Goal: Contribute content: Contribute content

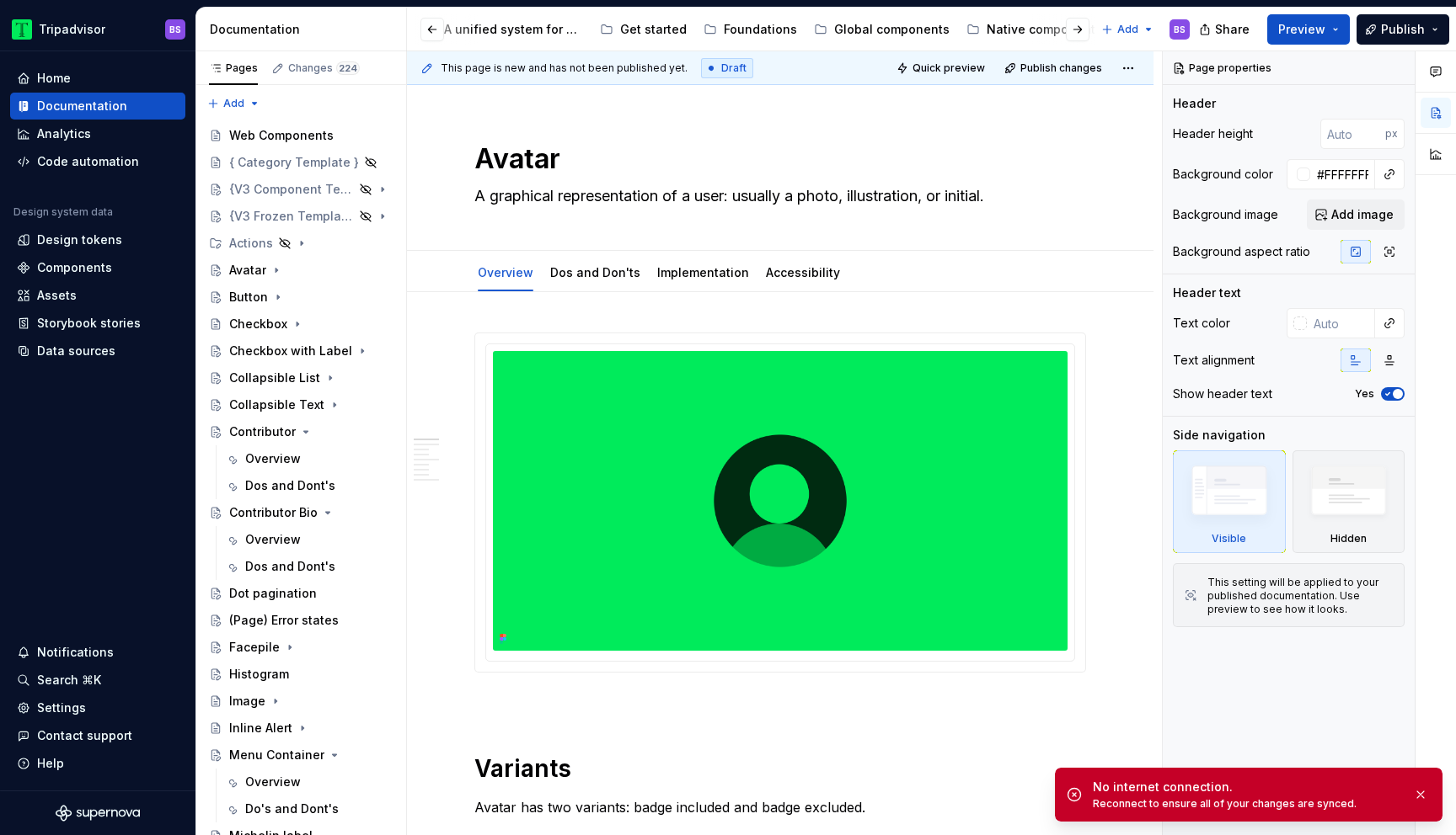
scroll to position [0, 267]
type textarea "*"
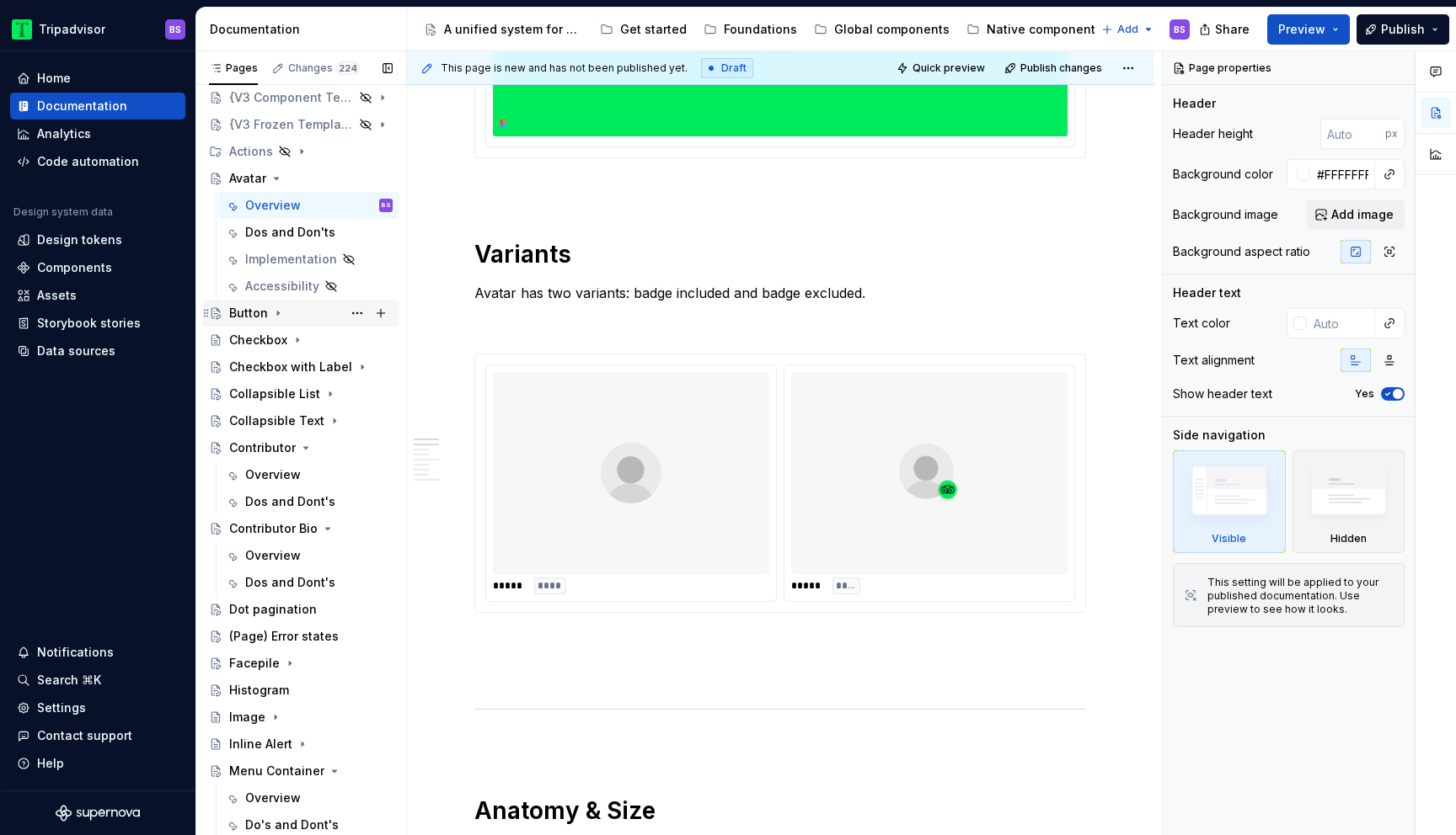
scroll to position [220, 0]
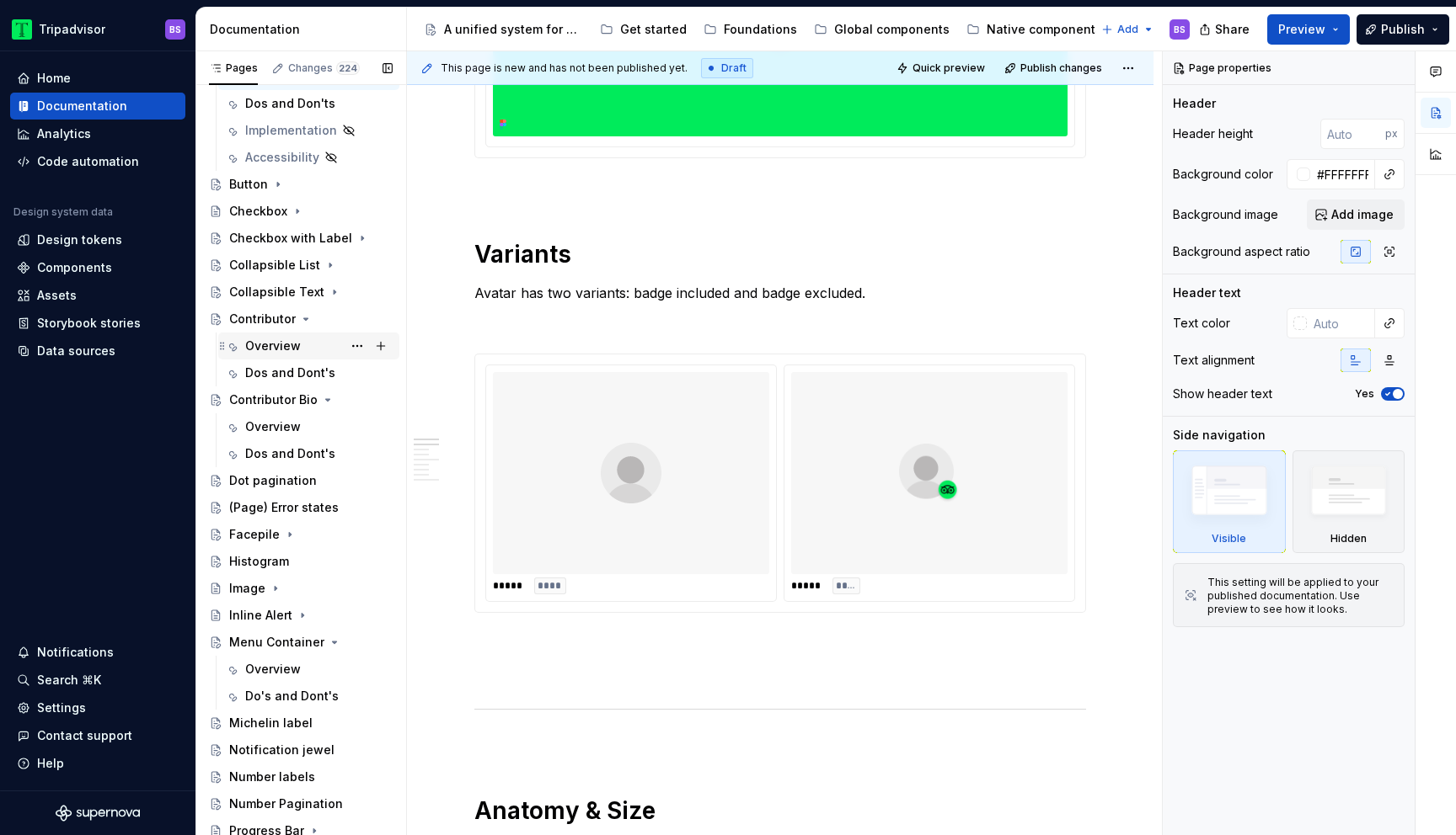
click at [281, 344] on div "Overview" at bounding box center [272, 346] width 55 height 17
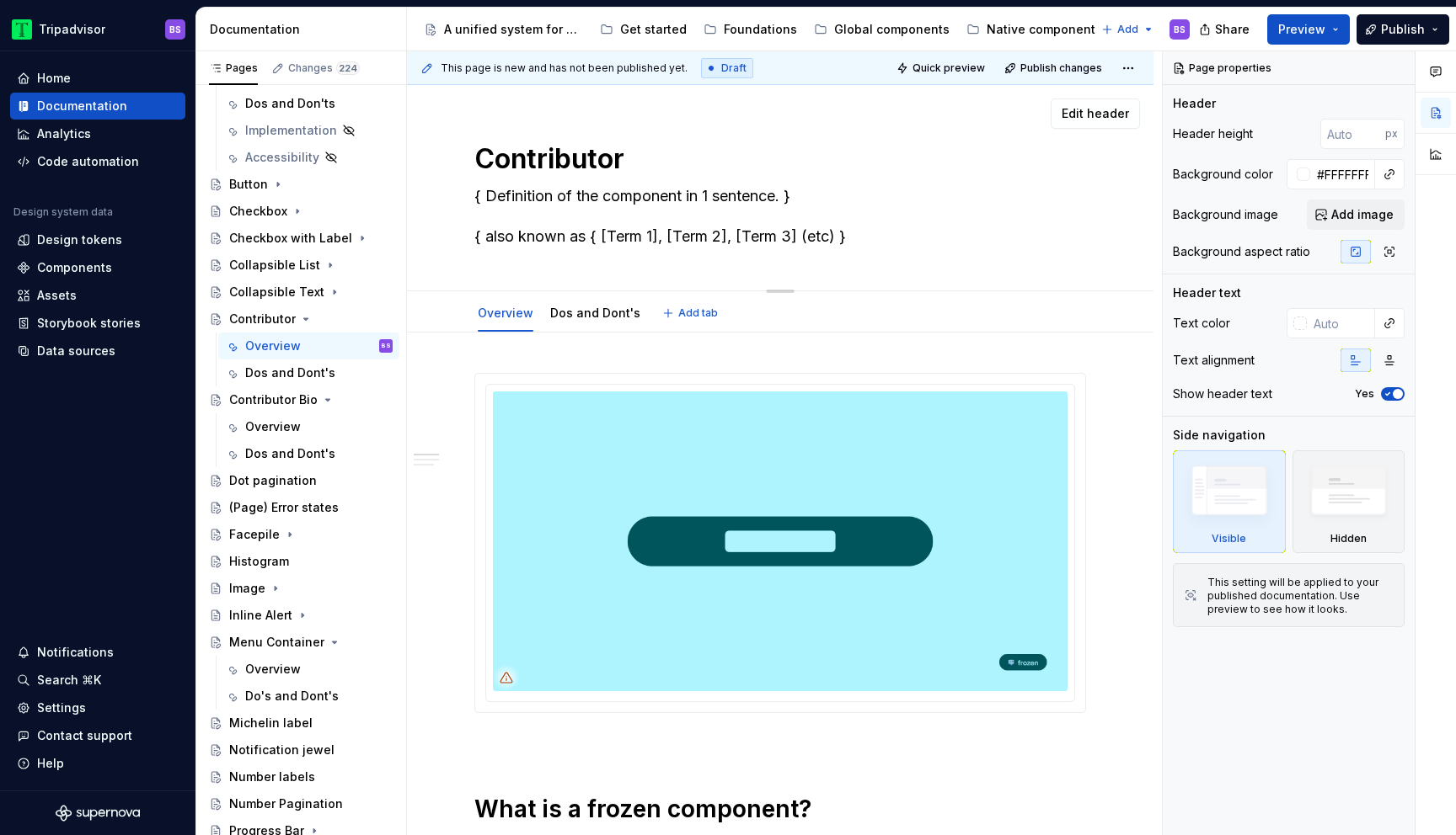
click at [578, 218] on textarea "{ Definition of the component in 1 sentence. } { also known as { [Term 1], [Ter…" at bounding box center [776, 217] width 611 height 68
click at [577, 220] on textarea "{ Definition of the component in 1 sentence. } { also known as { [Term 1], [Ter…" at bounding box center [776, 217] width 611 height 68
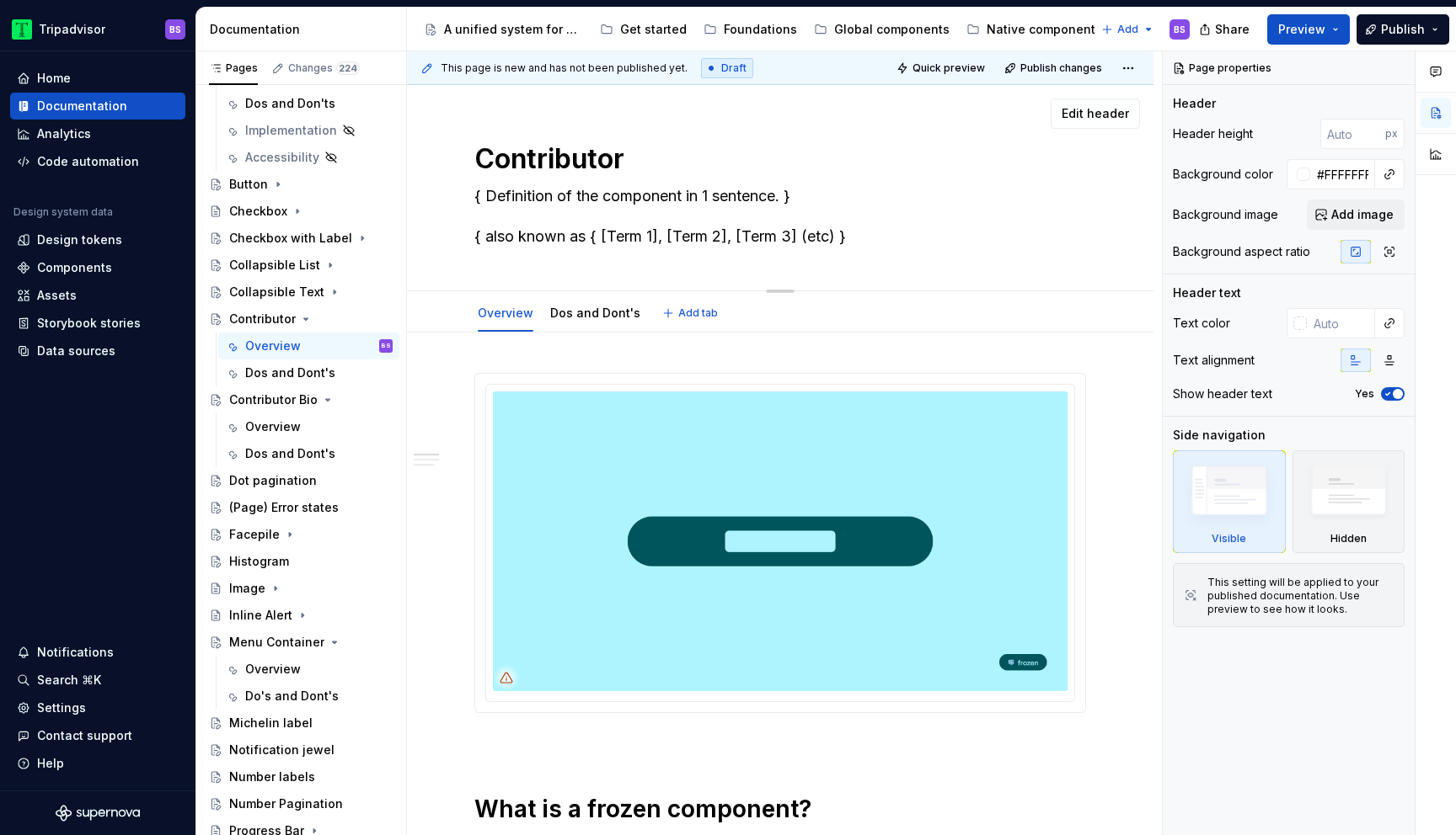
click at [577, 220] on textarea "{ Definition of the component in 1 sentence. } { also known as { [Term 1], [Ter…" at bounding box center [776, 217] width 611 height 68
drag, startPoint x: 473, startPoint y: 192, endPoint x: 864, endPoint y: 249, distance: 395.1
click at [864, 249] on textarea "{ Definition of the component in 1 sentence. } { also known as { [Term 1], [Ter…" at bounding box center [776, 217] width 611 height 68
type textarea "*"
type textarea "T"
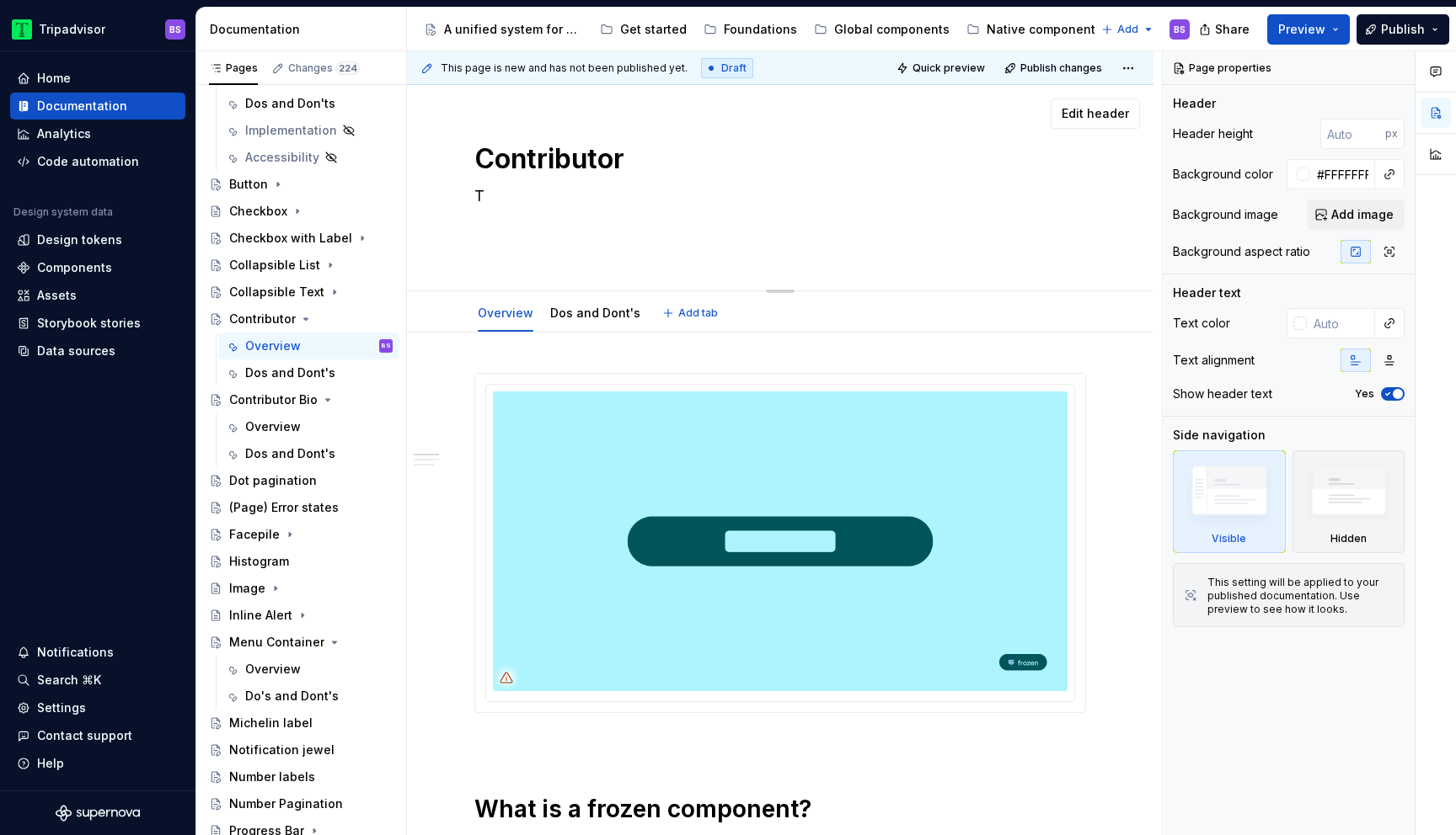
type textarea "*"
type textarea "Th"
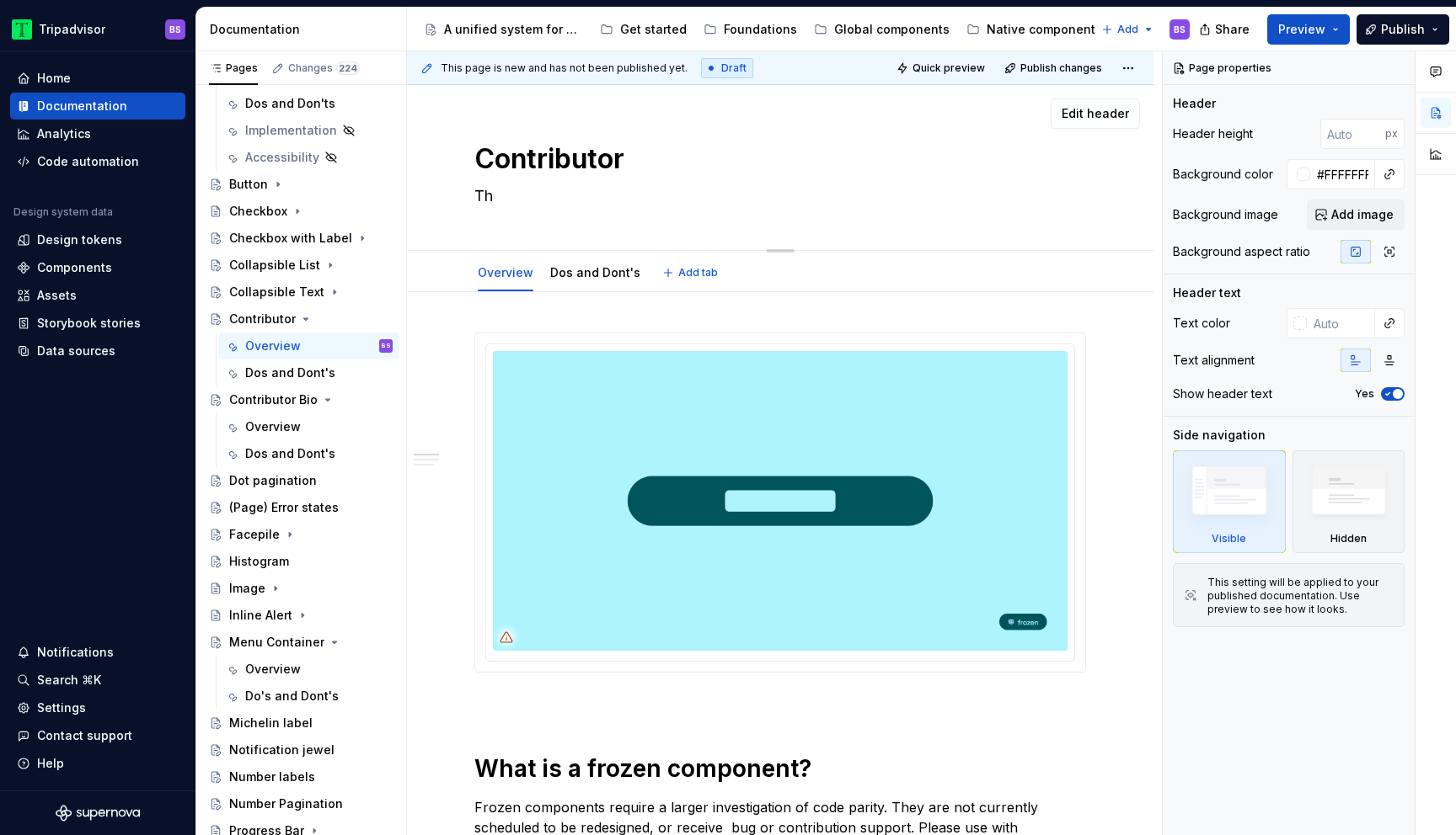
type textarea "*"
type textarea "The"
type textarea "*"
type textarea "The"
type textarea "*"
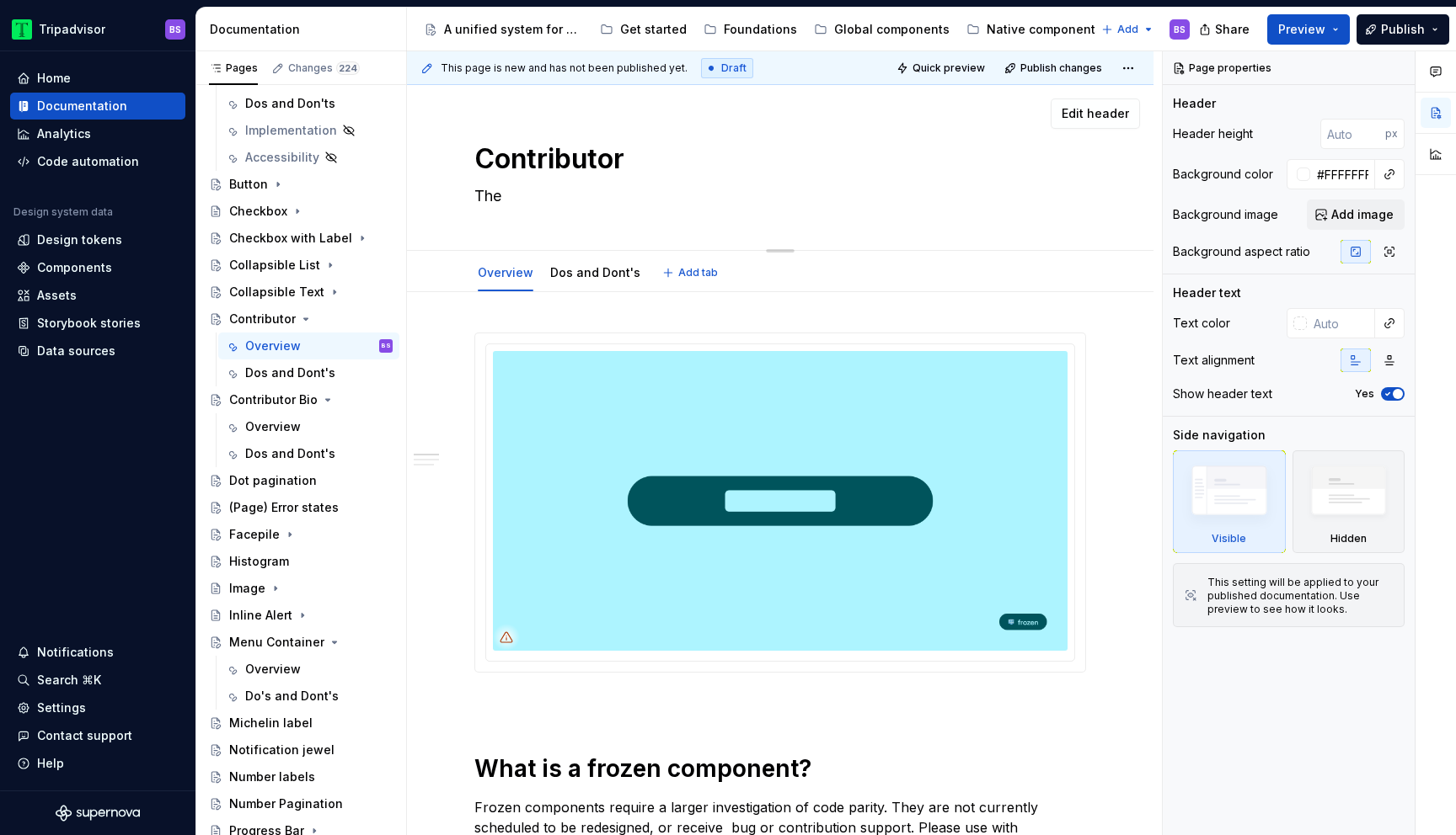
type textarea "The a"
type textarea "*"
type textarea "The av"
type textarea "*"
type textarea "The a"
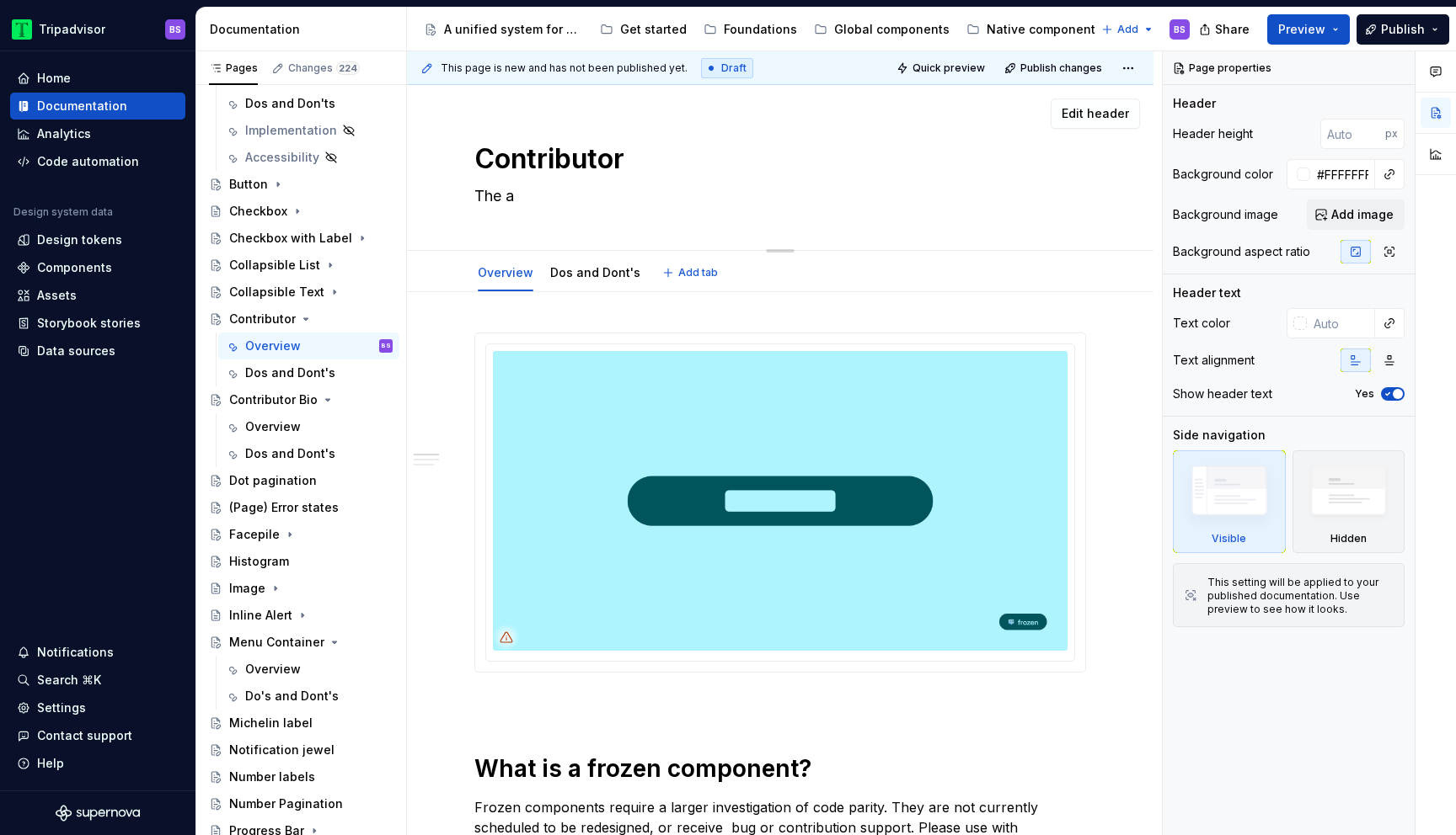
type textarea "*"
type textarea "The"
type textarea "*"
type textarea "The c"
type textarea "*"
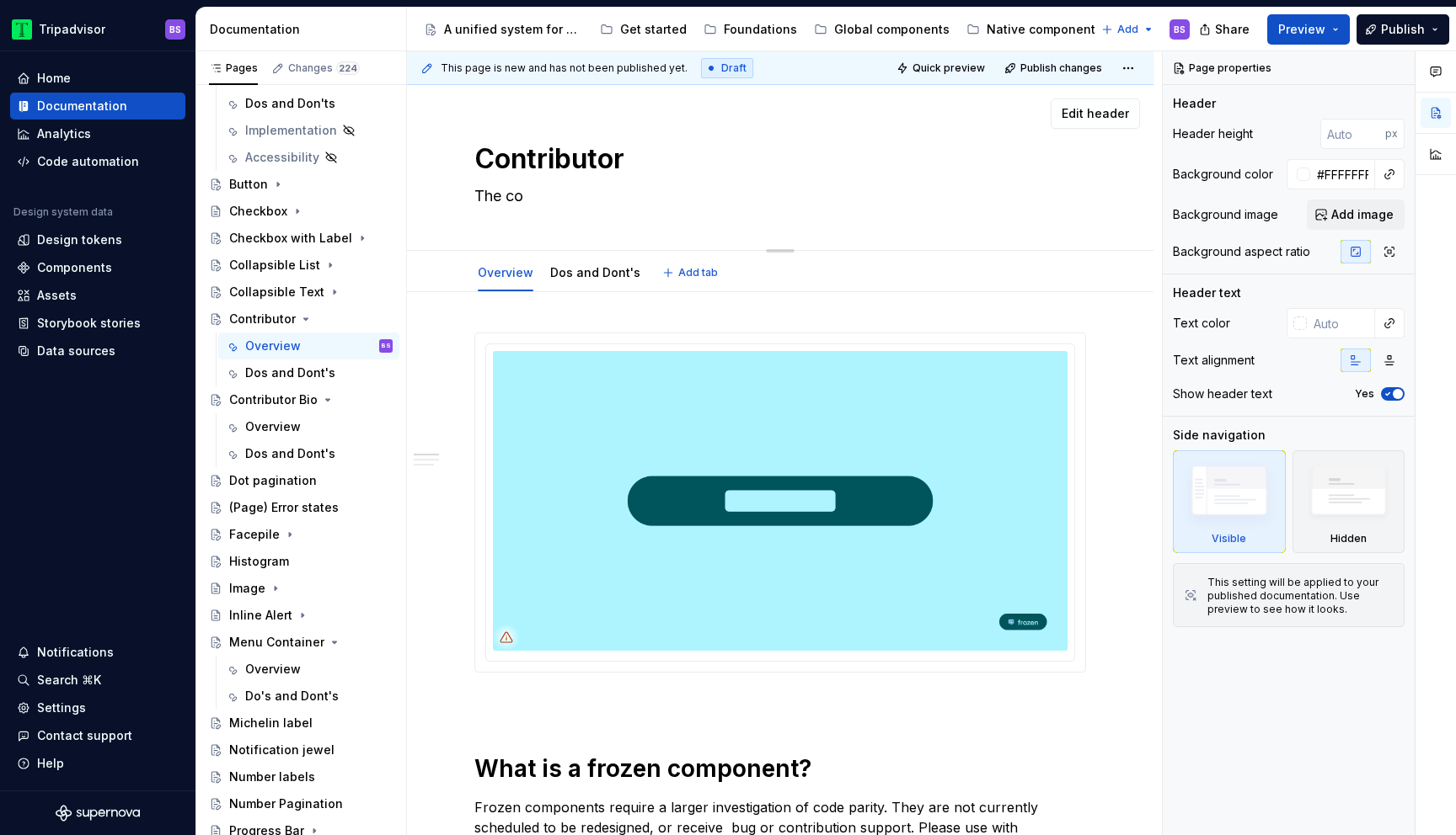
type textarea "The com"
type textarea "*"
type textarea "The comb"
type textarea "*"
type textarea "The combi"
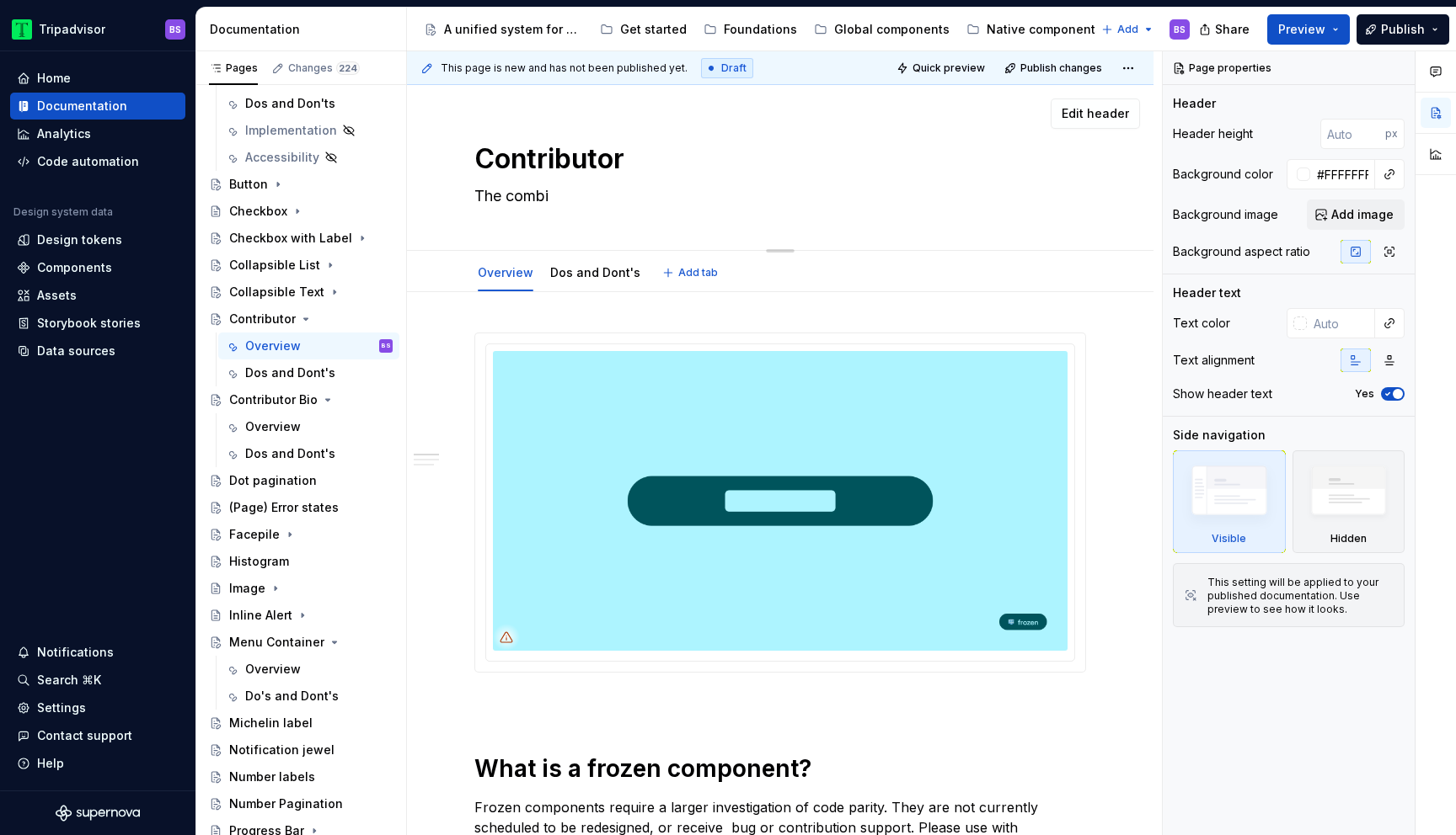
type textarea "*"
type textarea "The combin"
type textarea "*"
type textarea "The combina"
type textarea "*"
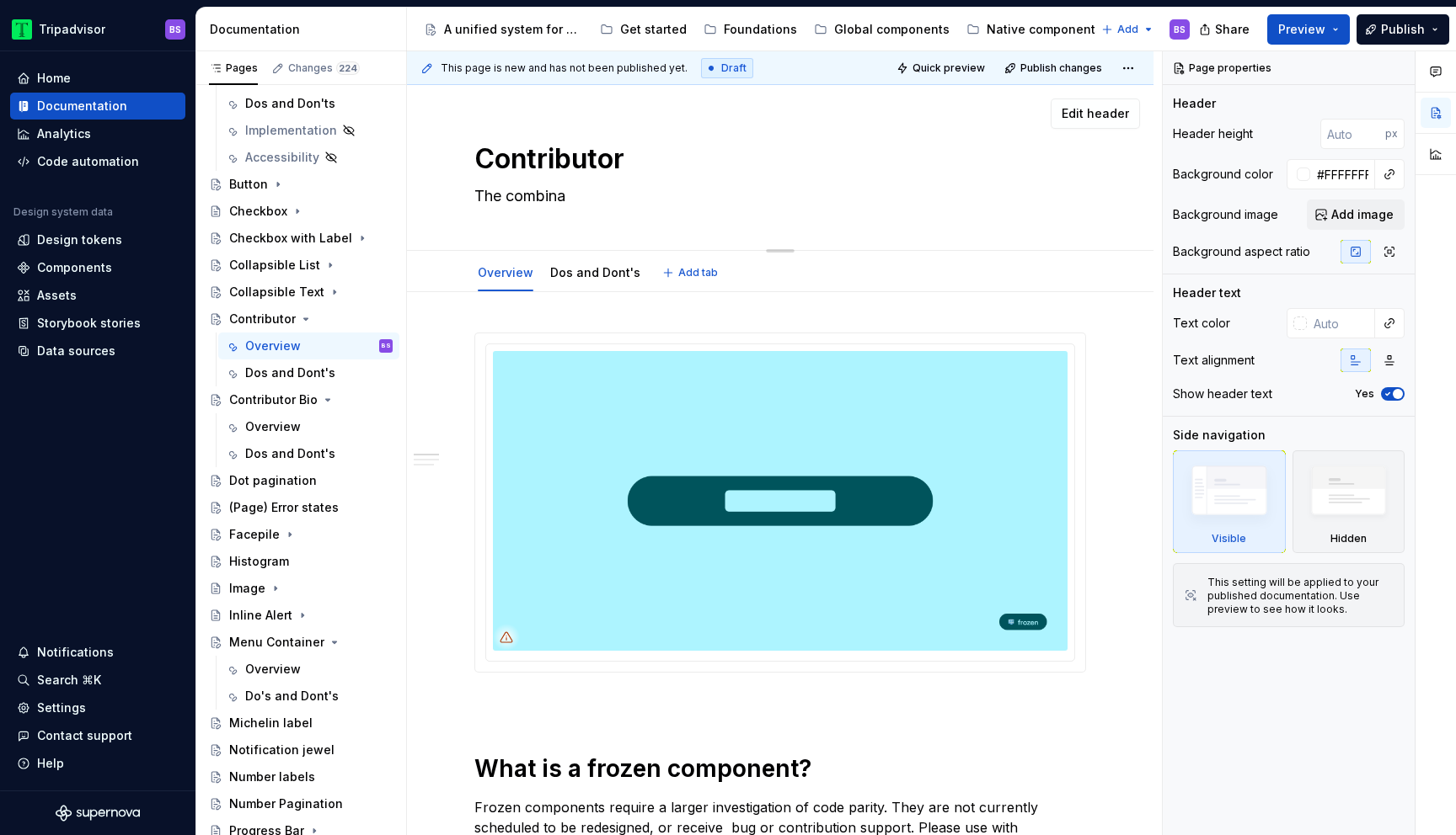
type textarea "The combinat"
type textarea "*"
type textarea "The combinati"
type textarea "*"
type textarea "The combinatio"
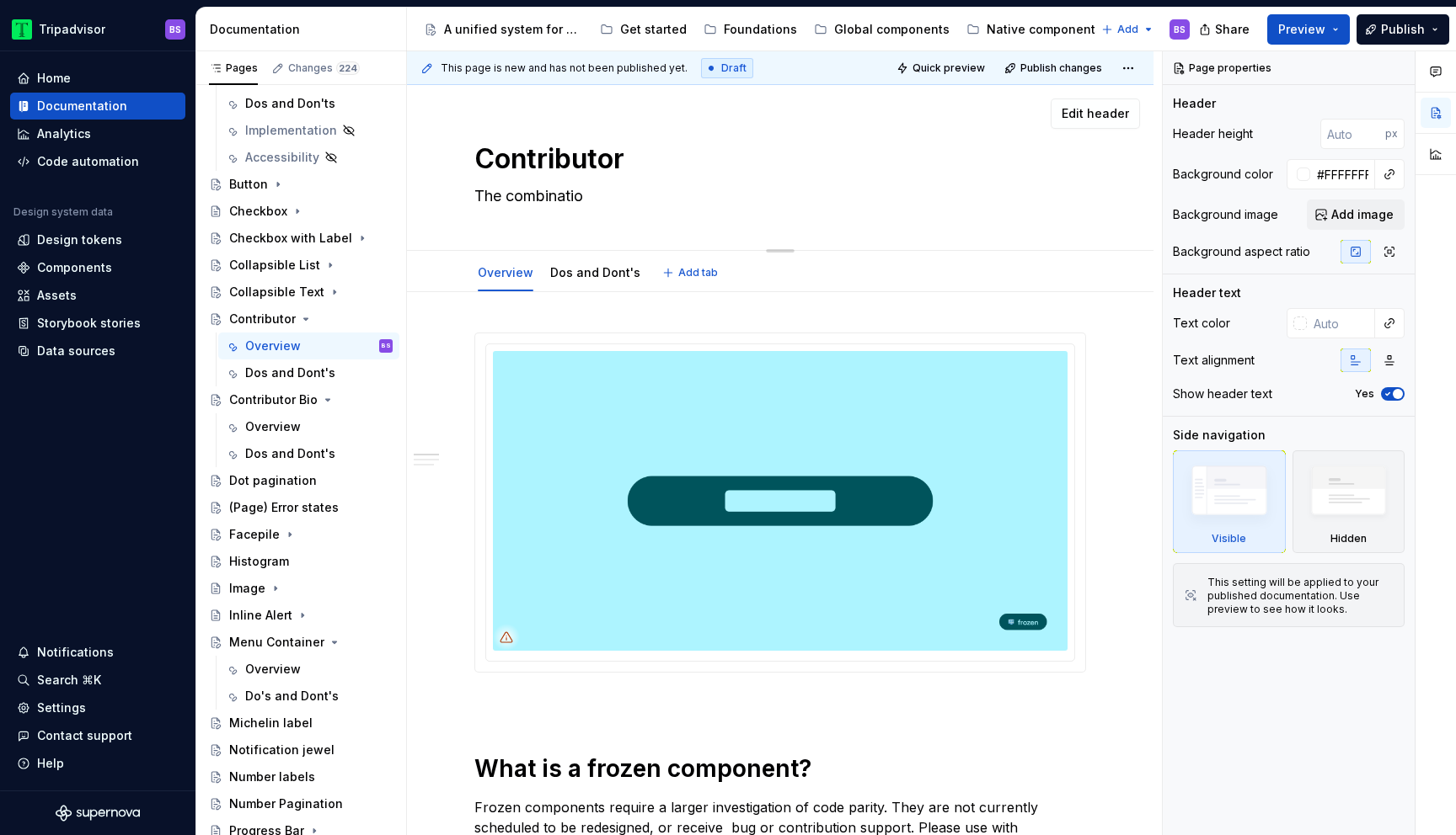
type textarea "*"
type textarea "The combination"
type textarea "*"
type textarea "The combination"
type textarea "*"
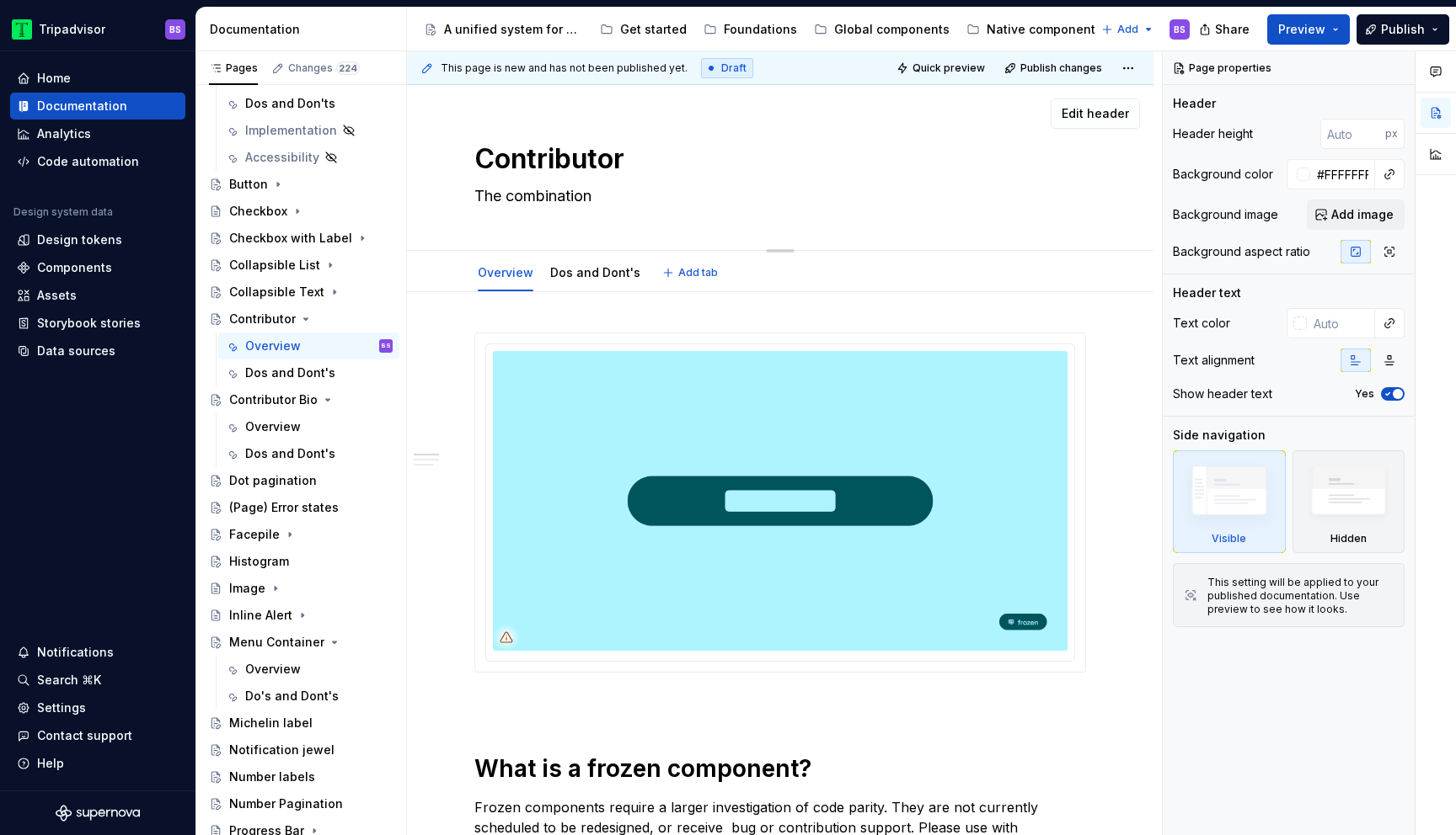
type textarea "The combination o"
type textarea "*"
type textarea "The combination of"
type textarea "*"
type textarea "The combination of"
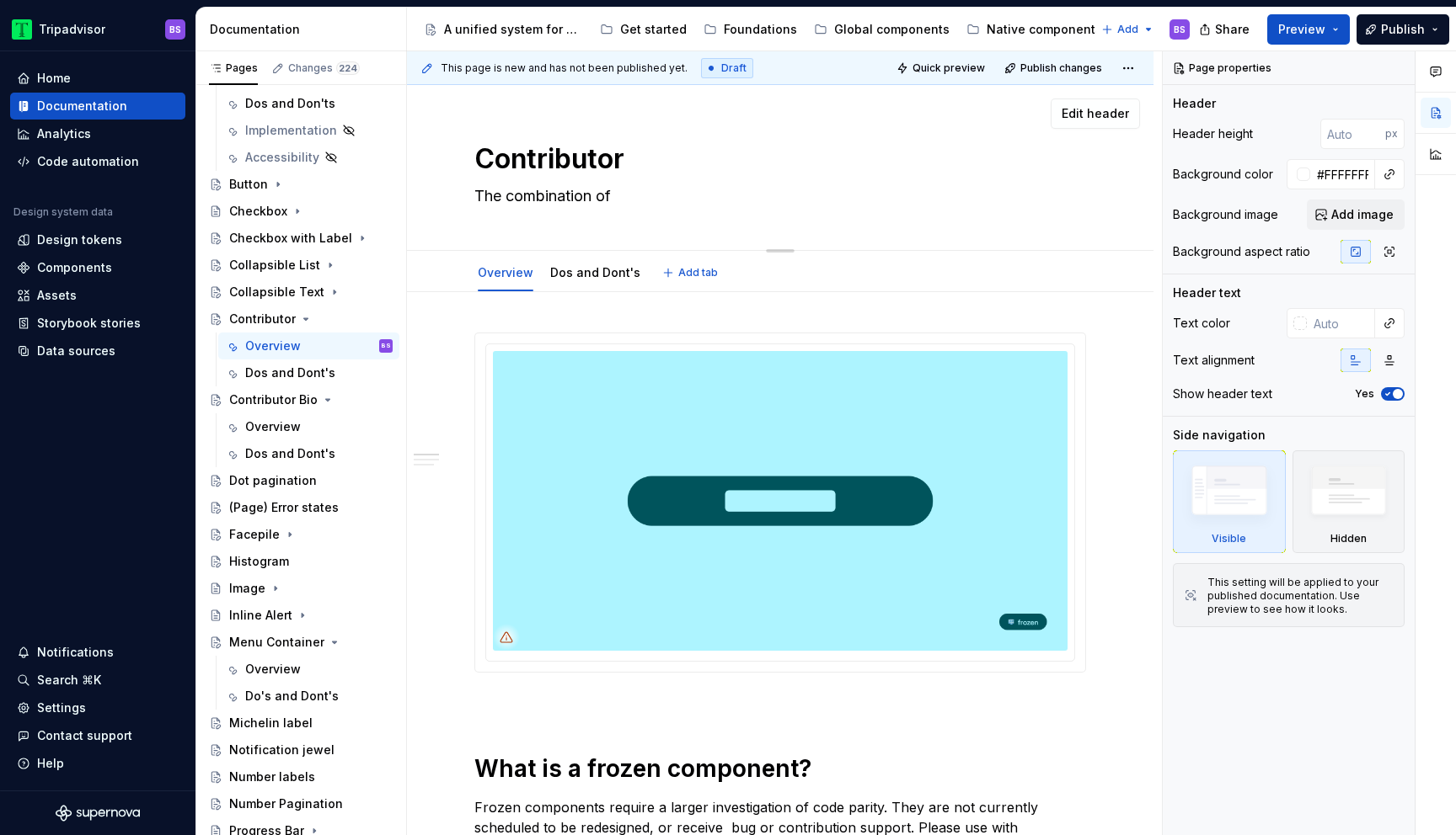
type textarea "*"
type textarea "The combination of a"
type textarea "*"
type textarea "The combination of an"
type textarea "*"
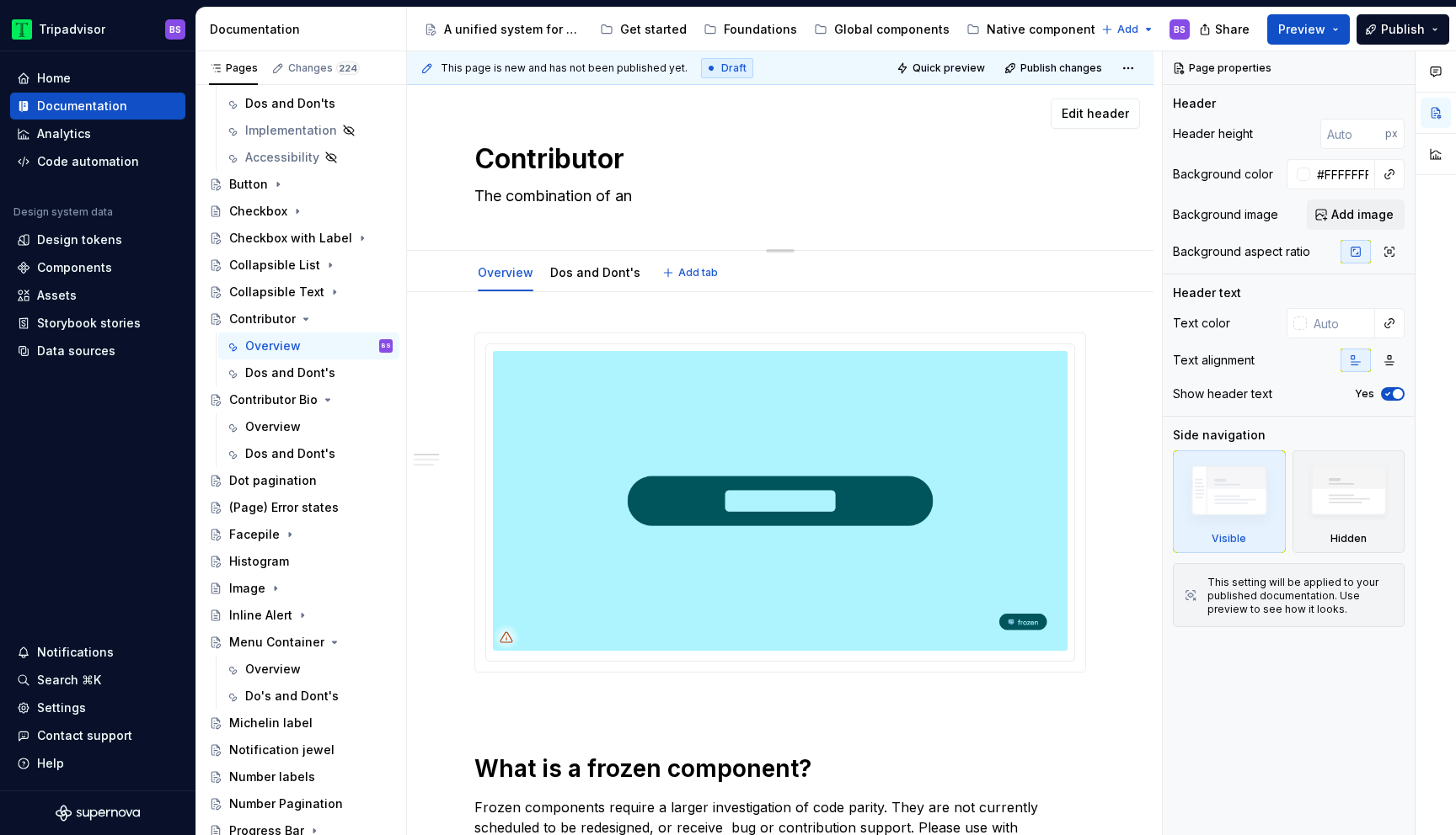
type textarea "The combination of an"
type textarea "*"
type textarea "The combination of an A"
type textarea "*"
type textarea "The combination of an Av"
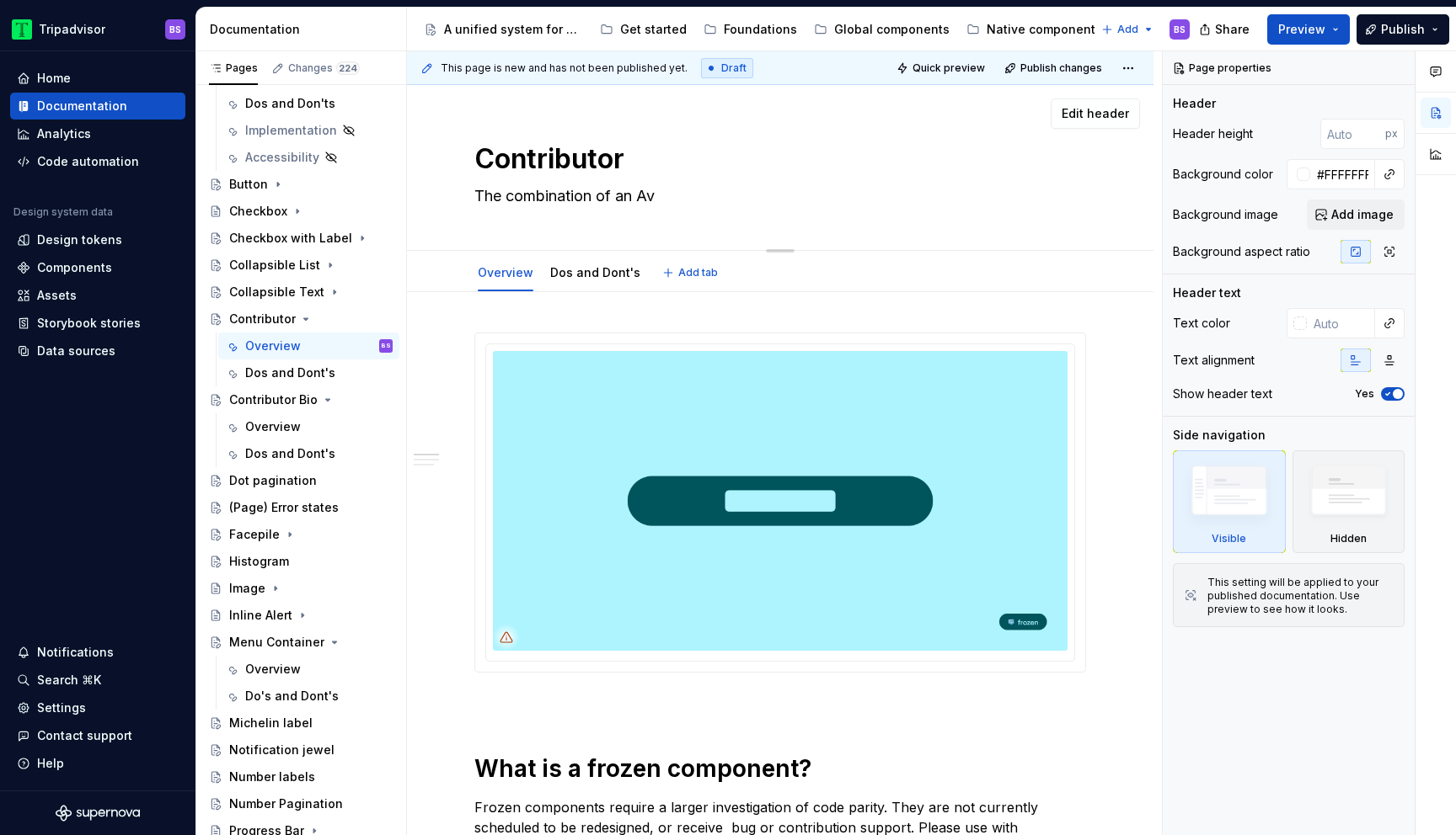
type textarea "*"
type textarea "The combination of an Ava"
type textarea "*"
type textarea "The combination of an Avat"
type textarea "*"
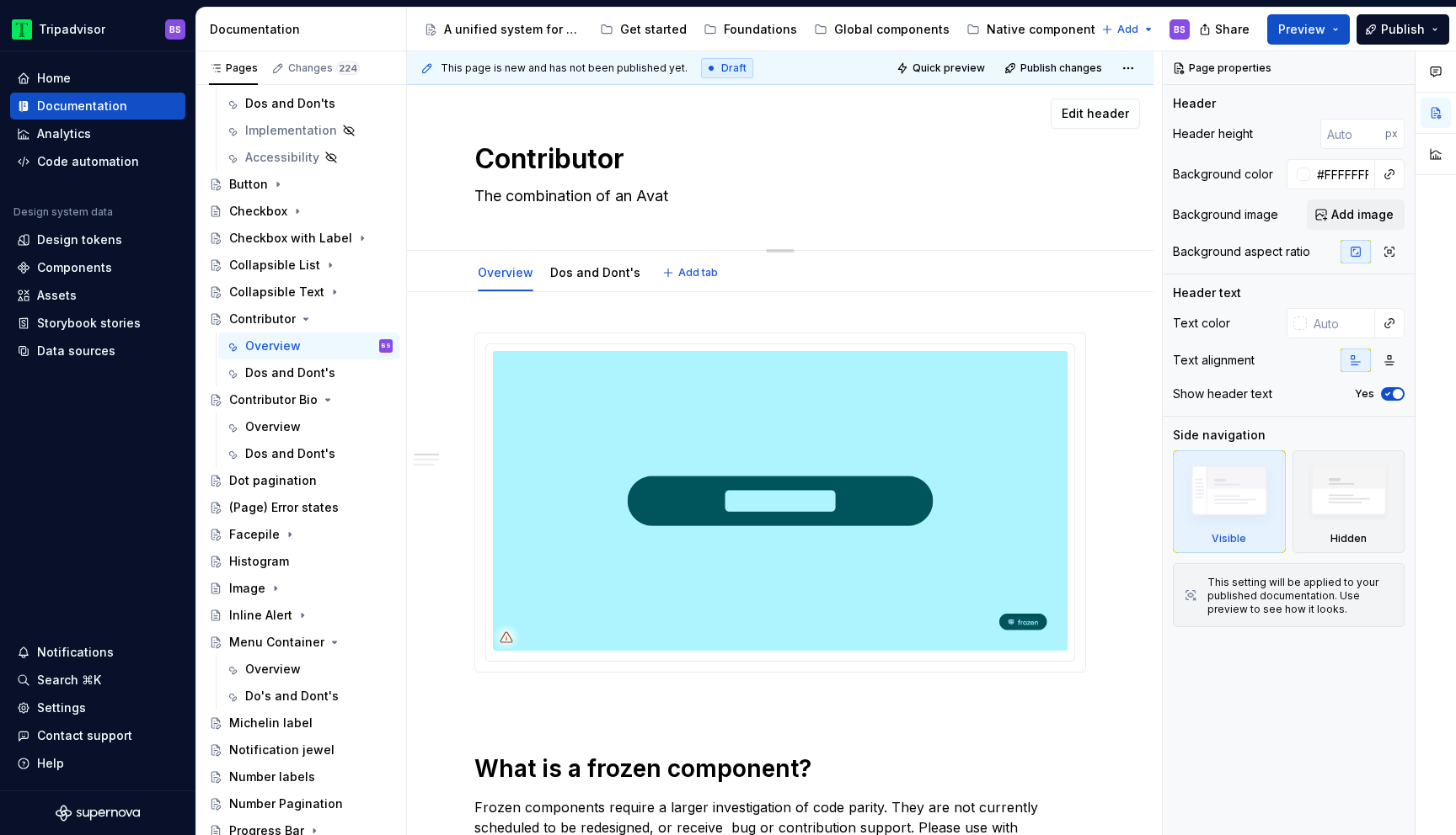
type textarea "The combination of an Avata"
type textarea "*"
type textarea "The combination of an Avatar"
type textarea "*"
type textarea "The combination of an Avatar"
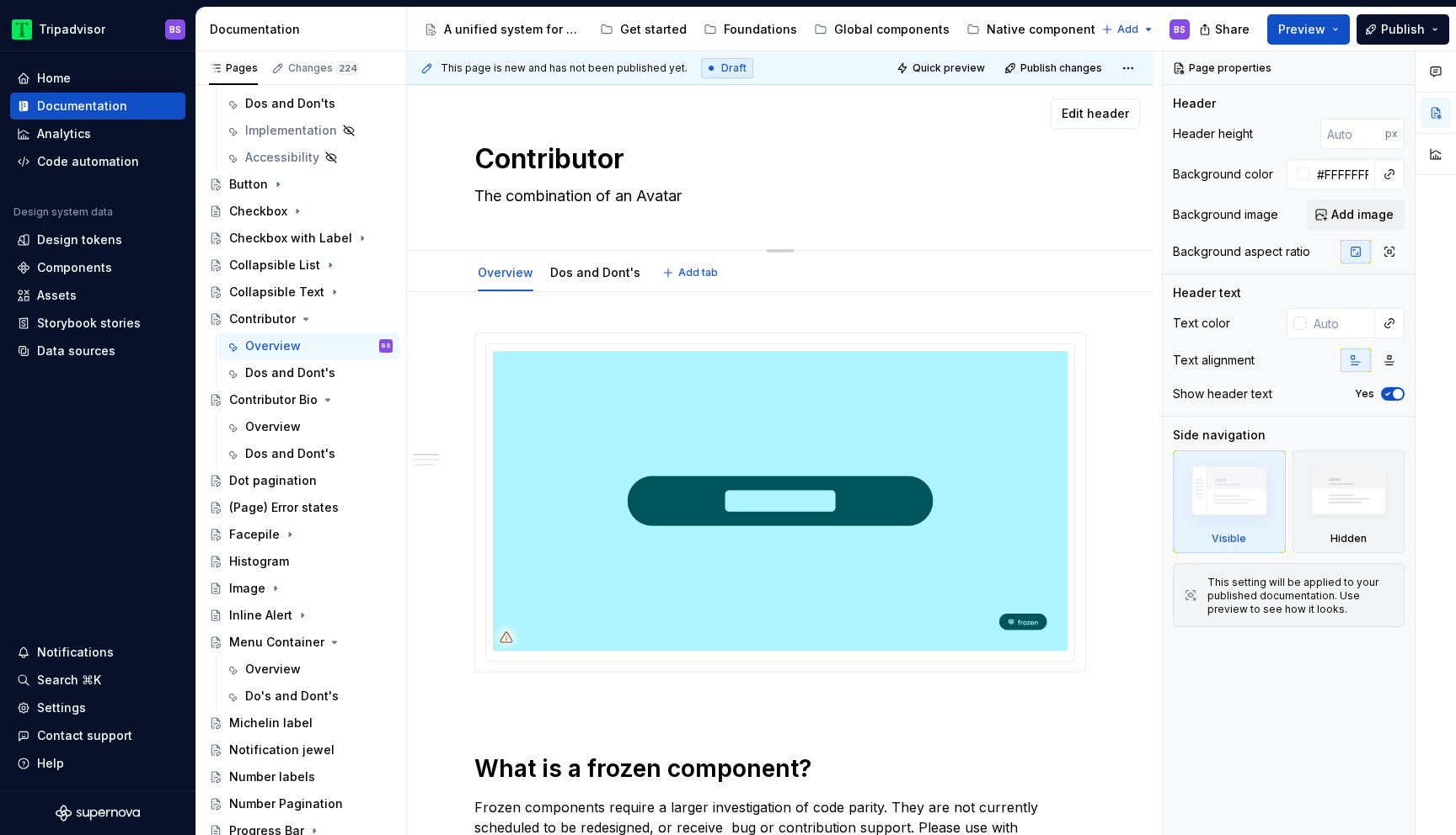
type textarea "*"
type textarea "The combination of an Avatar an"
type textarea "*"
type textarea "The combination of an Avatar and"
type textarea "*"
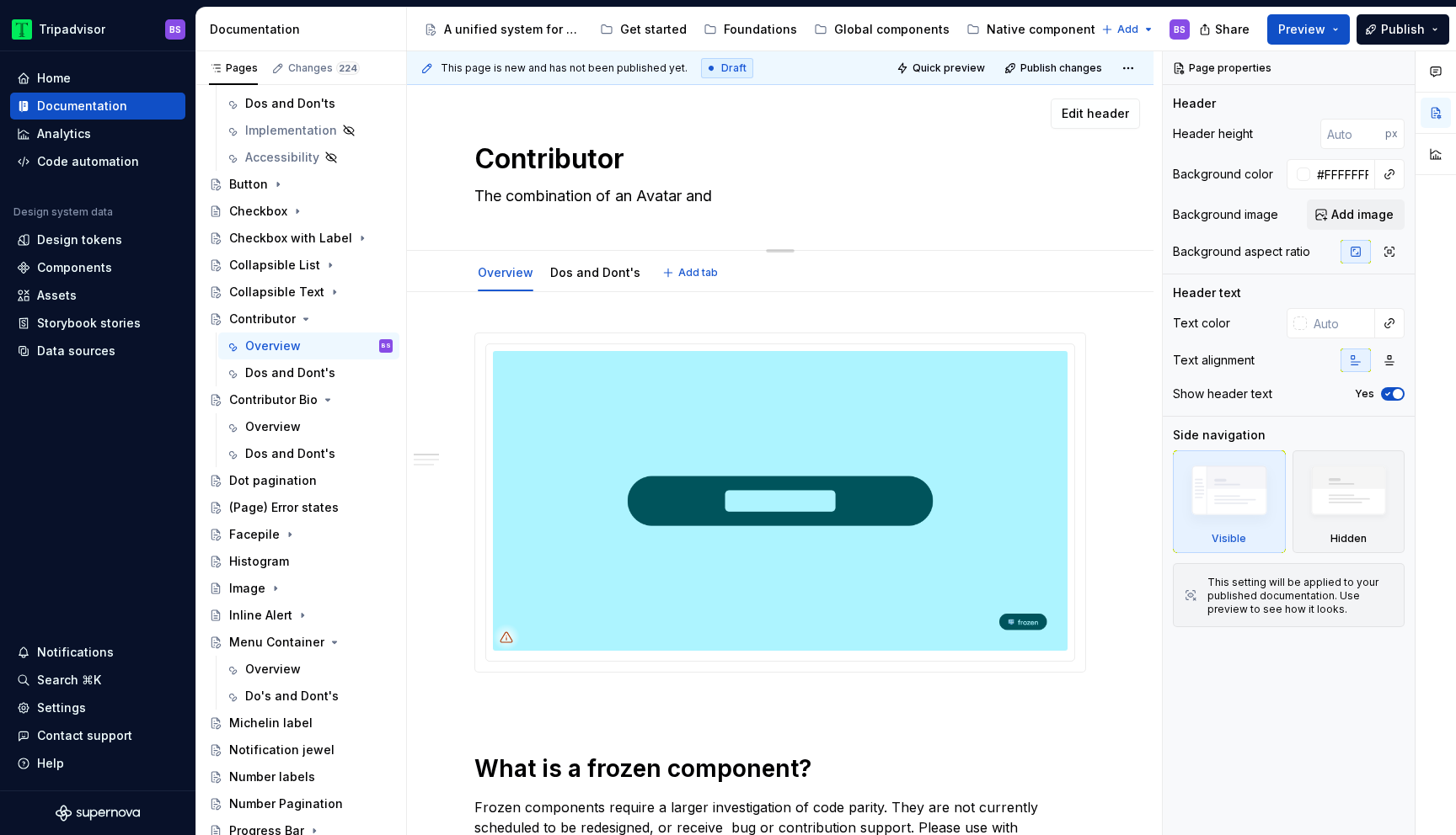
type textarea "The combination of an Avatar and"
type textarea "*"
type textarea "The combination of an Avatar and i"
type textarea "*"
type textarea "The combination of an Avatar and id"
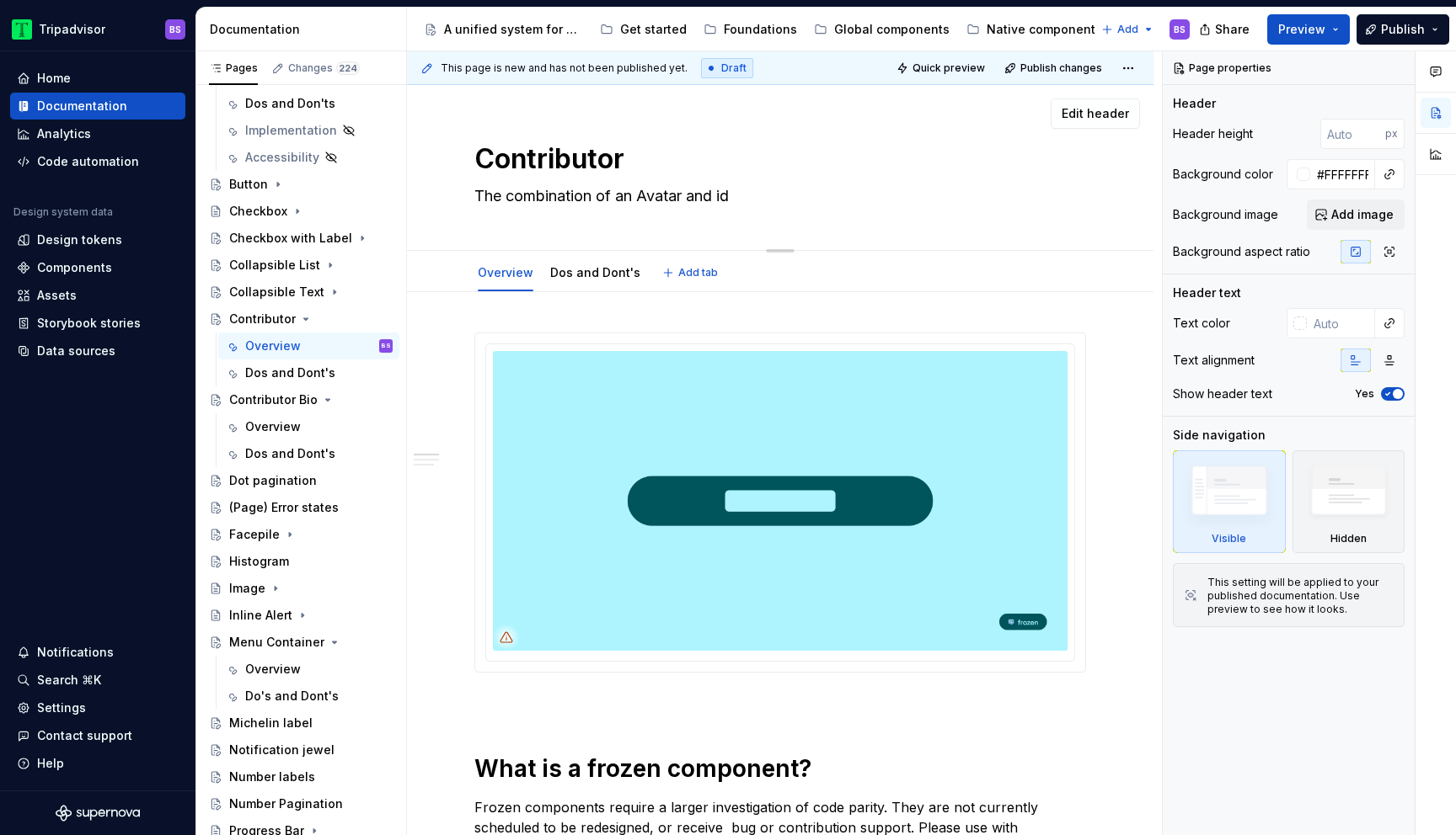
type textarea "*"
type textarea "The combination of an Avatar and ide"
type textarea "*"
type textarea "The combination of an Avatar and iden"
type textarea "*"
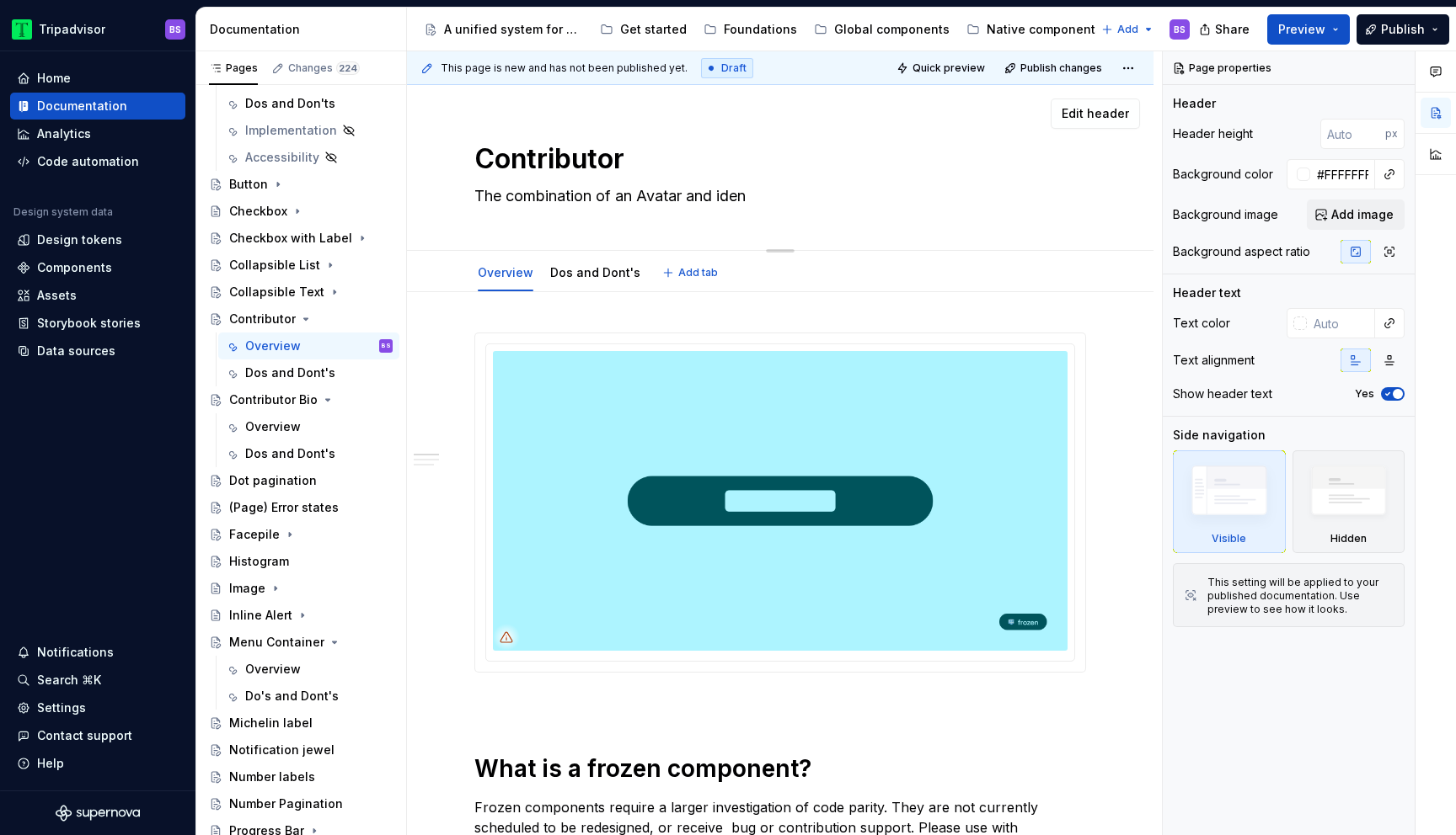
type textarea "The combination of an Avatar and ide"
type textarea "*"
type textarea "The combination of an Avatar and id"
type textarea "*"
type textarea "The combination of an Avatar and i"
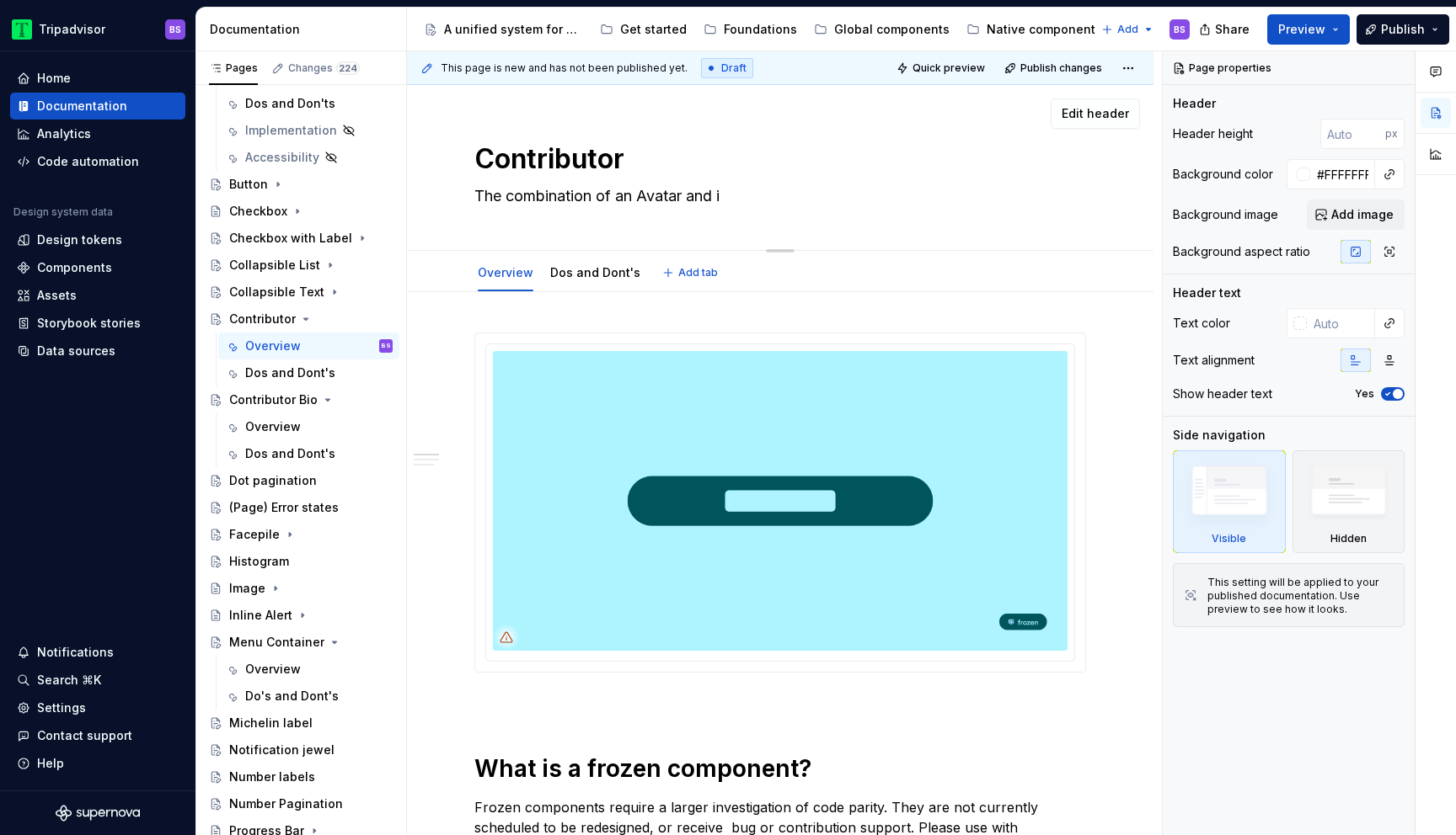
type textarea "*"
type textarea "The combination of an Avatar and"
type textarea "*"
type textarea "The combination of an Avatar and"
type textarea "*"
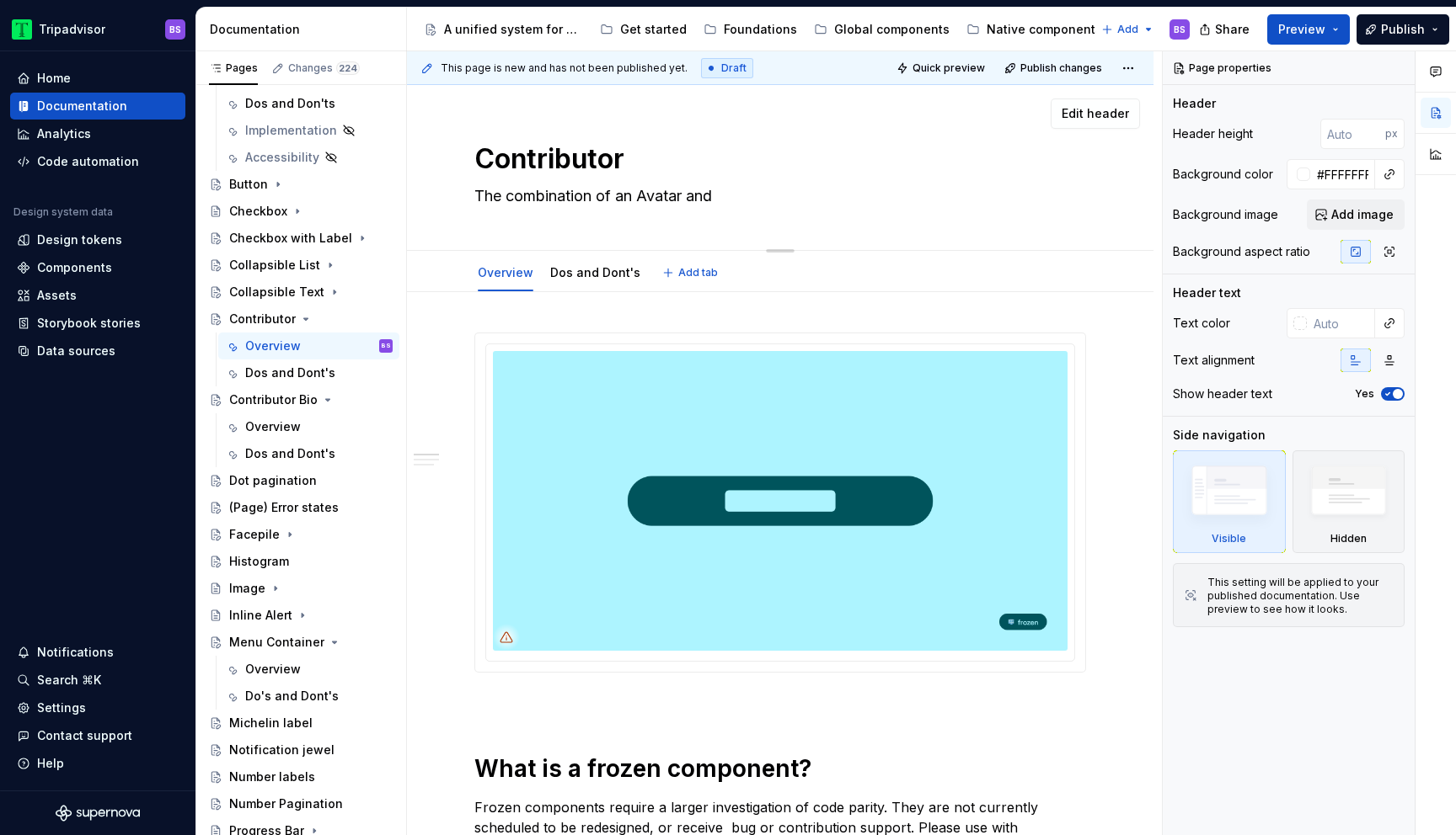
type textarea "The combination of an Avatar an"
type textarea "*"
type textarea "The combination of an Avatar a"
type textarea "*"
type textarea "The combination of an Avatar"
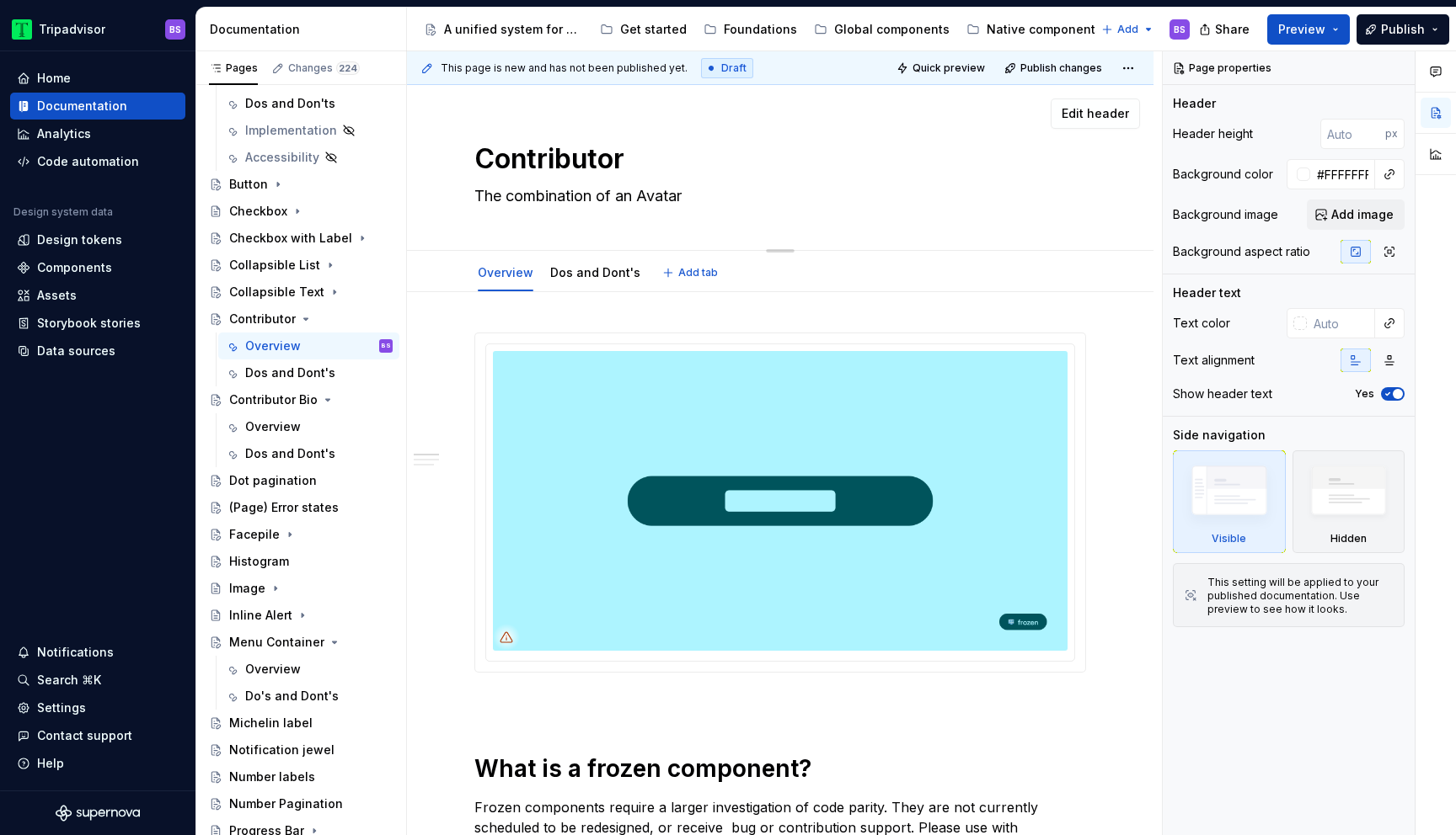
type textarea "*"
type textarea "The combination of an Avatar"
type textarea "*"
type textarea "The combination of an Avatar,"
type textarea "*"
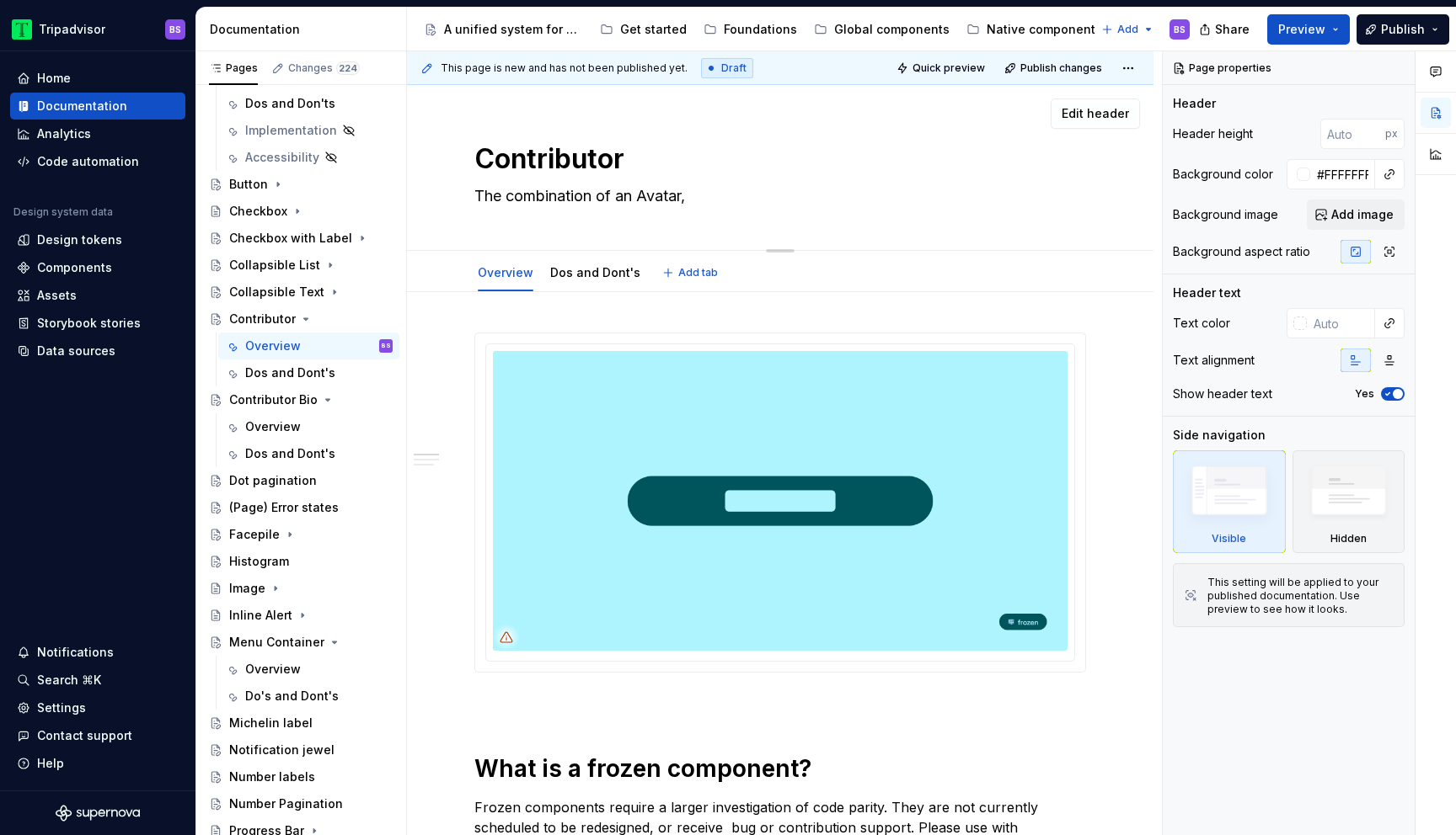
type textarea "The combination of a"
type textarea "*"
type textarea "The combination of a"
type textarea "*"
type textarea "The combination of a u"
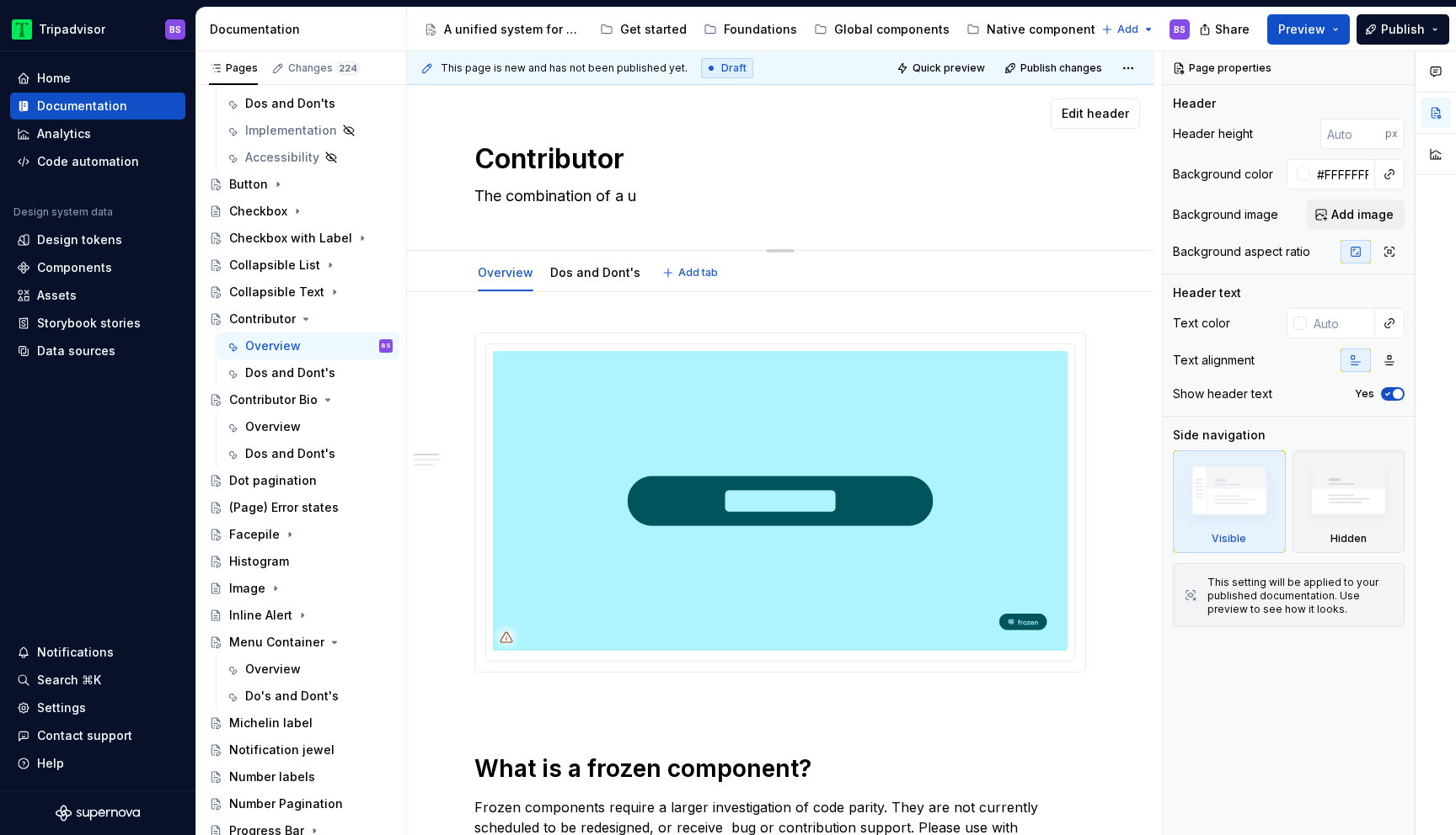
type textarea "*"
type textarea "The combination of a us"
type textarea "*"
type textarea "The combination of a use"
type textarea "*"
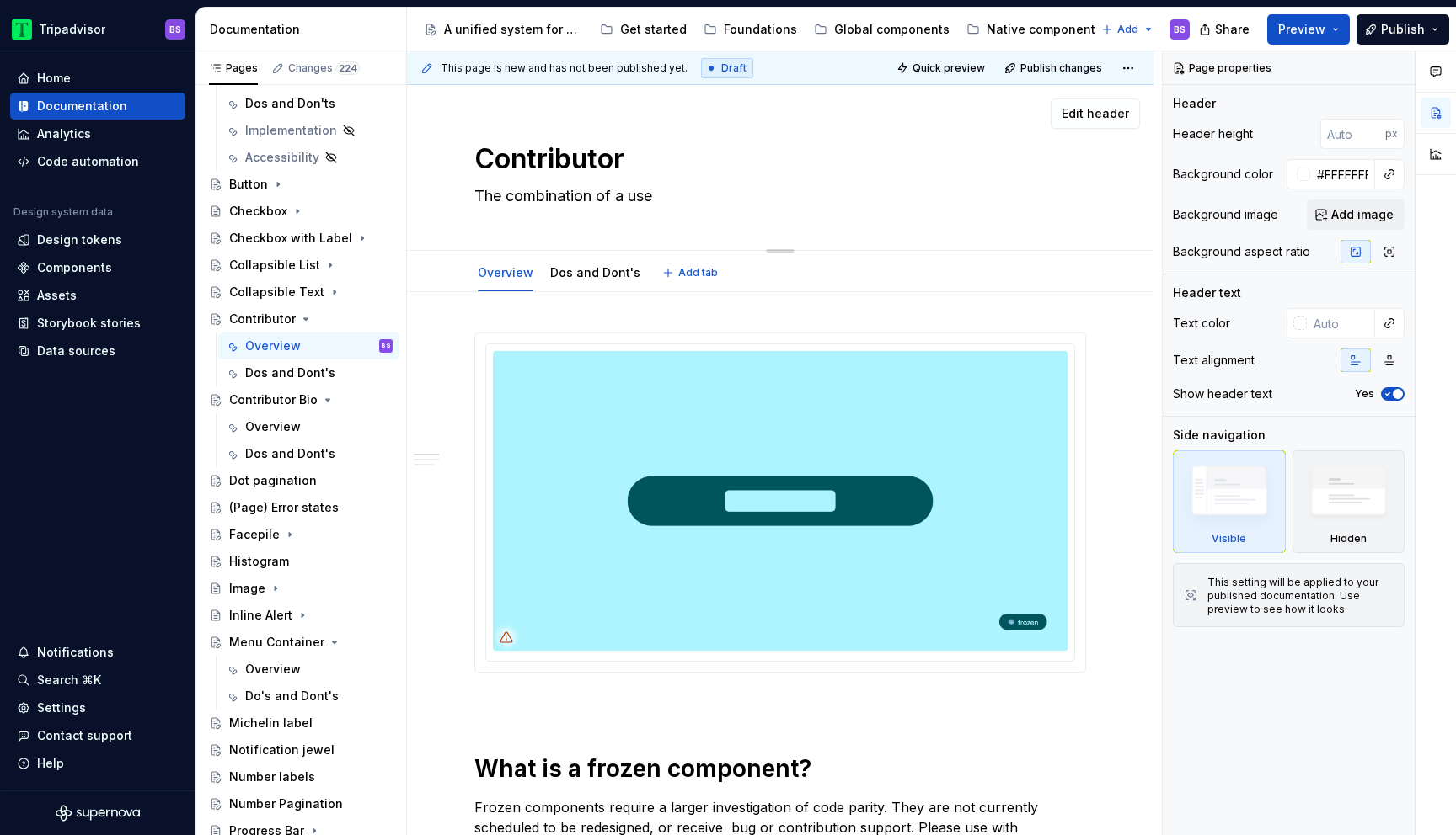
type textarea "The combination of a user"
type textarea "*"
type textarea "The combination of a user'"
type textarea "*"
type textarea "The combination of a user's"
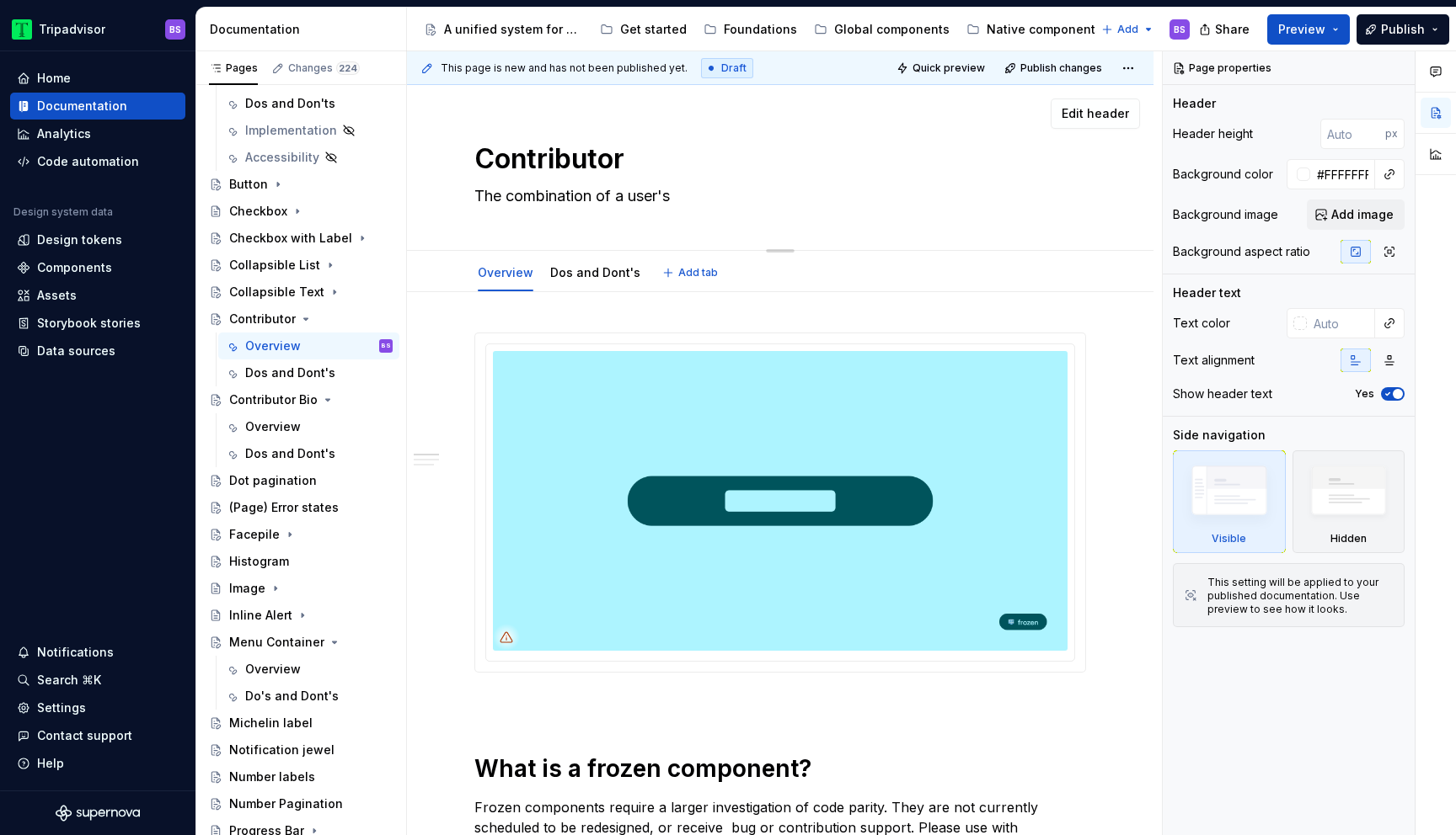
type textarea "*"
type textarea "The combination of a user's"
type textarea "*"
type textarea "The combination of a user's A"
type textarea "*"
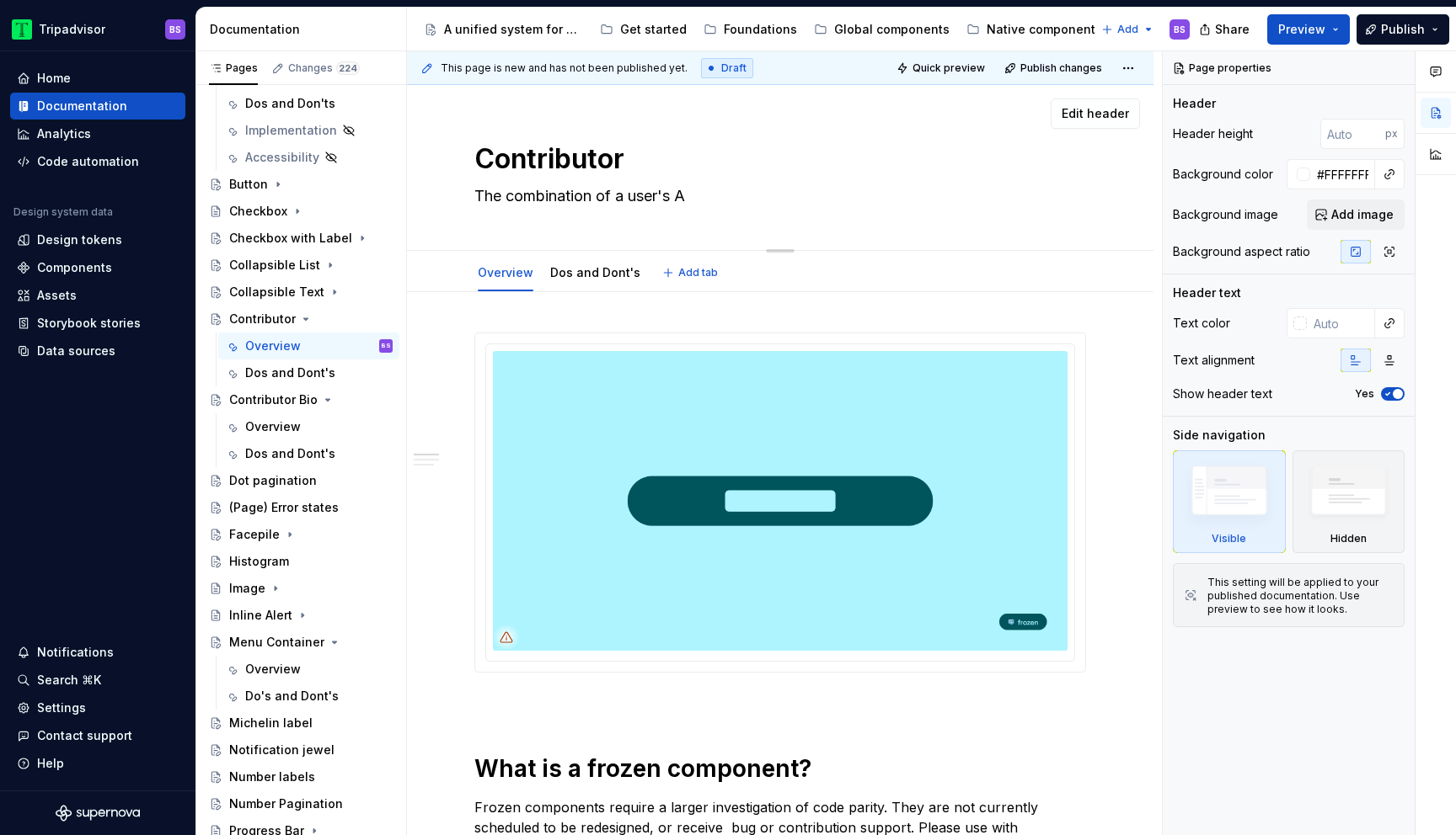
type textarea "The combination of a user's Av"
type textarea "*"
type textarea "The combination of a user's Ava"
type textarea "*"
type textarea "The combination of a user's Avata"
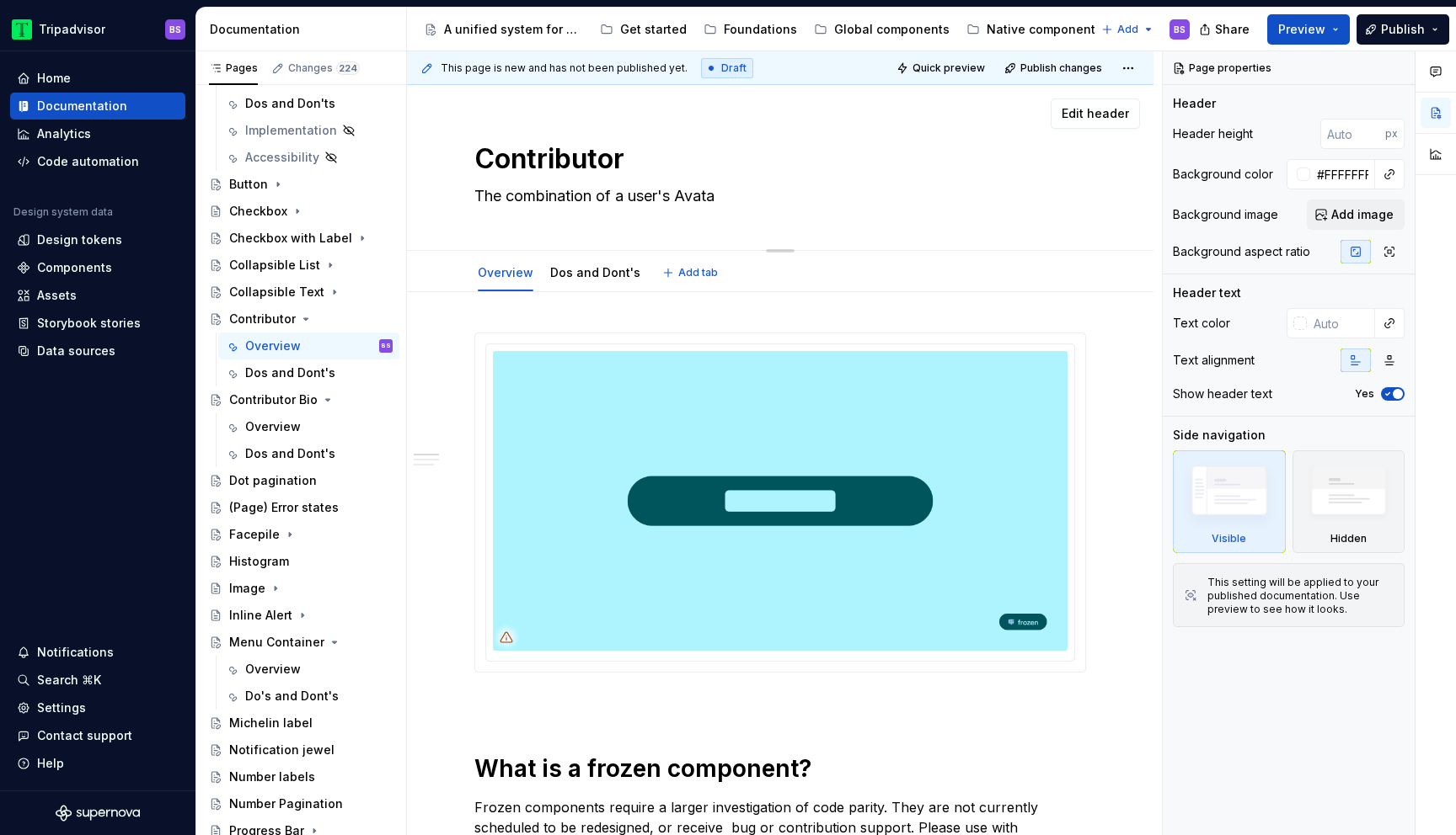
type textarea "*"
type textarea "The combination of a user's Avatar"
type textarea "*"
type textarea "The combination of a user's Avatara"
type textarea "*"
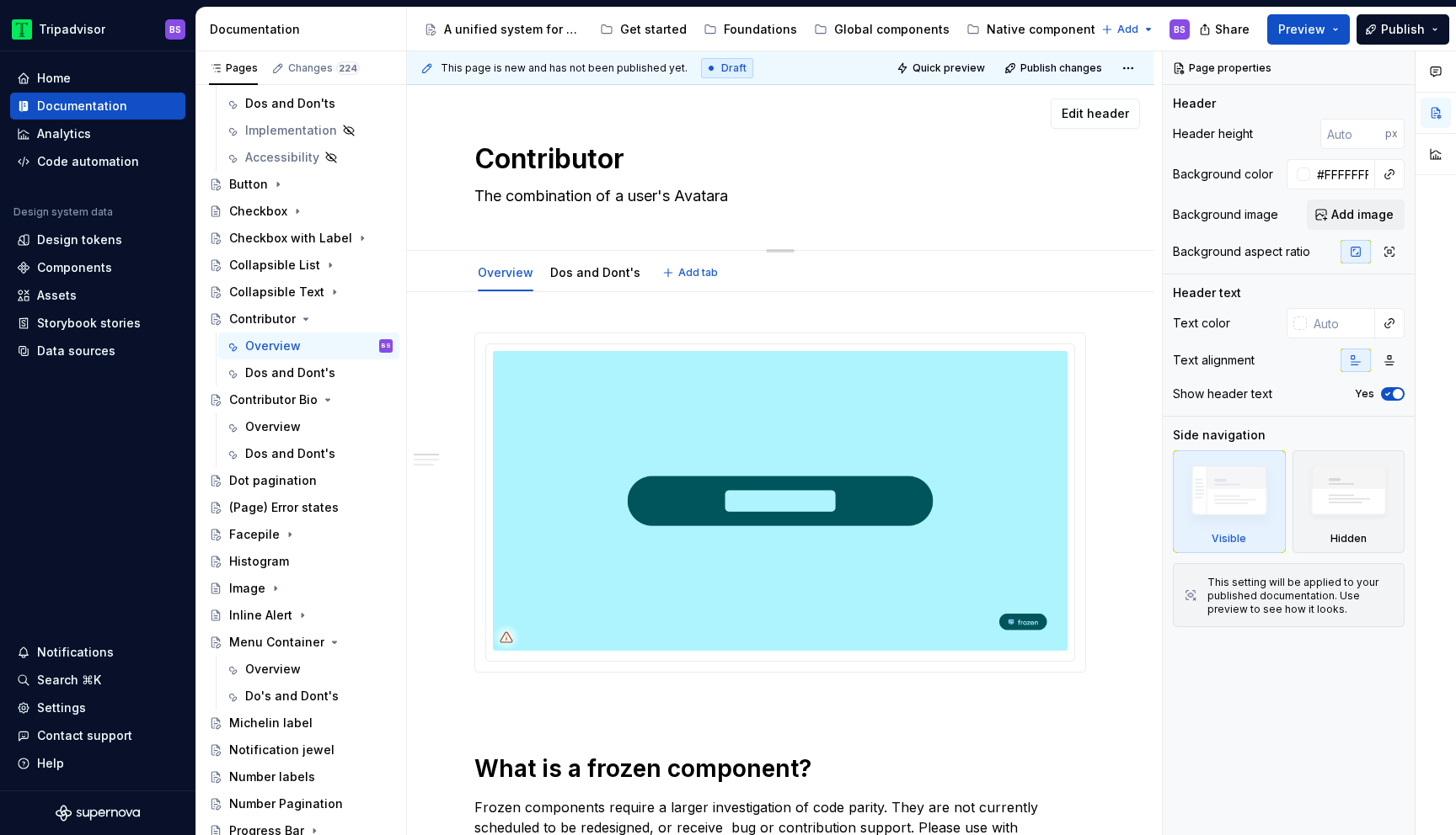
type textarea "The combination of a user's Avatar"
type textarea "*"
type textarea "The combination of a user's Avatar,"
type textarea "*"
type textarea "The combination of a user's Avatar,"
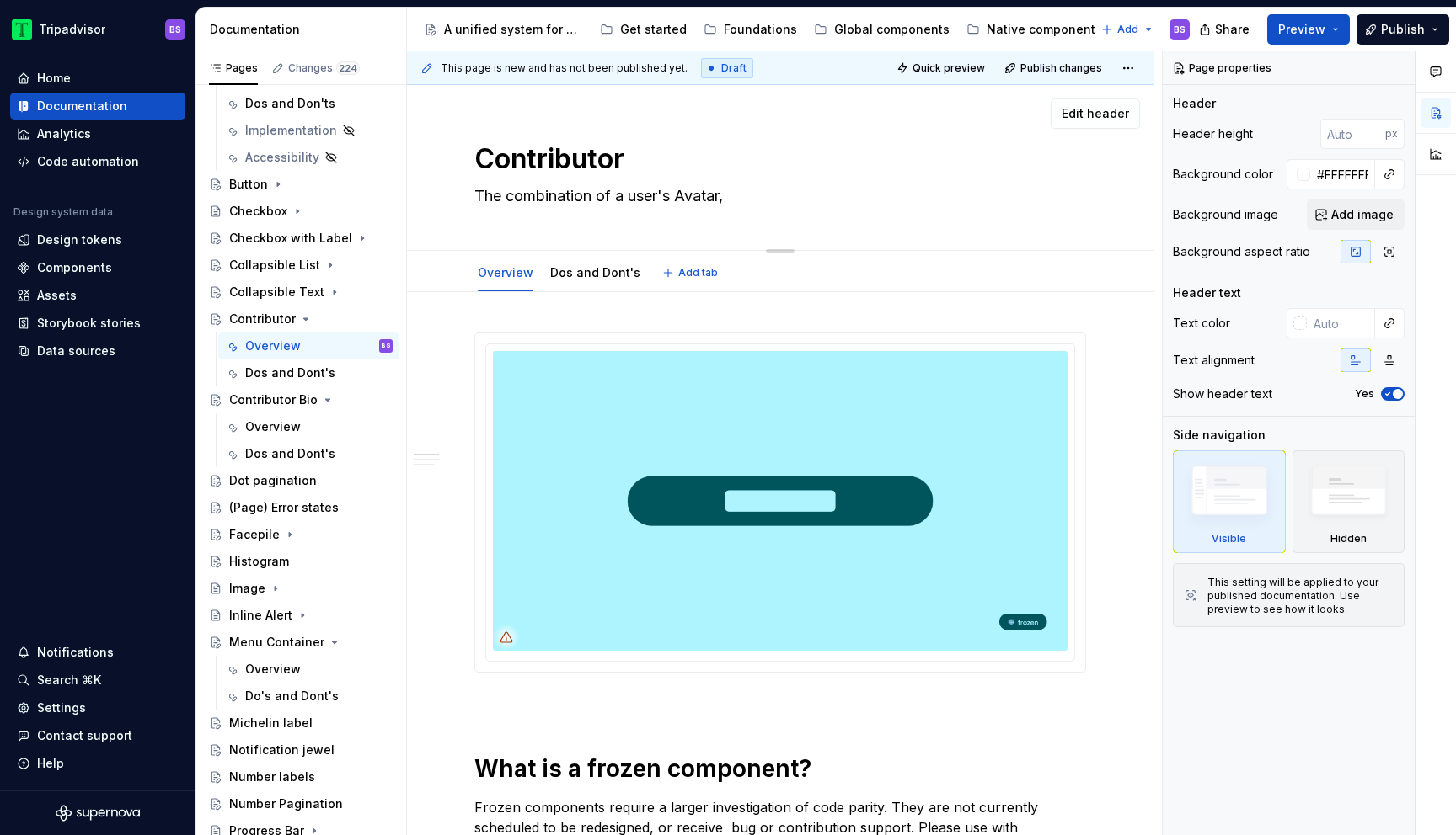
type textarea "*"
type textarea "The combination of a user's Avatar, N"
type textarea "*"
type textarea "The combination of a user's Avatar,"
type textarea "*"
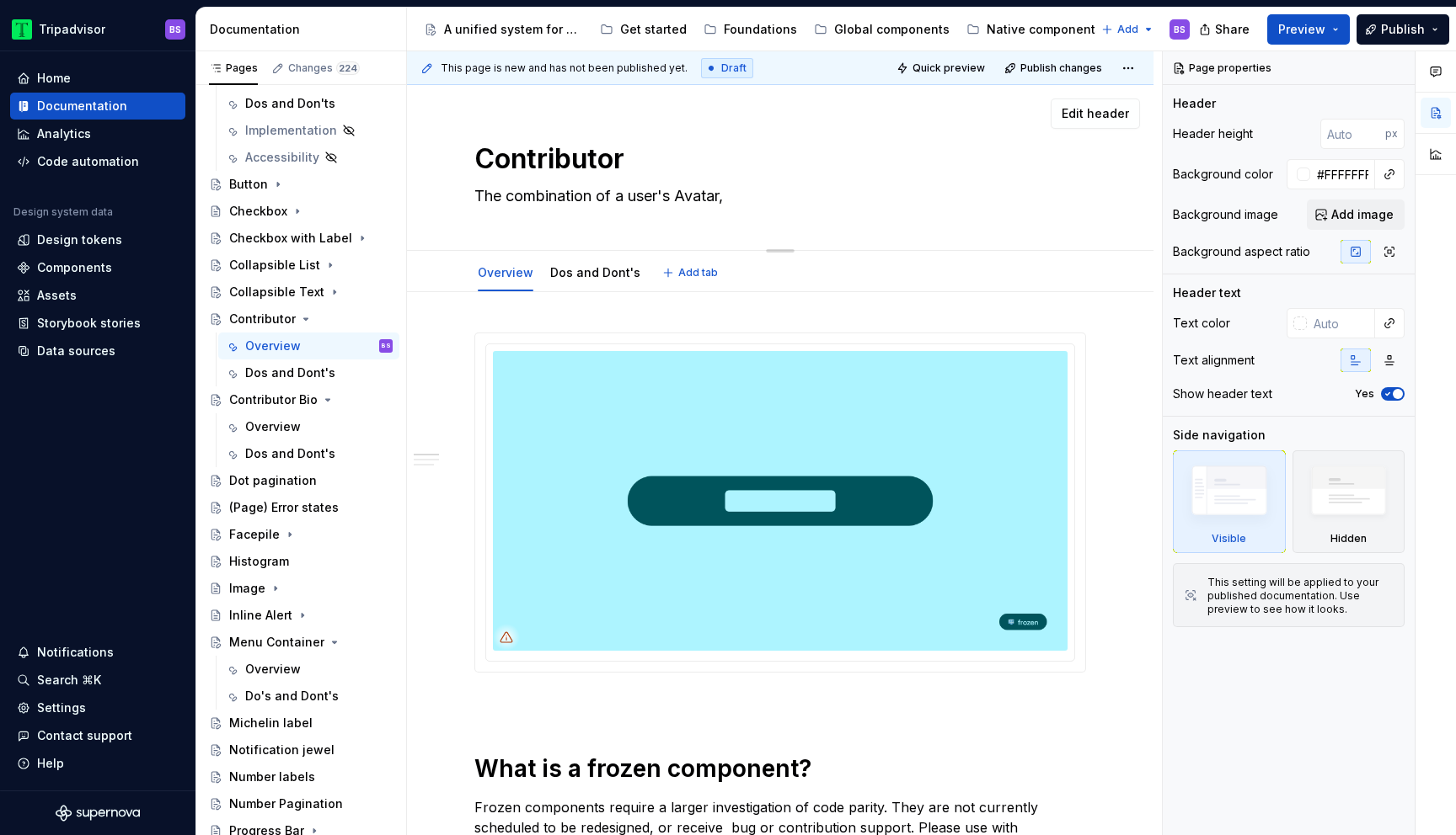
type textarea "The combination of a user's Avatar, n"
type textarea "*"
type textarea "The combination of a user's Avatar, na"
type textarea "*"
type textarea "The combination of a user's Avatar, nam"
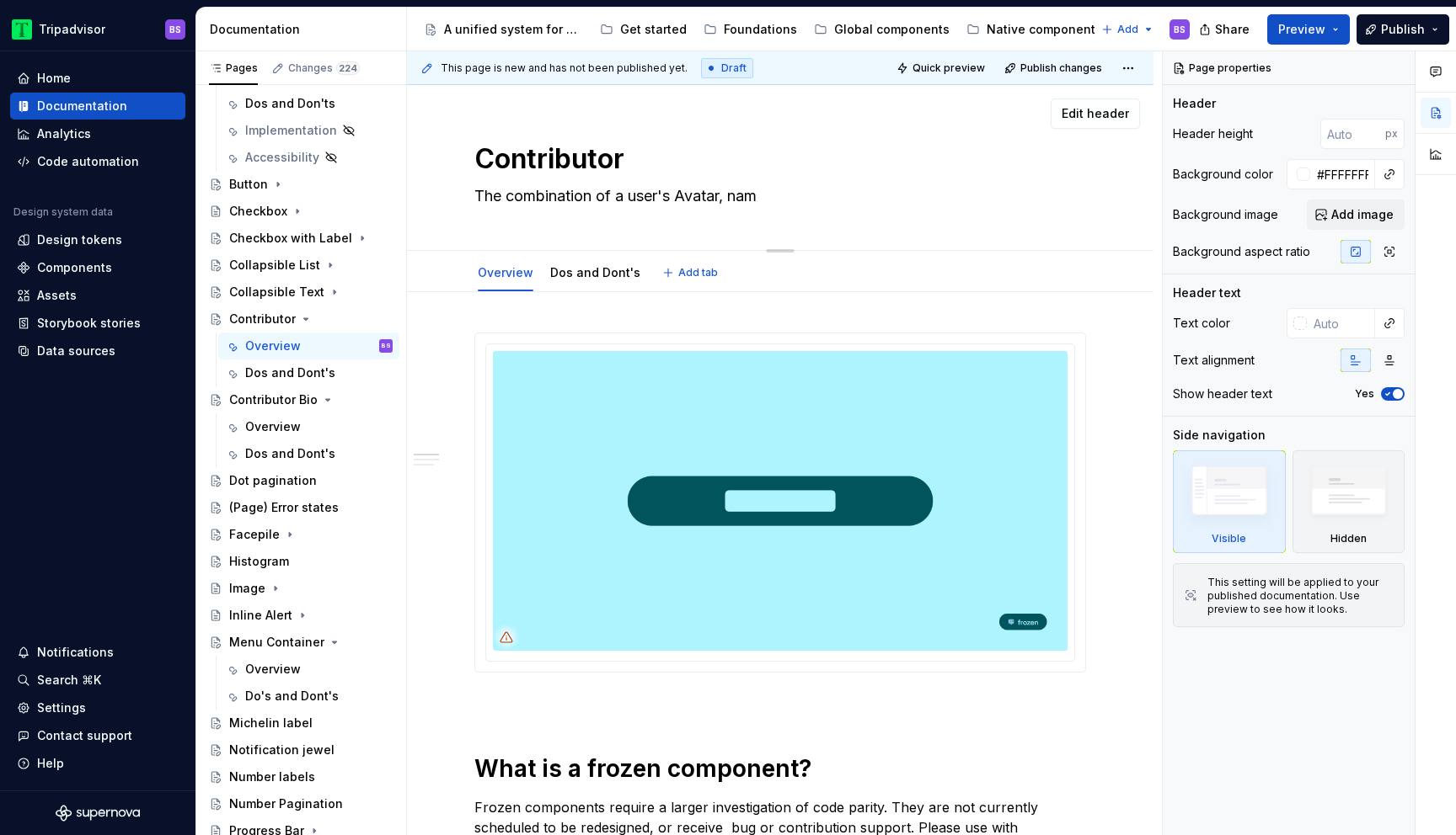
type textarea "*"
type textarea "The combination of a user's Avatar, name"
type textarea "*"
type textarea "The combination of a user's avatar, name"
type textarea "*"
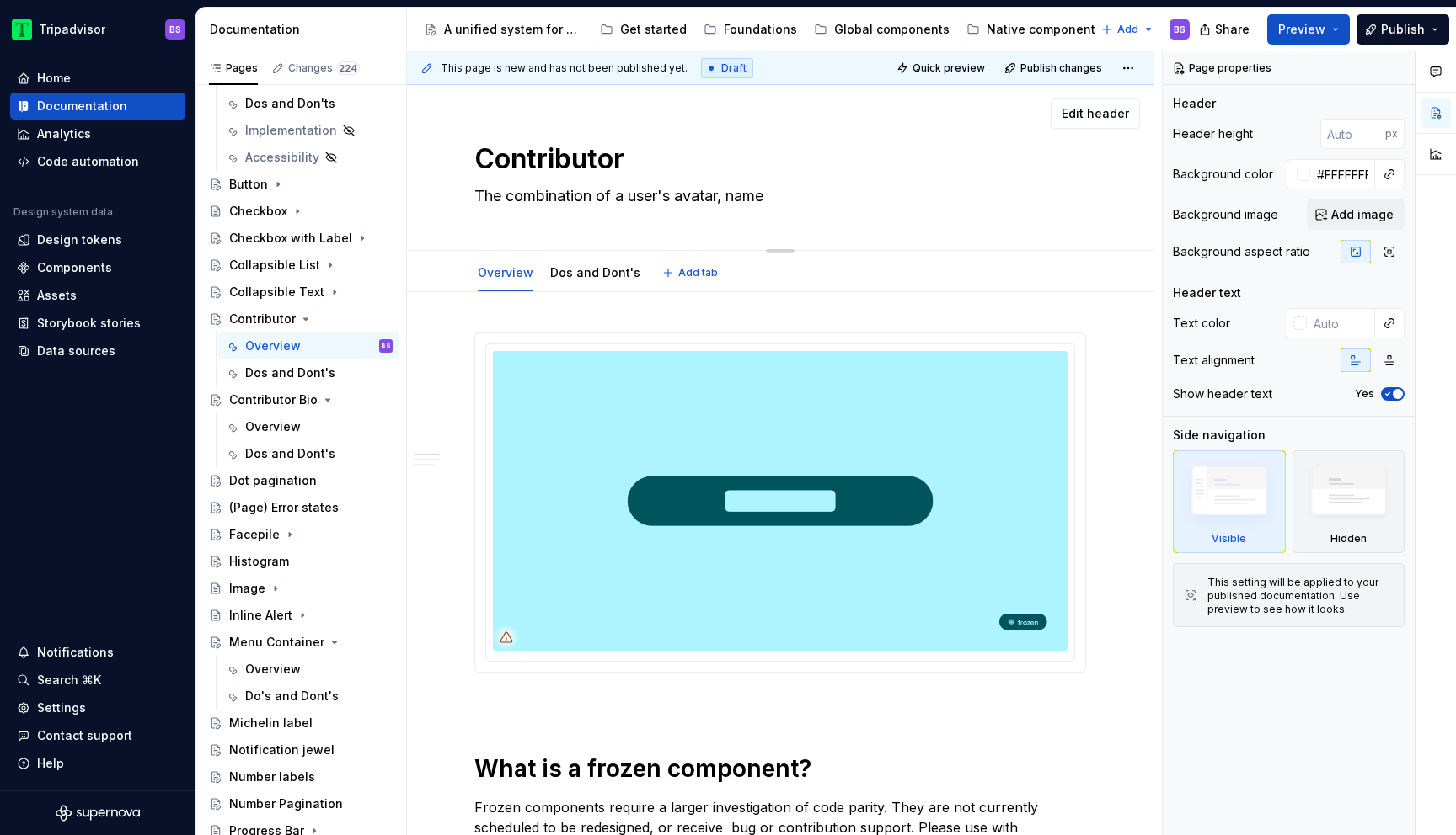
type textarea "The combination of a user's avatar, name"
type textarea "*"
type textarea "The combination of a user's avatar, name a"
type textarea "*"
type textarea "The combination of a user's avatar, name an"
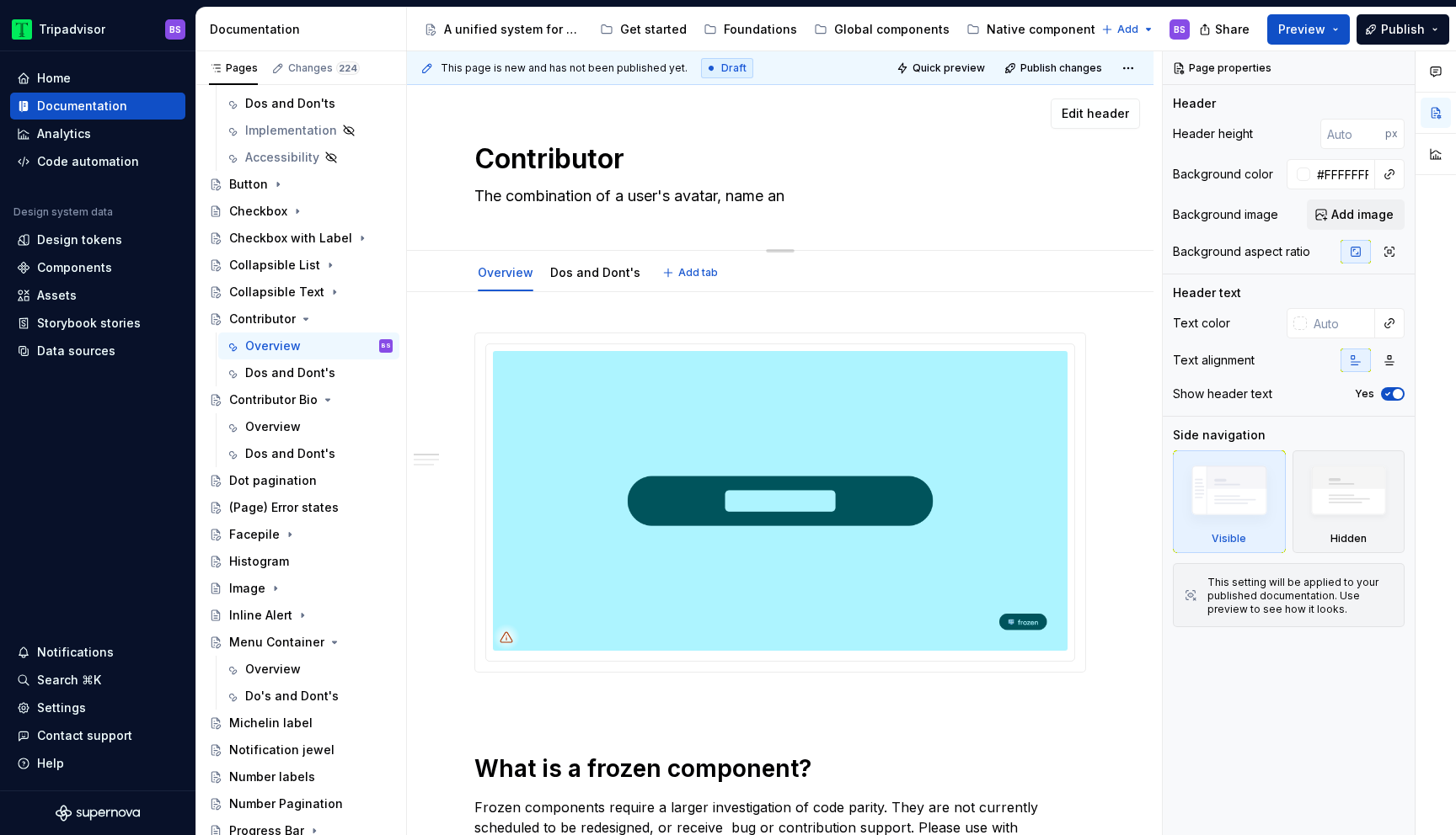
type textarea "*"
type textarea "The combination of a user's avatar, name and"
type textarea "*"
type textarea "The combination of a user's avatar, name and"
type textarea "*"
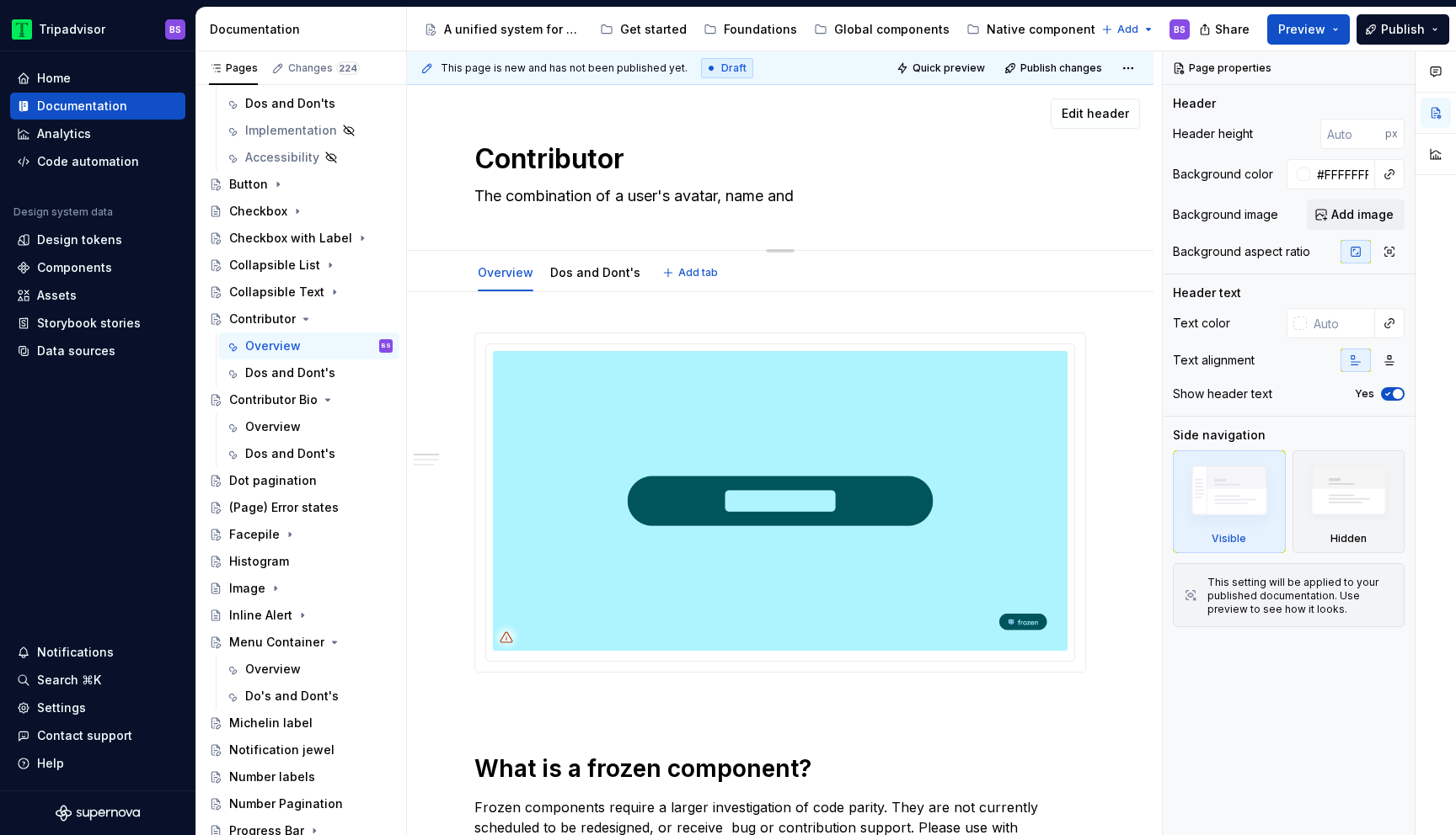
type textarea "The combination of a user's avatar, name and n"
type textarea "*"
type textarea "The combination of a user's avatar, name and nu"
type textarea "*"
type textarea "The combination of a user's avatar, name and num"
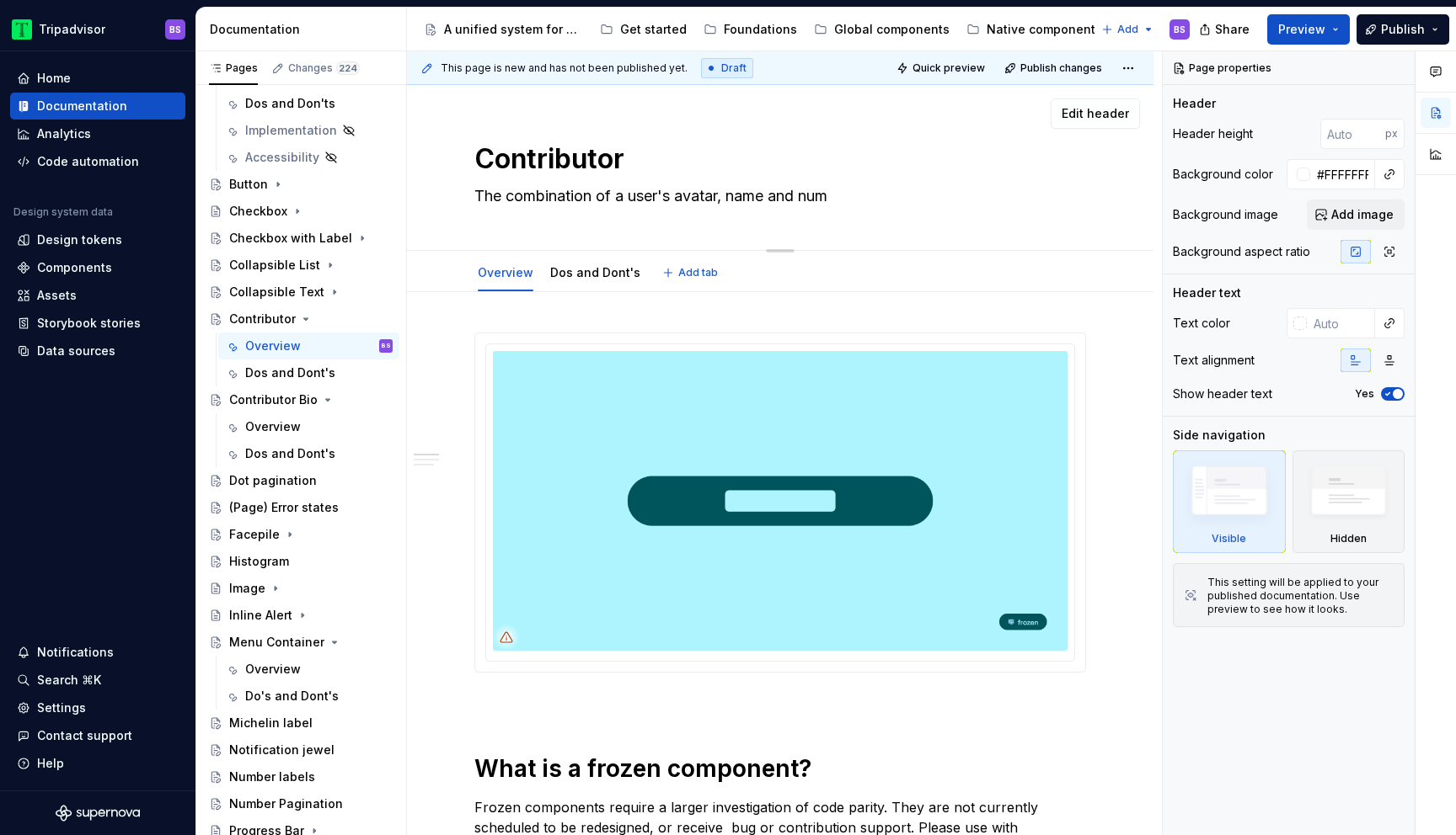
type textarea "*"
type textarea "The combination of a user's avatar, name and numb"
type textarea "*"
type textarea "The combination of a user's avatar, name and numbe"
type textarea "*"
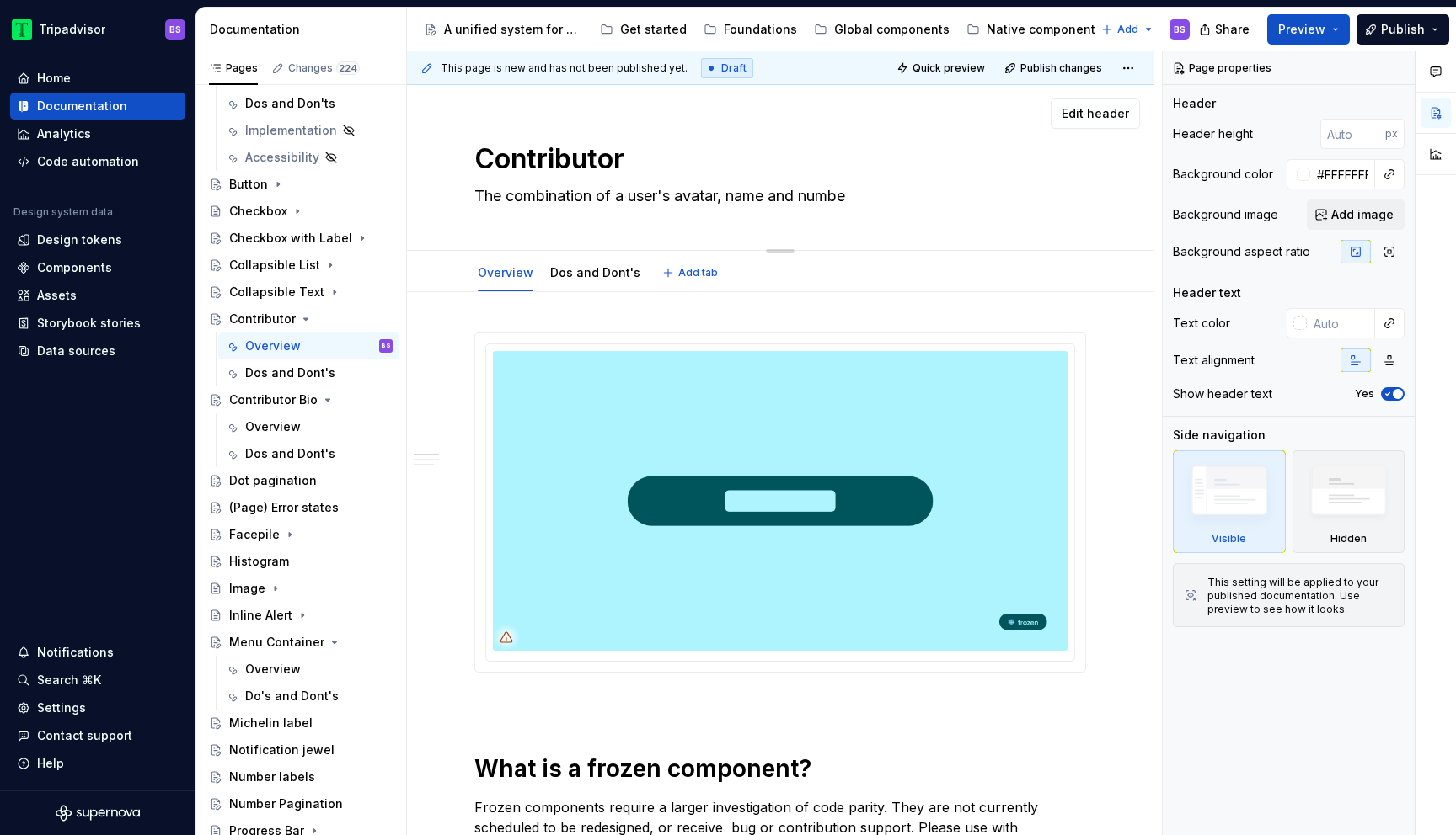
type textarea "The combination of a user's avatar, name and number"
type textarea "*"
type textarea "The combination of a user's avatar, name and number"
type textarea "*"
type textarea "The combination of a user's avatar, name and number o"
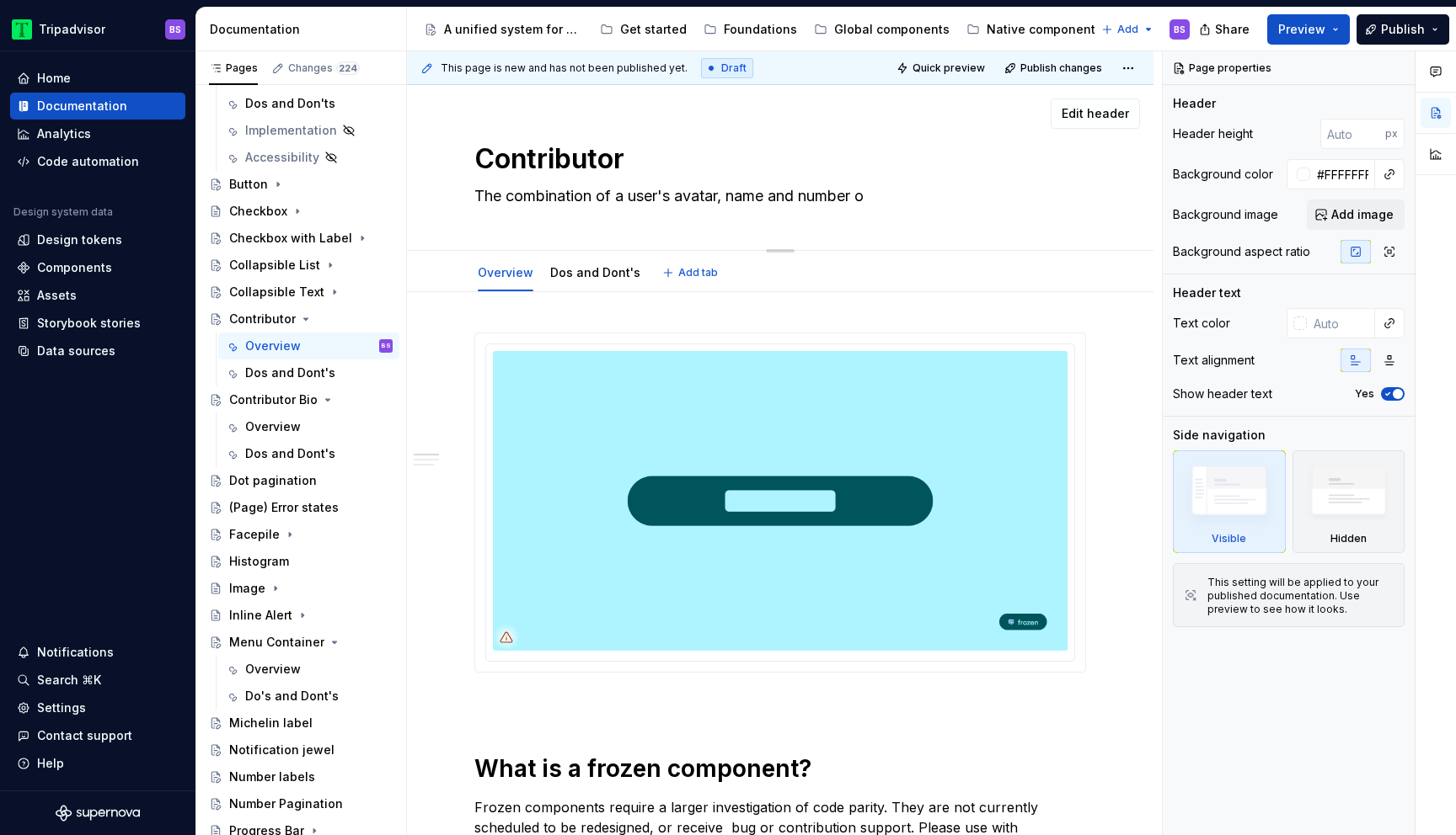
type textarea "*"
type textarea "The combination of a user's avatar, name and number of"
type textarea "*"
type textarea "The combination of a user's avatar, name and number of"
type textarea "*"
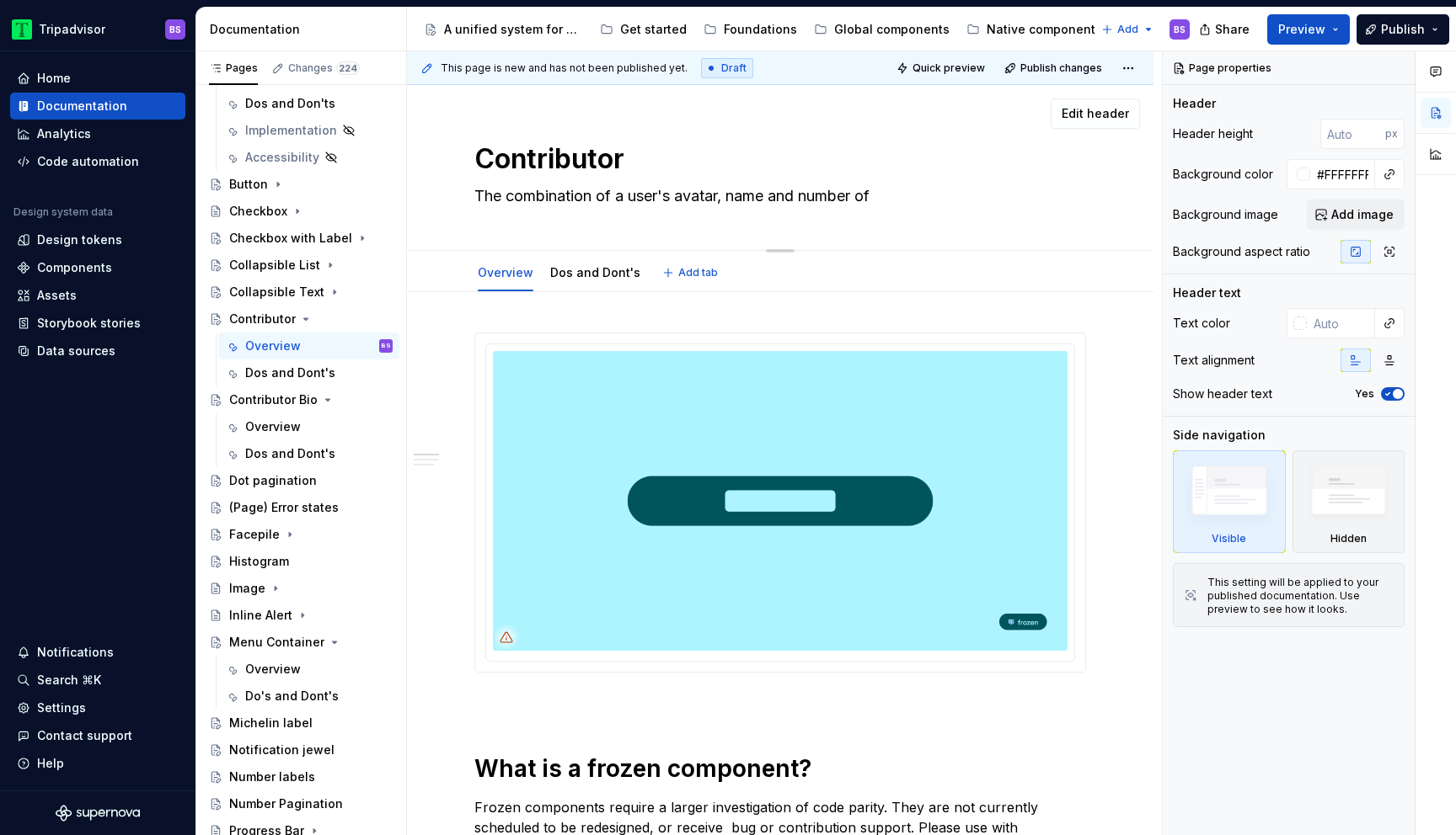
type textarea "The combination of a user's avatar, name and number of r"
type textarea "*"
type textarea "The combination of a user's avatar, name and number of re"
type textarea "*"
type textarea "The combination of a user's avatar, name and number of rep"
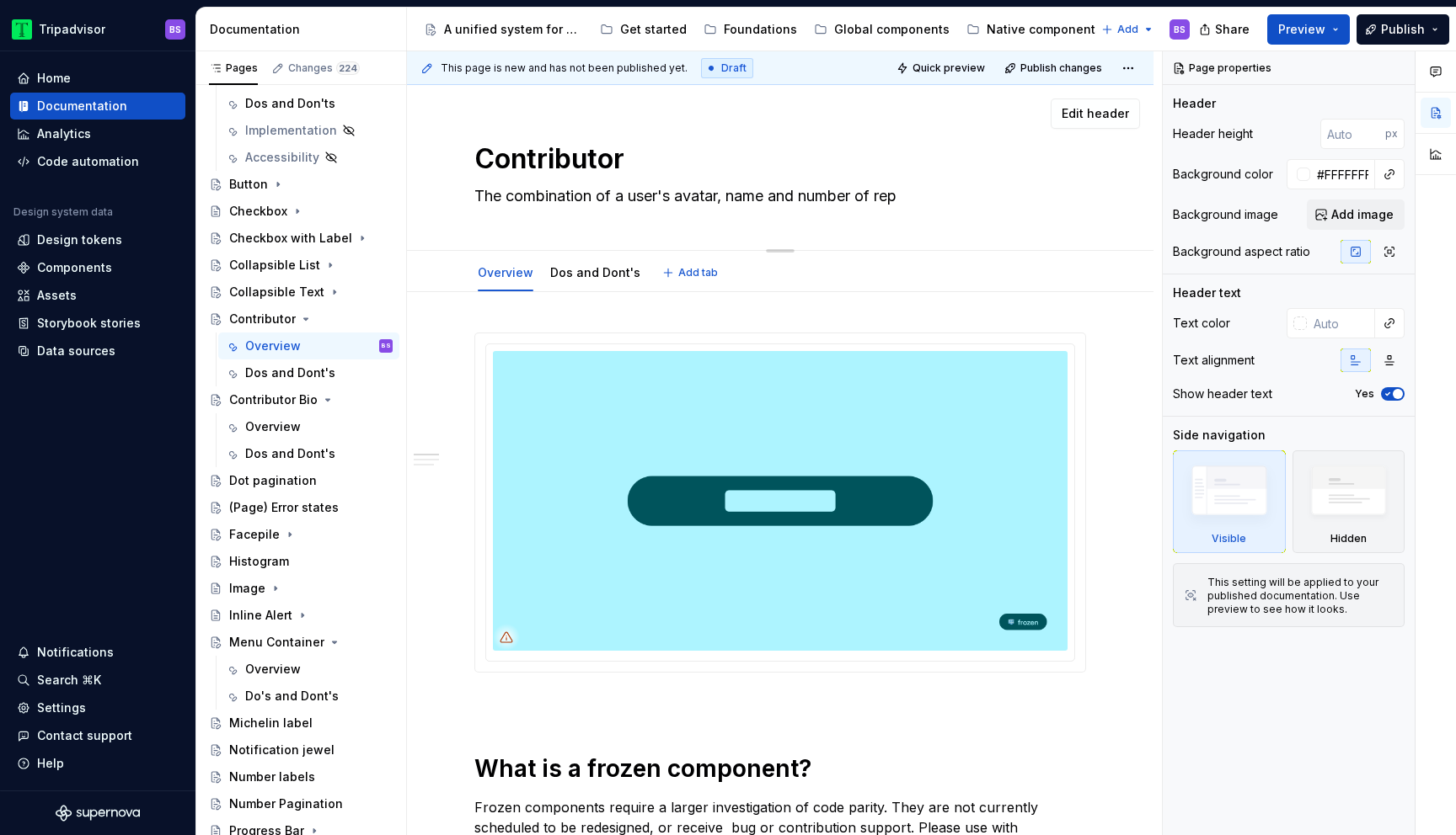
type textarea "*"
type textarea "The combination of a user's avatar, name and number of repl"
type textarea "*"
type textarea "The combination of a user's avatar, name and number of repla"
type textarea "*"
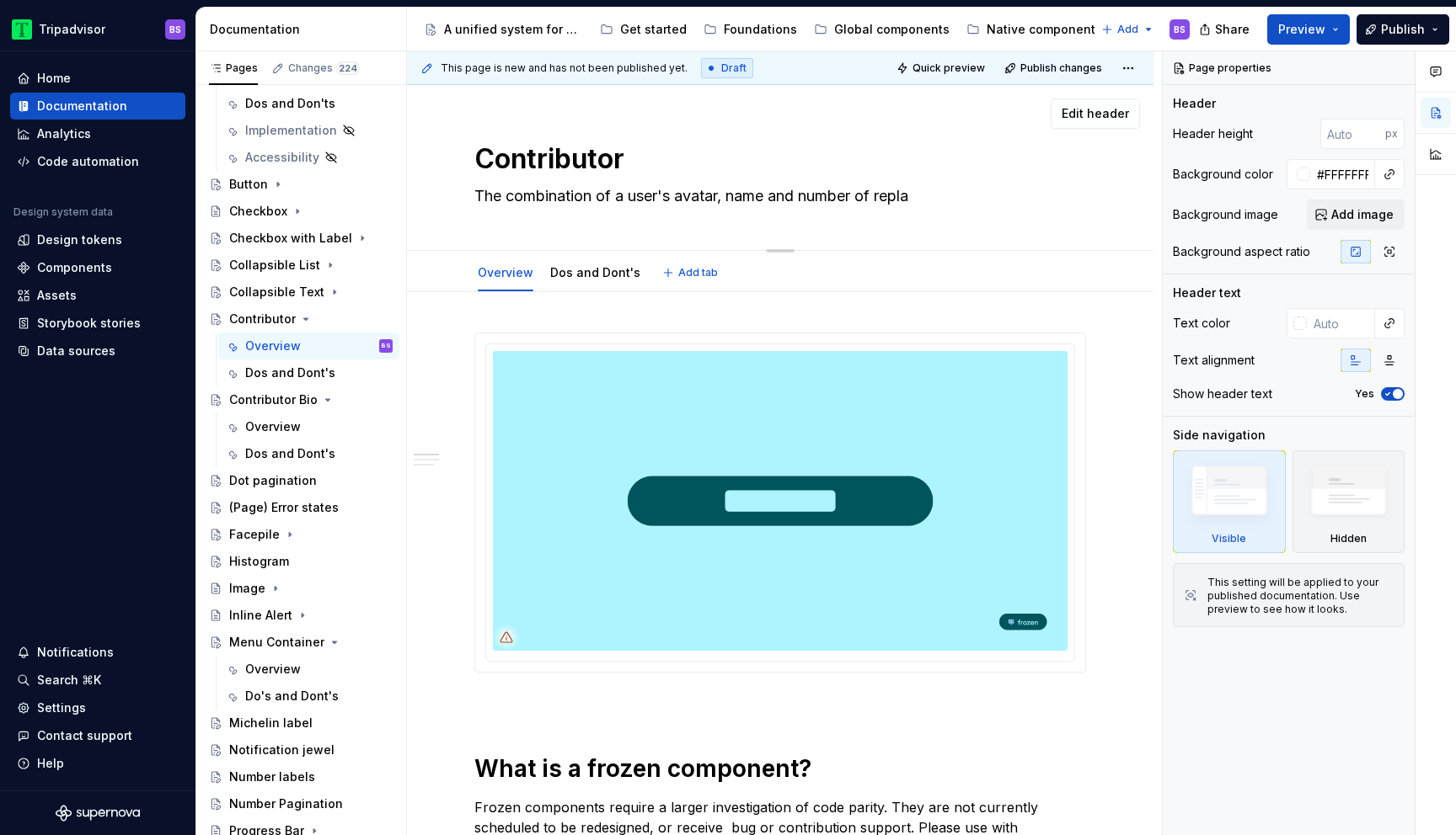
type textarea "The combination of a user's avatar, name and number of repl"
type textarea "*"
type textarea "The combination of a user's avatar, name and number of replie"
type textarea "*"
type textarea "The combination of a user's avatar, name and number of replies"
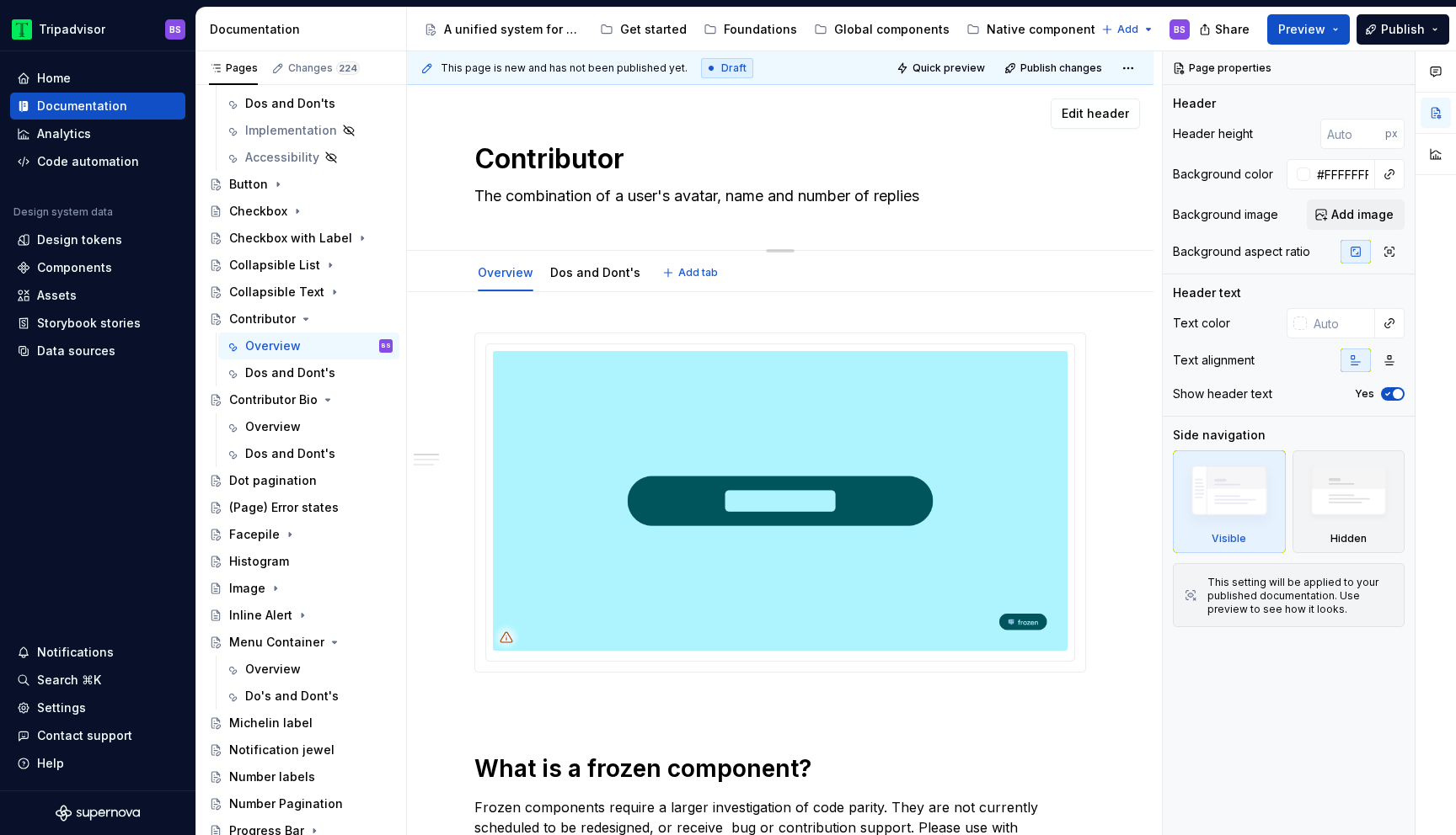
type textarea "*"
type textarea "The combination of a user's avatar, name and number of replies"
type textarea "*"
type textarea "The combination of a user's avatar, name and number of replies c"
type textarea "*"
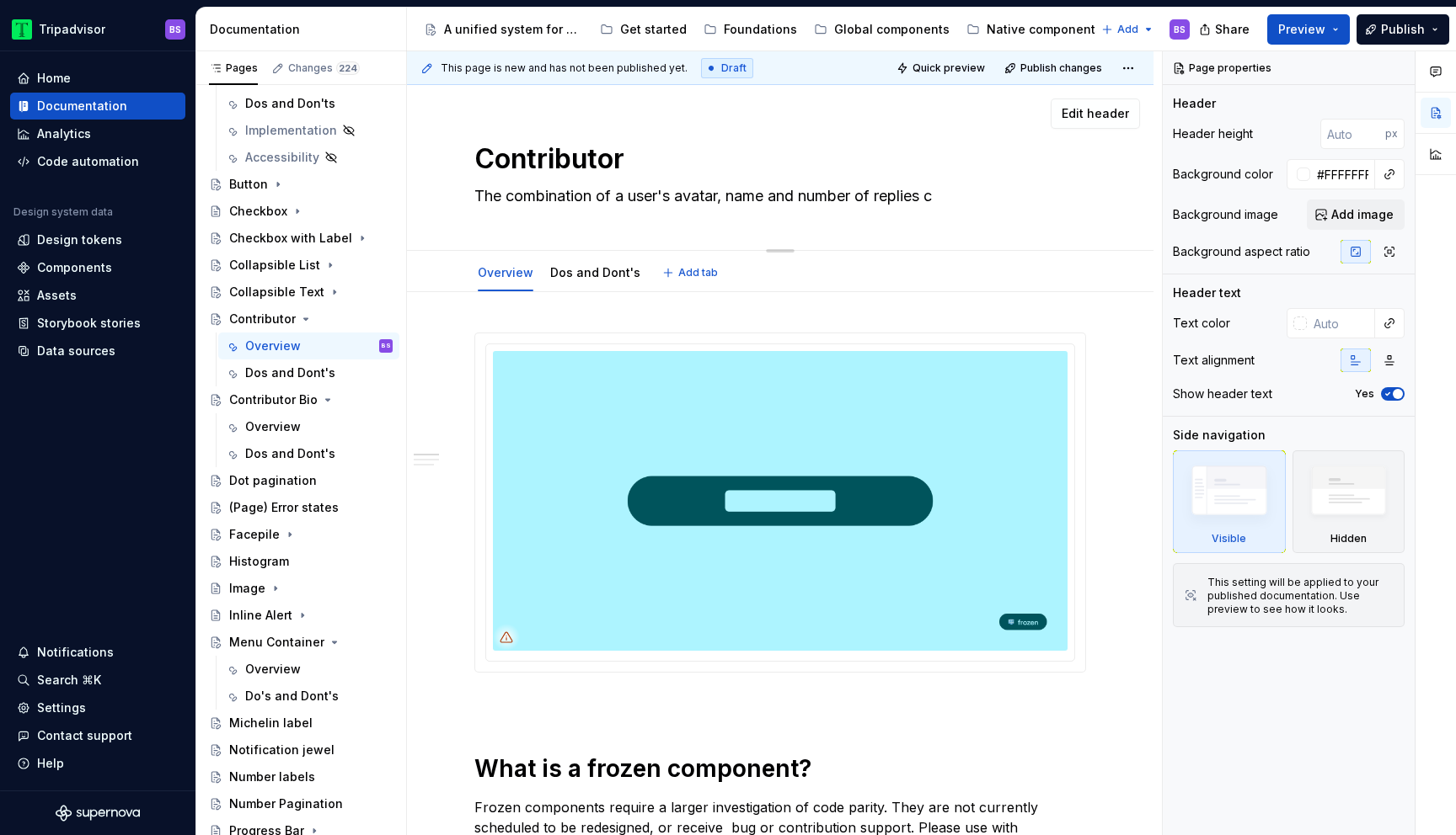
type textarea "The combination of a user's avatar, name and number of replies co"
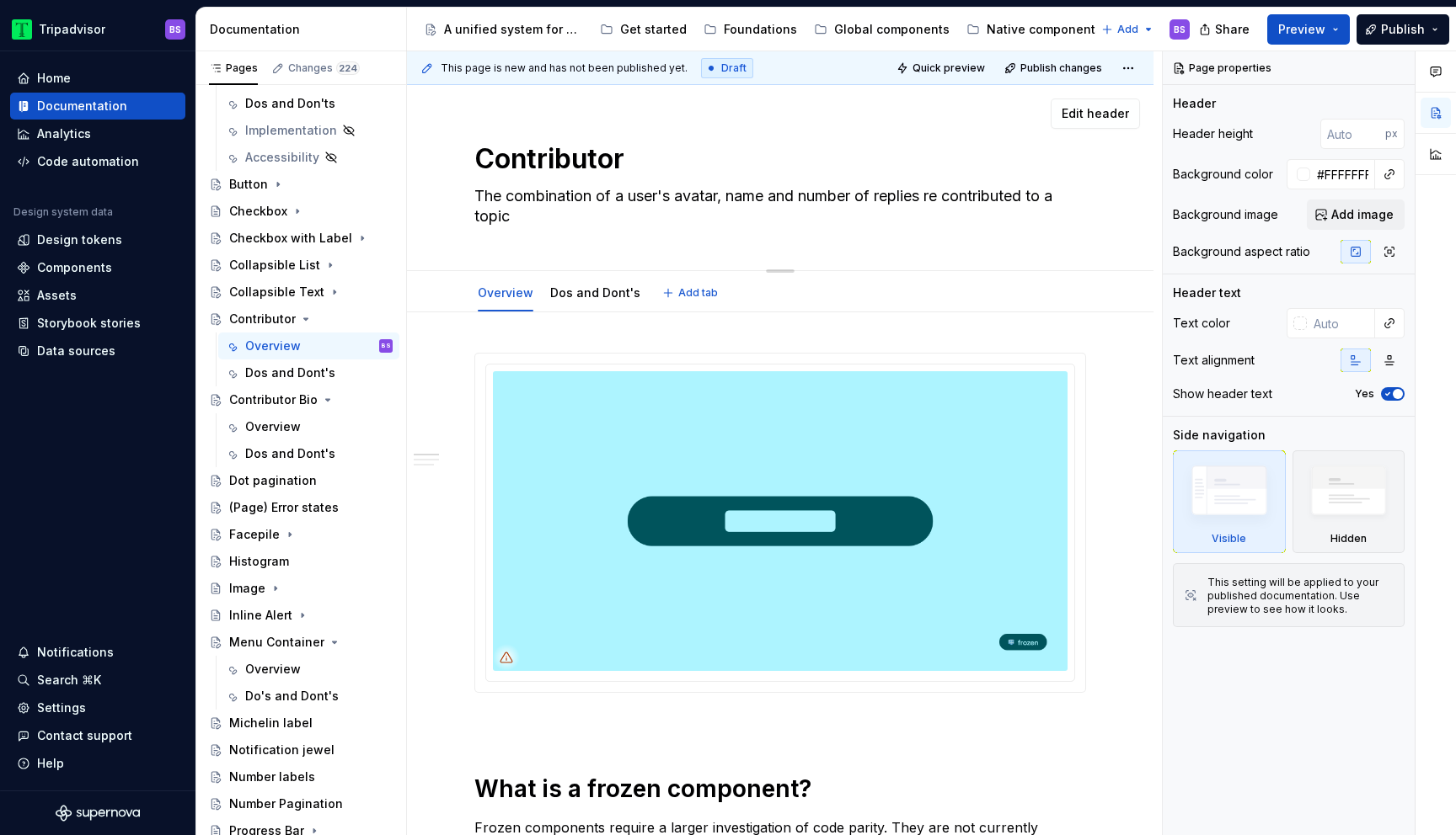
click at [679, 192] on textarea "The combination of a user's avatar, name and number of replies re contributed t…" at bounding box center [776, 206] width 611 height 47
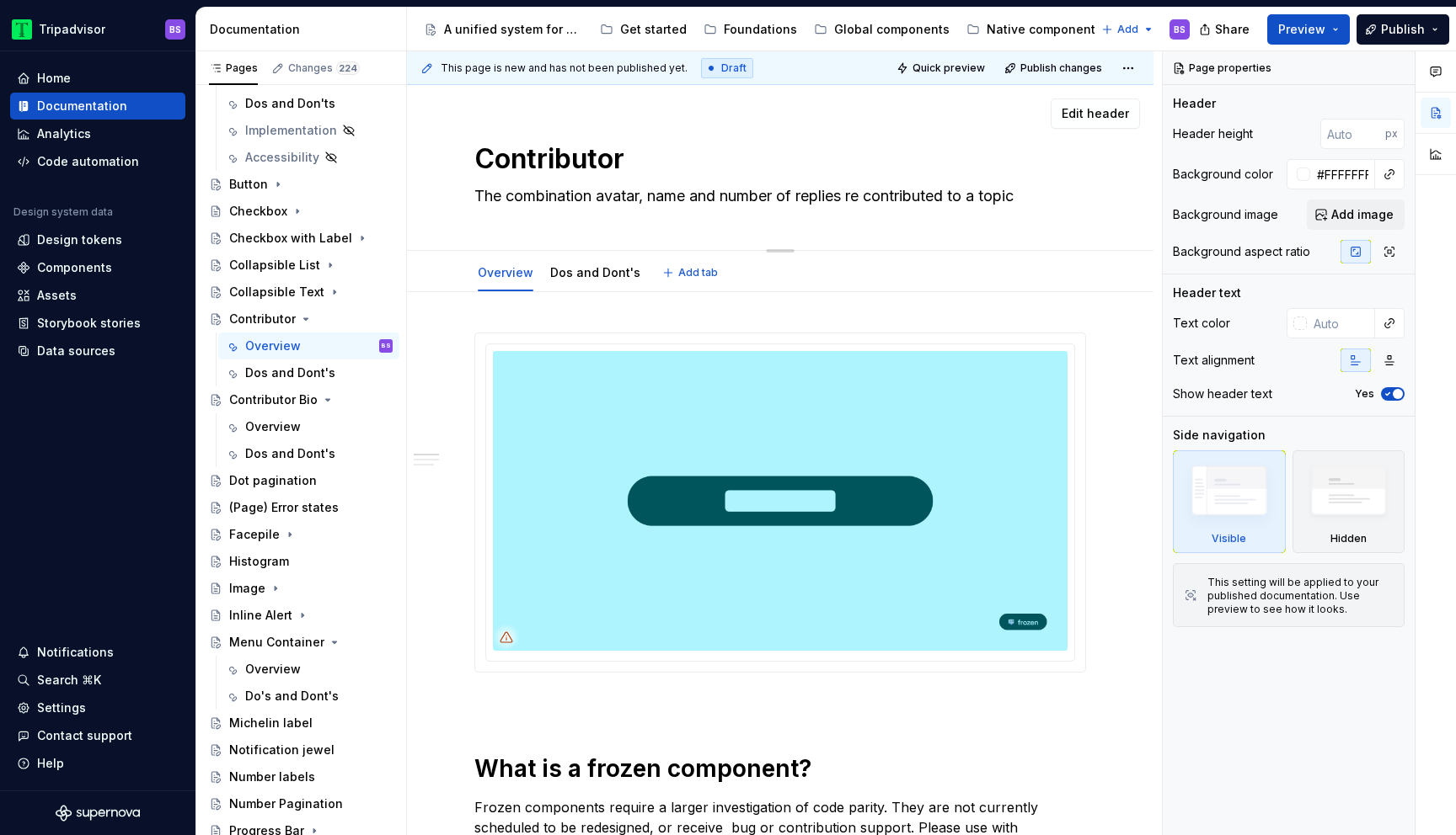
click at [869, 194] on textarea "The combination avatar, name and number of replies re contributed to a topic" at bounding box center [776, 196] width 611 height 27
click at [721, 190] on textarea "The combination avatar, name and number of replies re contributed to a topic" at bounding box center [776, 196] width 611 height 27
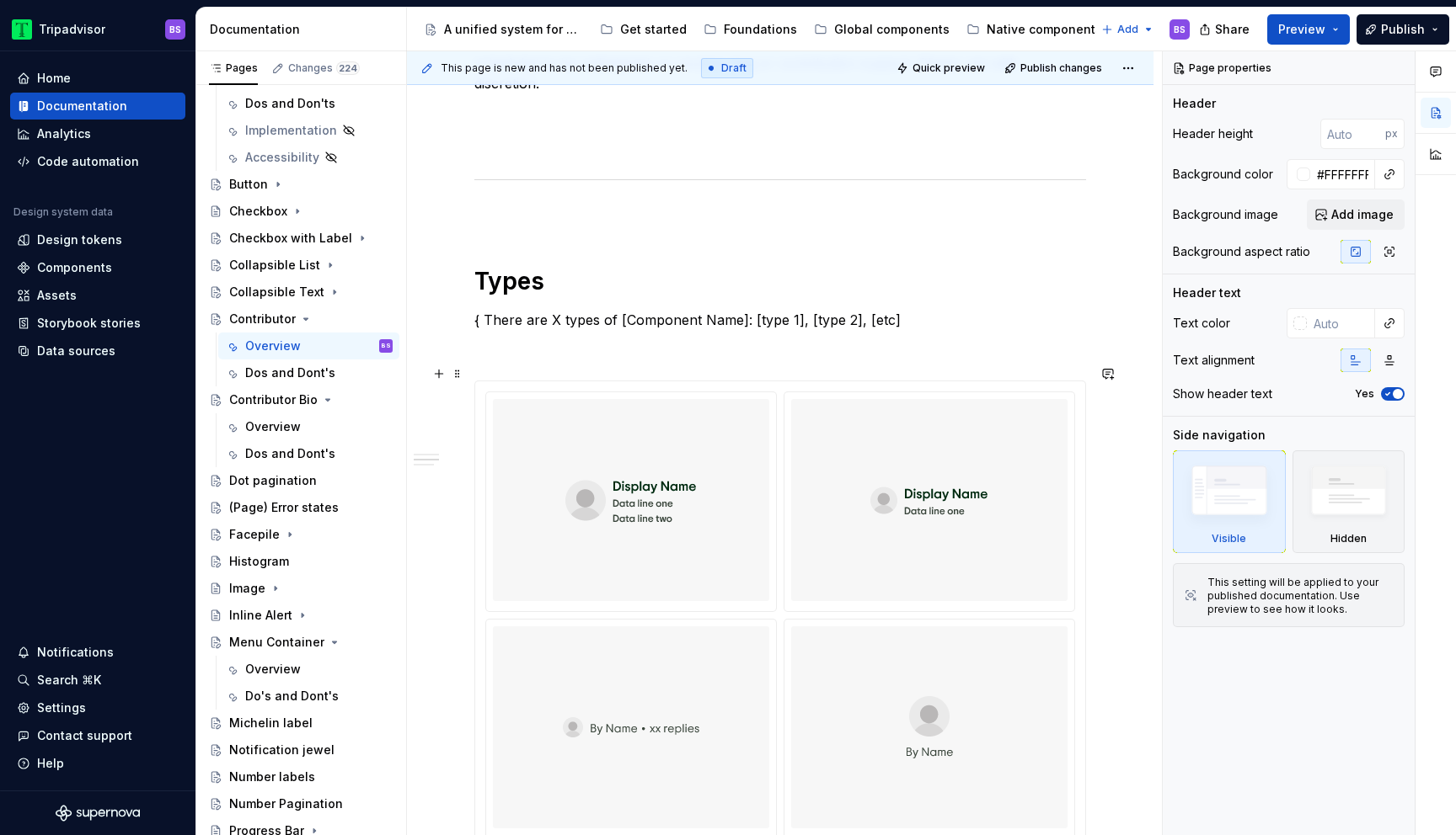
scroll to position [813, 0]
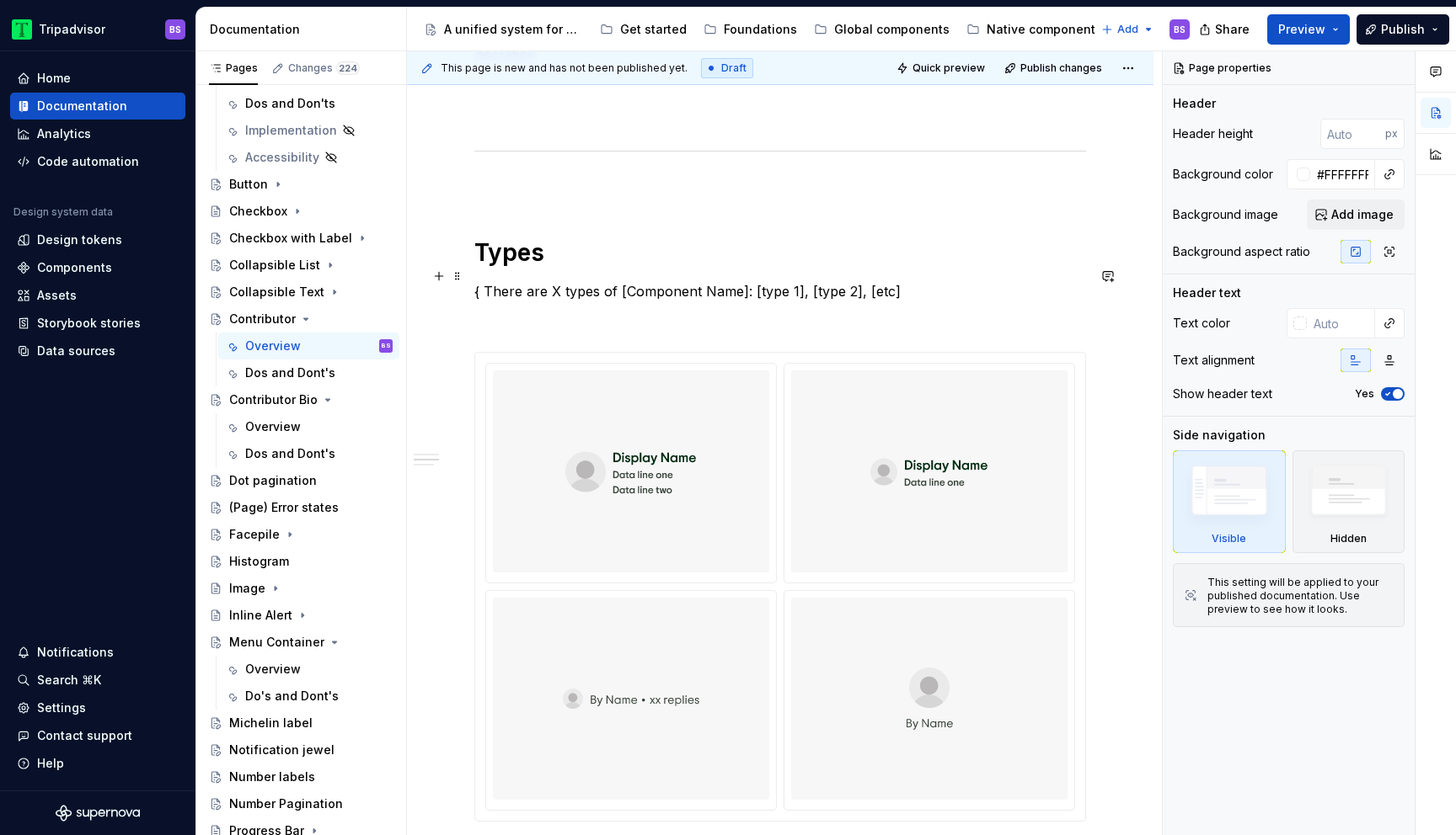
click at [604, 281] on p "{ There are X types of [Component Name]: [type 1], [type 2], [etc]" at bounding box center [779, 292] width 611 height 21
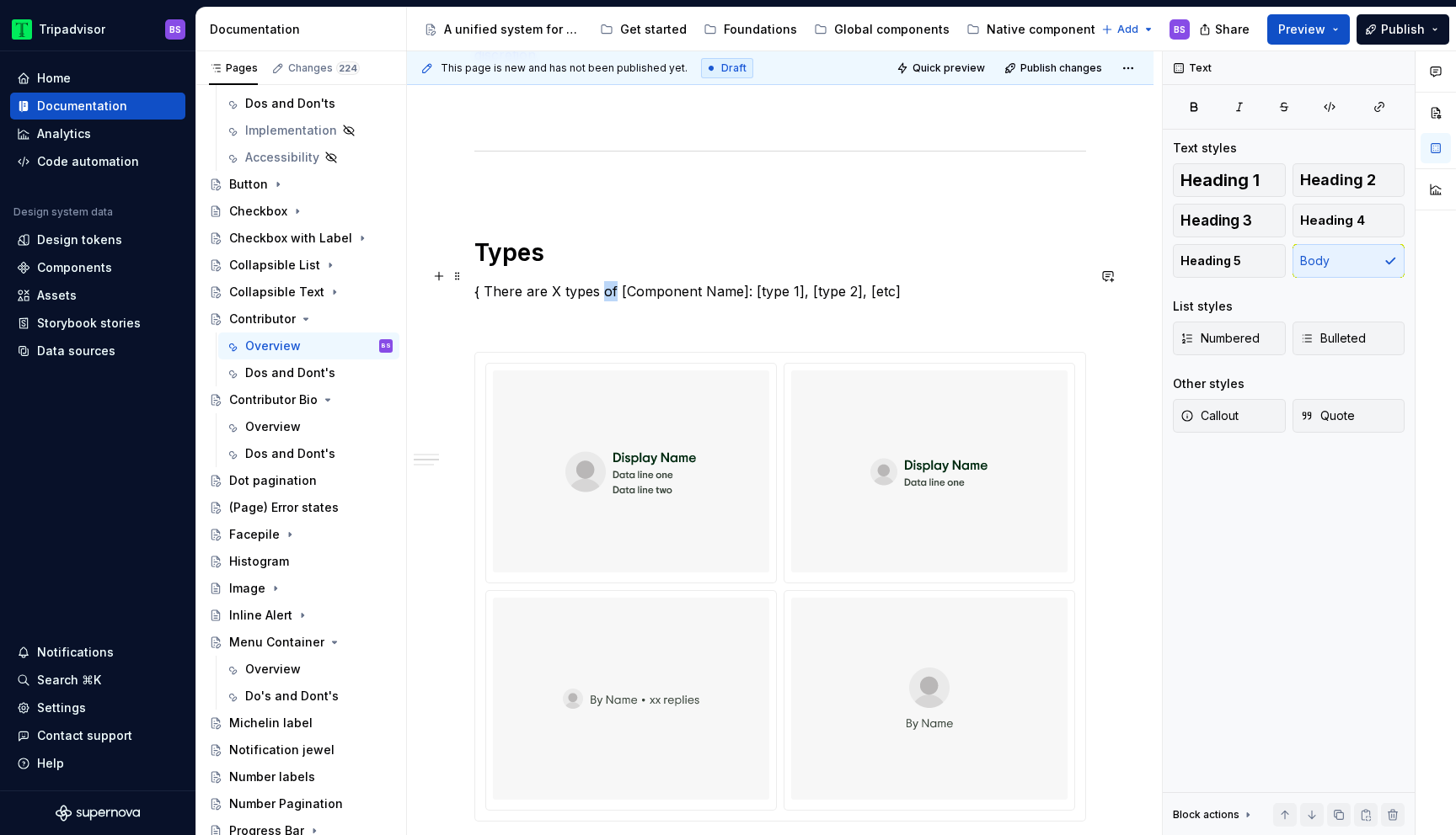
click at [604, 281] on p "{ There are X types of [Component Name]: [type 1], [type 2], [etc]" at bounding box center [779, 292] width 611 height 21
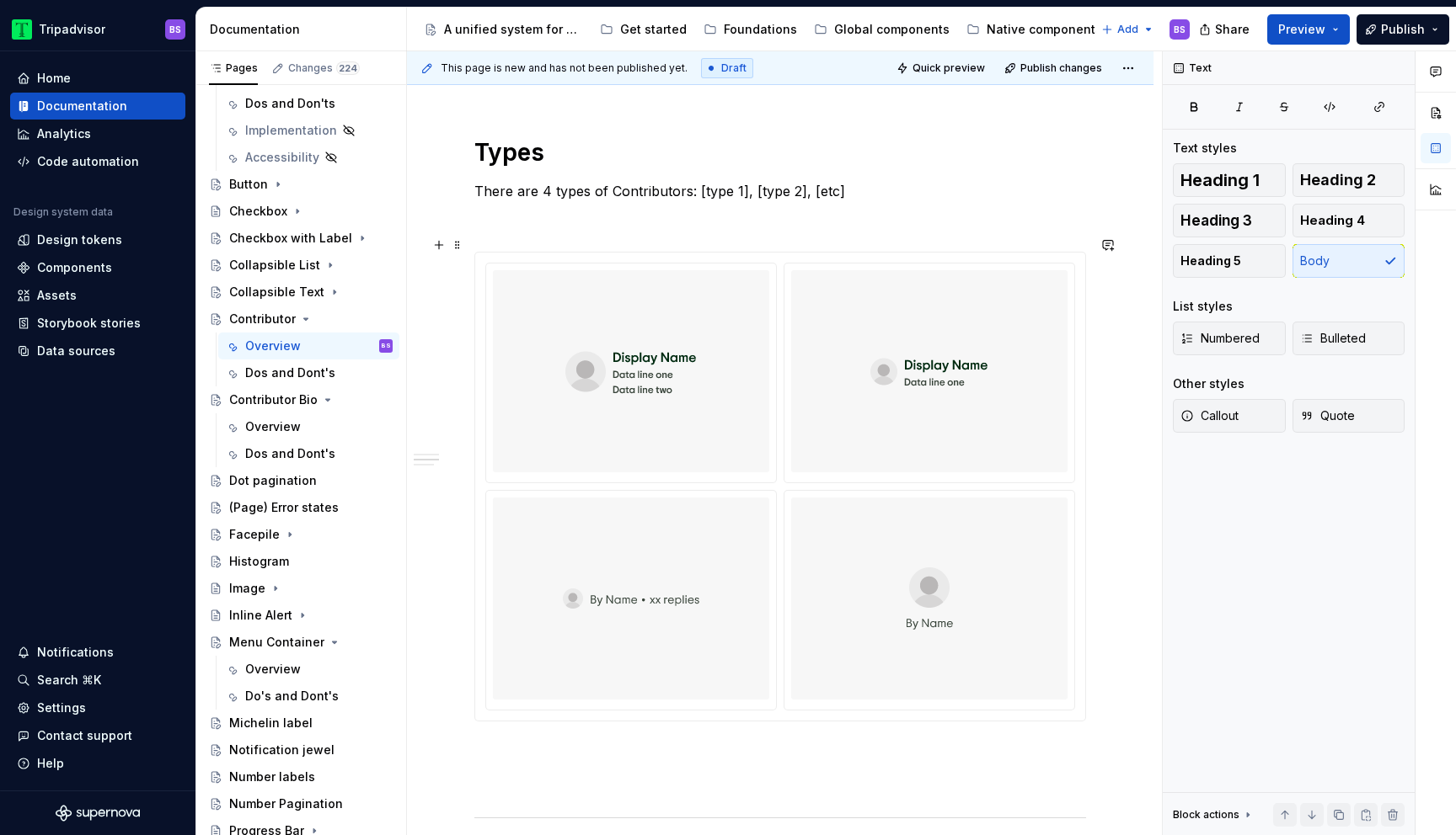
scroll to position [915, 0]
click at [669, 402] on img at bounding box center [631, 369] width 131 height 189
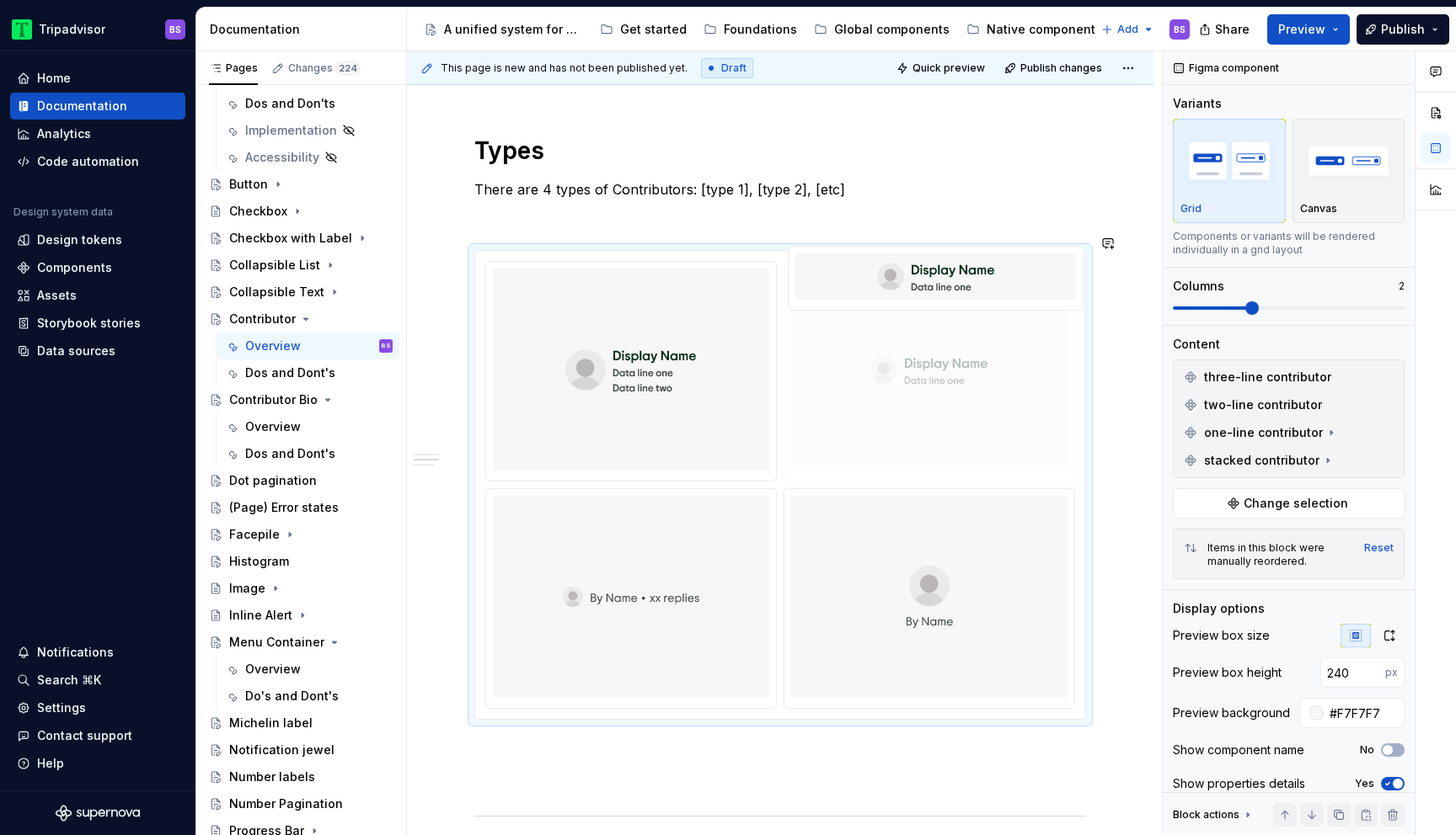
drag, startPoint x: 828, startPoint y: 316, endPoint x: 701, endPoint y: 355, distance: 132.9
click at [701, 355] on body "Tripadvisor BS Home Documentation Analytics Code automation Design system data …" at bounding box center [728, 418] width 1456 height 835
drag, startPoint x: 905, startPoint y: 575, endPoint x: 931, endPoint y: 639, distance: 69.1
click at [931, 639] on body "Tripadvisor BS Home Documentation Analytics Code automation Design system data …" at bounding box center [728, 418] width 1456 height 835
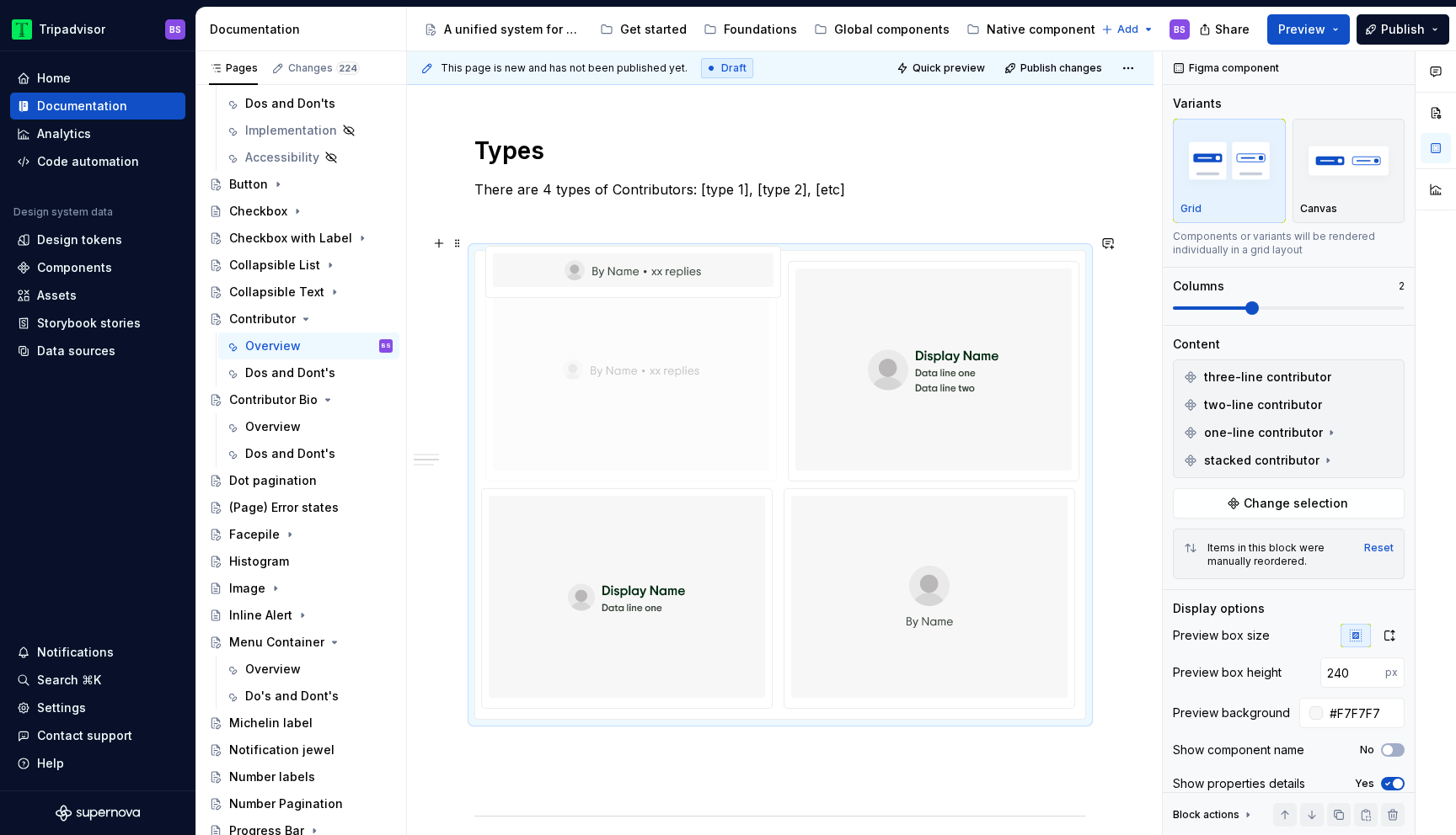
drag, startPoint x: 682, startPoint y: 592, endPoint x: 673, endPoint y: 449, distance: 143.3
click at [673, 449] on body "Tripadvisor BS Home Documentation Analytics Code automation Design system data …" at bounding box center [728, 418] width 1456 height 835
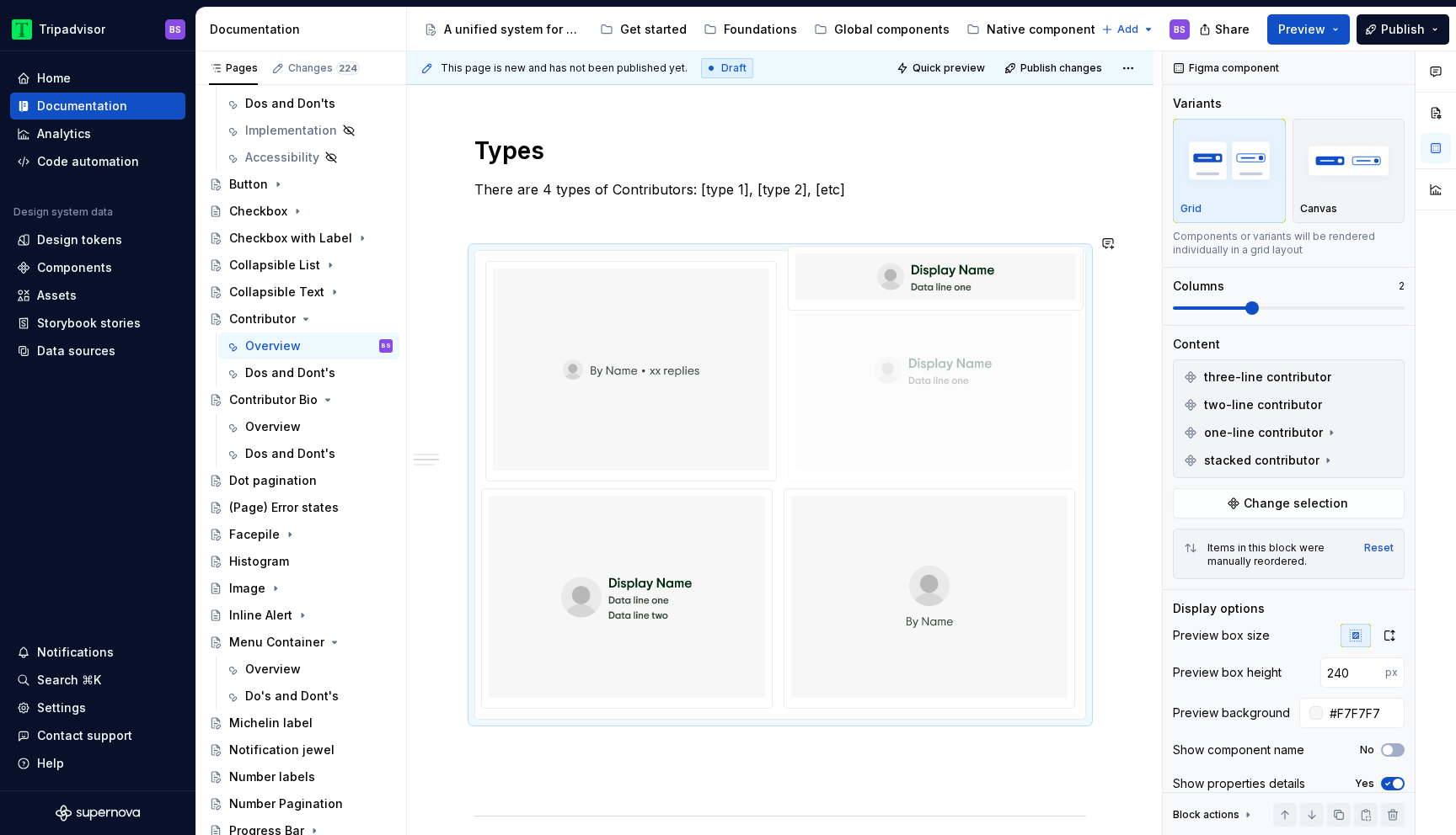
drag, startPoint x: 608, startPoint y: 592, endPoint x: 873, endPoint y: 398, distance: 328.4
click at [873, 398] on body "Tripadvisor BS Home Documentation Analytics Code automation Design system data …" at bounding box center [728, 418] width 1456 height 835
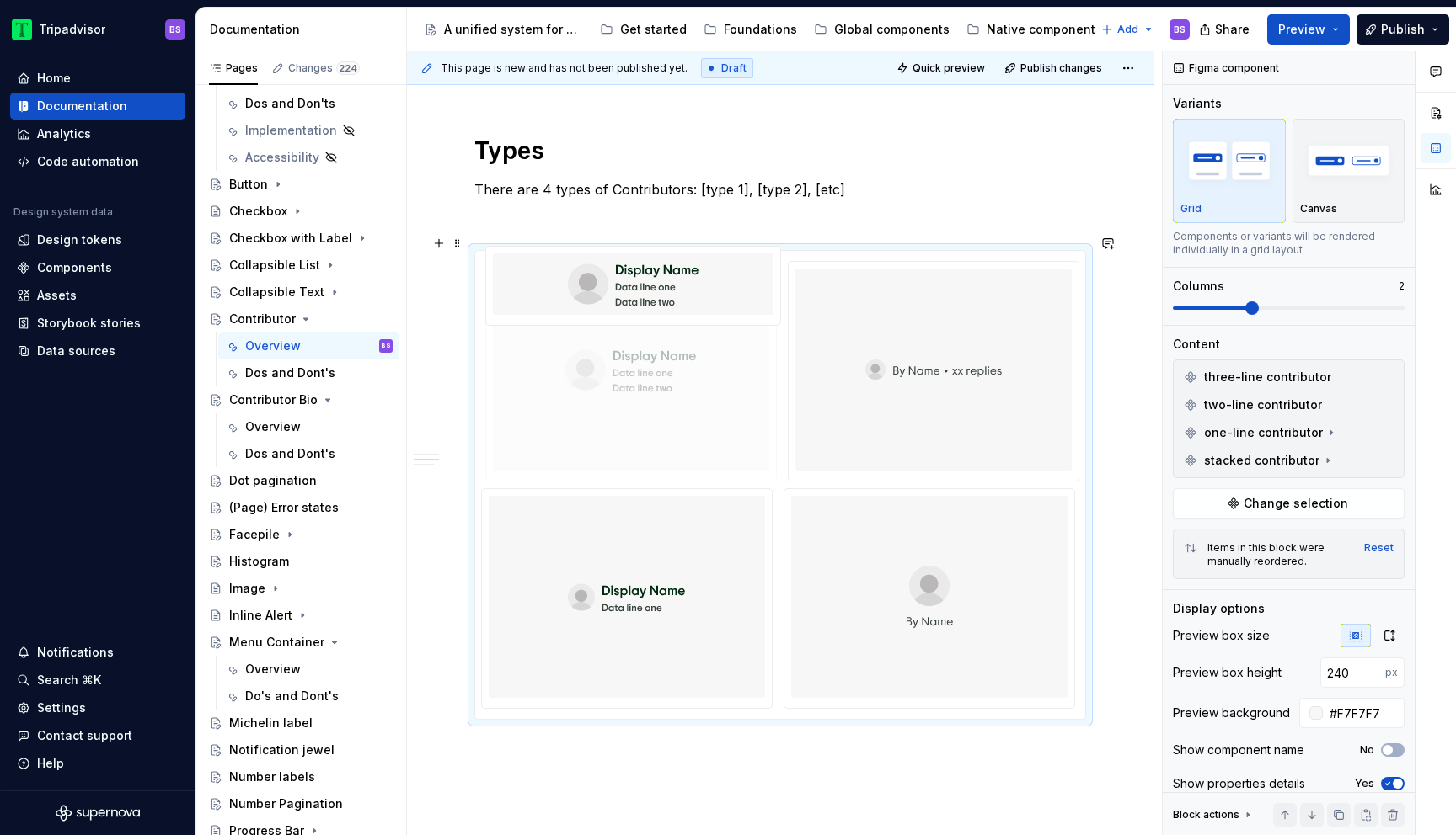
drag, startPoint x: 684, startPoint y: 535, endPoint x: 676, endPoint y: 399, distance: 136.2
click at [676, 399] on body "Tripadvisor BS Home Documentation Analytics Code automation Design system data …" at bounding box center [728, 418] width 1456 height 835
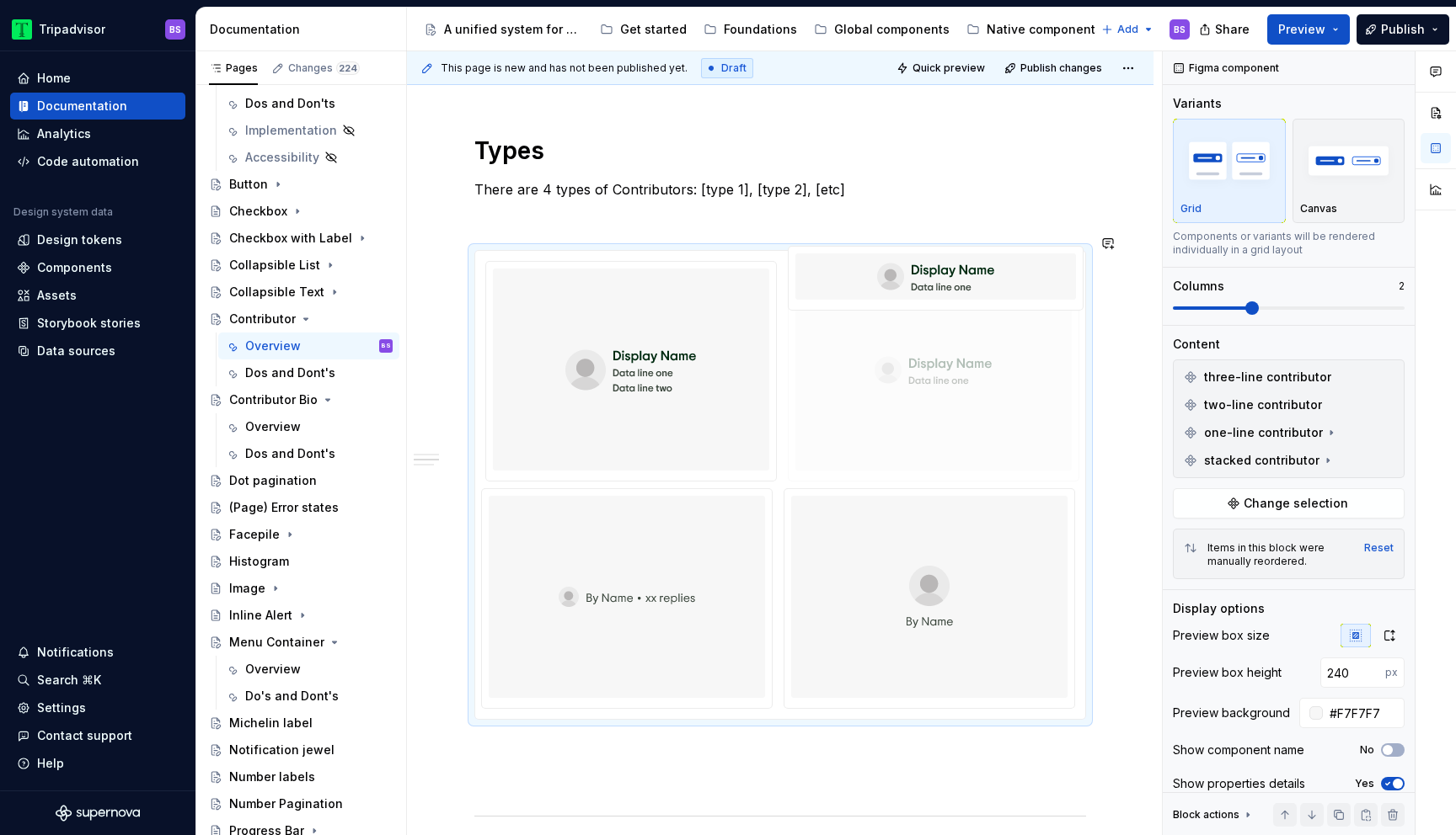
drag, startPoint x: 642, startPoint y: 581, endPoint x: 881, endPoint y: 430, distance: 282.7
click at [881, 430] on body "Tripadvisor BS Home Documentation Analytics Code automation Design system data …" at bounding box center [728, 418] width 1456 height 835
click at [701, 179] on p "There are 4 types of Contributors: [type 1], [type 2], [etc]" at bounding box center [779, 190] width 611 height 21
click at [671, 548] on img at bounding box center [631, 597] width 137 height 189
click at [827, 179] on p "There are 4 types of Contributors: three-line, two-line," at bounding box center [779, 190] width 611 height 21
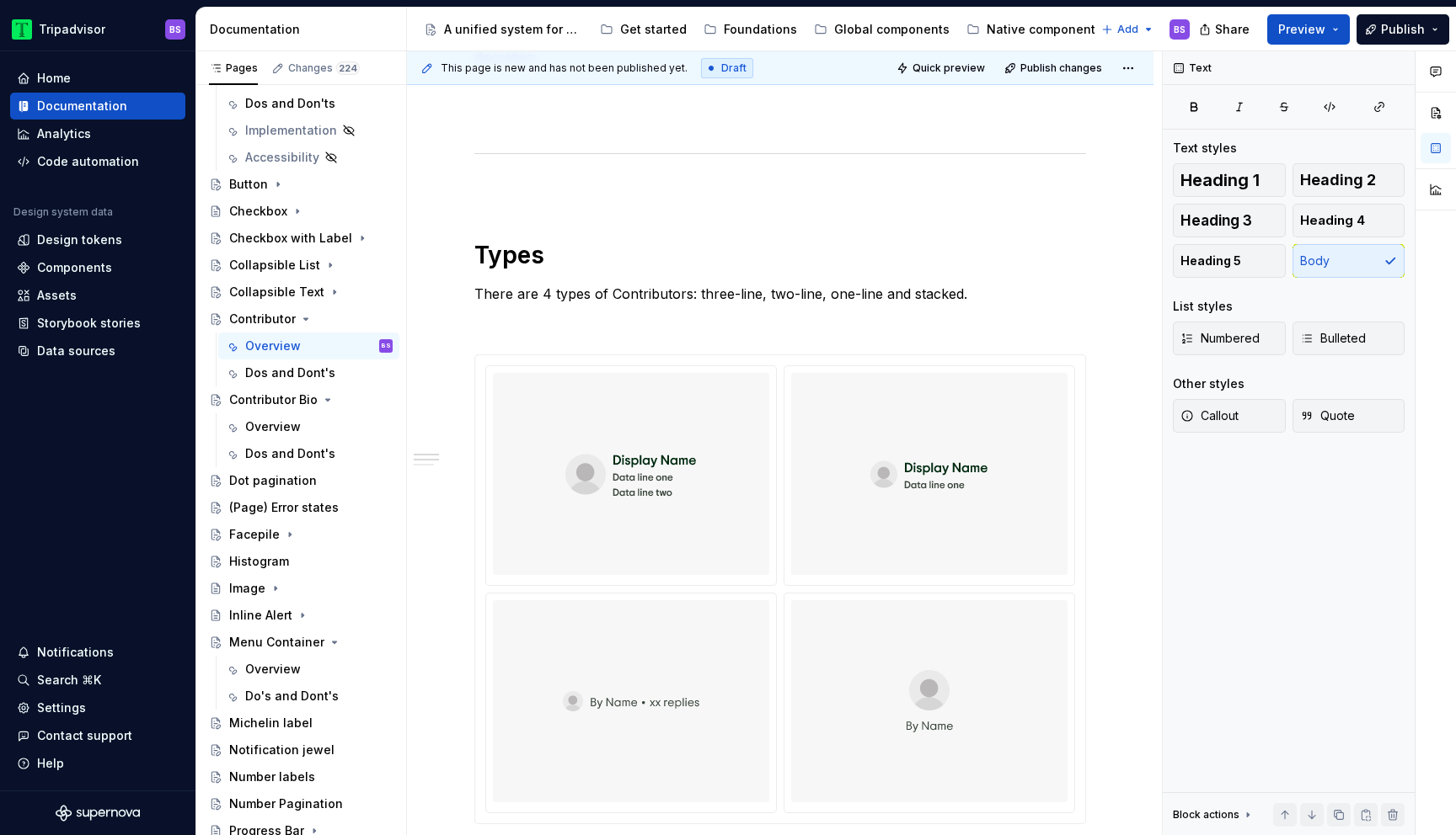
scroll to position [888, 0]
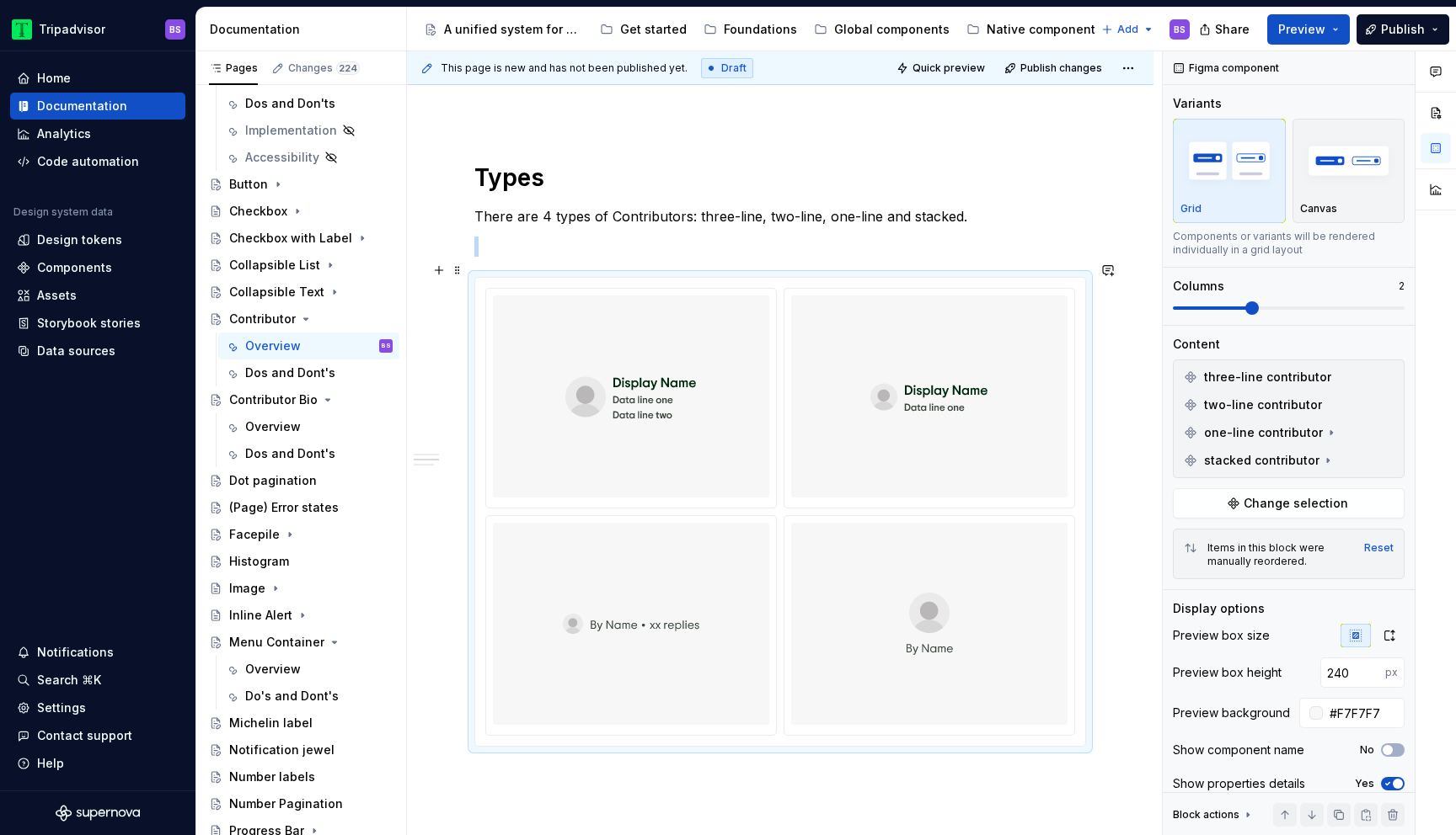
click at [852, 488] on div at bounding box center [928, 398] width 290 height 219
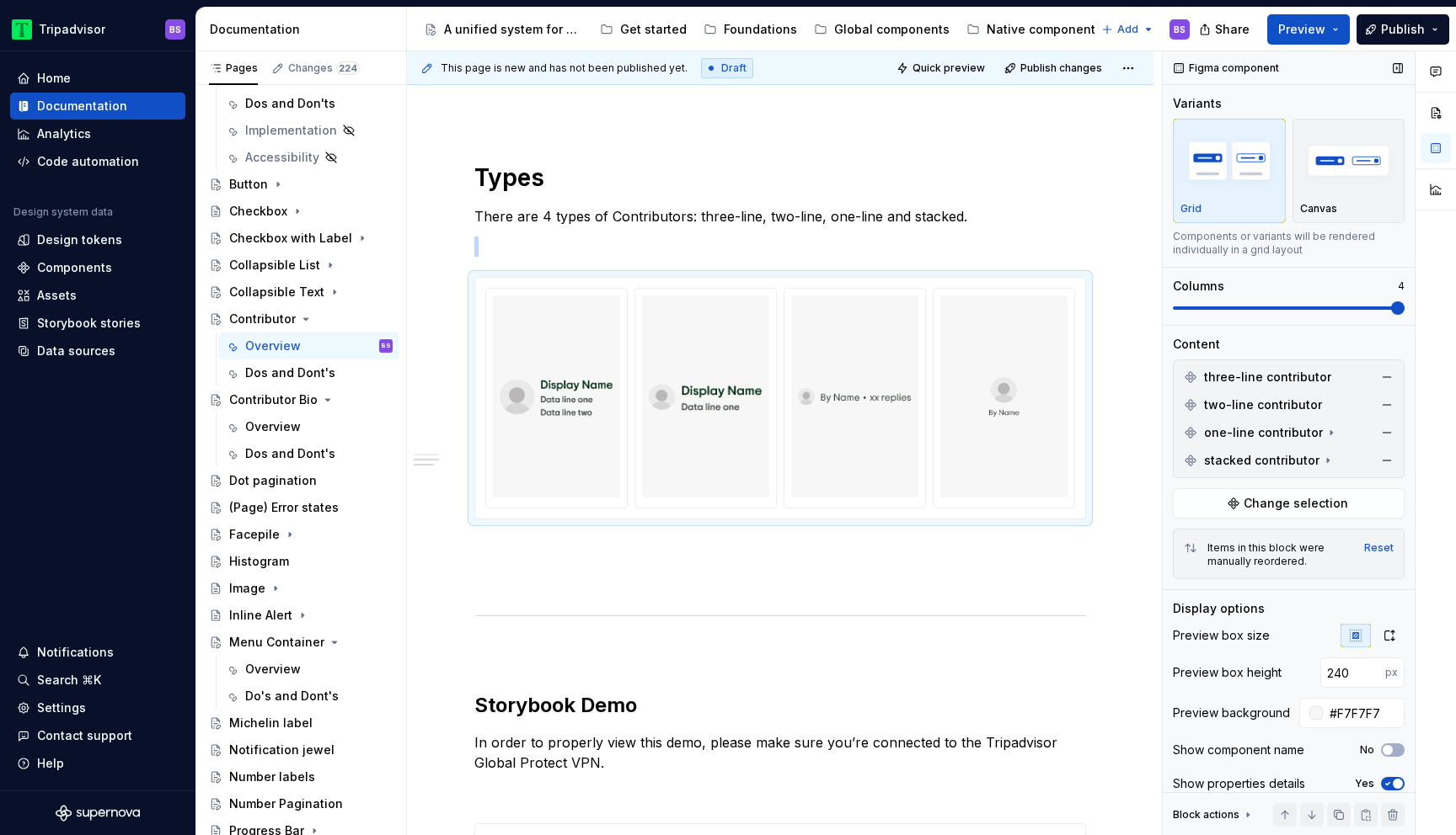
click at [1395, 310] on span at bounding box center [1397, 308] width 13 height 13
click at [283, 432] on div "Overview" at bounding box center [272, 427] width 55 height 17
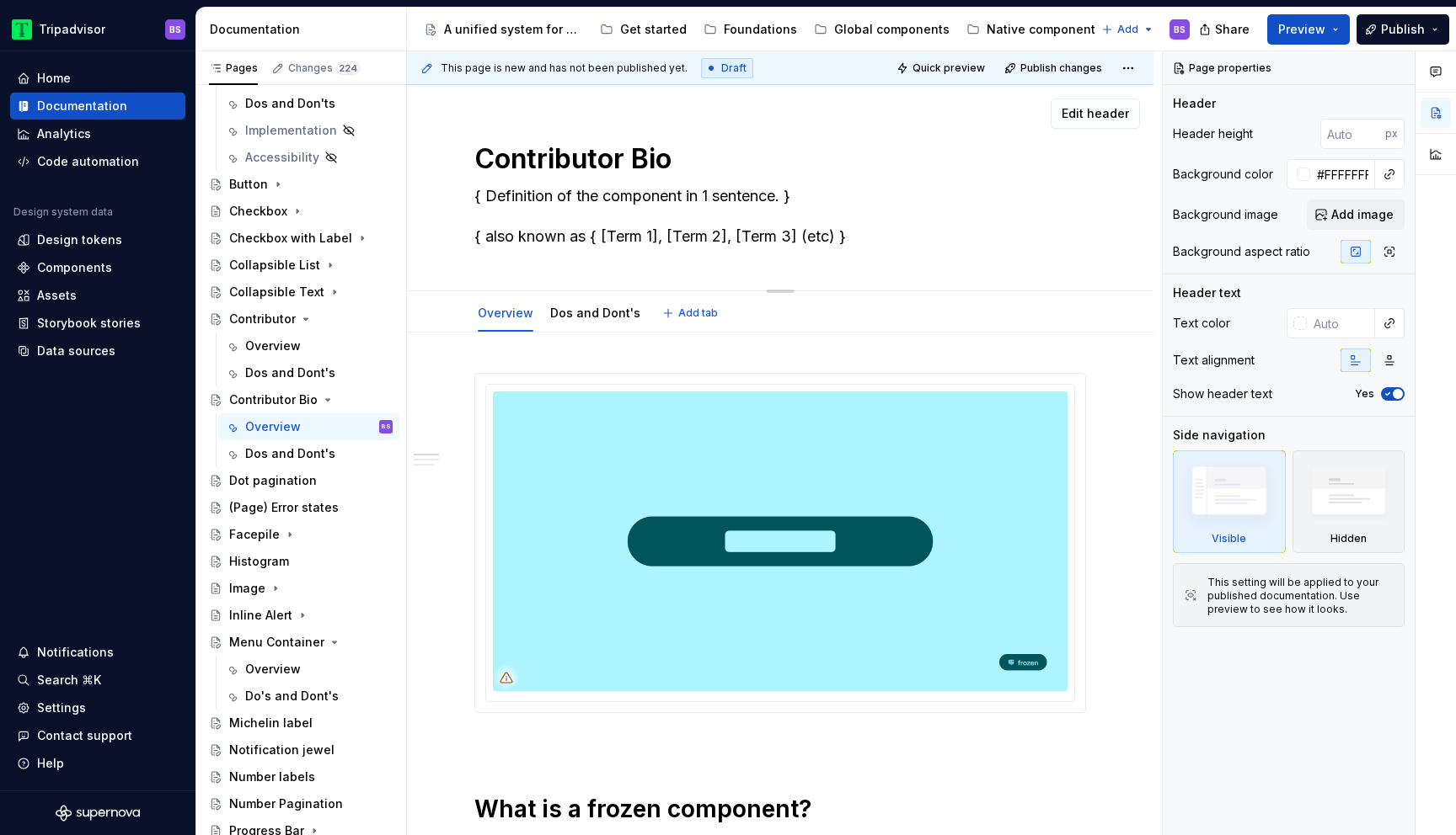
click at [601, 203] on textarea "{ Definition of the component in 1 sentence. } { also known as { [Term 1], [Ter…" at bounding box center [776, 217] width 611 height 68
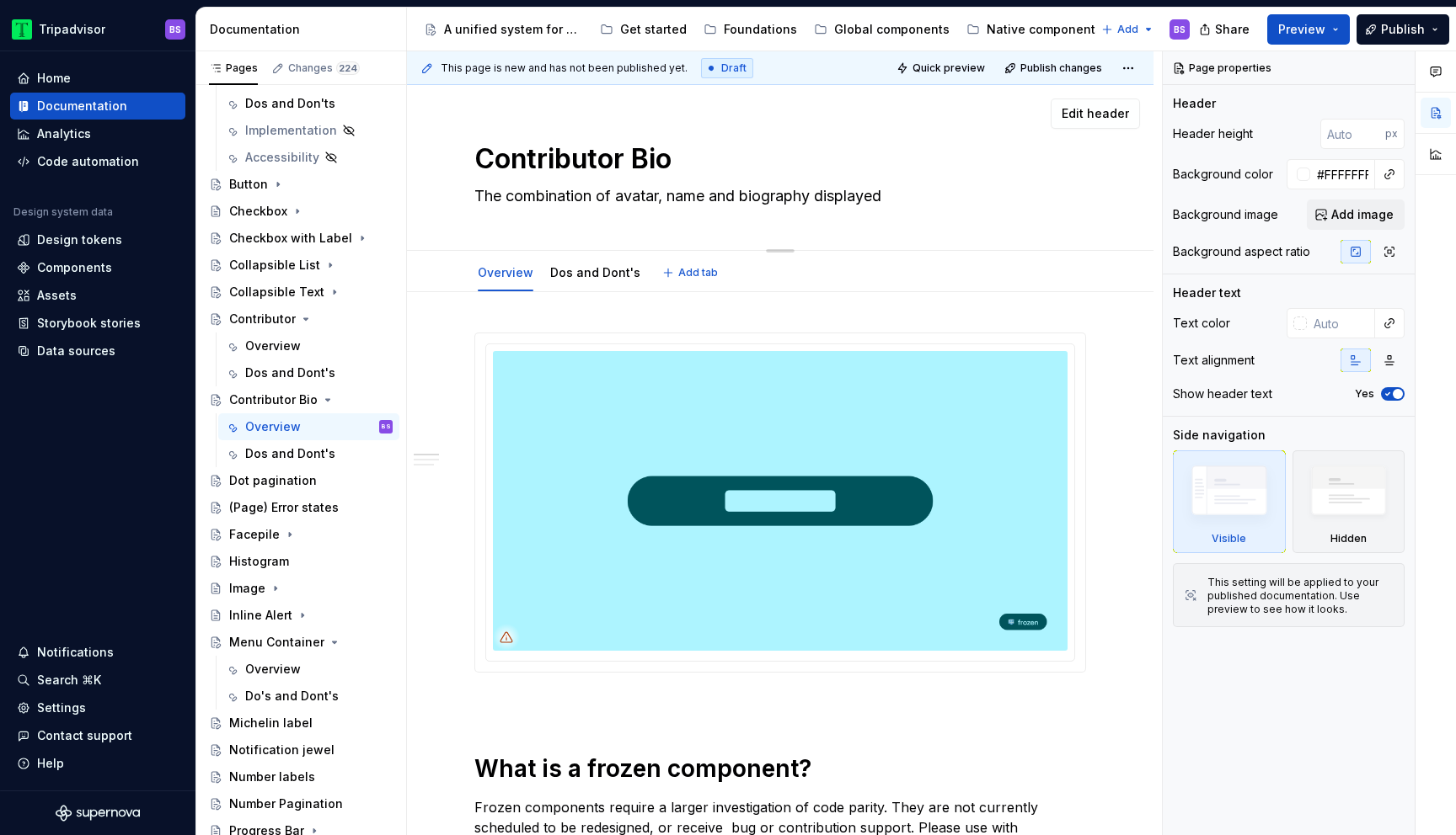
click at [894, 197] on textarea "The combination of avatar, name and biography displayed" at bounding box center [776, 196] width 611 height 27
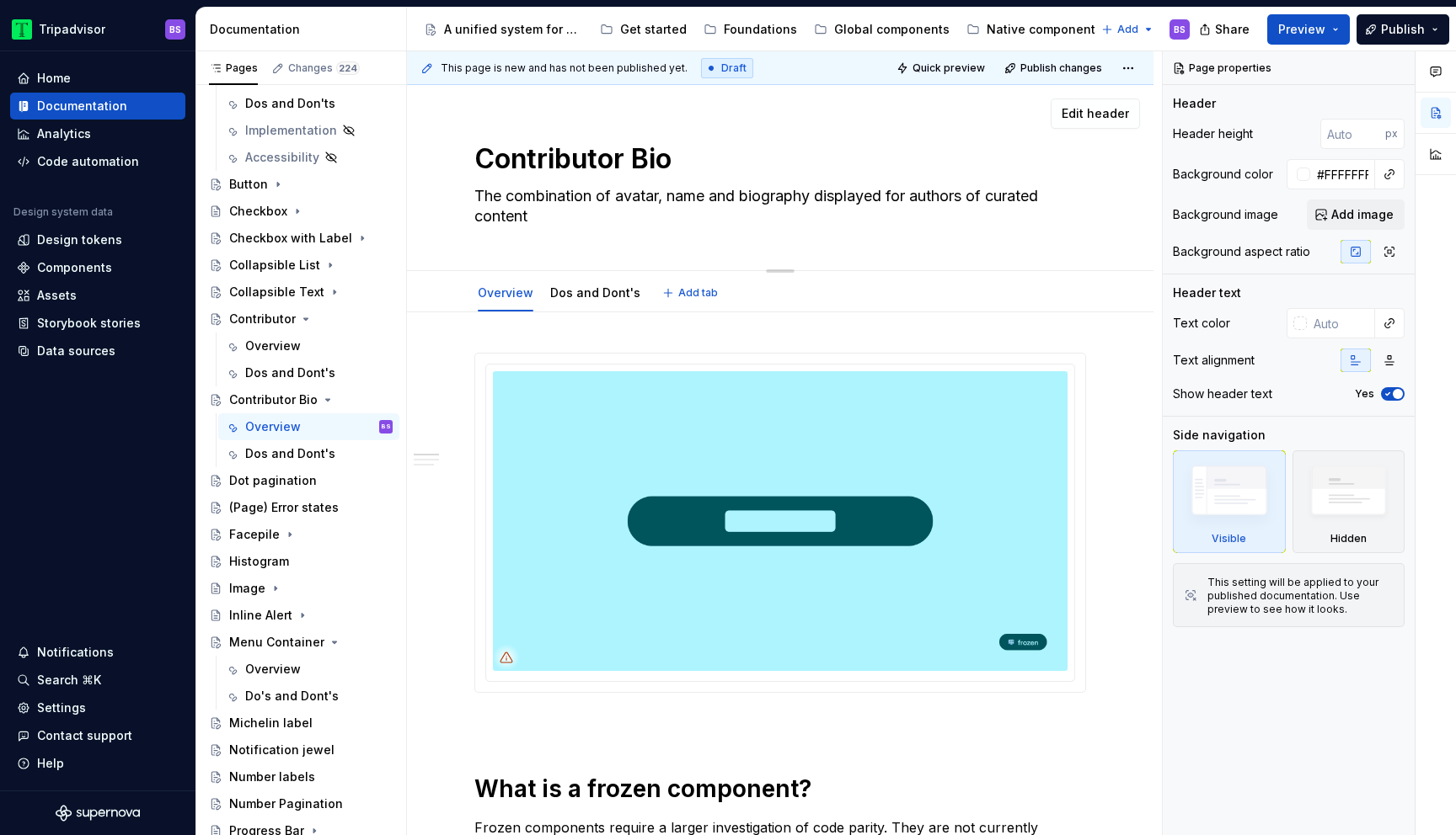
click at [675, 221] on textarea "The combination of avatar, name and biography displayed for authors of curated …" at bounding box center [776, 206] width 611 height 47
click at [846, 217] on textarea "The combination of avatar, name and biography displayed for authors of curated …" at bounding box center [776, 206] width 611 height 47
click at [815, 204] on textarea "The combination of avatar, name and biography displayed for authors of curated …" at bounding box center [776, 206] width 611 height 47
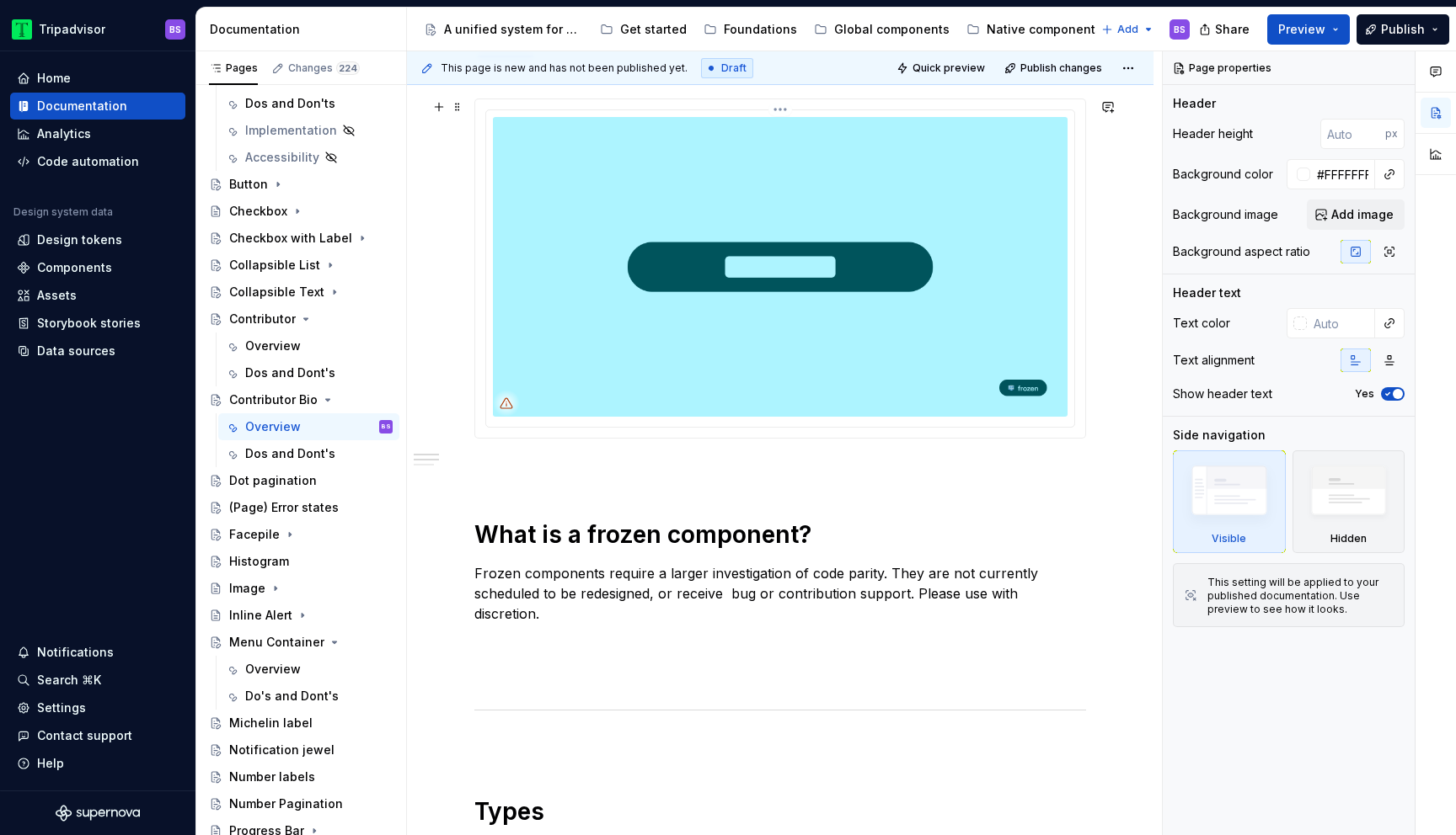
scroll to position [239, 0]
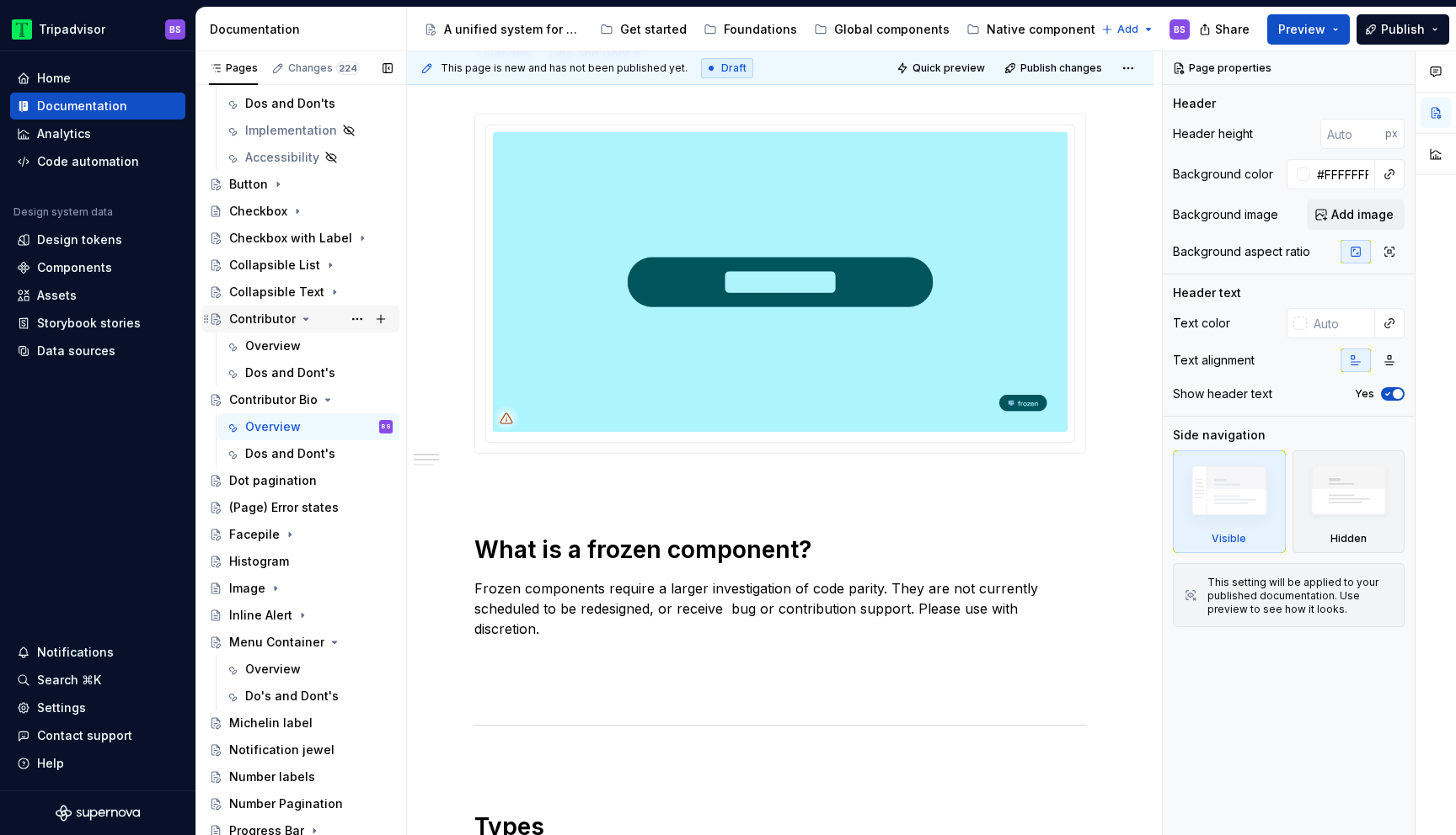
click at [267, 319] on div "Contributor" at bounding box center [262, 319] width 67 height 17
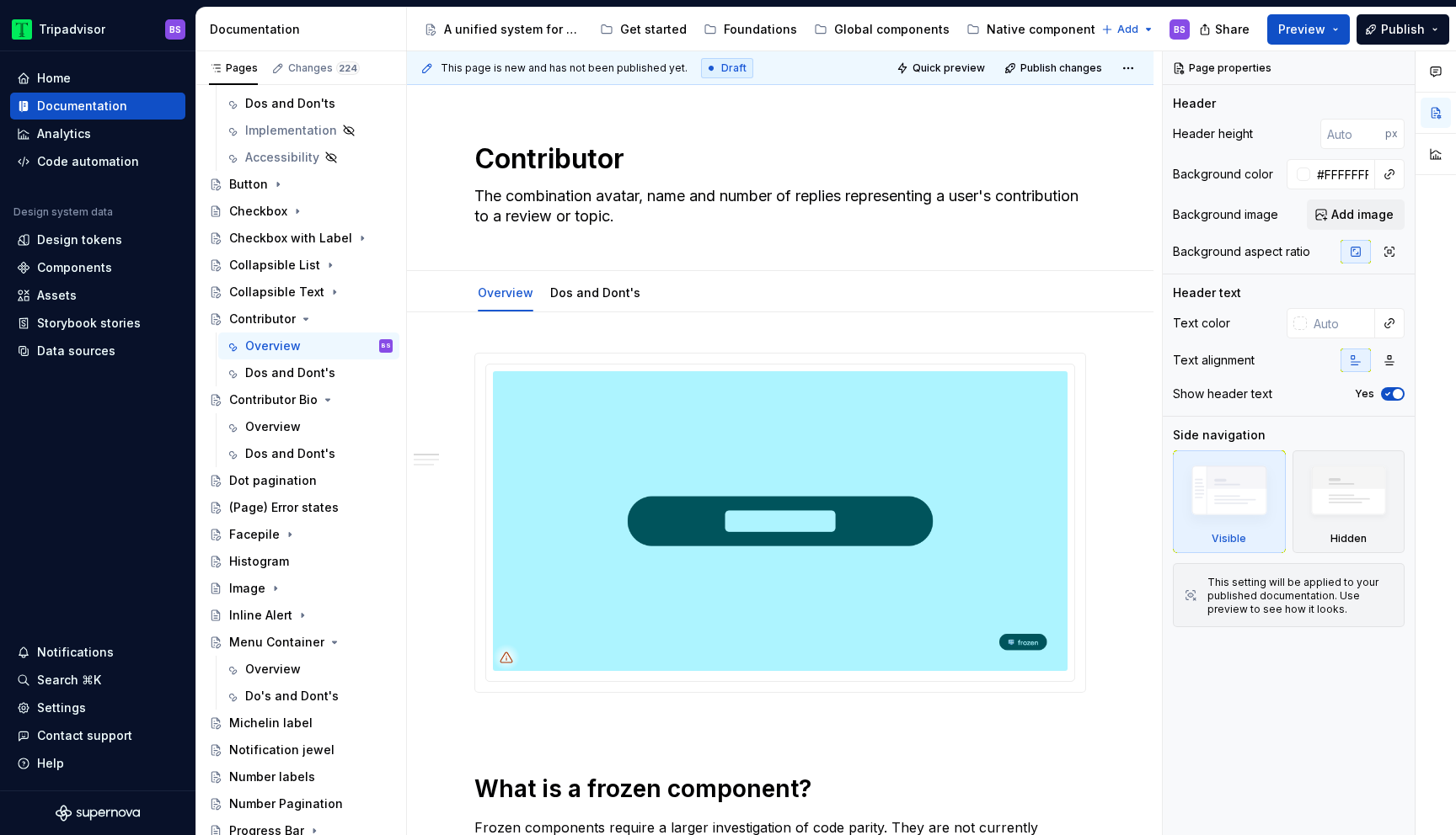
click at [702, 414] on img at bounding box center [780, 521] width 575 height 299
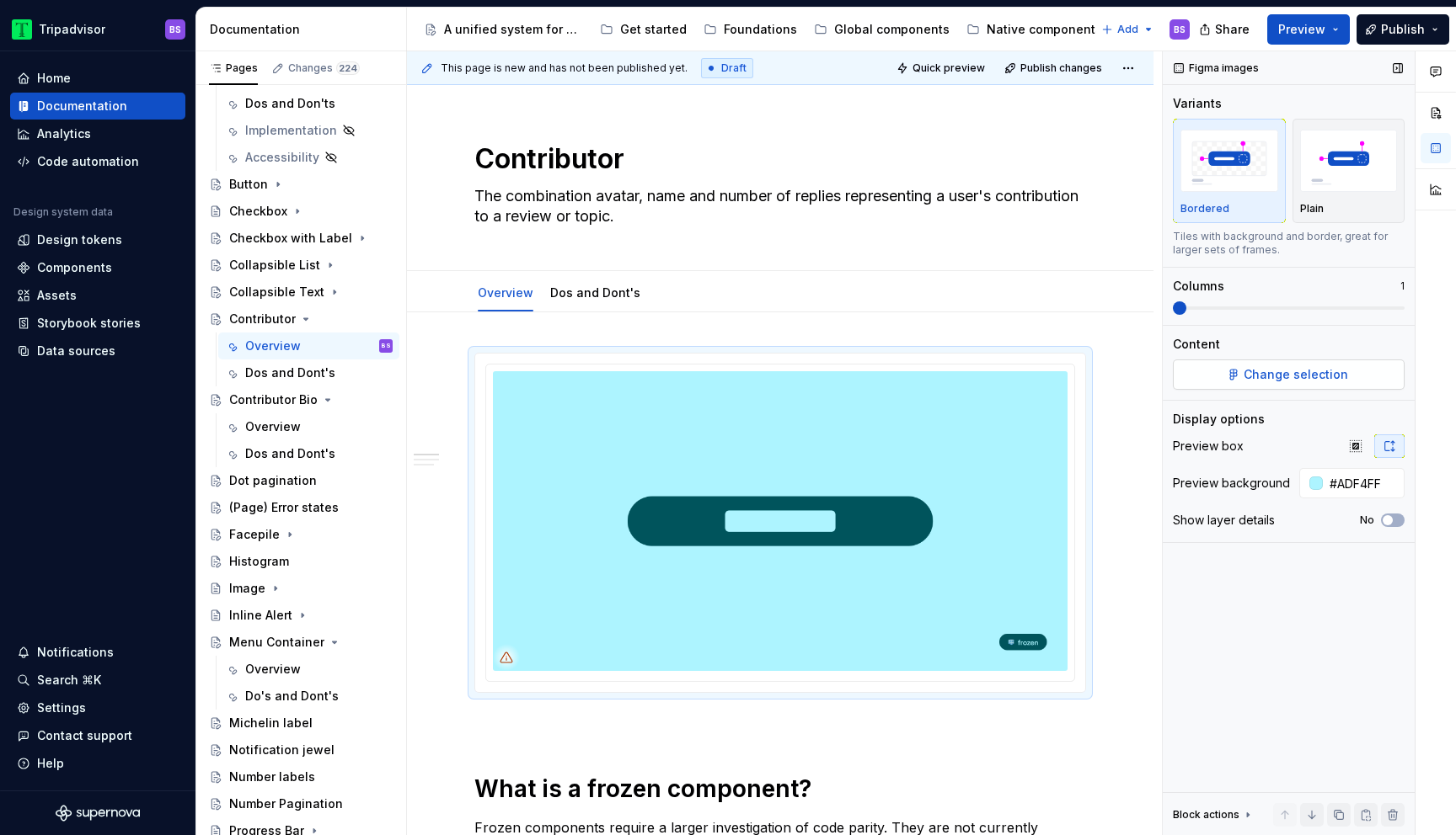
click at [1278, 380] on span "Change selection" at bounding box center [1295, 374] width 104 height 17
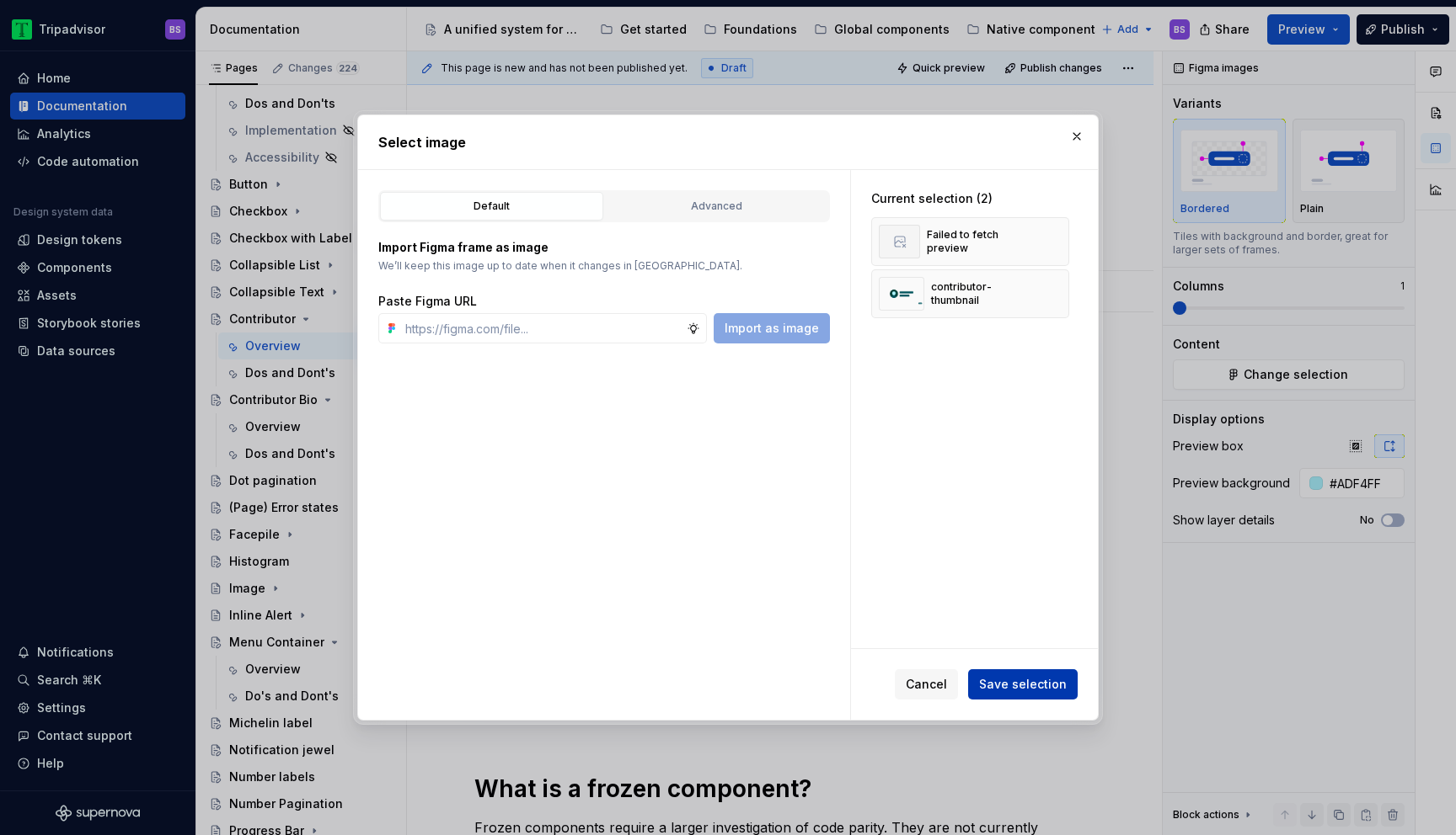
click at [1032, 688] on span "Save selection" at bounding box center [1022, 685] width 87 height 17
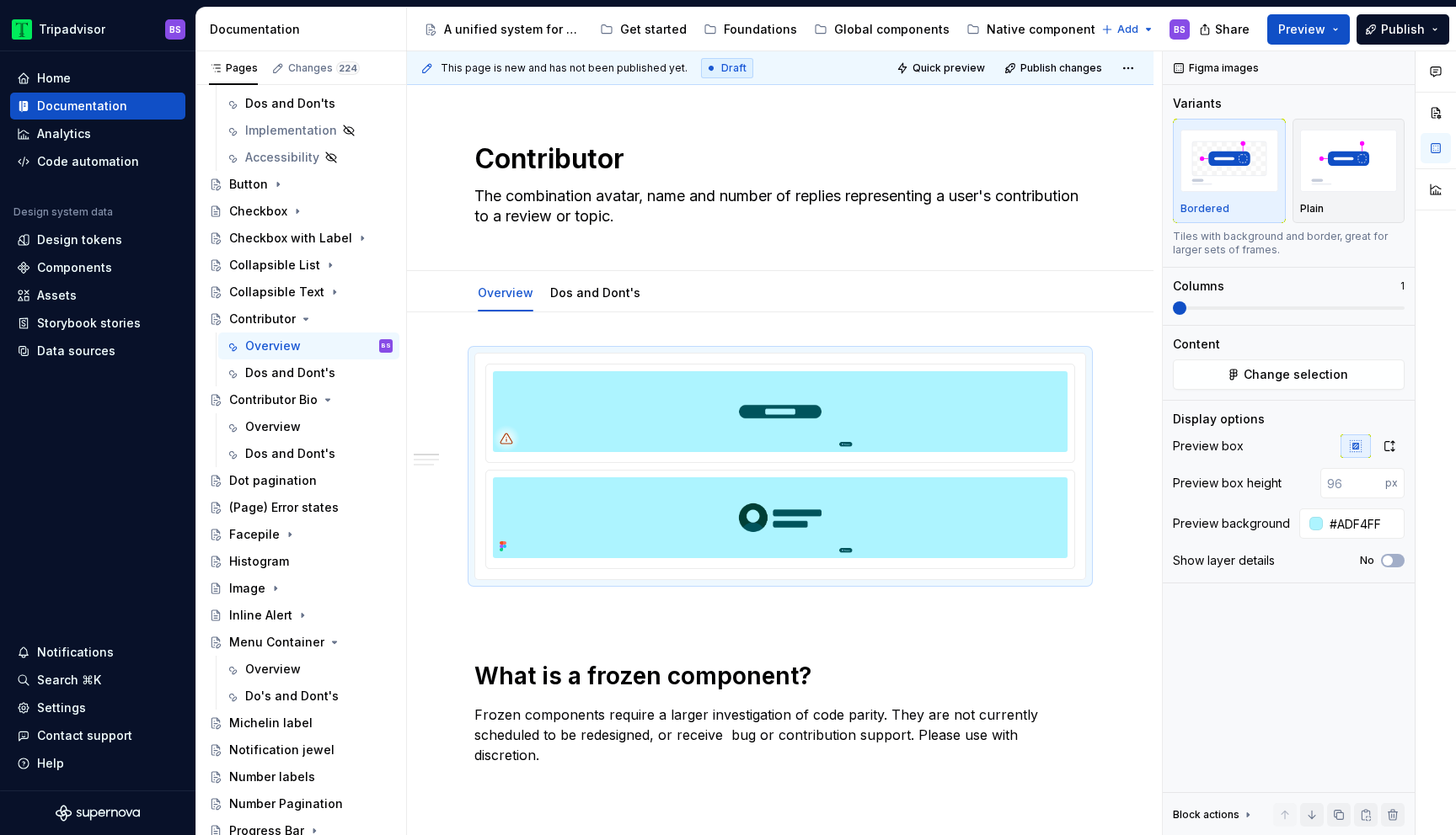
click at [276, 428] on div "Overview" at bounding box center [272, 427] width 55 height 17
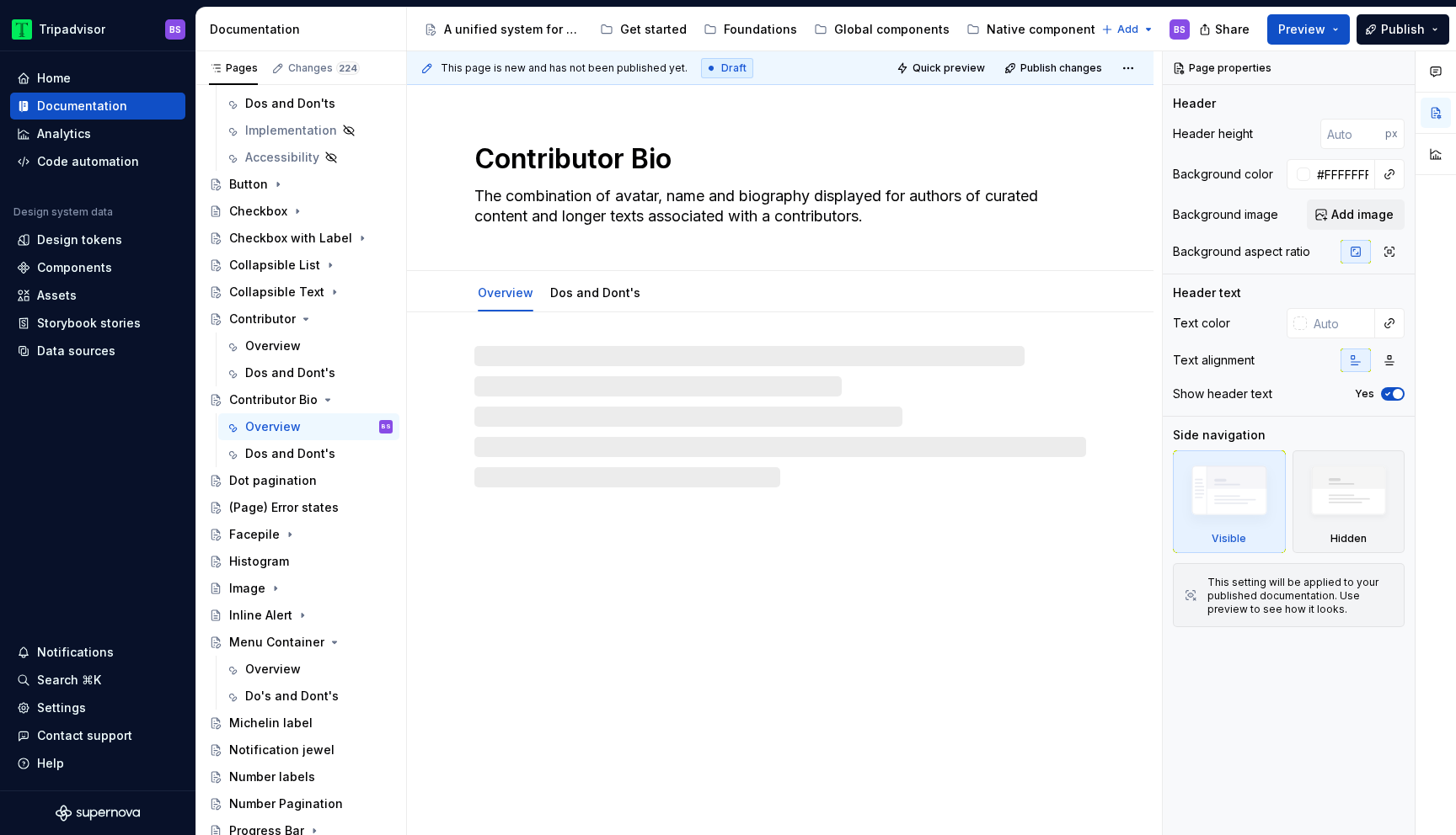
click at [704, 431] on div at bounding box center [779, 417] width 611 height 142
click at [234, 340] on icon "Page tree" at bounding box center [232, 346] width 13 height 13
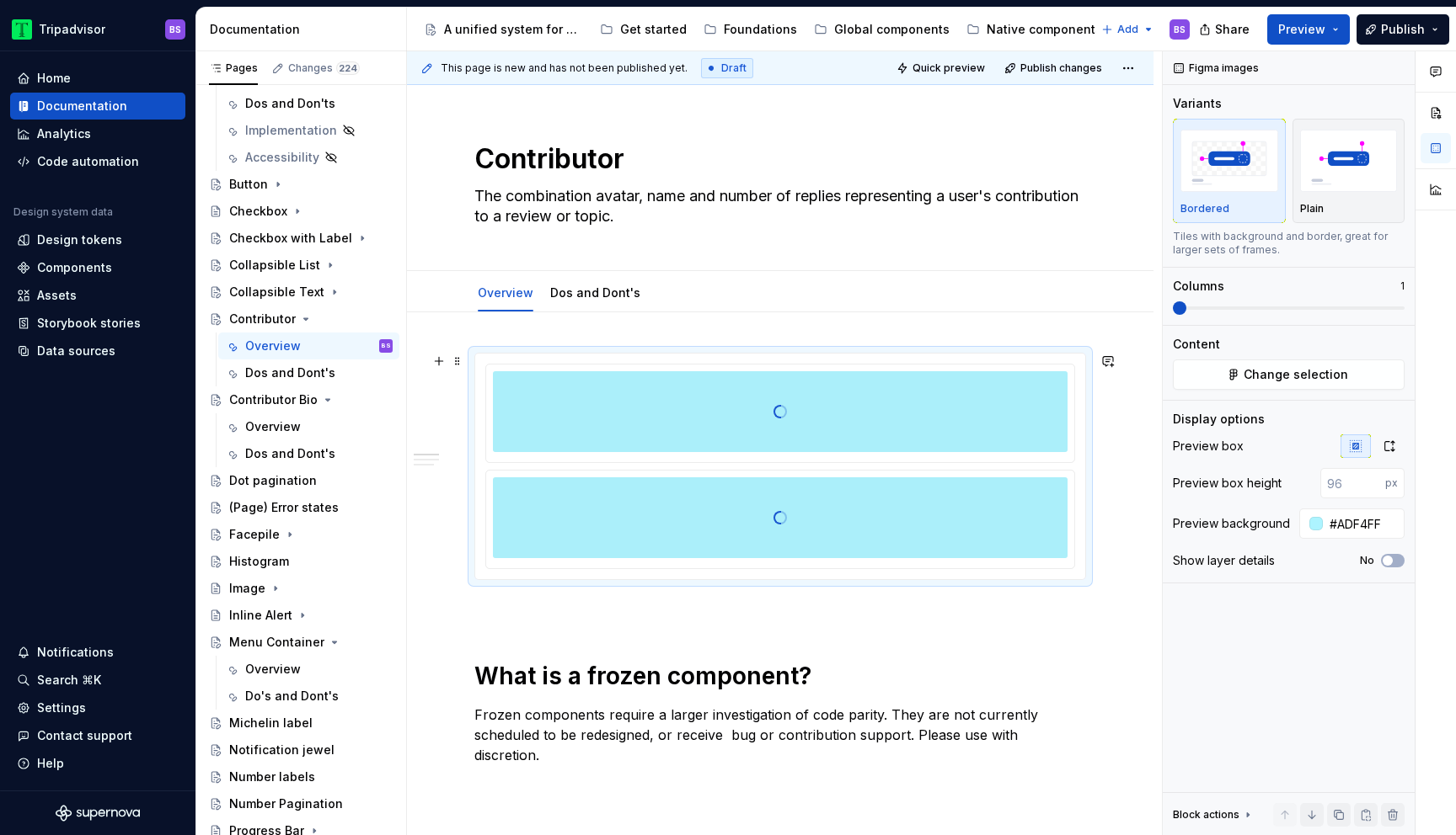
click at [811, 408] on div at bounding box center [780, 411] width 575 height 168
click at [300, 433] on div "Overview" at bounding box center [318, 426] width 147 height 23
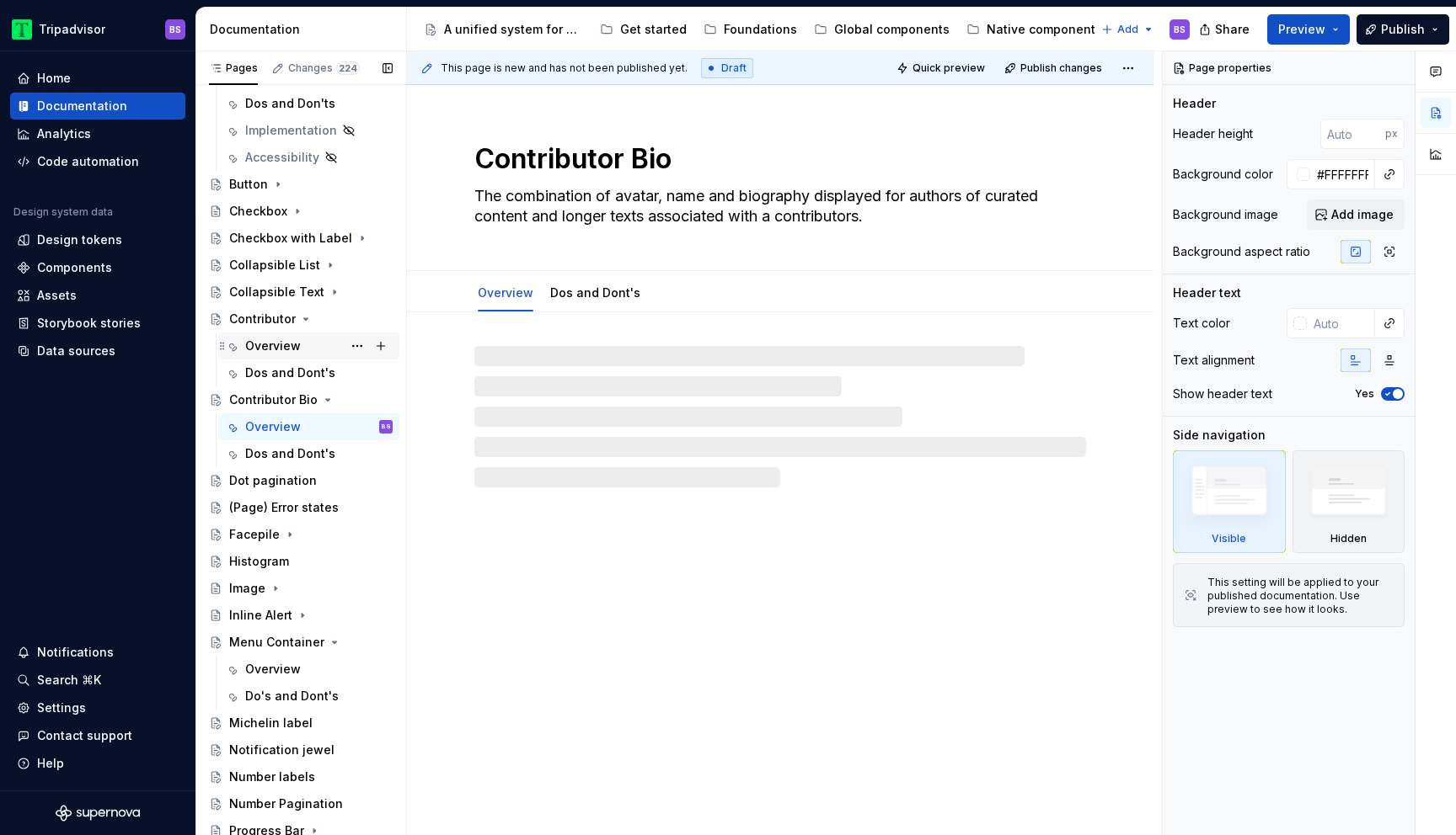
click at [297, 348] on div "Overview" at bounding box center [272, 346] width 55 height 17
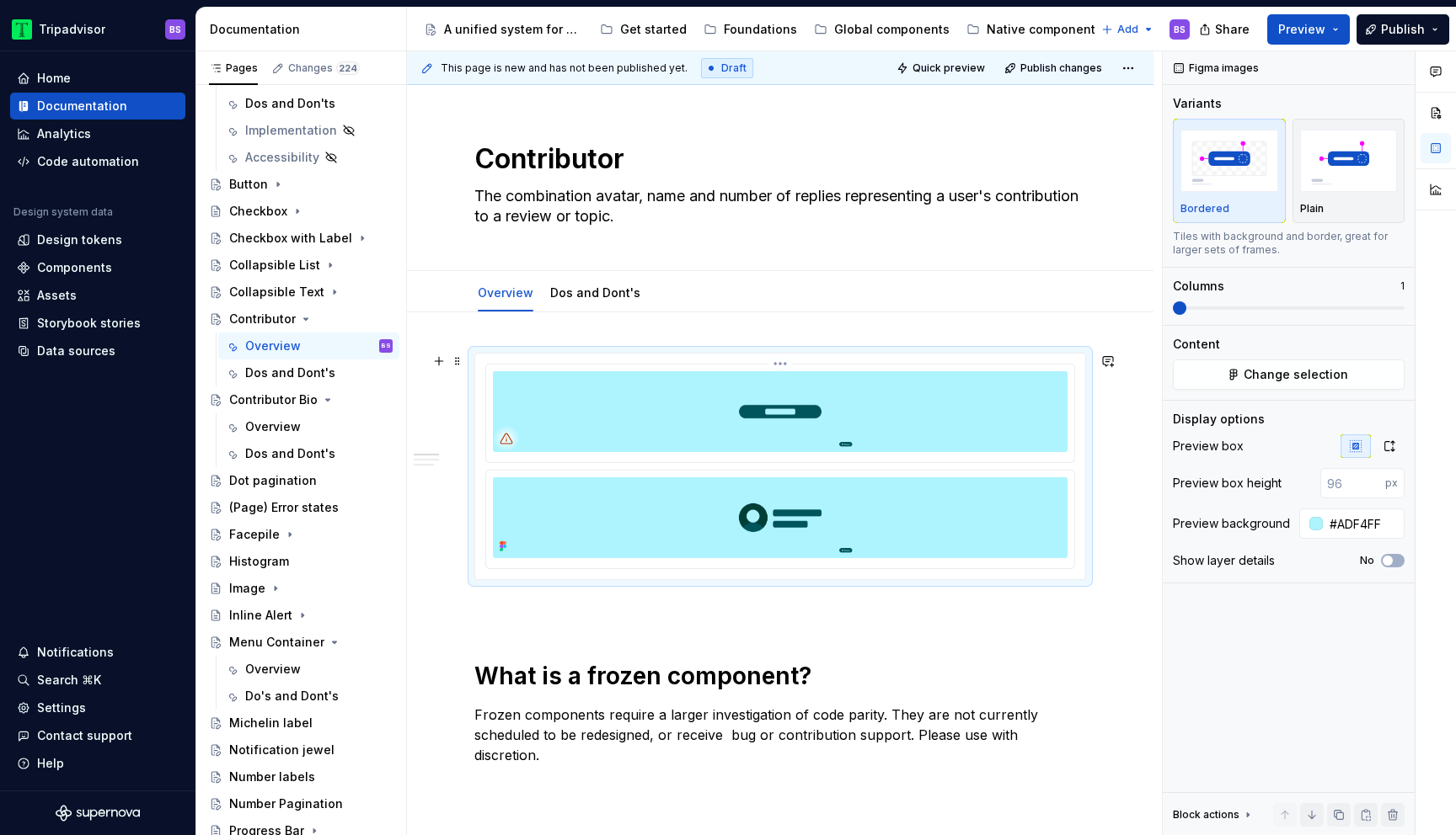
click at [791, 415] on img at bounding box center [780, 412] width 575 height 81
click at [786, 359] on html "Tripadvisor BS Home Documentation Analytics Code automation Design system data …" at bounding box center [728, 418] width 1456 height 835
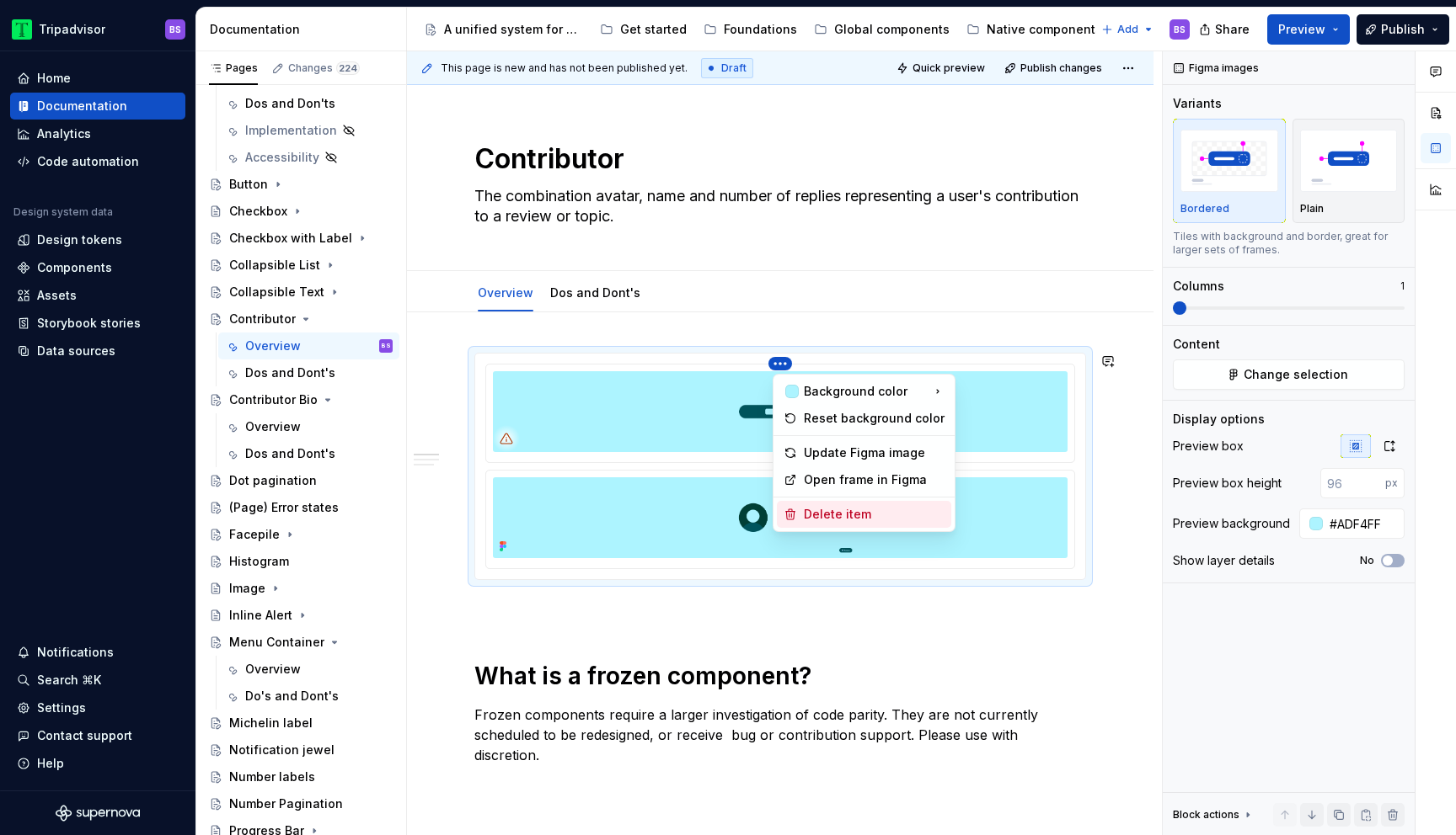
click at [865, 521] on div "Delete item" at bounding box center [874, 514] width 141 height 17
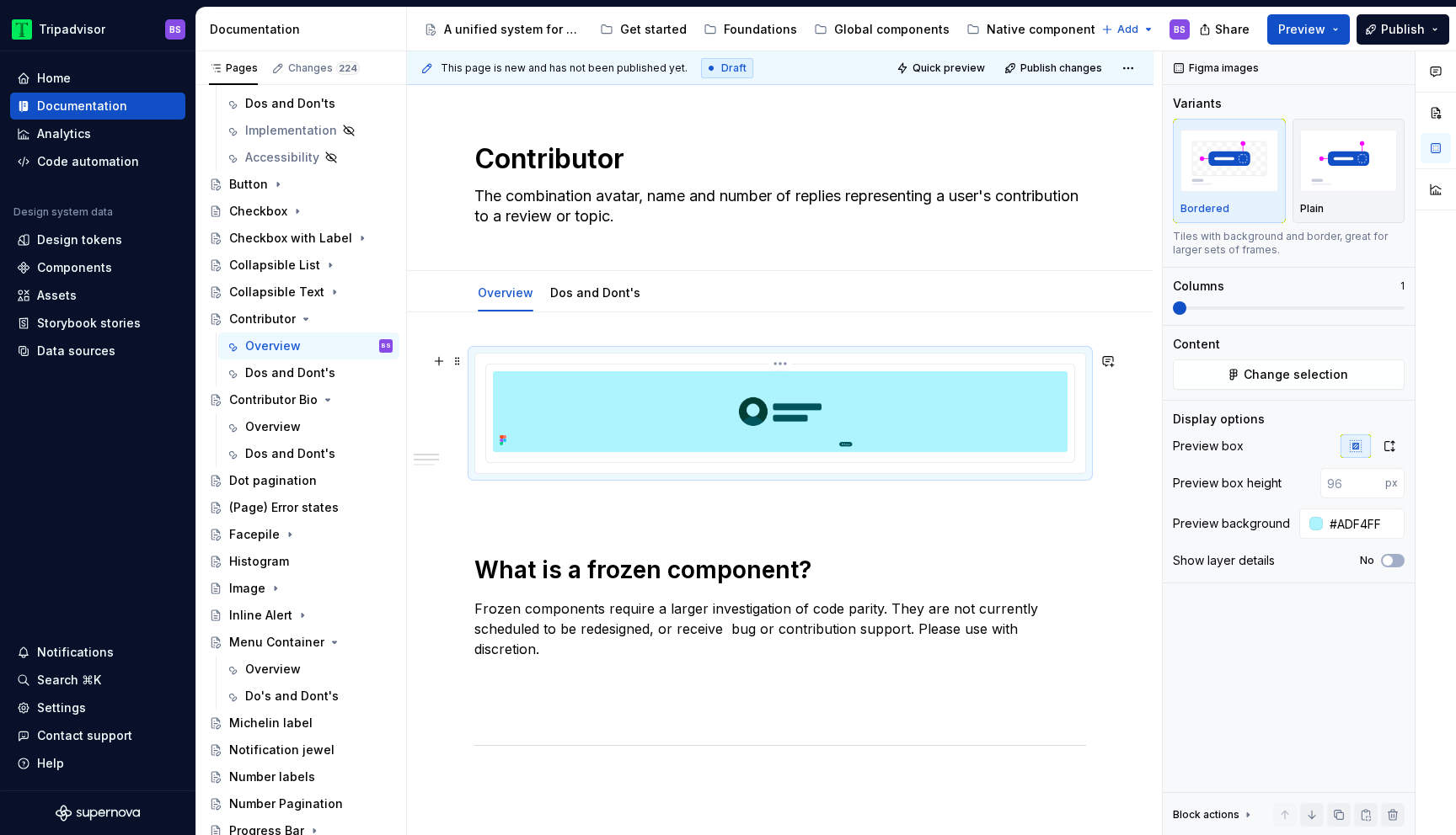
click at [843, 432] on img at bounding box center [780, 412] width 575 height 81
click at [1387, 449] on icon "button" at bounding box center [1388, 446] width 13 height 13
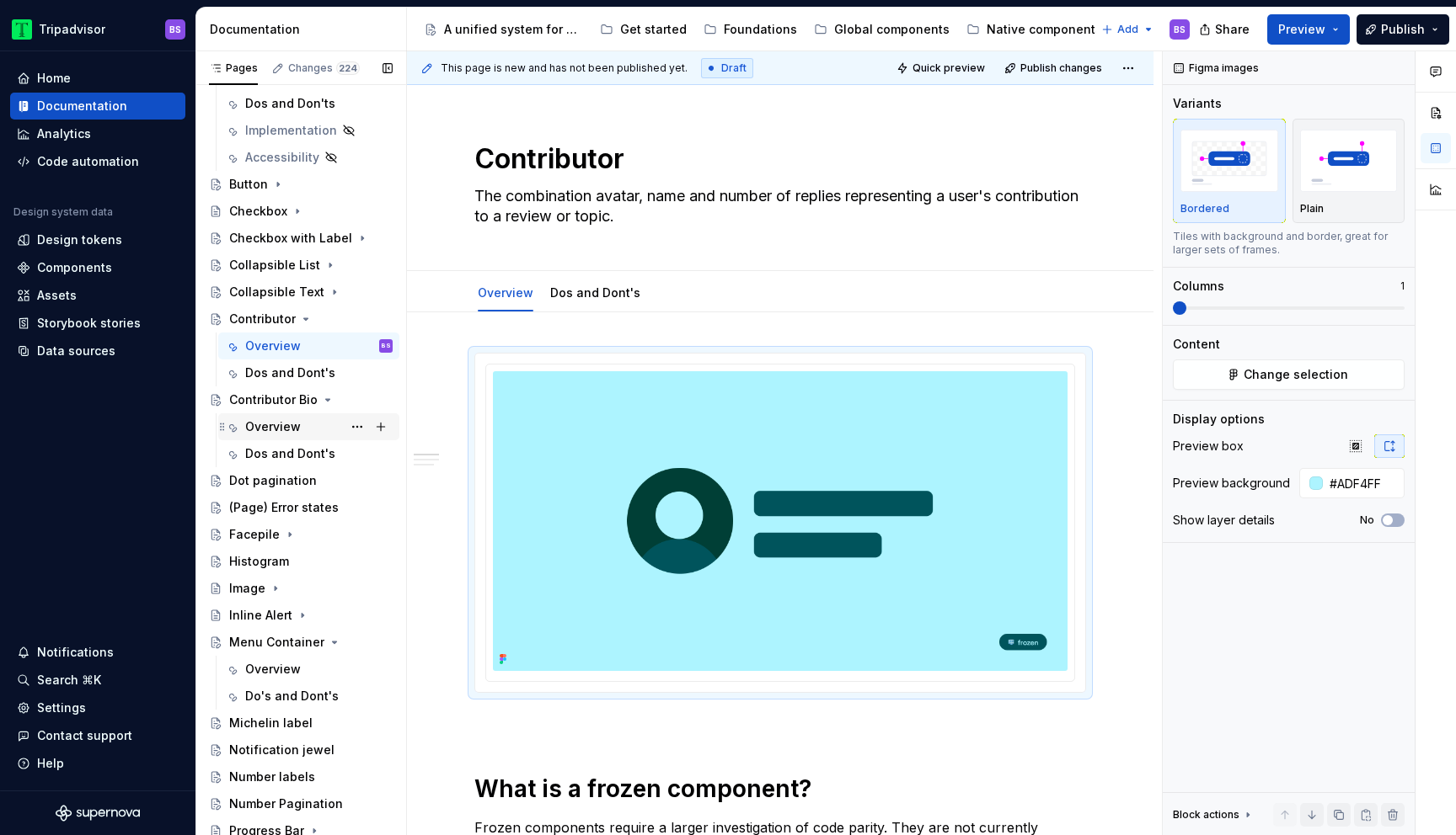
click at [285, 428] on div "Overview" at bounding box center [272, 427] width 55 height 17
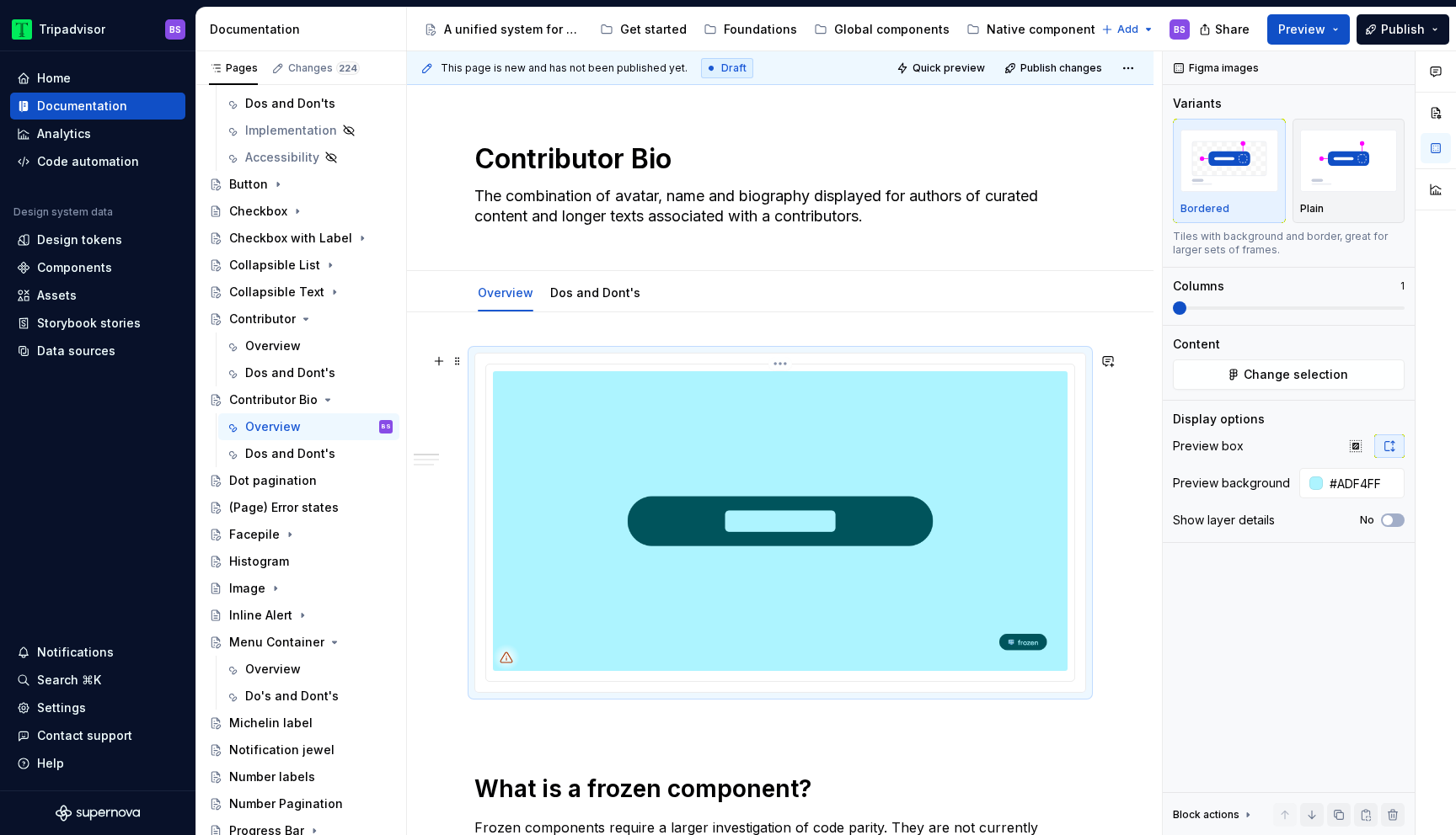
click at [808, 539] on img at bounding box center [780, 521] width 575 height 299
click at [784, 360] on html "Tripadvisor BS Home Documentation Analytics Code automation Design system data …" at bounding box center [728, 418] width 1456 height 835
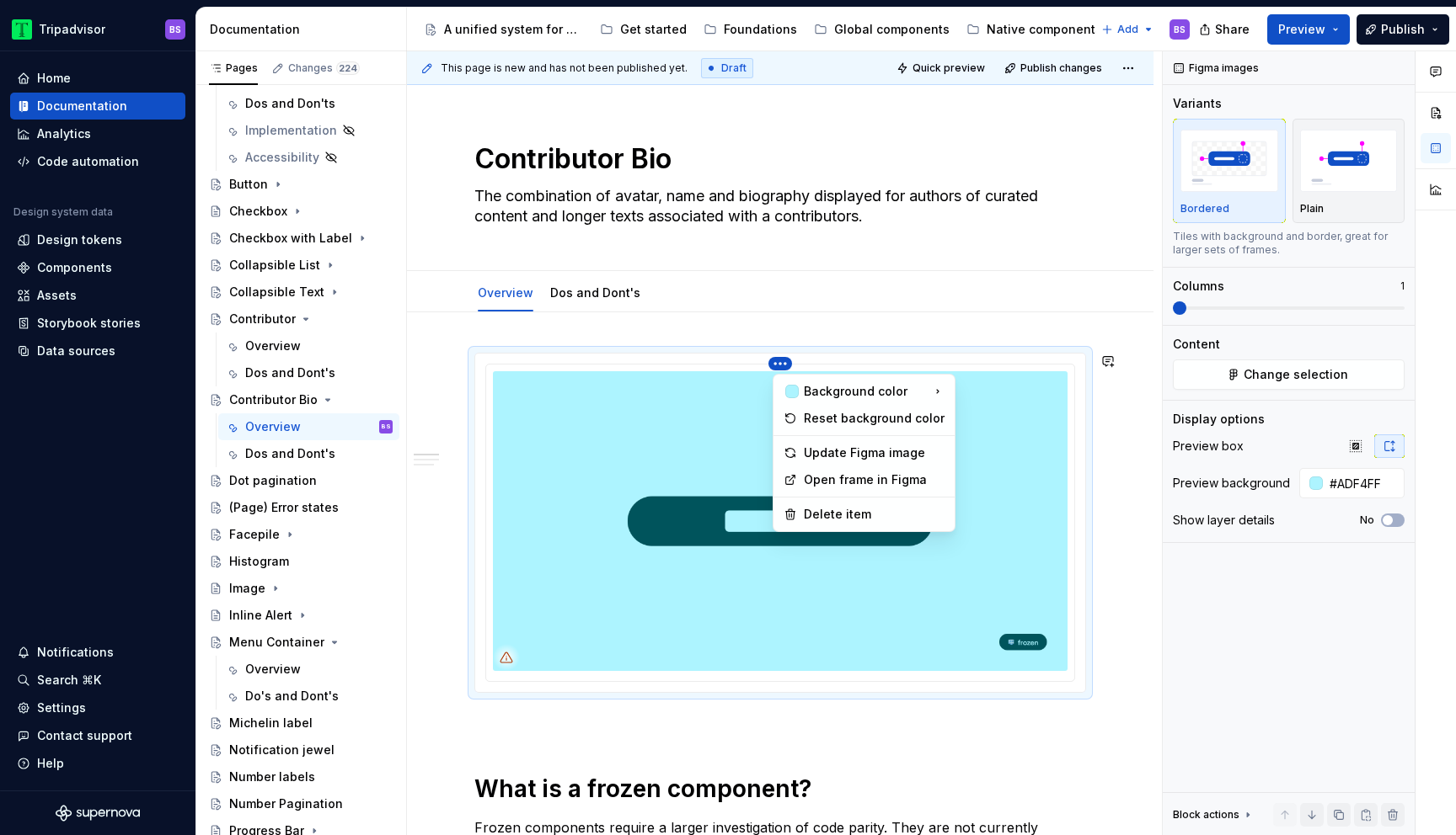
click at [1014, 481] on html "Tripadvisor BS Home Documentation Analytics Code automation Design system data …" at bounding box center [728, 418] width 1456 height 835
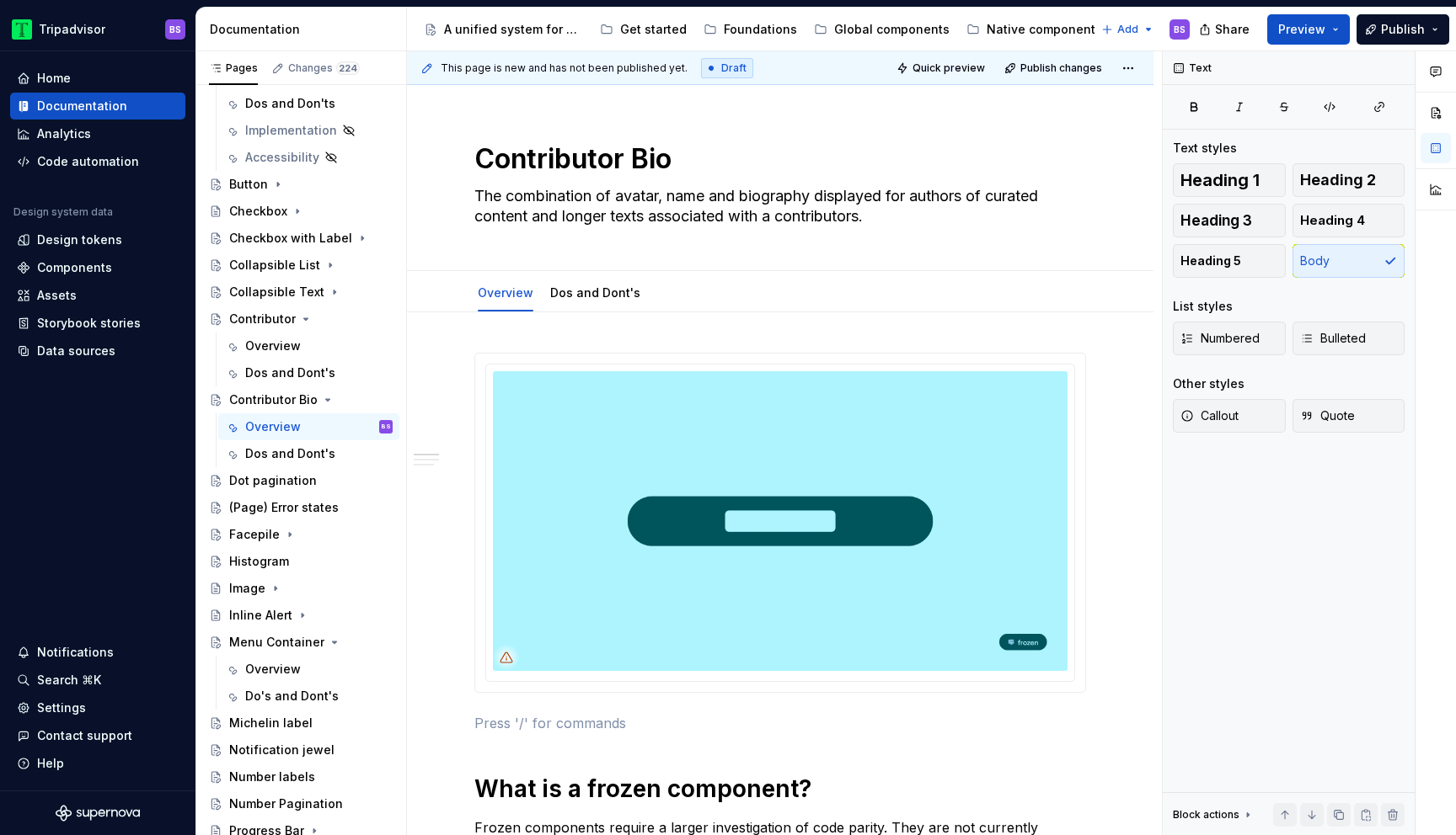
click at [928, 451] on img at bounding box center [780, 521] width 575 height 299
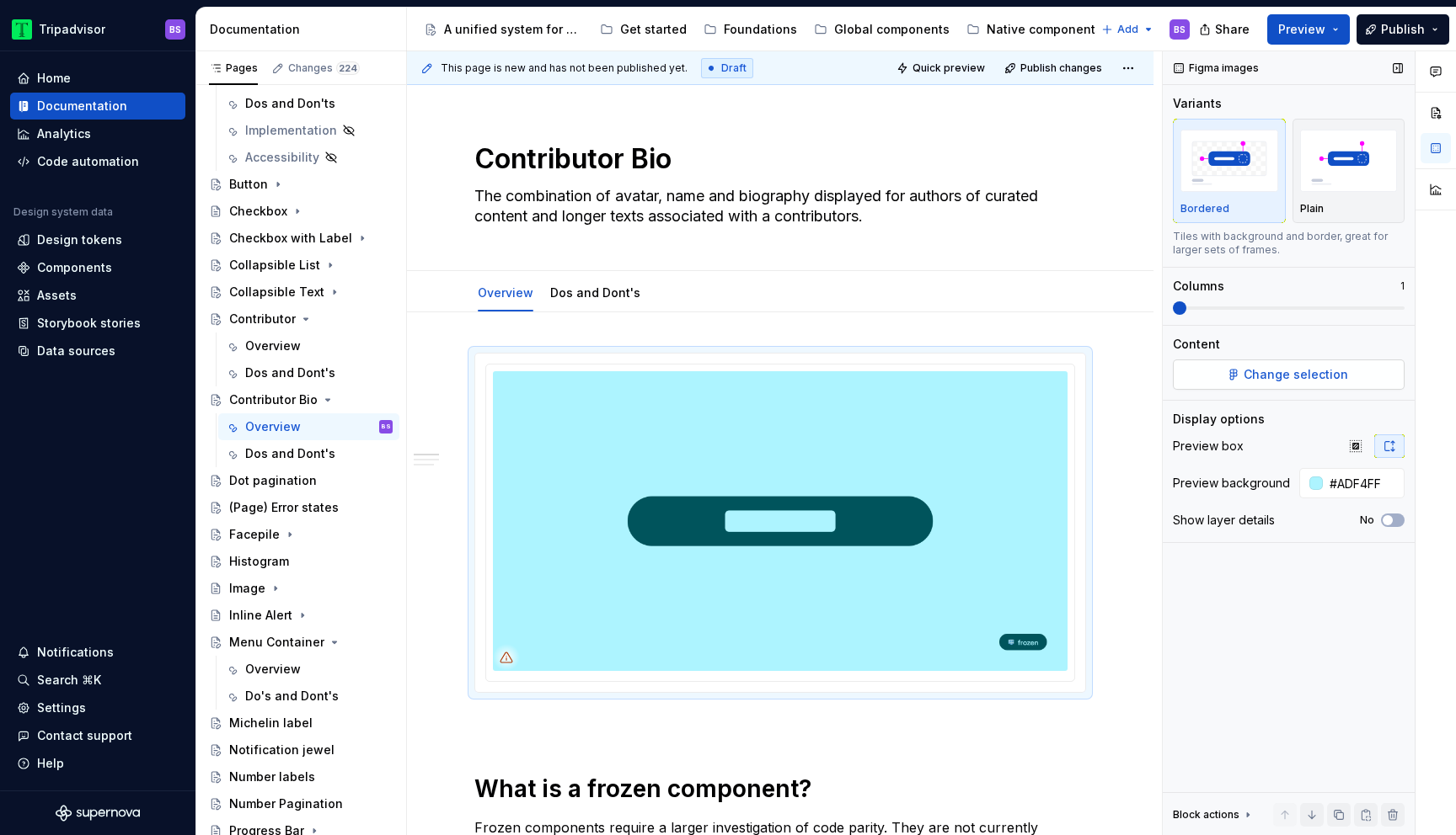
click at [1290, 376] on span "Change selection" at bounding box center [1295, 374] width 104 height 17
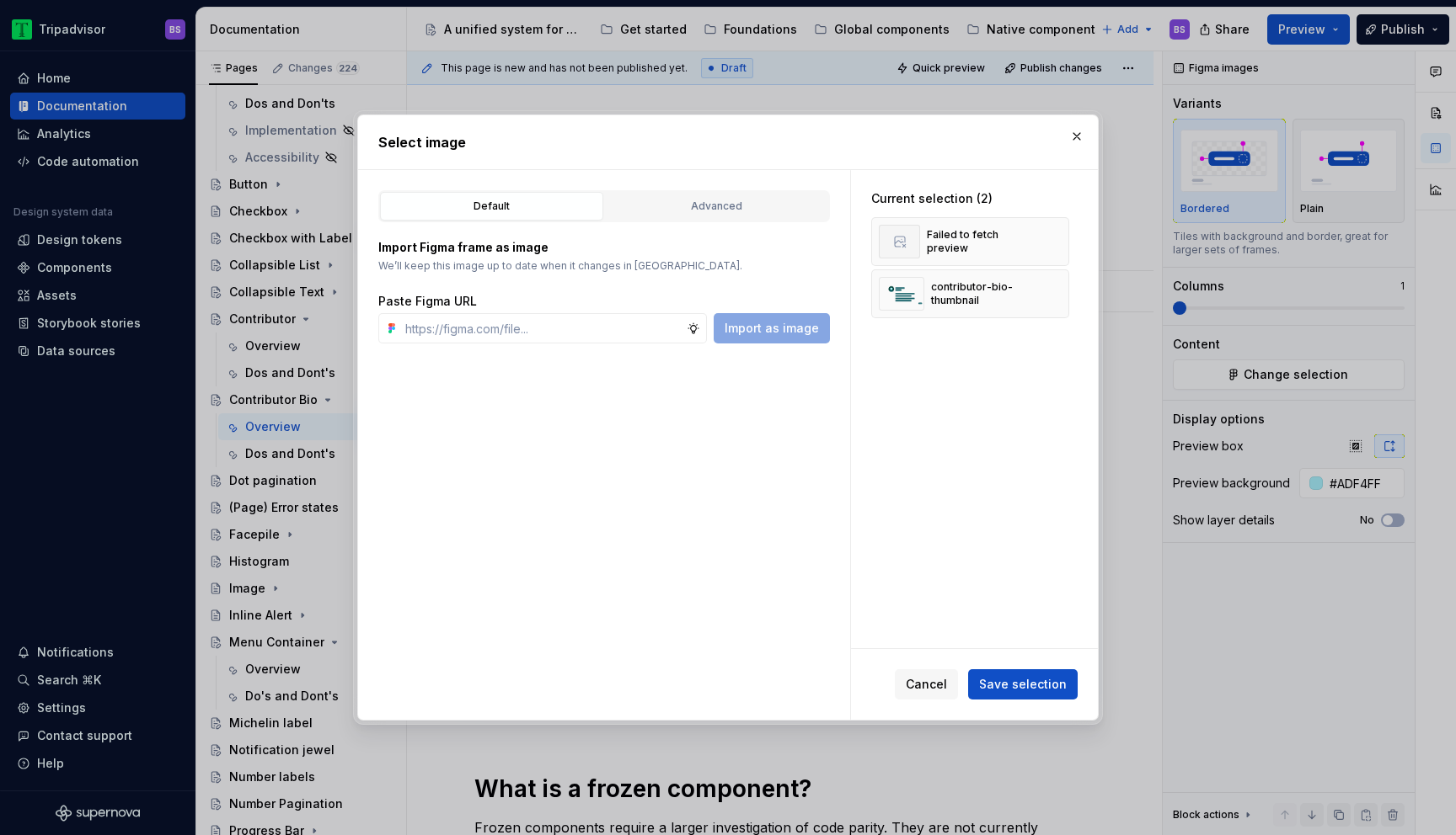
click at [1029, 679] on span "Save selection" at bounding box center [1022, 685] width 87 height 17
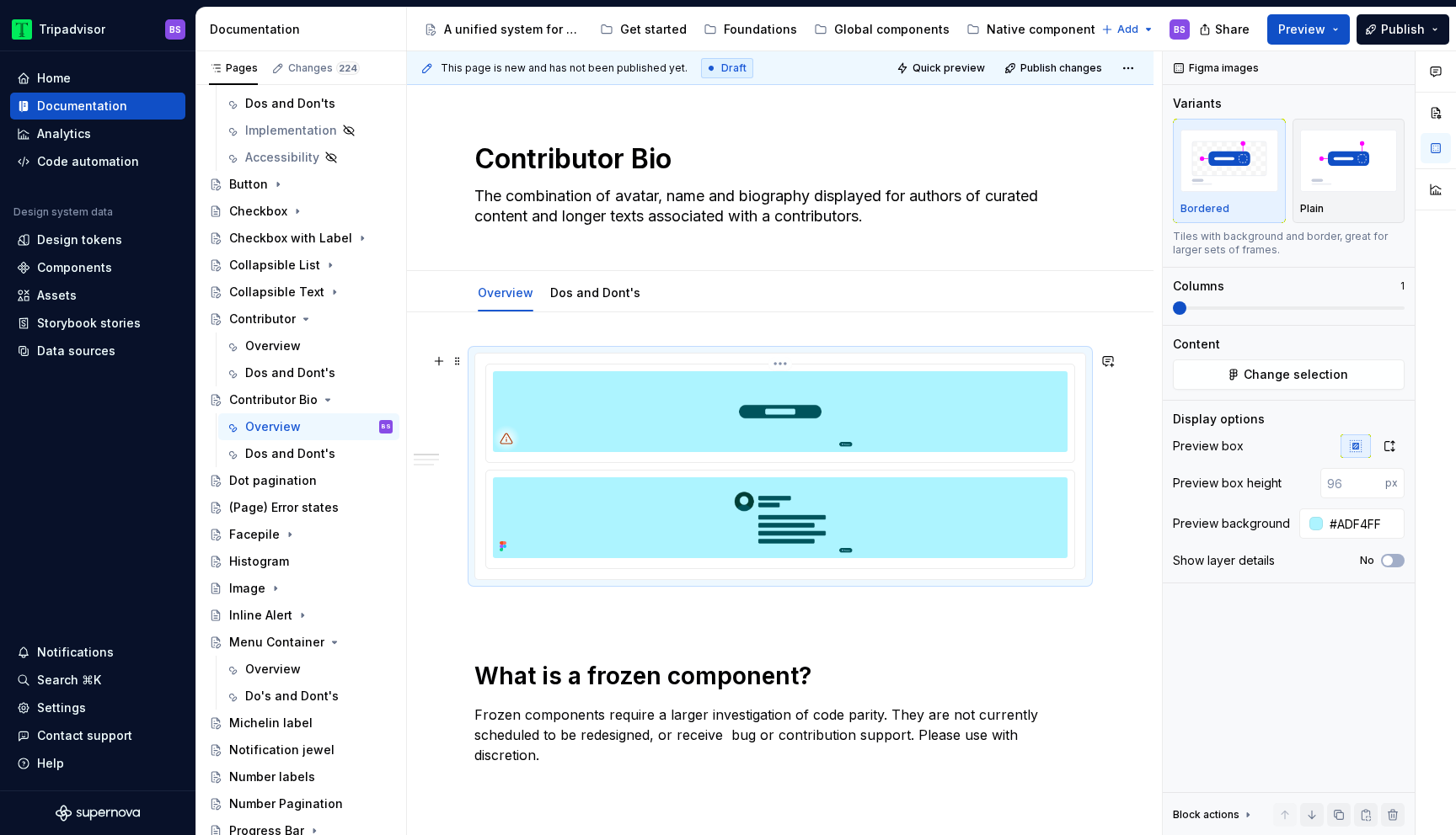
click at [804, 420] on img at bounding box center [780, 412] width 575 height 81
click at [789, 360] on html "Tripadvisor BS Home Documentation Analytics Code automation Design system data …" at bounding box center [728, 418] width 1456 height 835
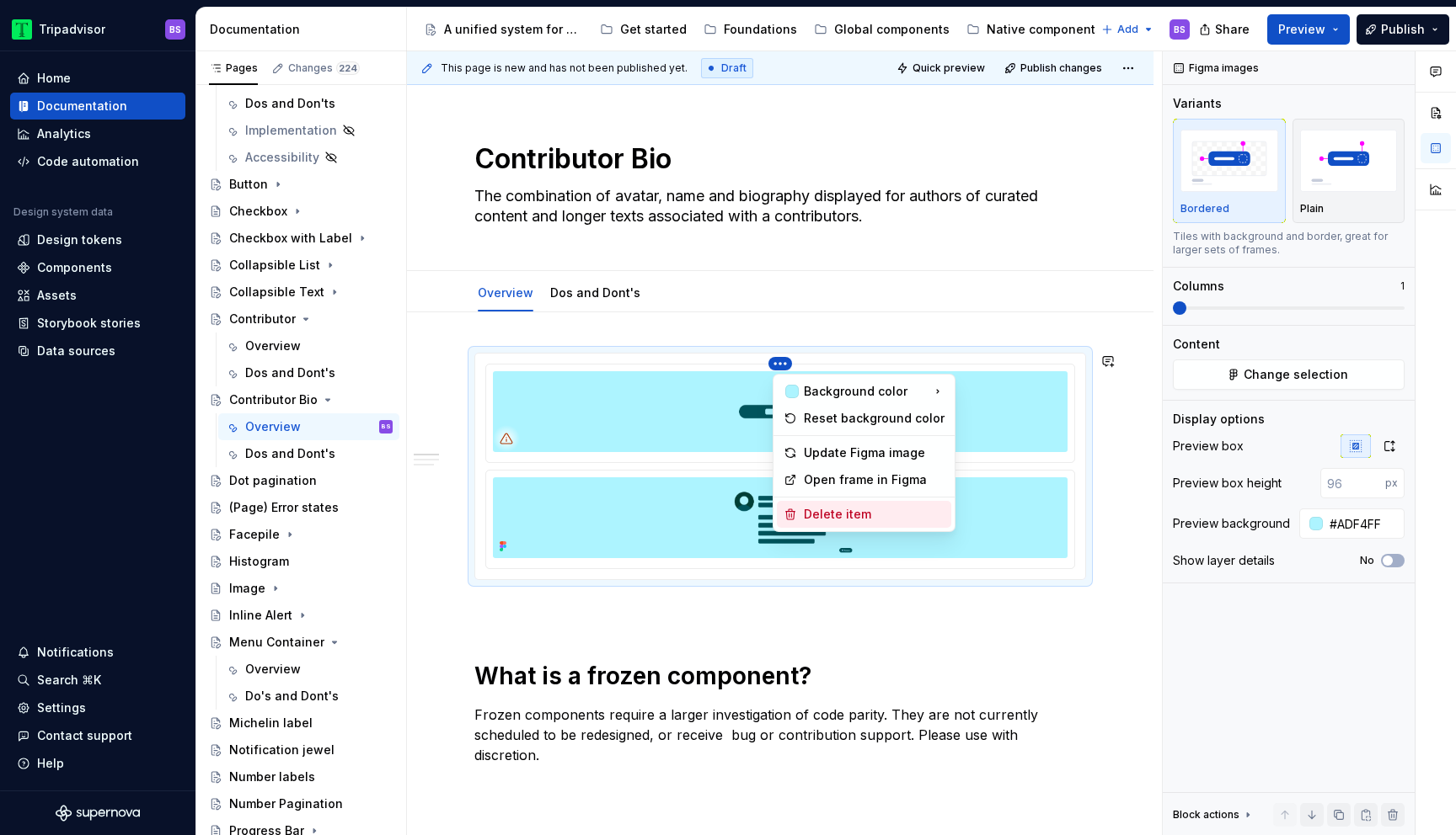
click at [841, 504] on div "Delete item" at bounding box center [864, 514] width 175 height 27
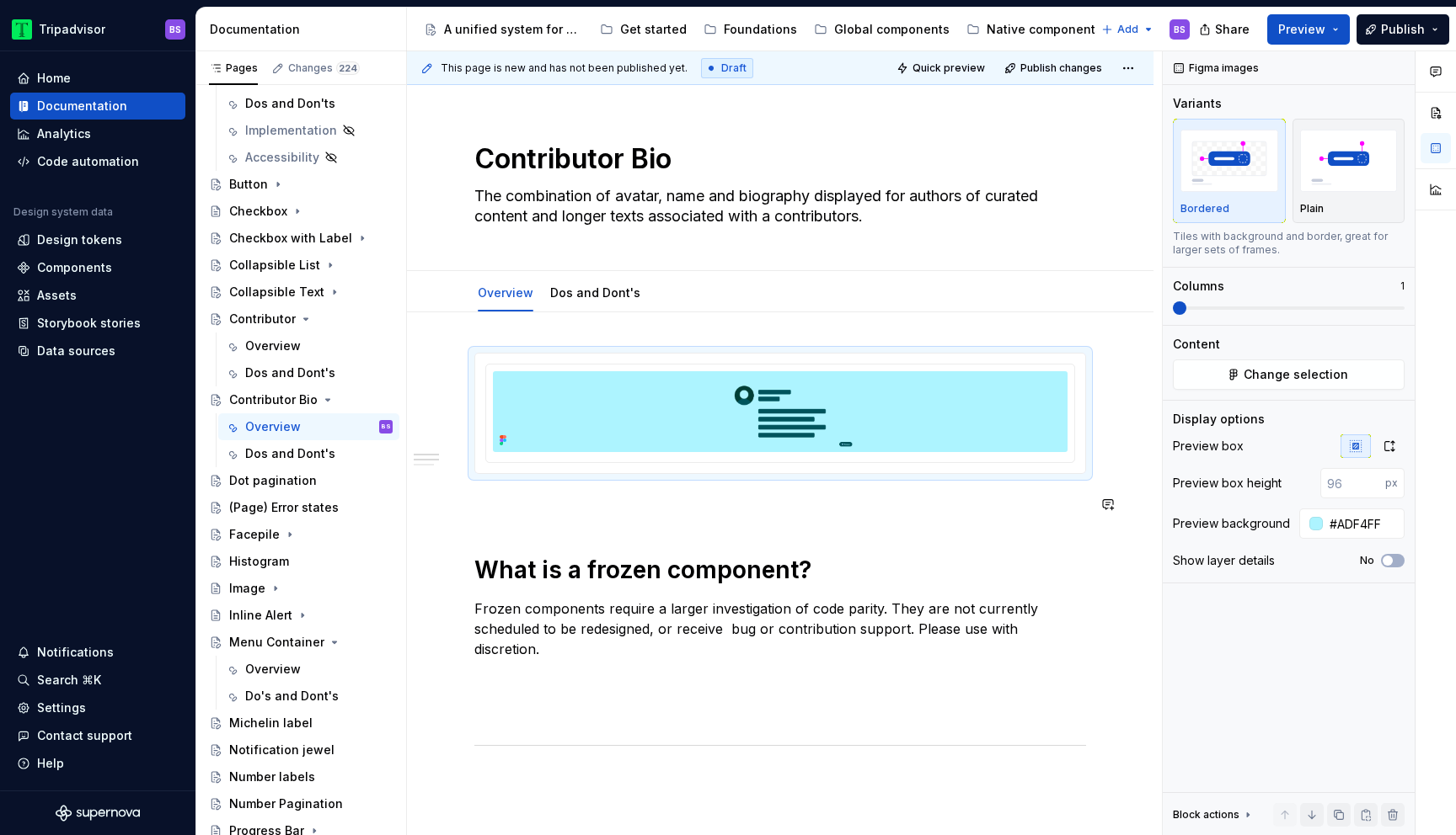
click at [887, 425] on img at bounding box center [780, 412] width 575 height 81
drag, startPoint x: 1382, startPoint y: 447, endPoint x: 1350, endPoint y: 457, distance: 33.5
click at [1382, 447] on icon "button" at bounding box center [1388, 446] width 13 height 13
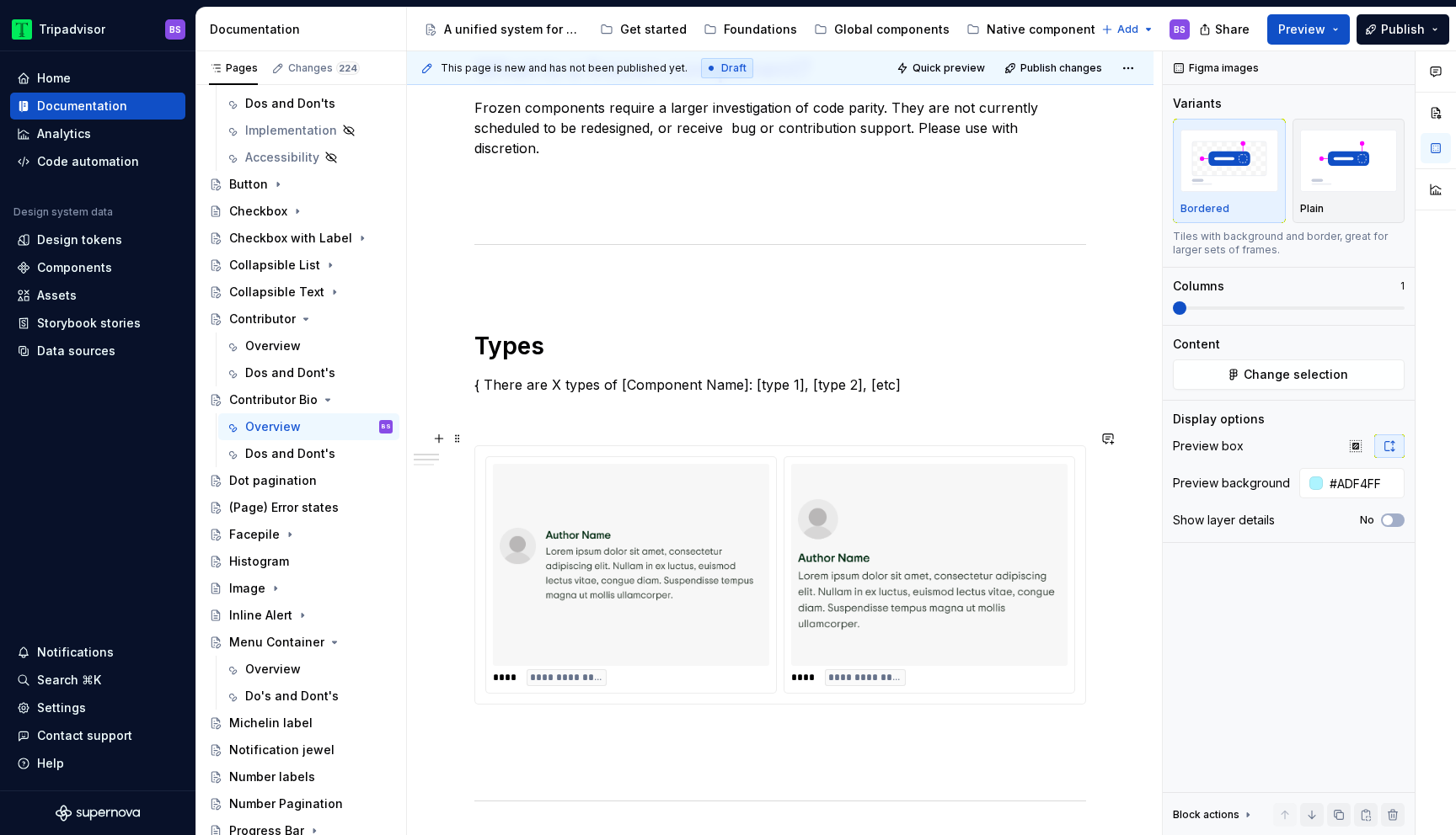
scroll to position [751, 0]
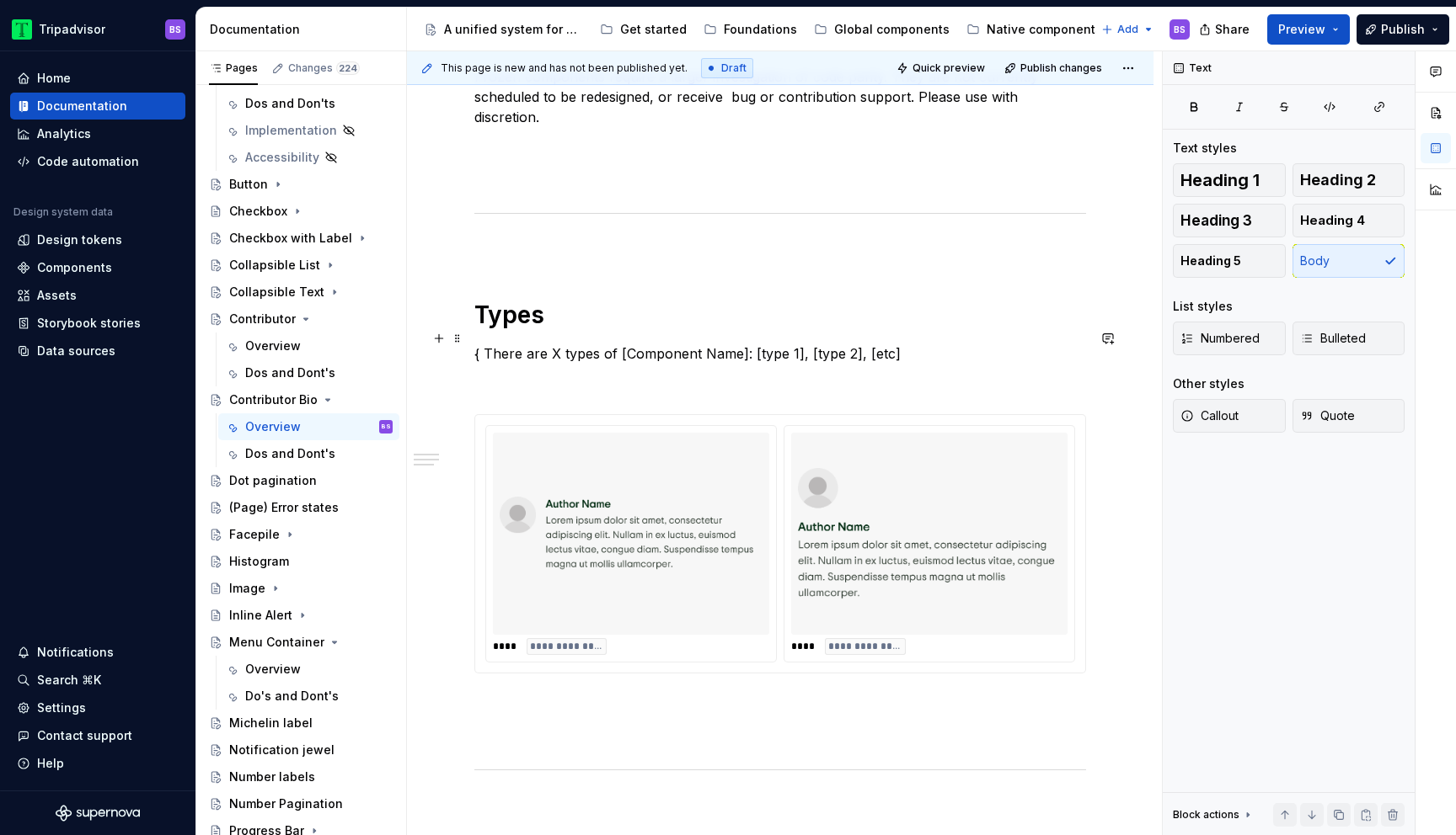
click at [558, 343] on p "{ There are X types of [Component Name]: [type 1], [type 2], [etc]" at bounding box center [779, 354] width 611 height 21
click at [486, 343] on p "{ There are X types of [Component Name]: [type 1], [type 2], [etc]" at bounding box center [779, 354] width 611 height 21
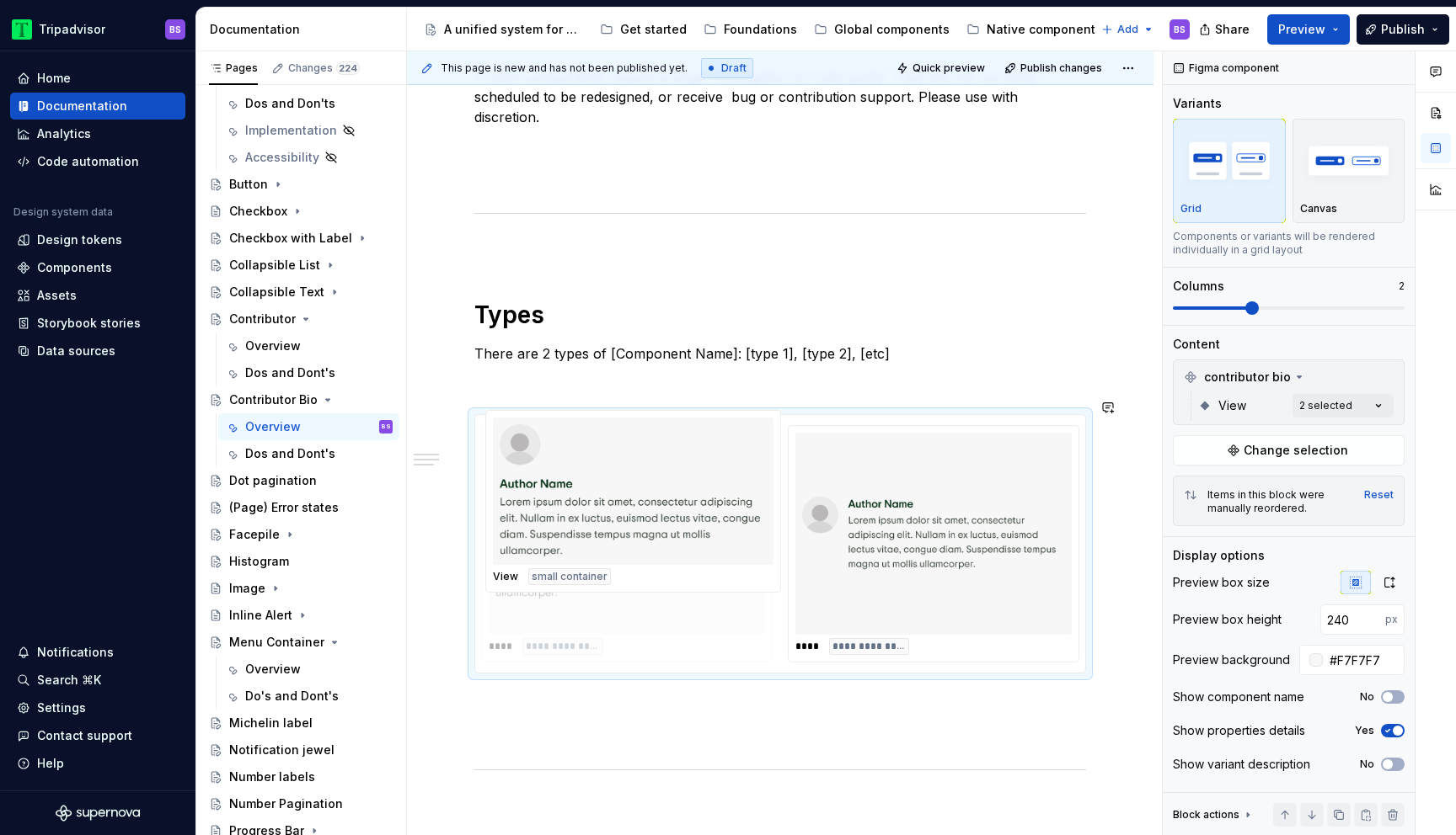
drag, startPoint x: 912, startPoint y: 495, endPoint x: 695, endPoint y: 496, distance: 217.0
click at [695, 496] on body "Tripadvisor BS Home Documentation Analytics Code automation Design system data …" at bounding box center [728, 418] width 1456 height 835
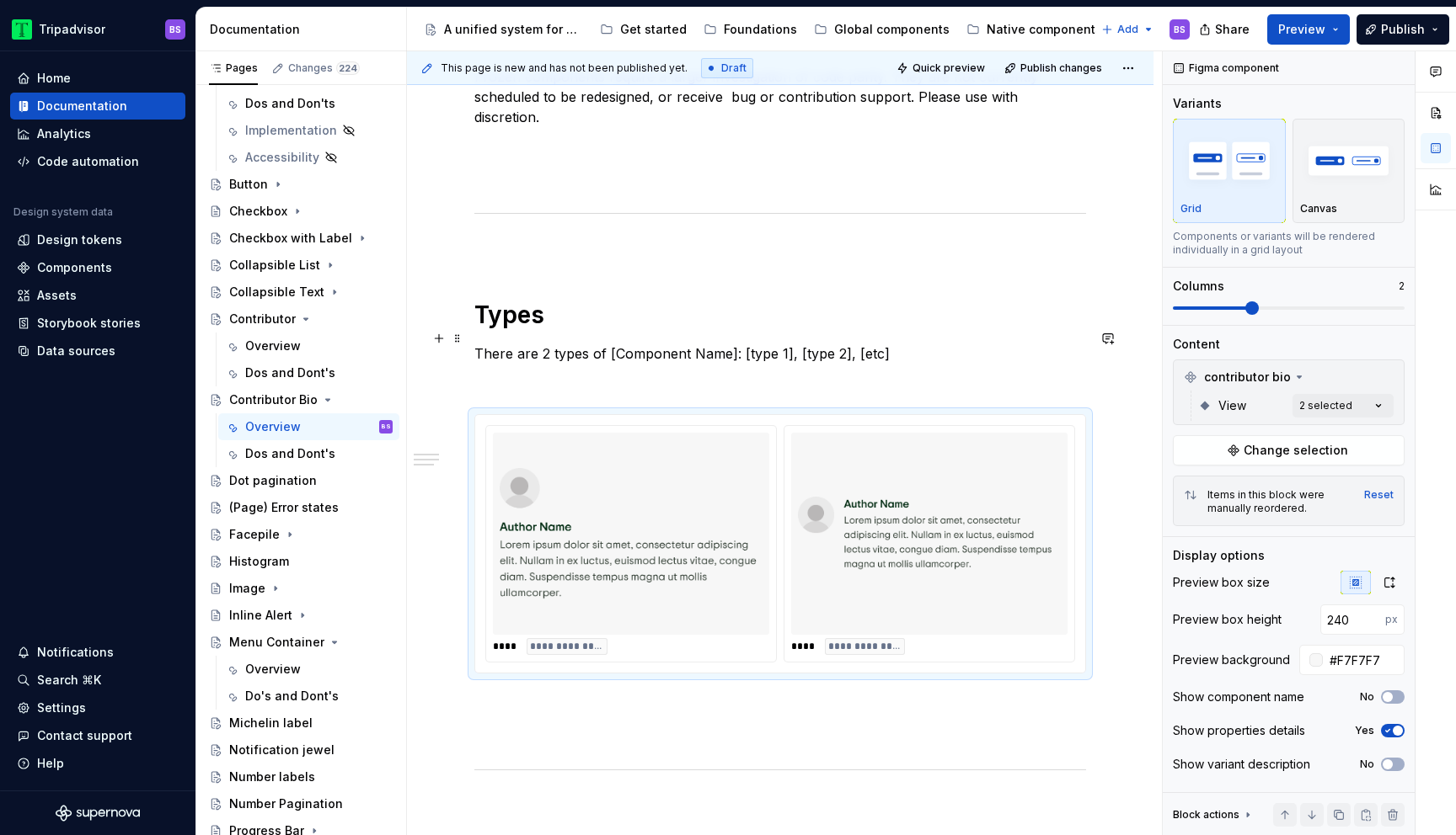
click at [624, 343] on p "There are 2 types of [Component Name]: [type 1], [type 2], [etc]" at bounding box center [779, 354] width 611 height 21
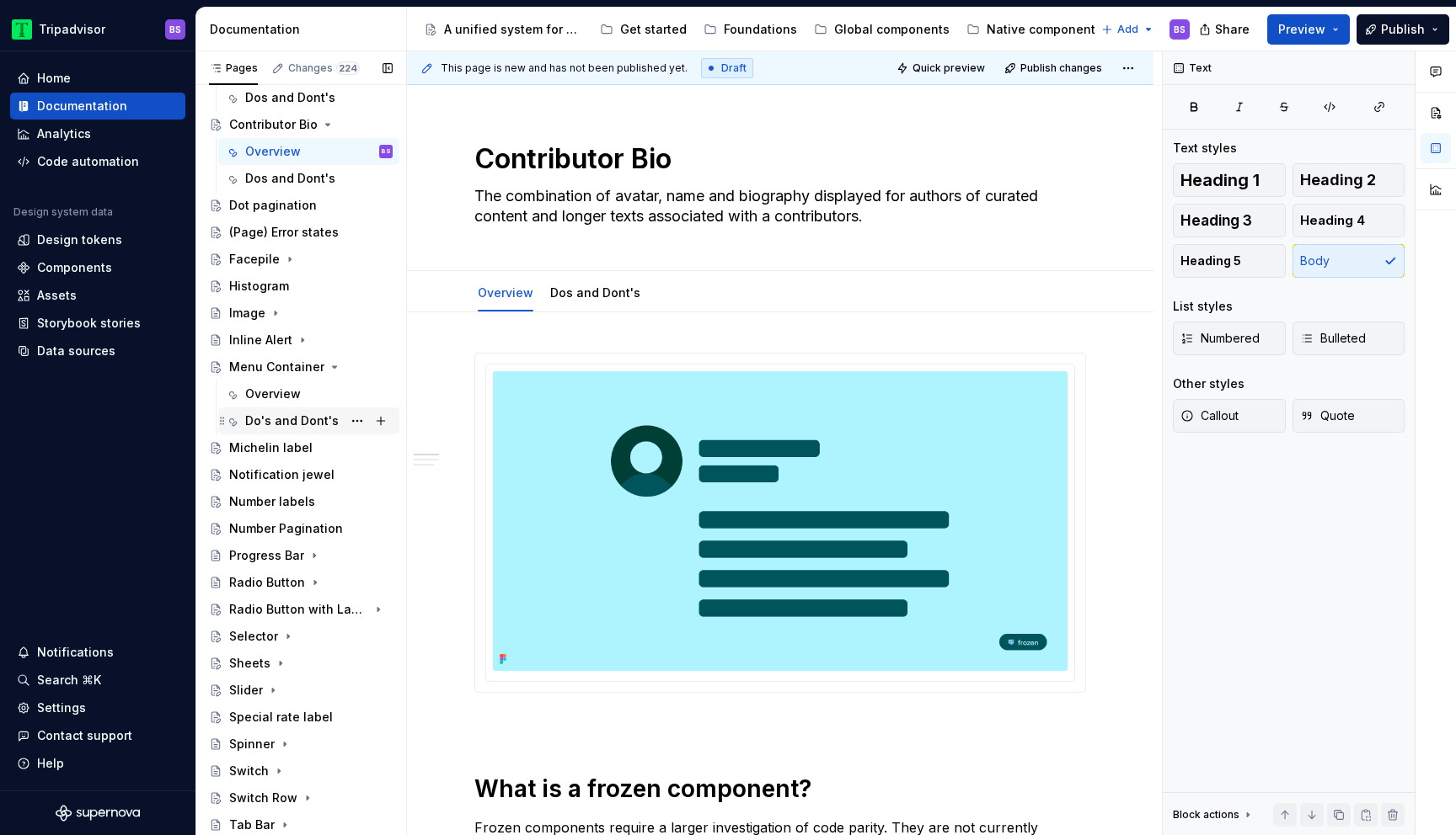
scroll to position [506, 0]
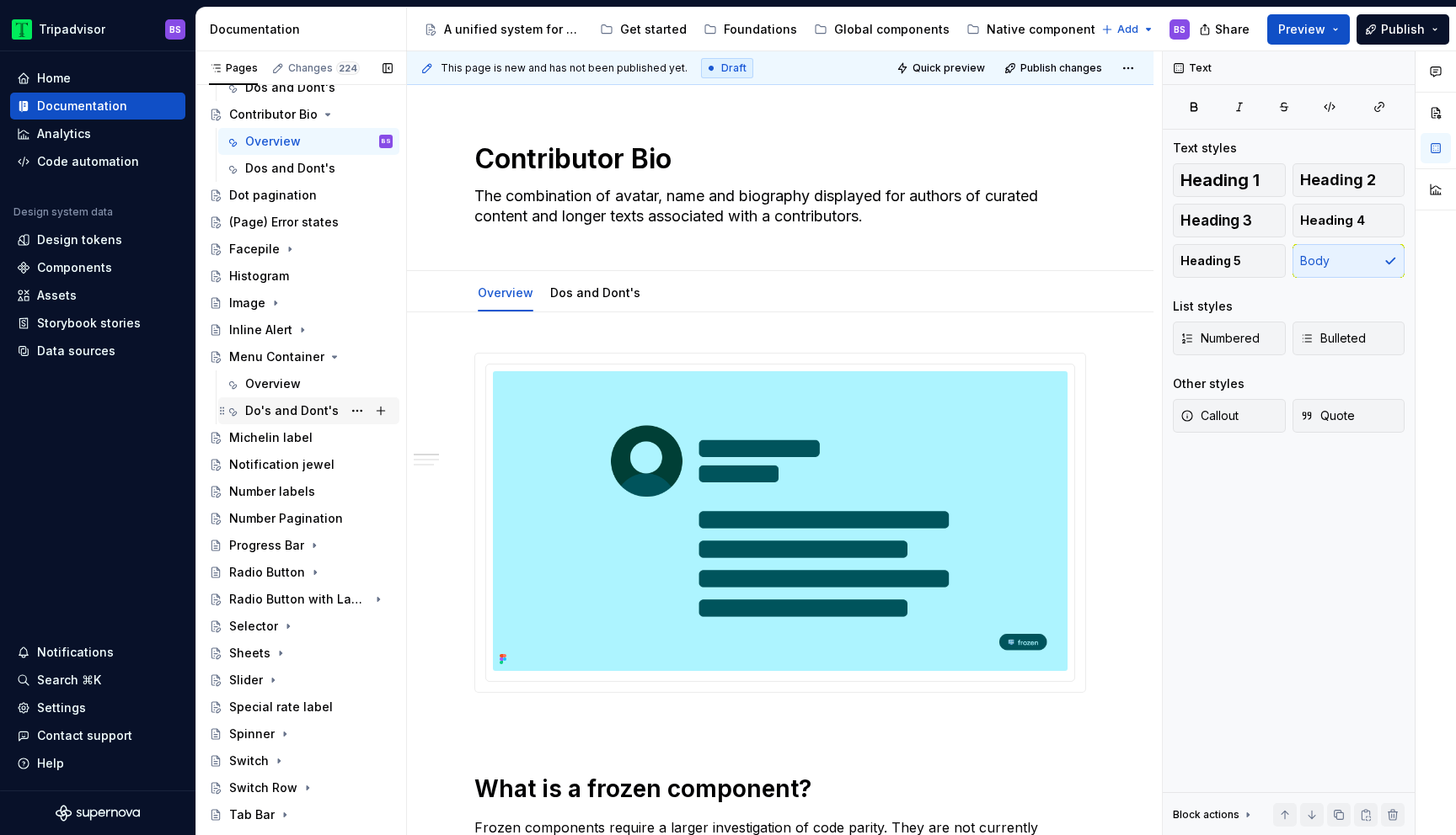
click at [291, 406] on div "Do's and Dont's" at bounding box center [292, 411] width 94 height 17
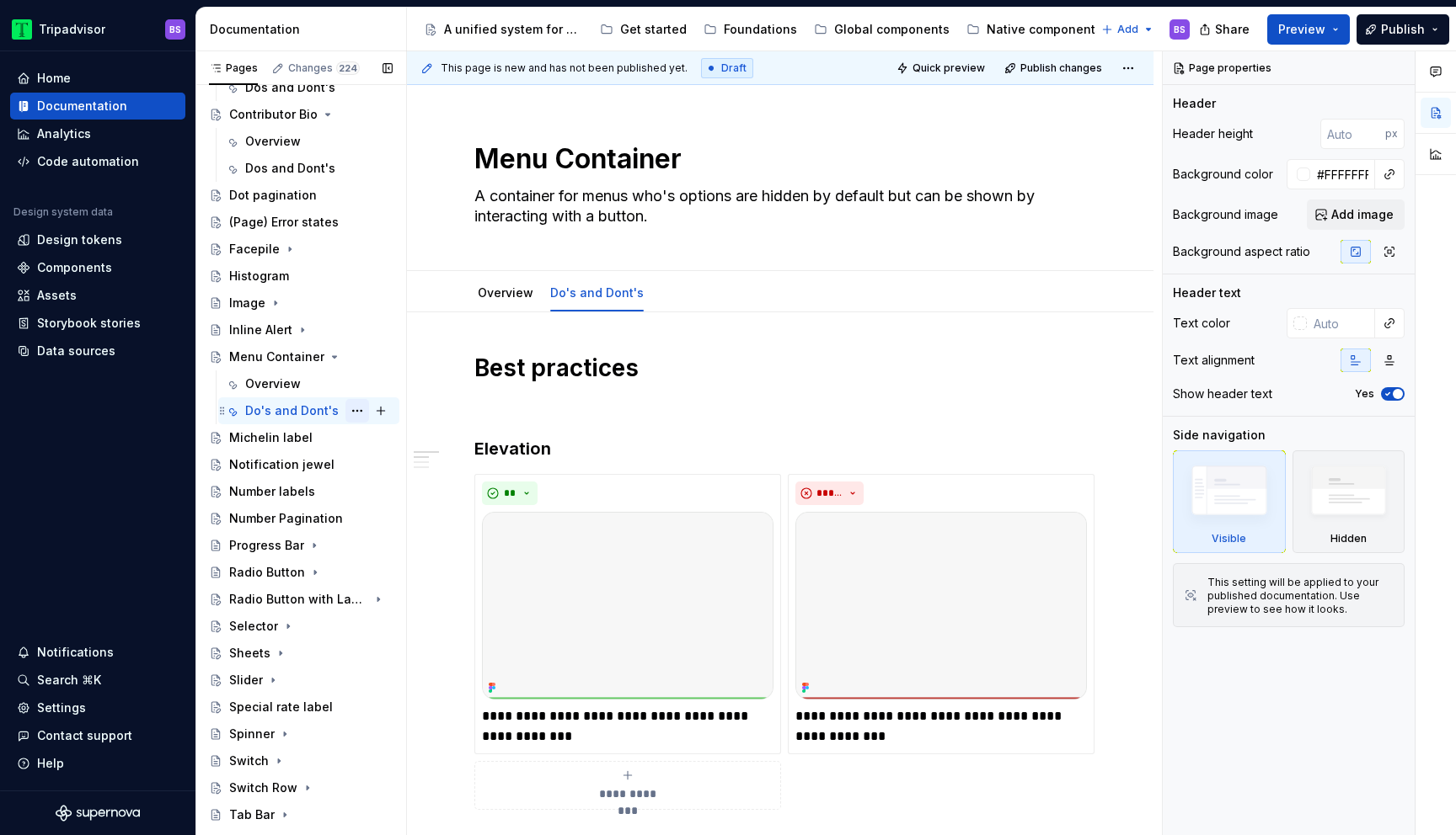
click at [357, 409] on button "Page tree" at bounding box center [357, 410] width 23 height 23
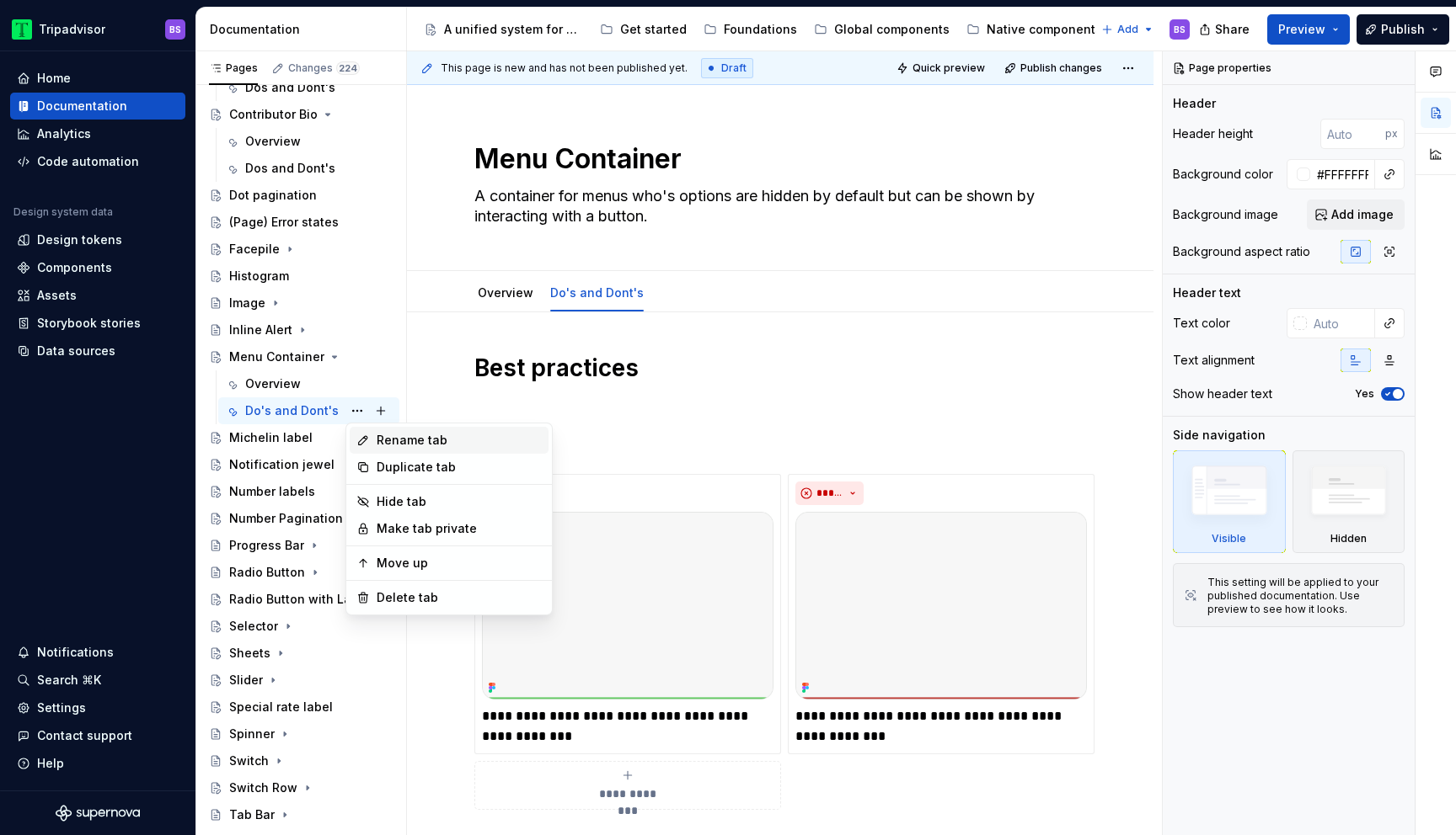
click at [426, 445] on div "Rename tab" at bounding box center [459, 440] width 165 height 17
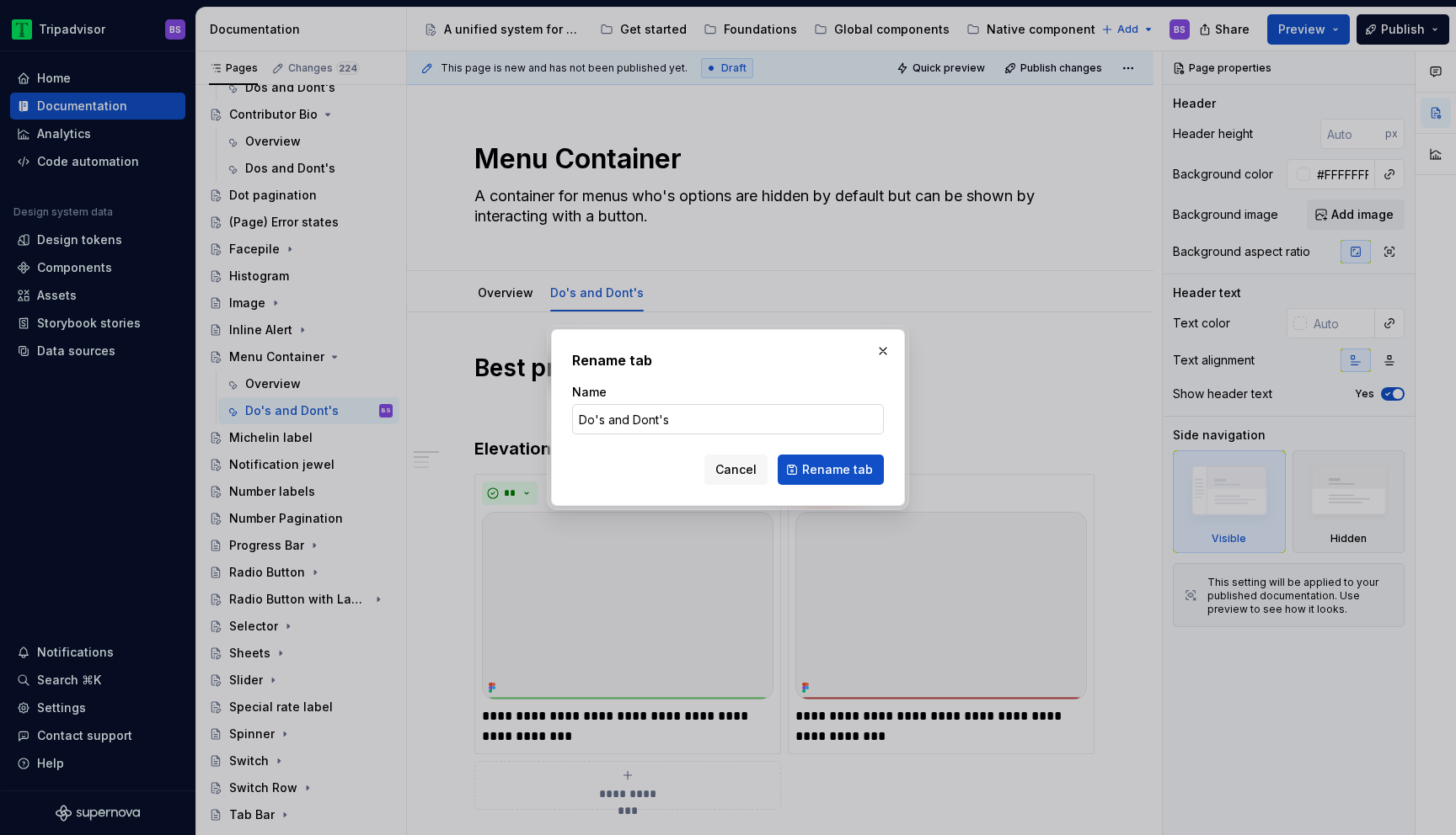
click at [600, 421] on input "Do's and Dont's" at bounding box center [728, 419] width 312 height 30
click at [846, 471] on span "Rename tab" at bounding box center [836, 470] width 70 height 17
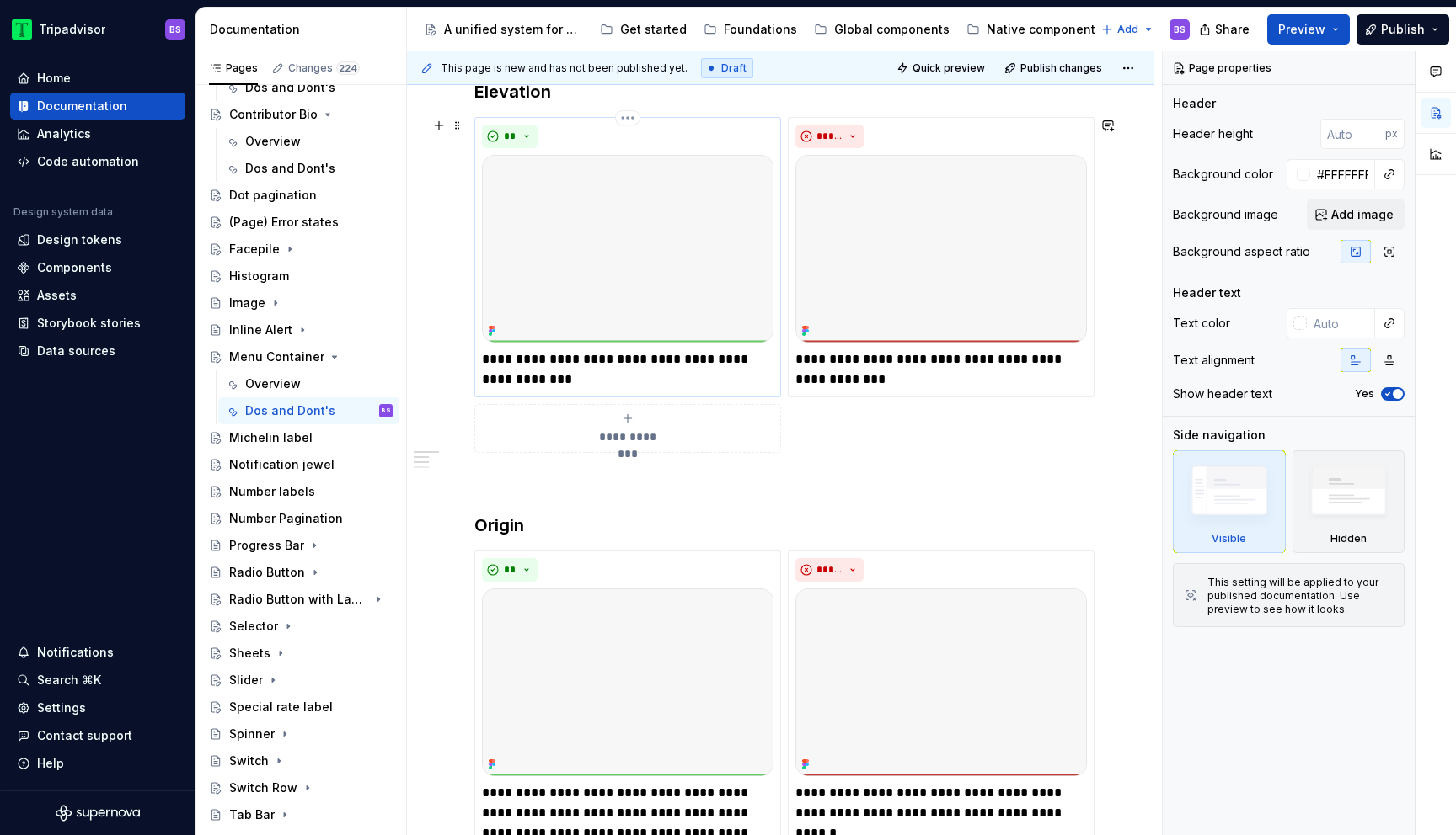
scroll to position [245, 0]
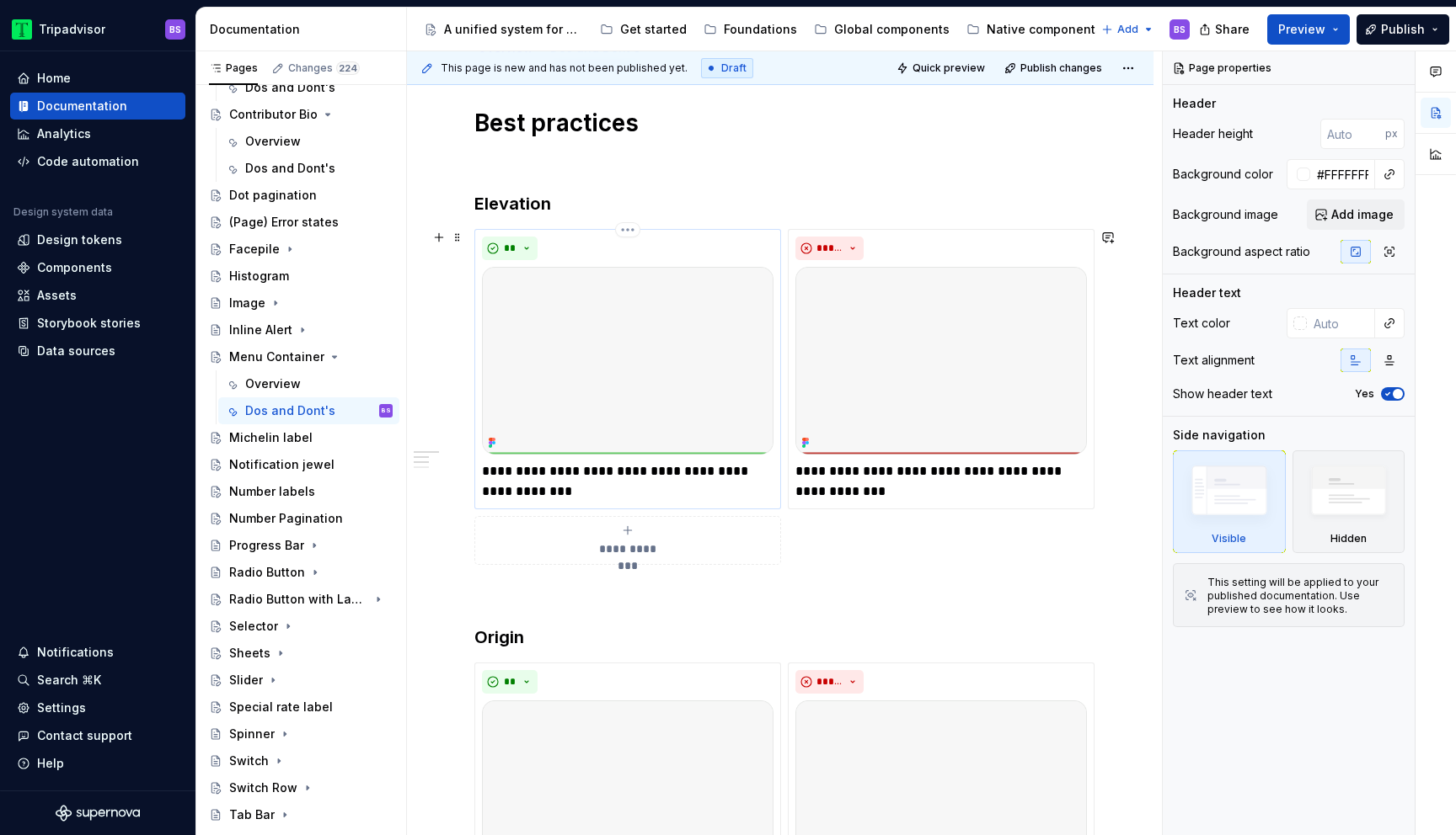
click at [674, 321] on img at bounding box center [627, 360] width 291 height 188
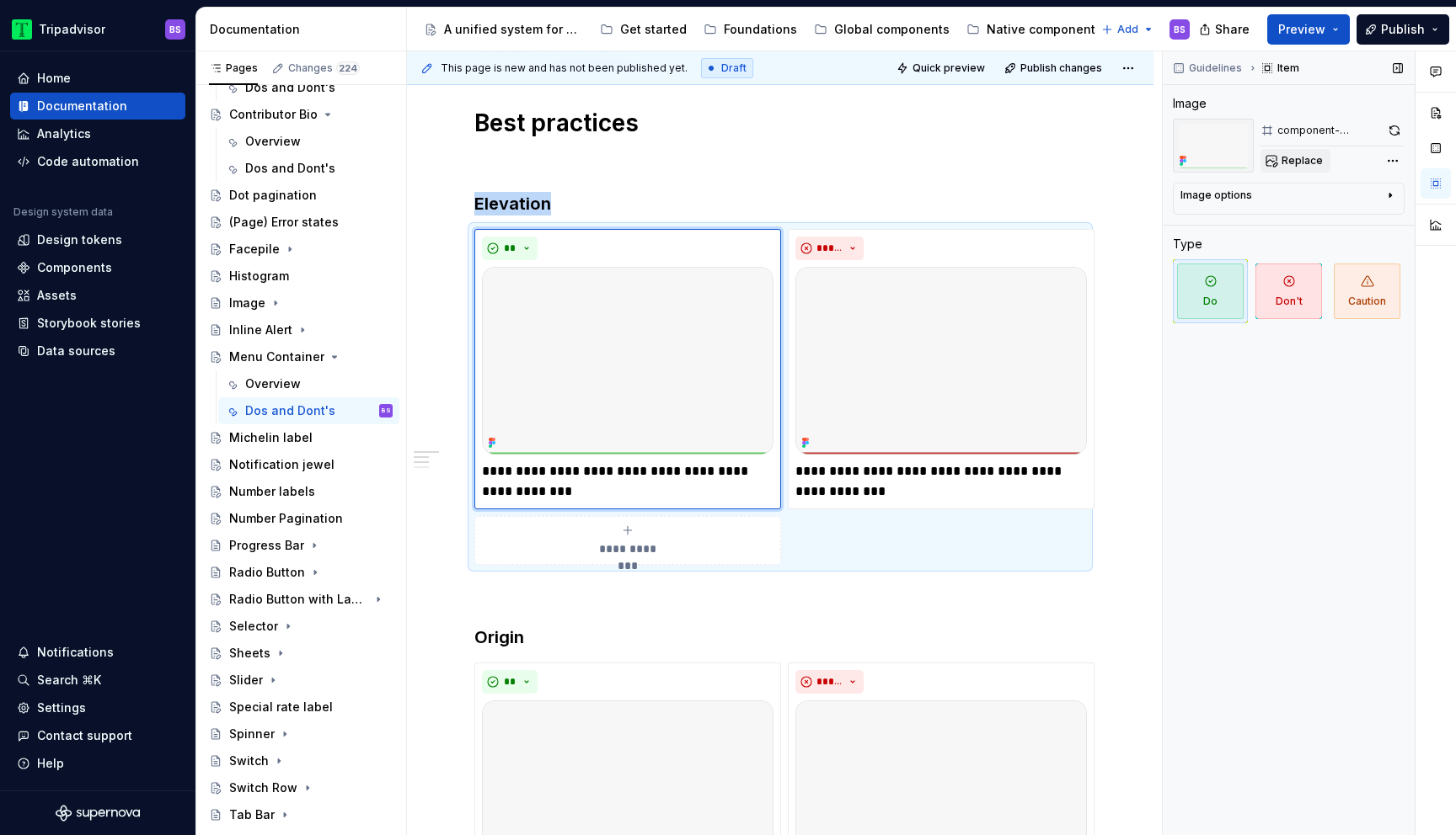
click at [1292, 159] on span "Replace" at bounding box center [1302, 160] width 41 height 13
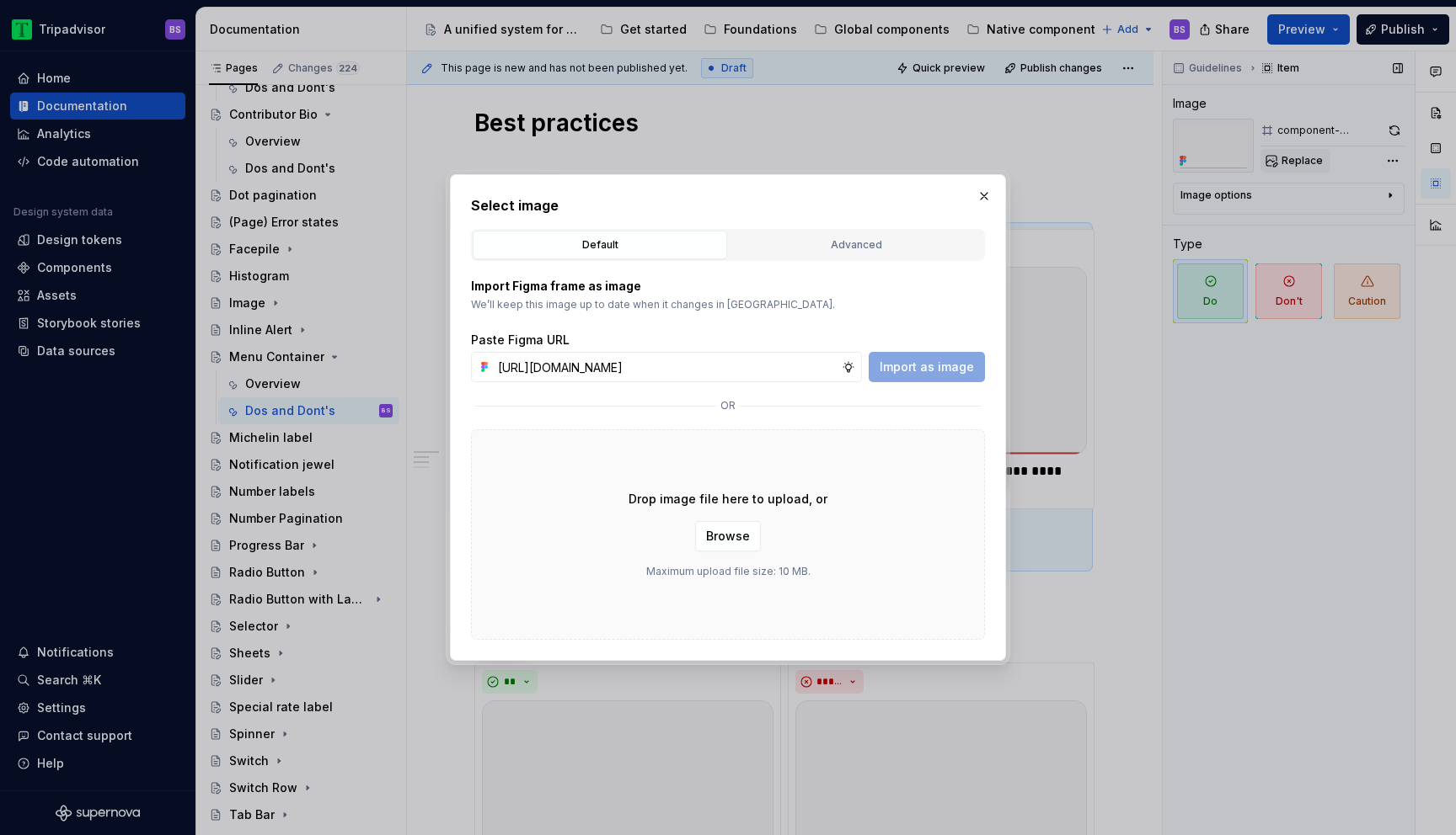
scroll to position [0, 323]
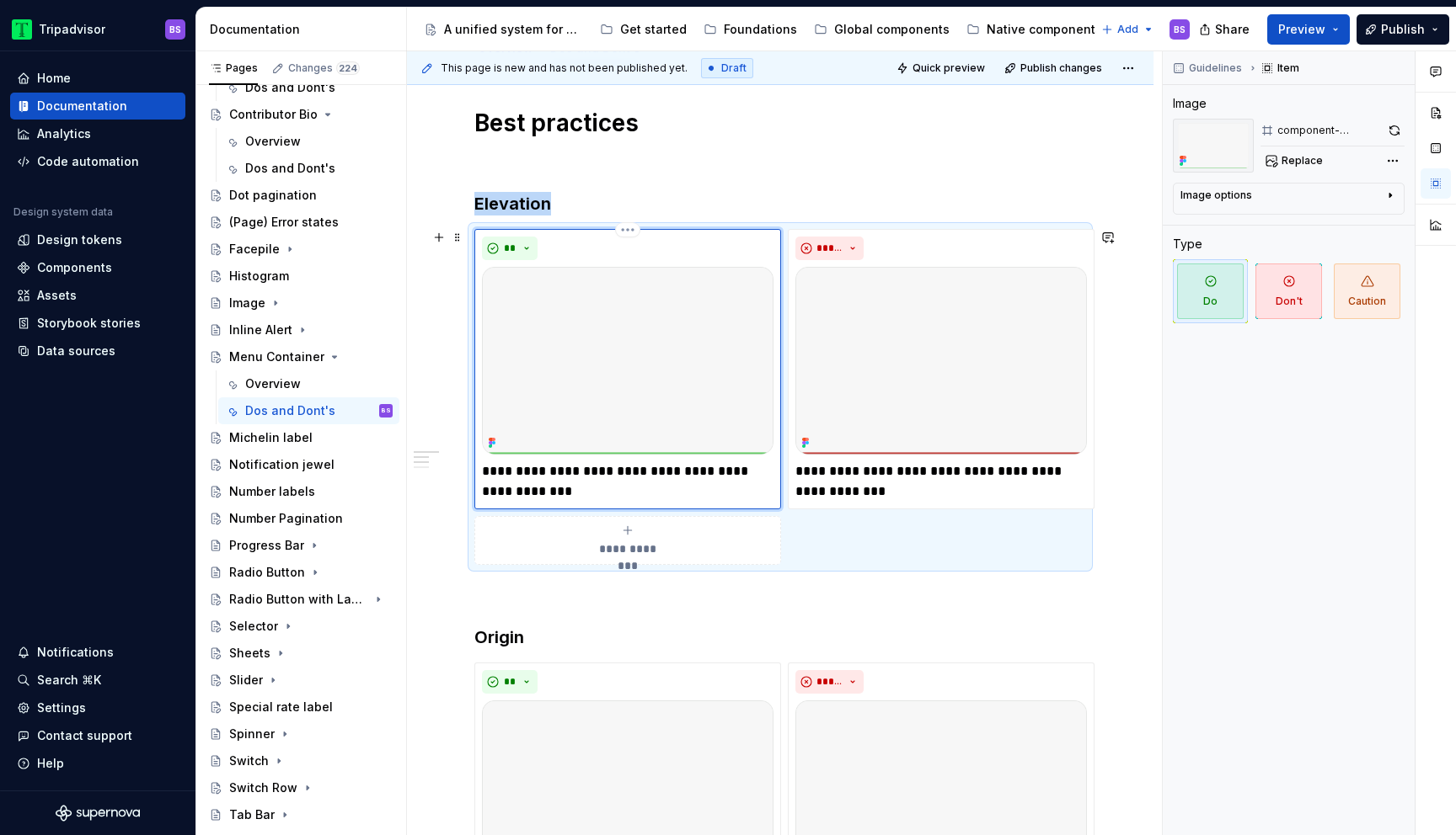
click at [697, 367] on img at bounding box center [627, 360] width 291 height 188
click at [1316, 159] on span "Replace" at bounding box center [1302, 160] width 41 height 13
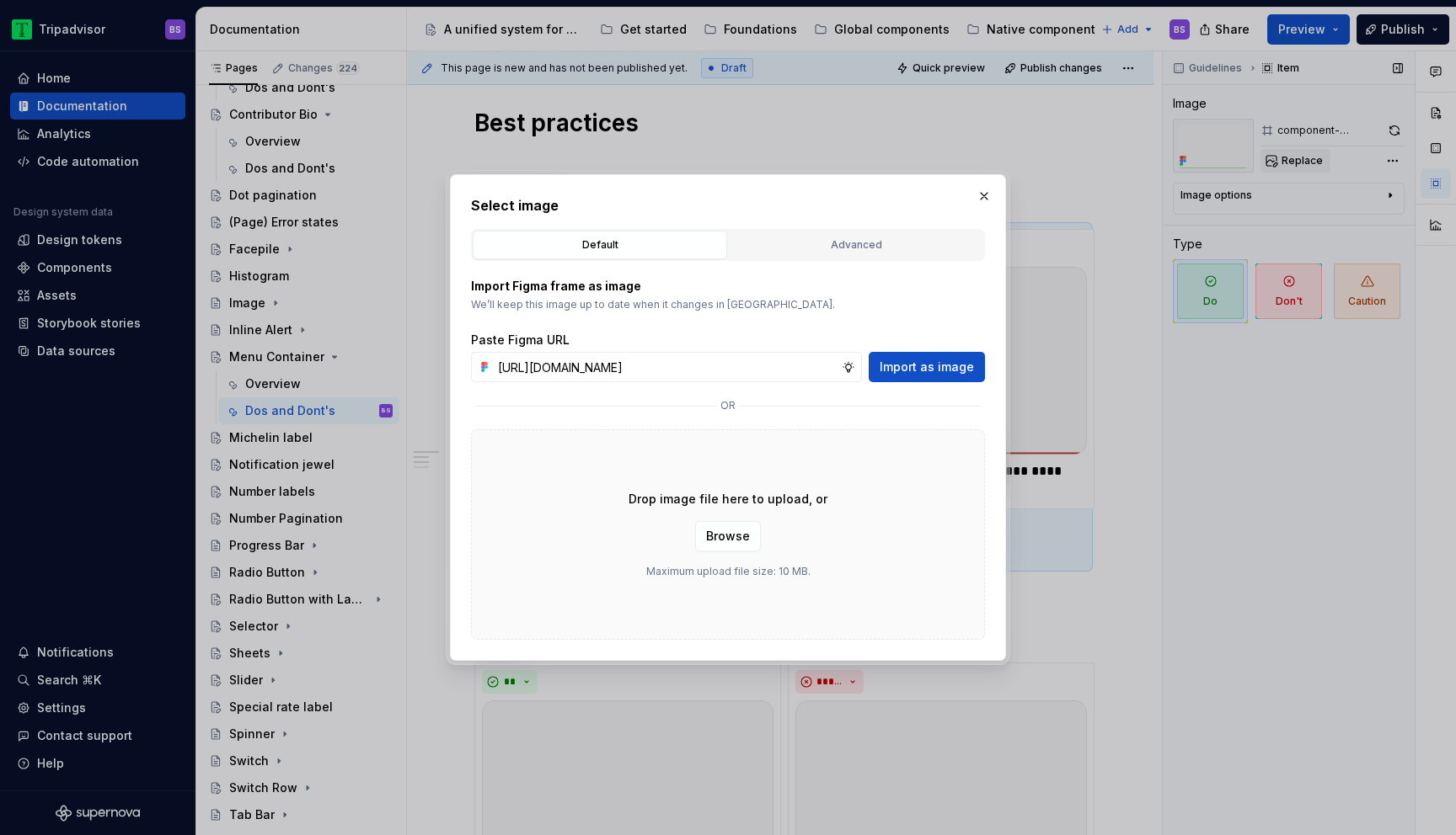
scroll to position [0, 406]
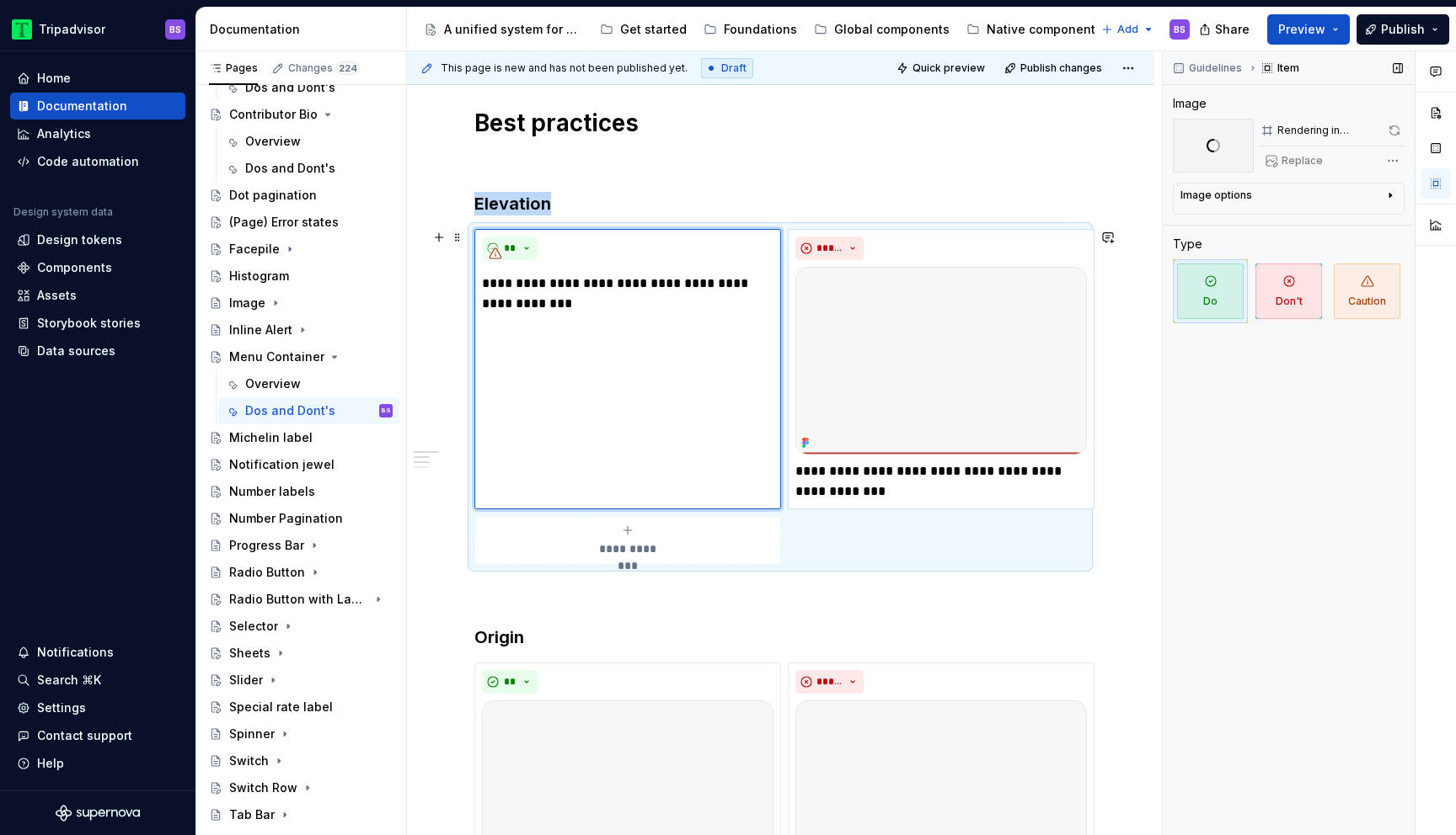
click at [946, 356] on img at bounding box center [941, 360] width 291 height 188
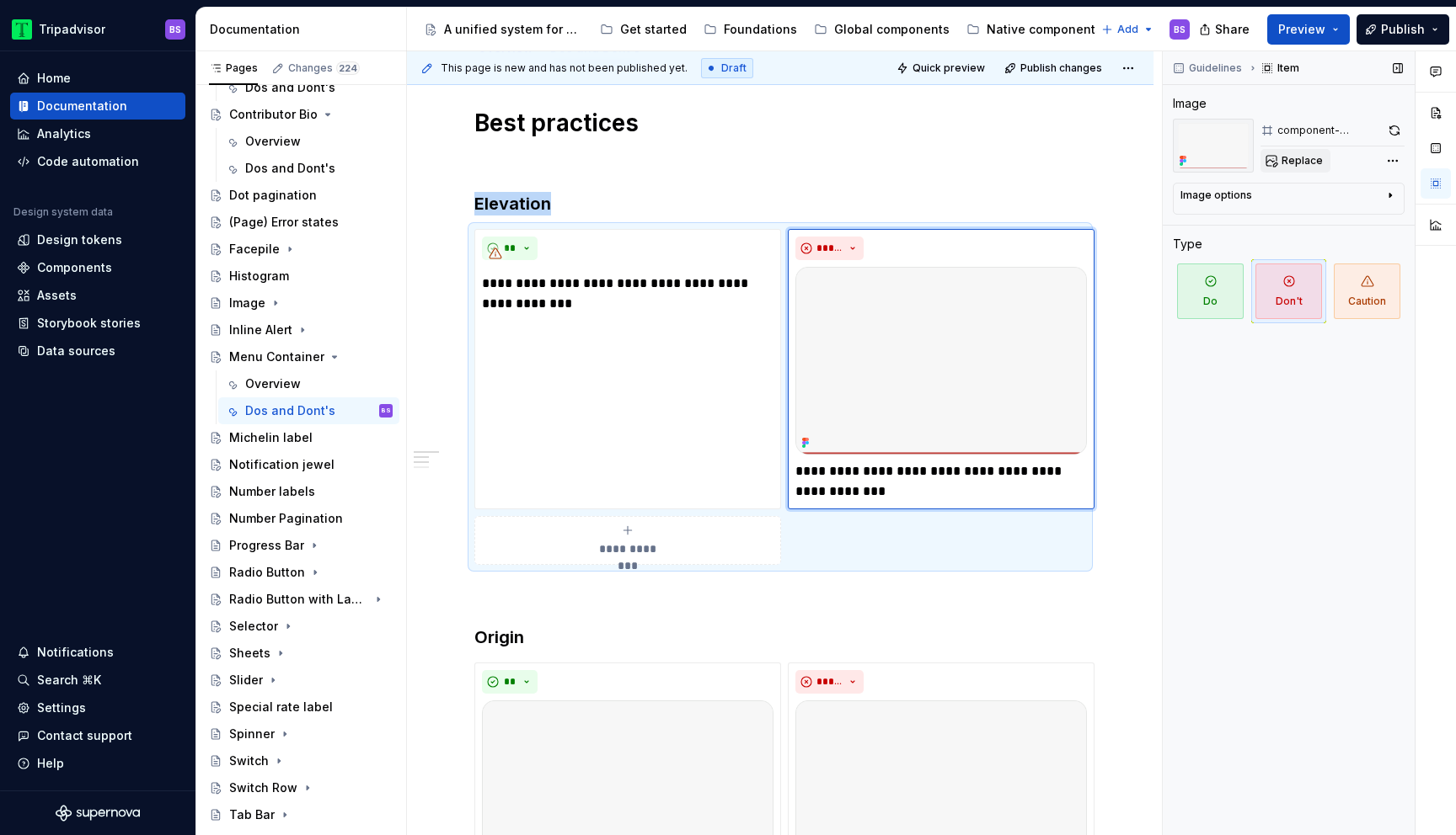
click at [1309, 168] on button "Replace" at bounding box center [1295, 160] width 69 height 23
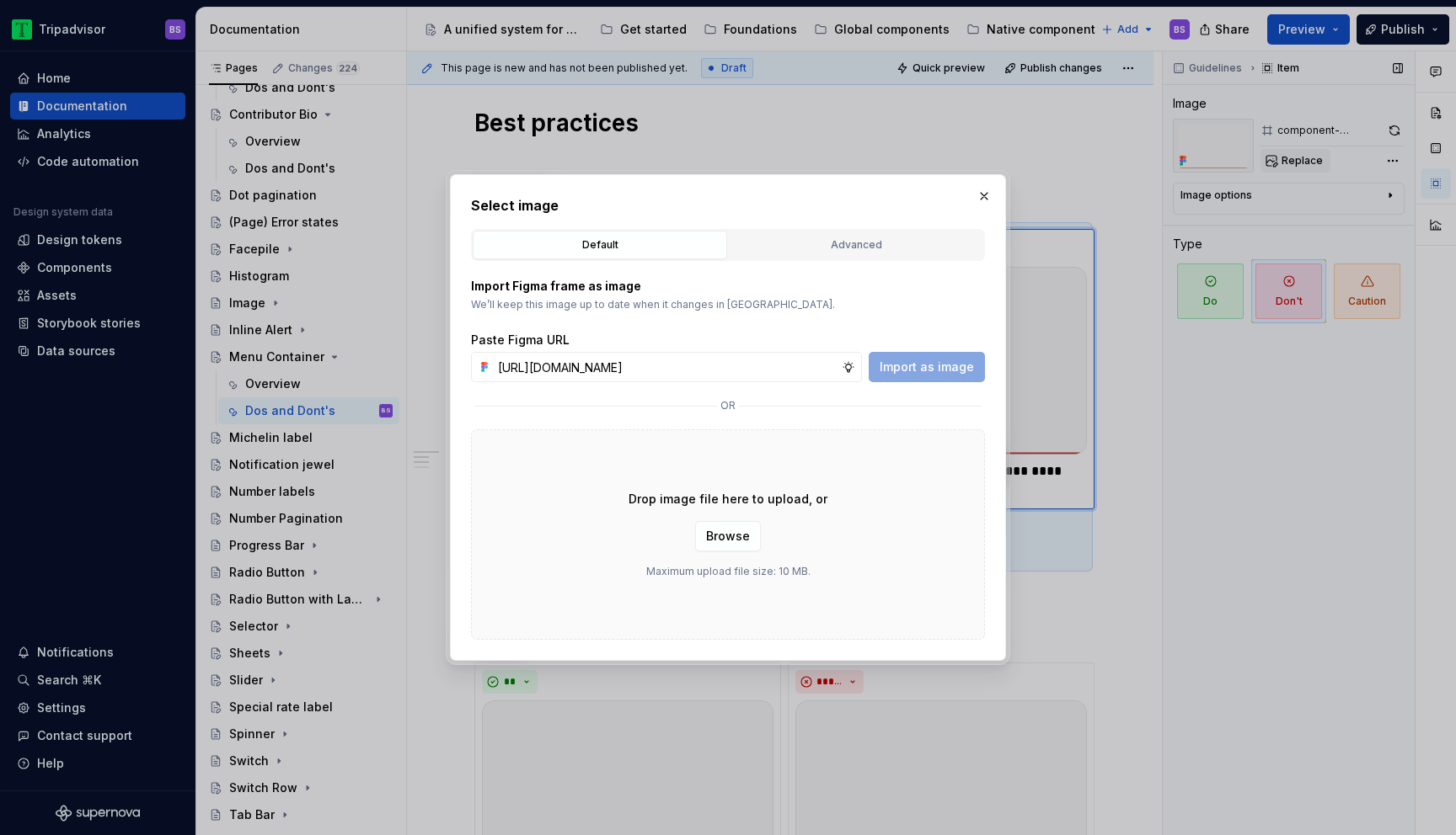
scroll to position [0, 405]
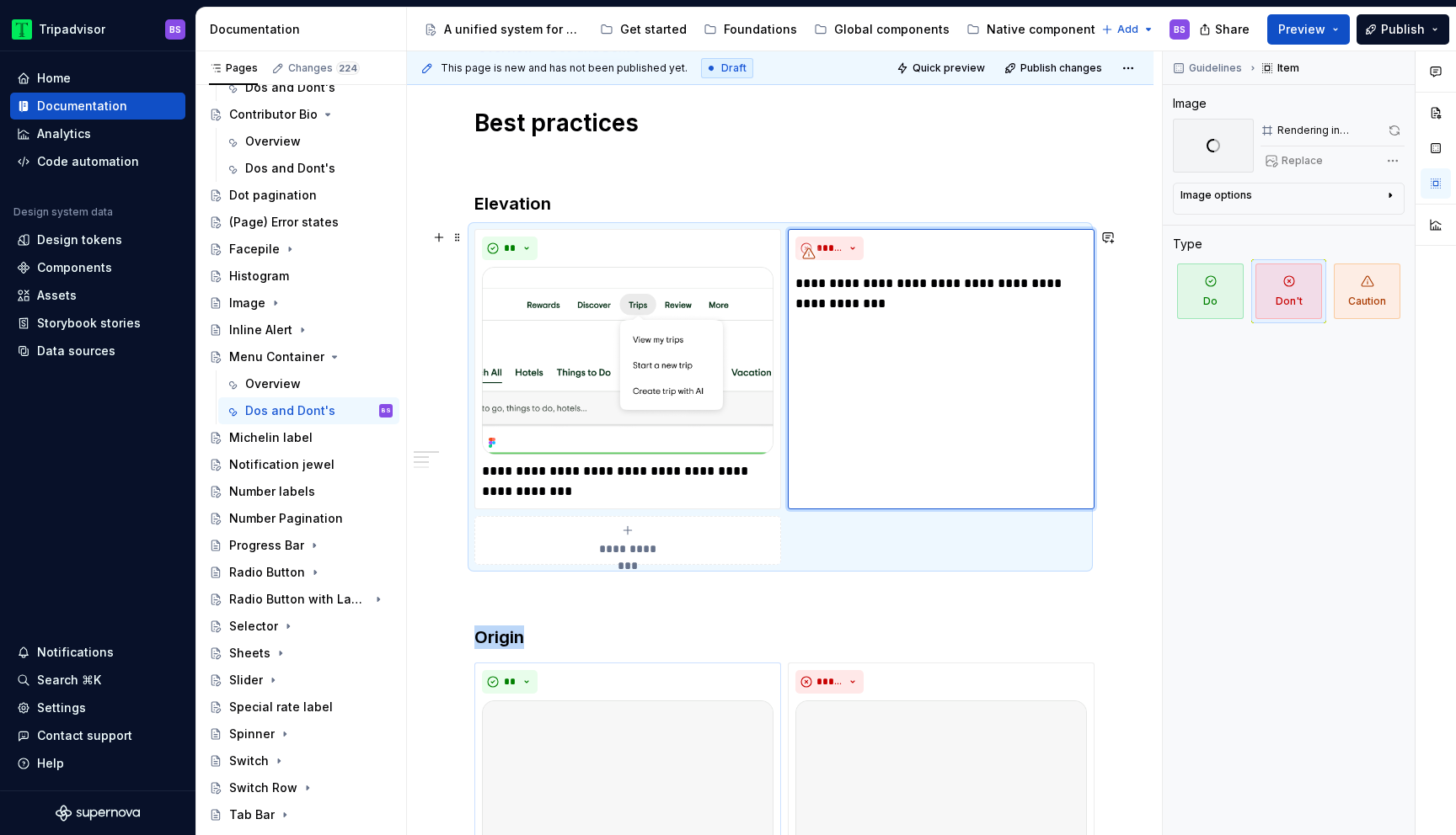
click at [683, 745] on img at bounding box center [627, 795] width 291 height 188
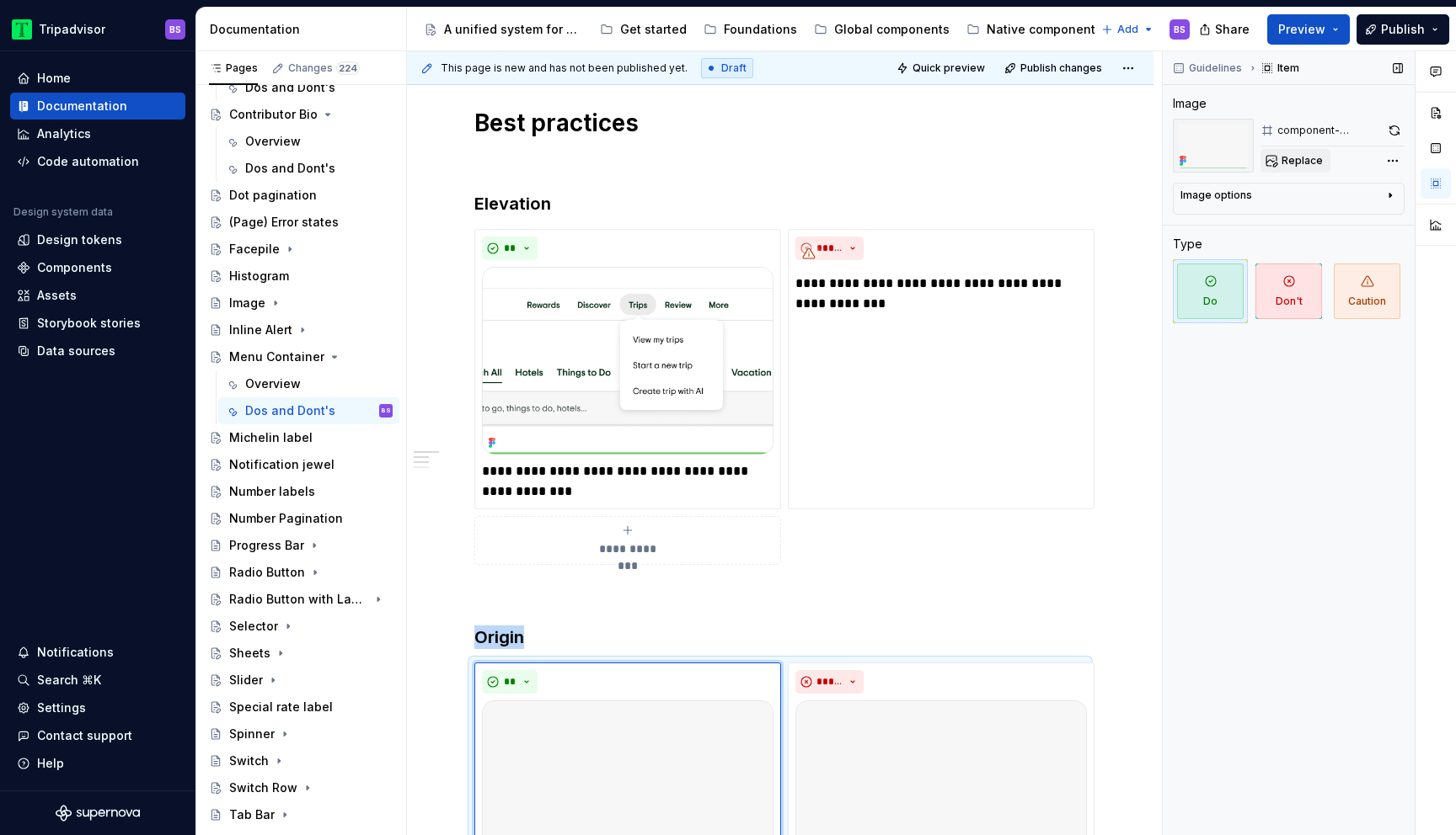
click at [1295, 154] on span "Replace" at bounding box center [1302, 160] width 41 height 13
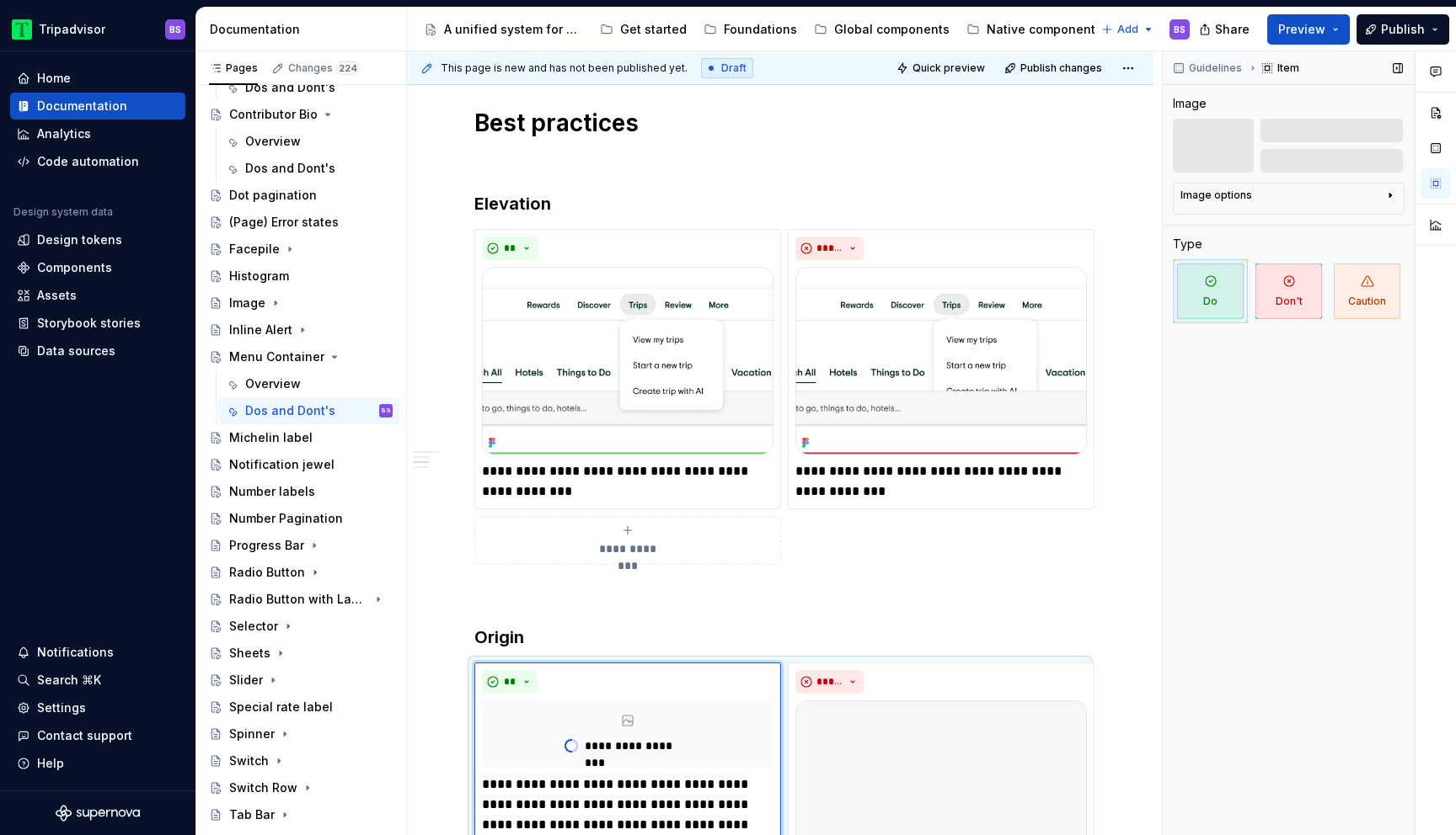
scroll to position [432, 0]
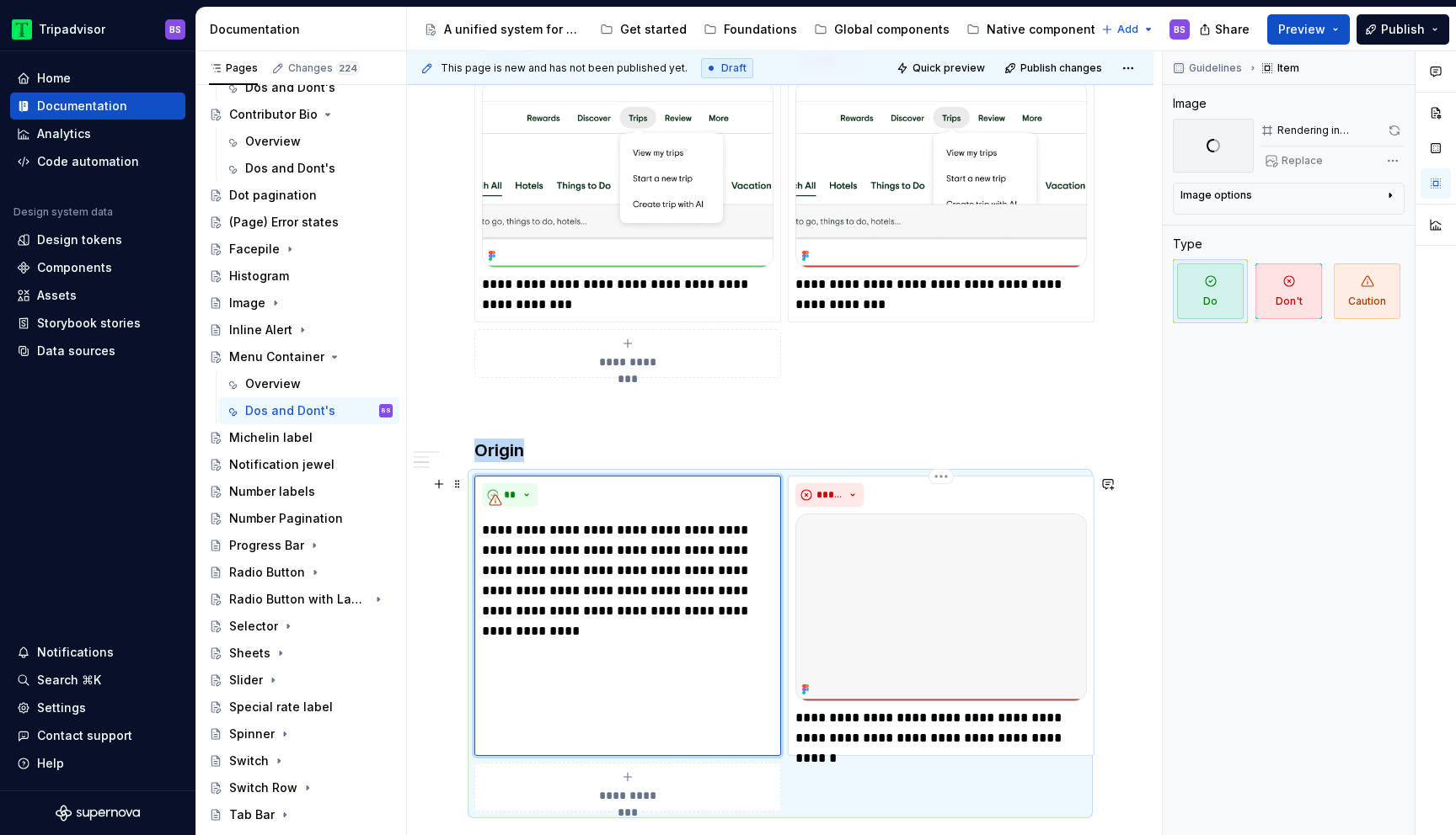
click at [985, 571] on img at bounding box center [941, 607] width 291 height 188
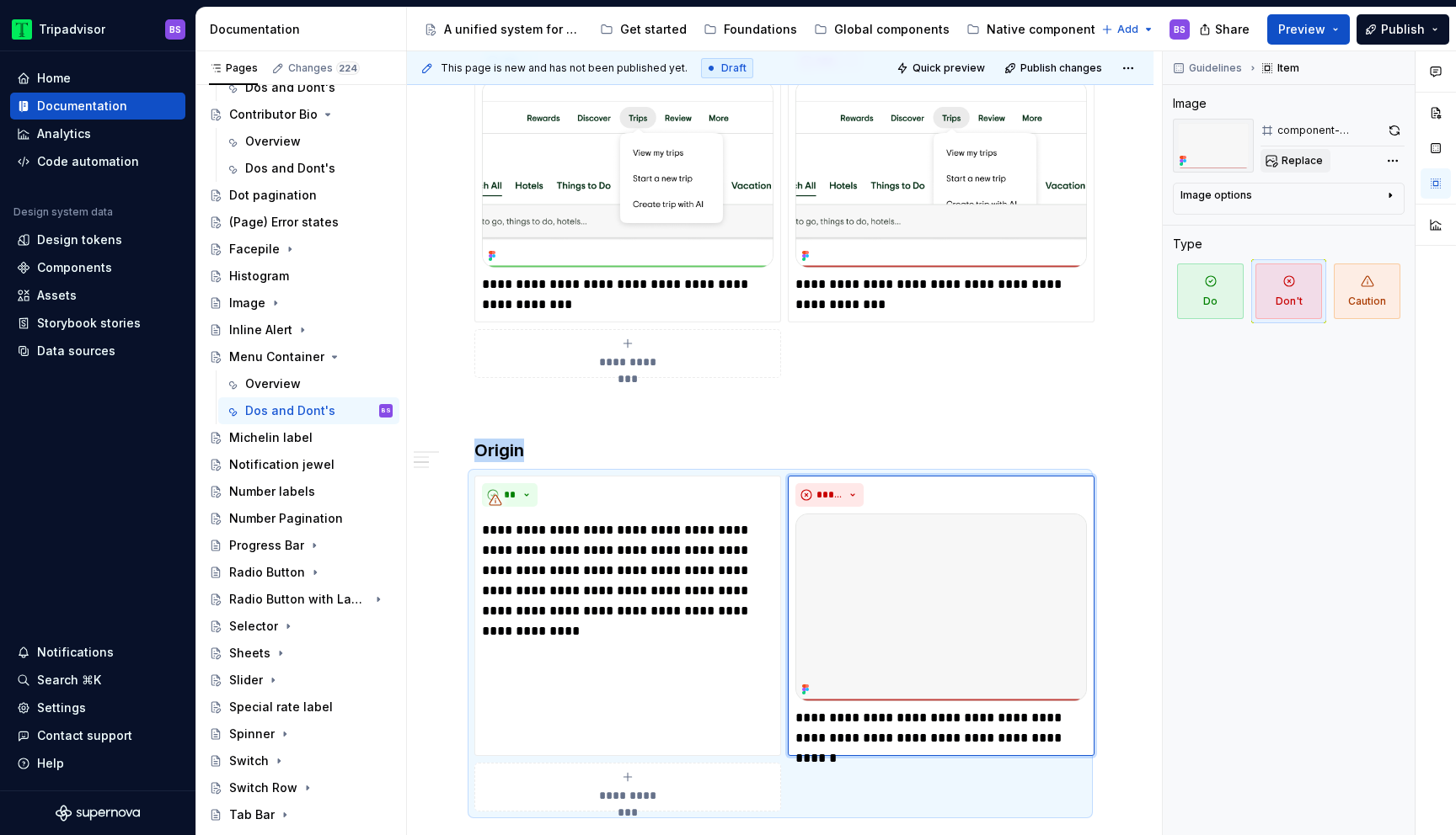
click at [1304, 160] on span "Replace" at bounding box center [1302, 160] width 41 height 13
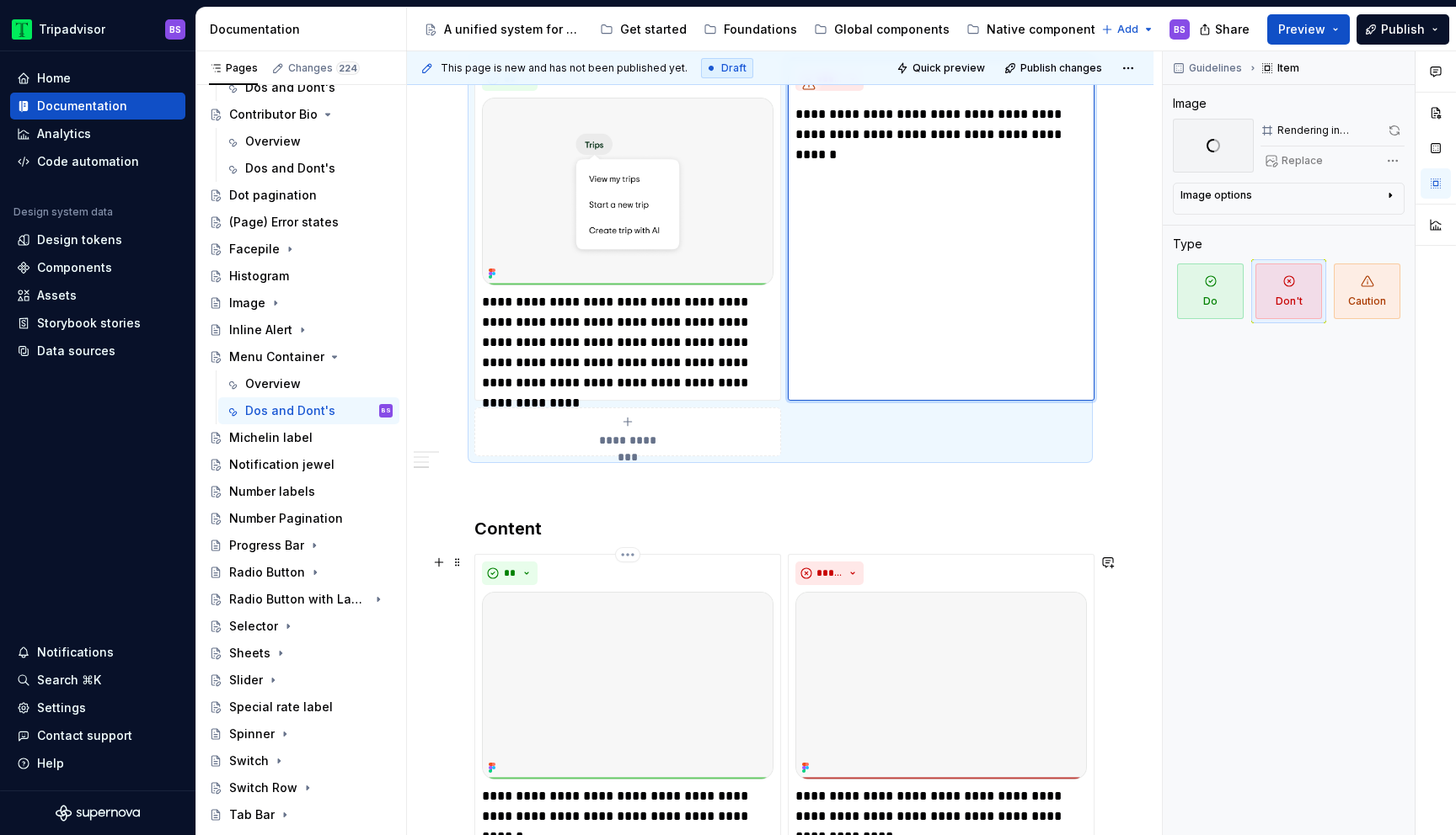
scroll to position [914, 0]
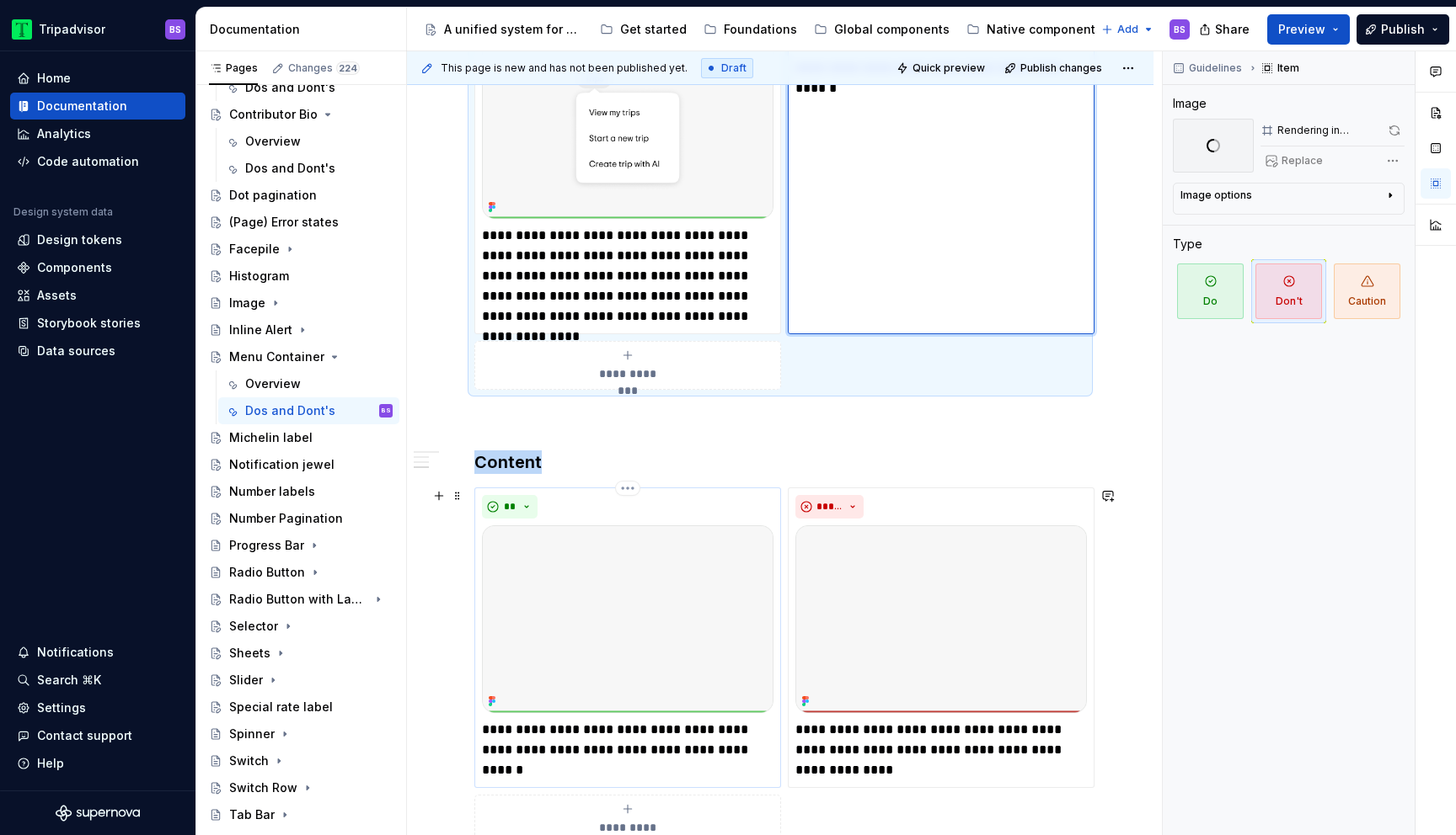
click at [657, 575] on img at bounding box center [627, 619] width 291 height 188
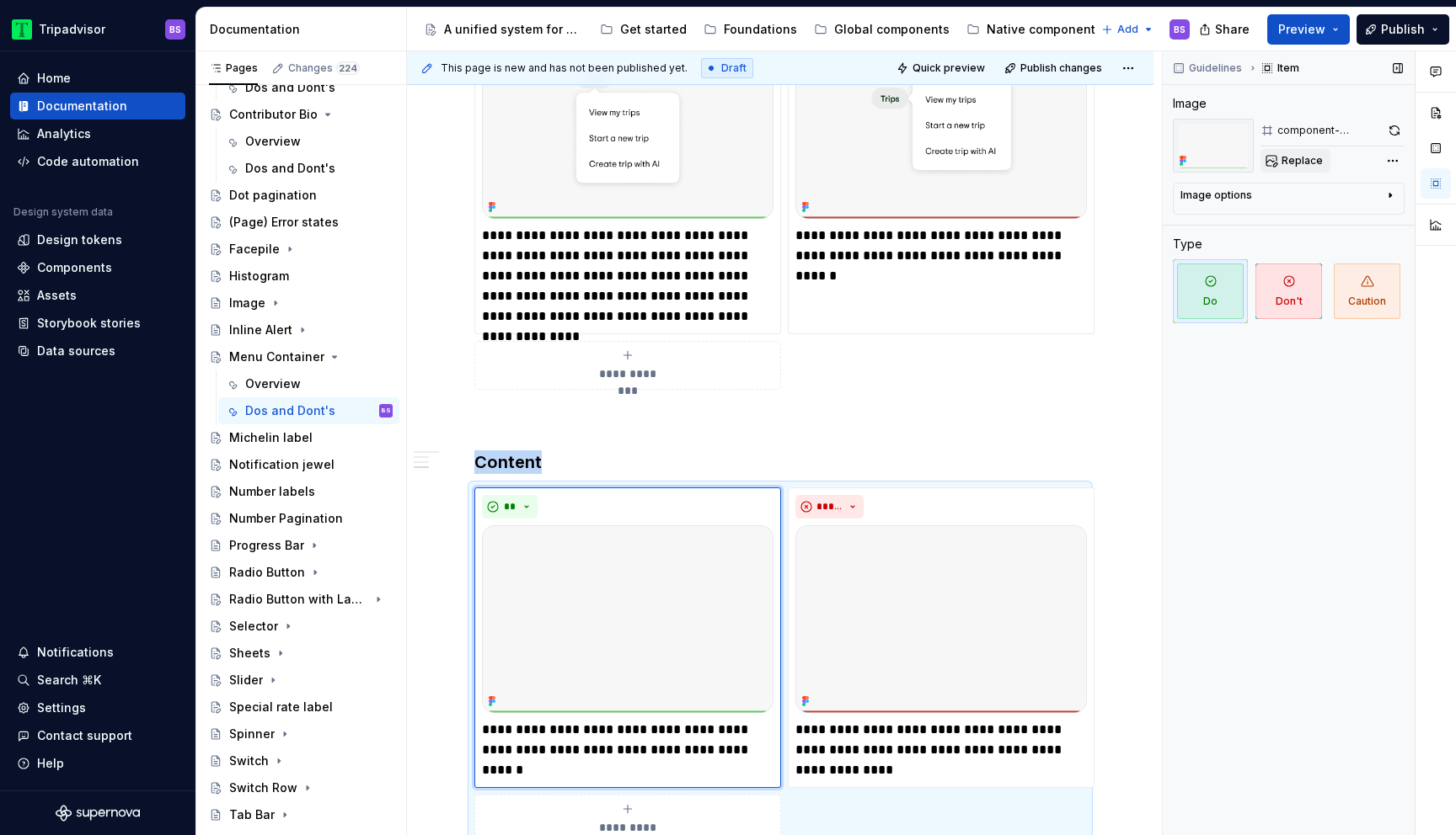
click at [1296, 149] on button "Replace" at bounding box center [1295, 160] width 69 height 23
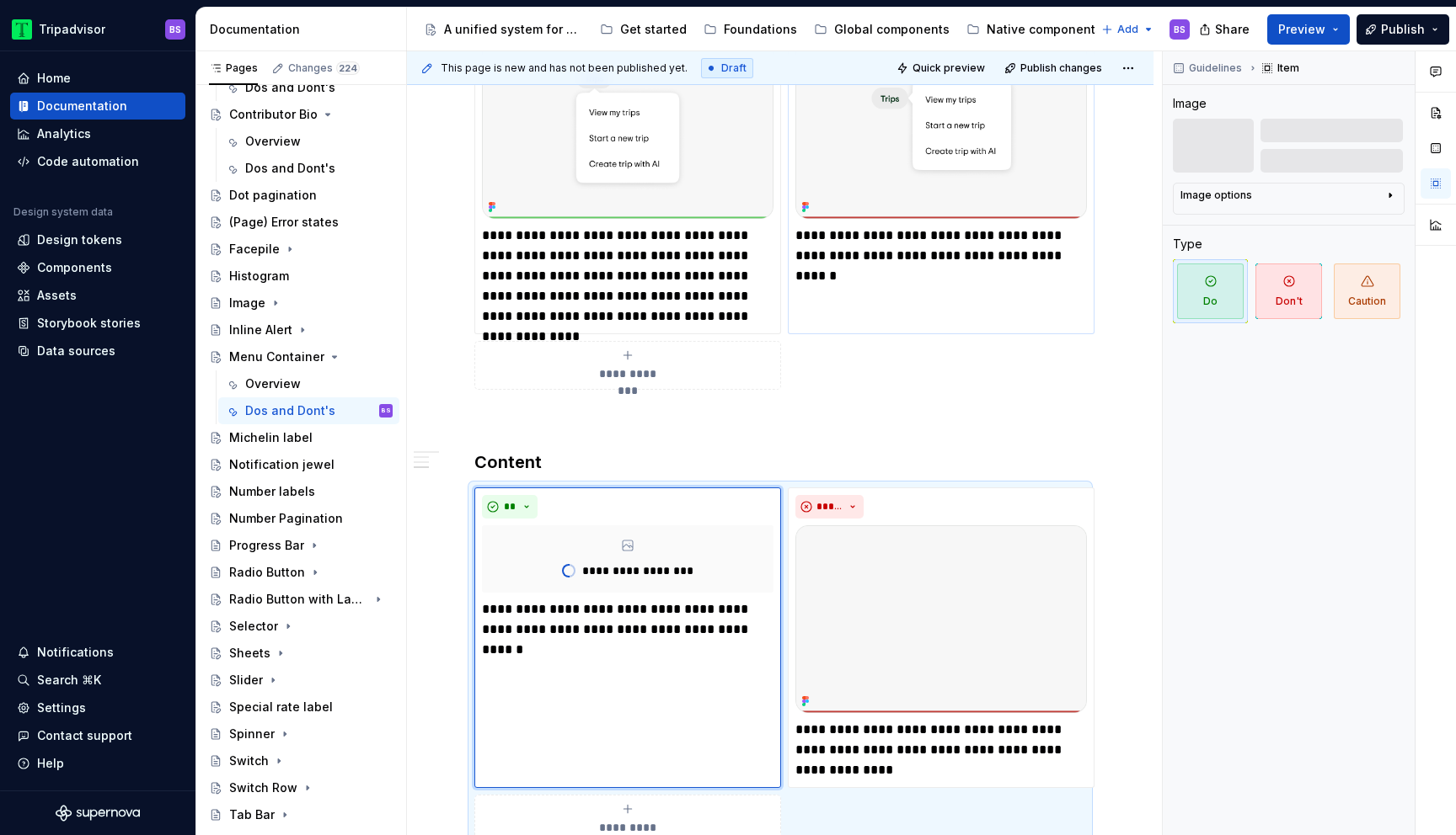
scroll to position [926, 0]
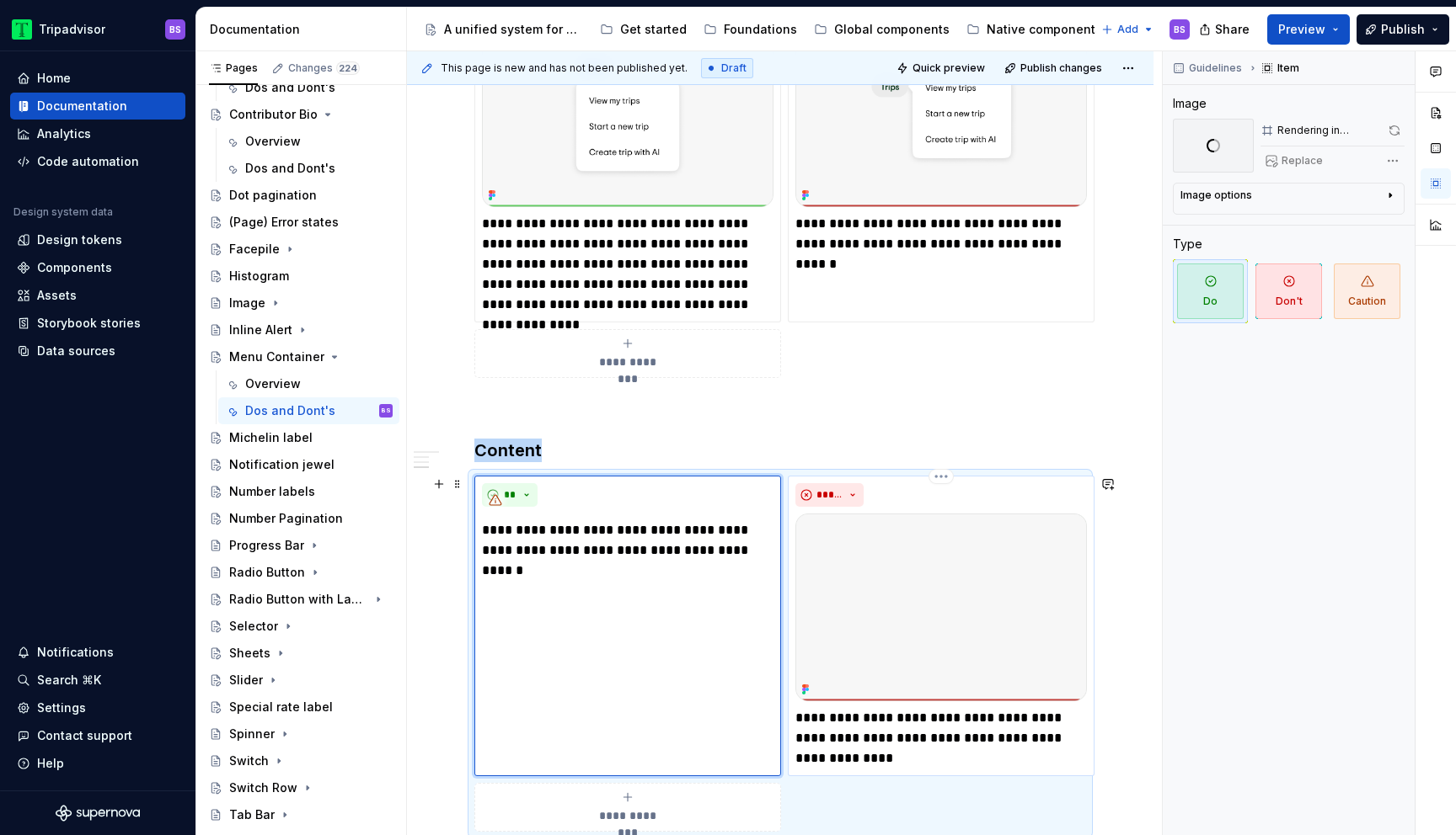
click at [937, 555] on img at bounding box center [941, 607] width 291 height 188
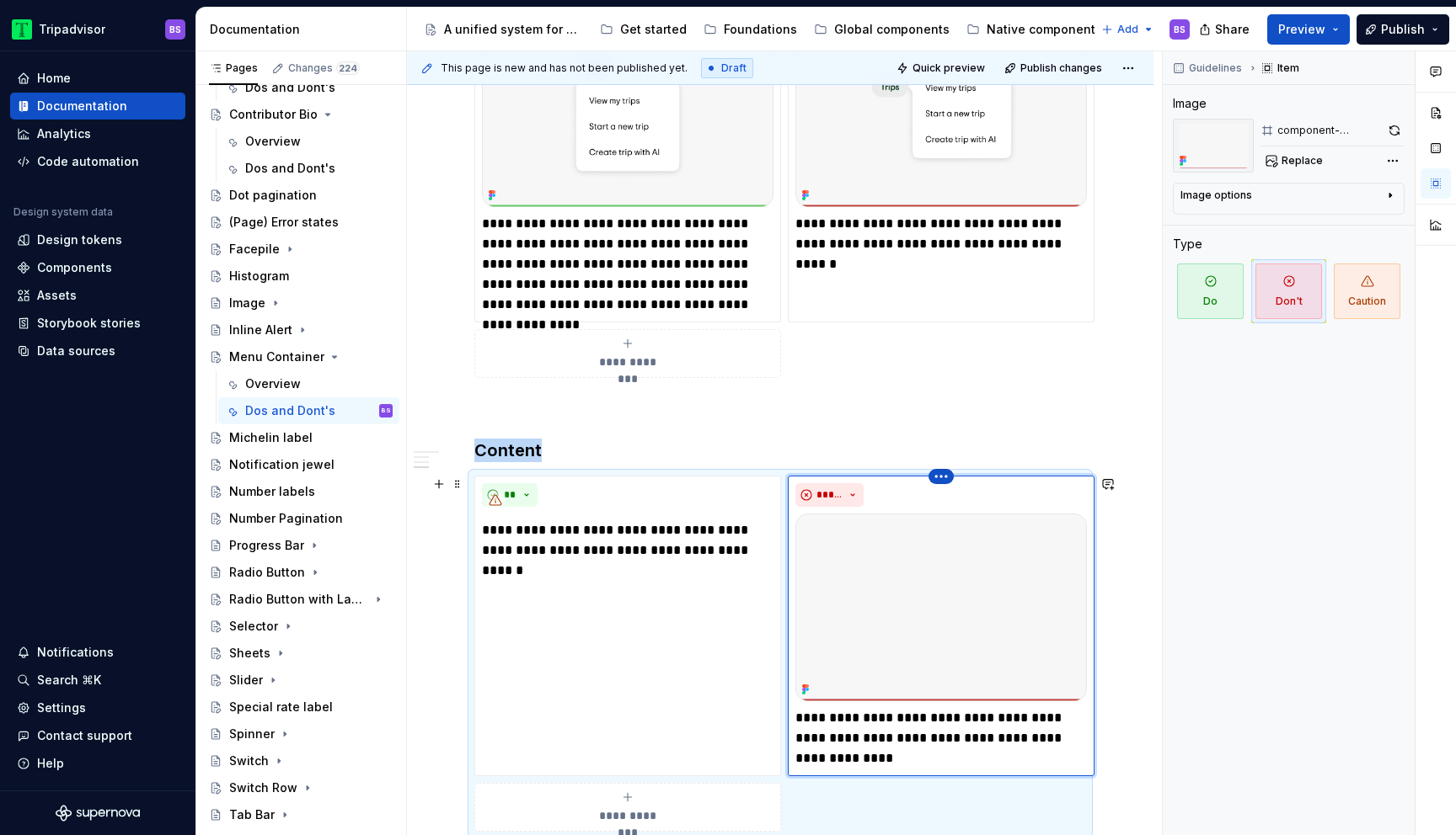
click at [943, 473] on html "Tripadvisor BS Home Documentation Analytics Code automation Design system data …" at bounding box center [728, 418] width 1456 height 835
click at [1026, 411] on html "Tripadvisor BS Home Documentation Analytics Code automation Design system data …" at bounding box center [728, 418] width 1456 height 835
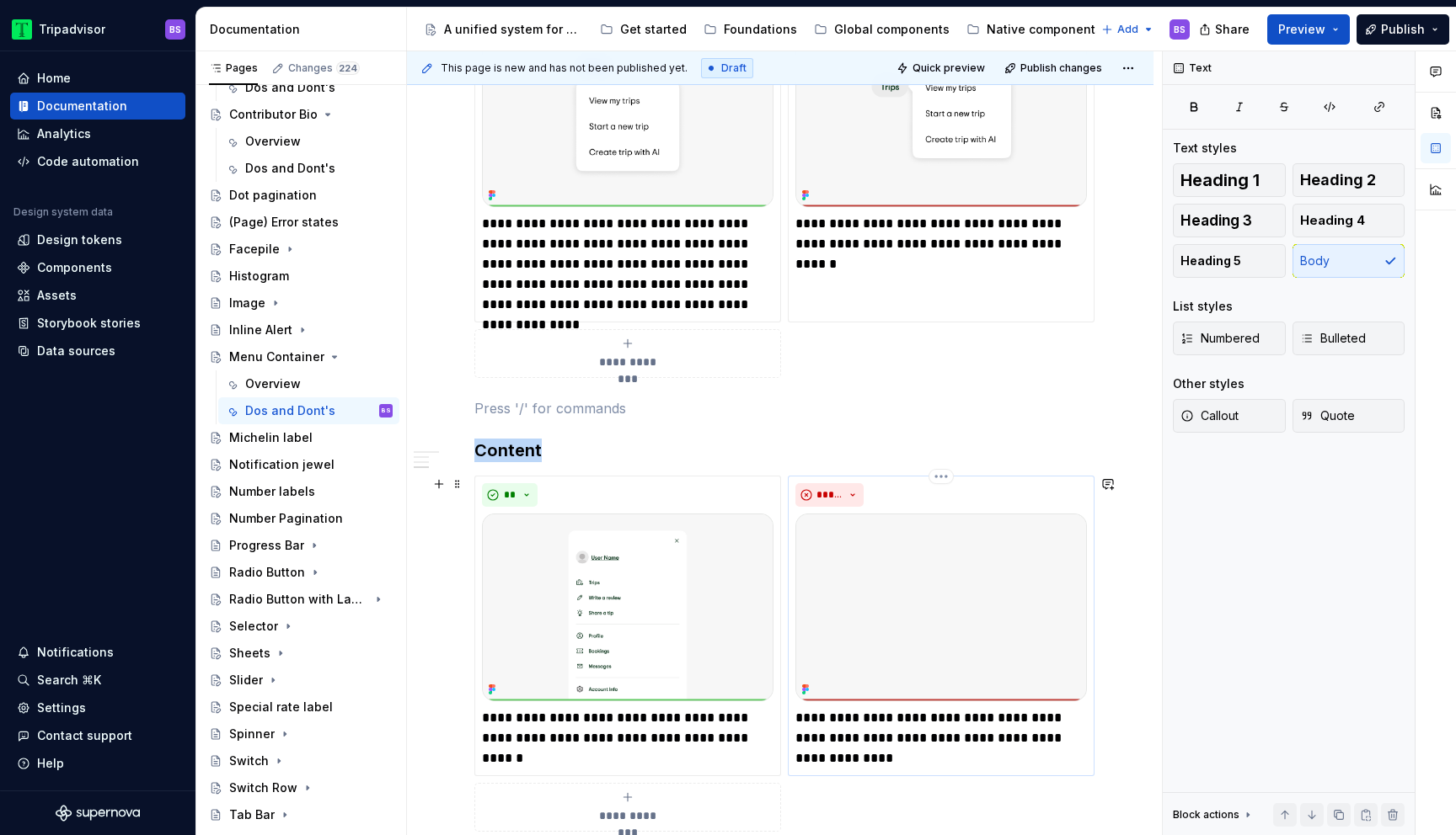
drag, startPoint x: 913, startPoint y: 676, endPoint x: 922, endPoint y: 669, distance: 11.4
click at [915, 676] on img at bounding box center [941, 607] width 291 height 188
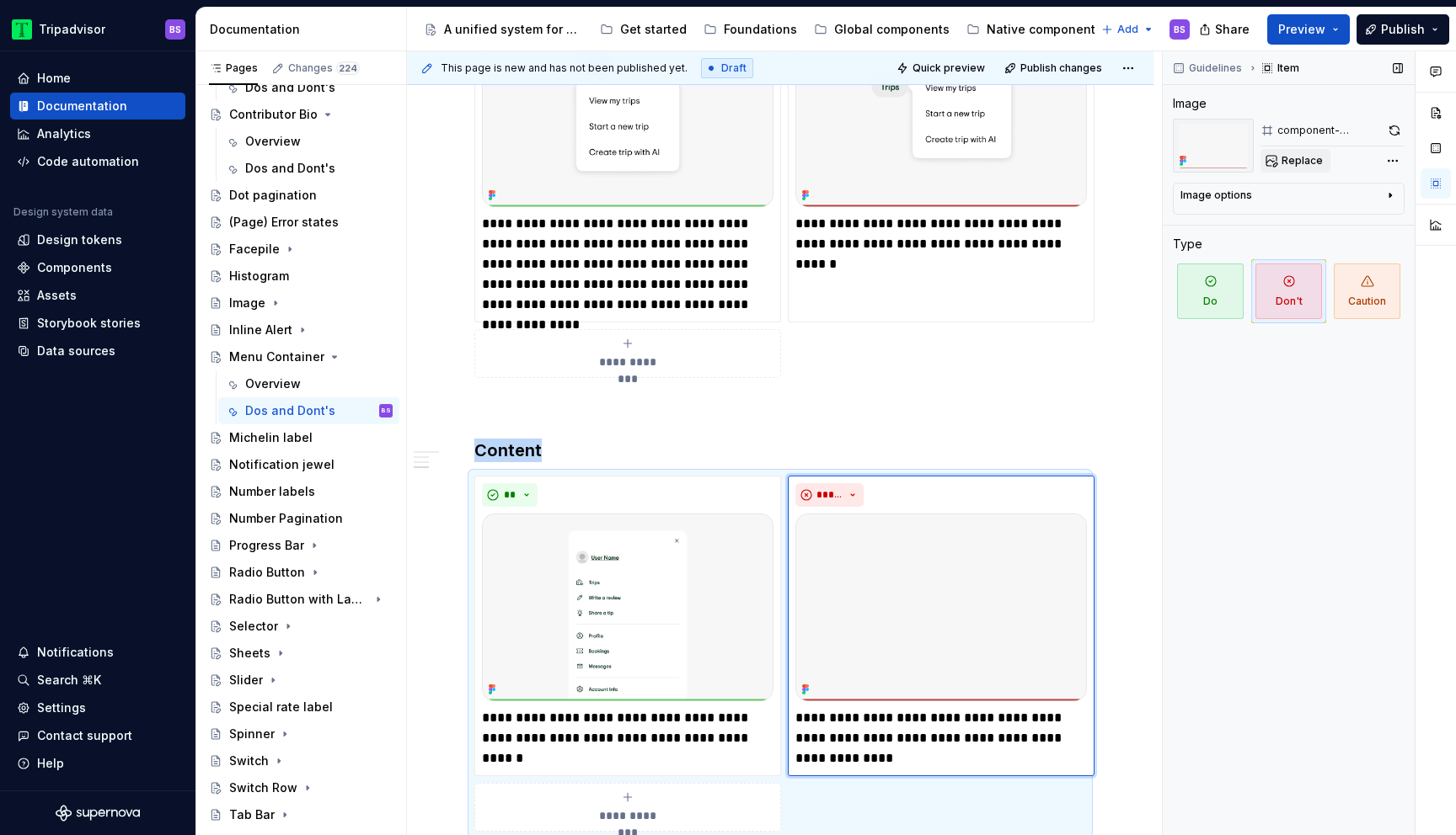
click at [1314, 159] on span "Replace" at bounding box center [1302, 160] width 41 height 13
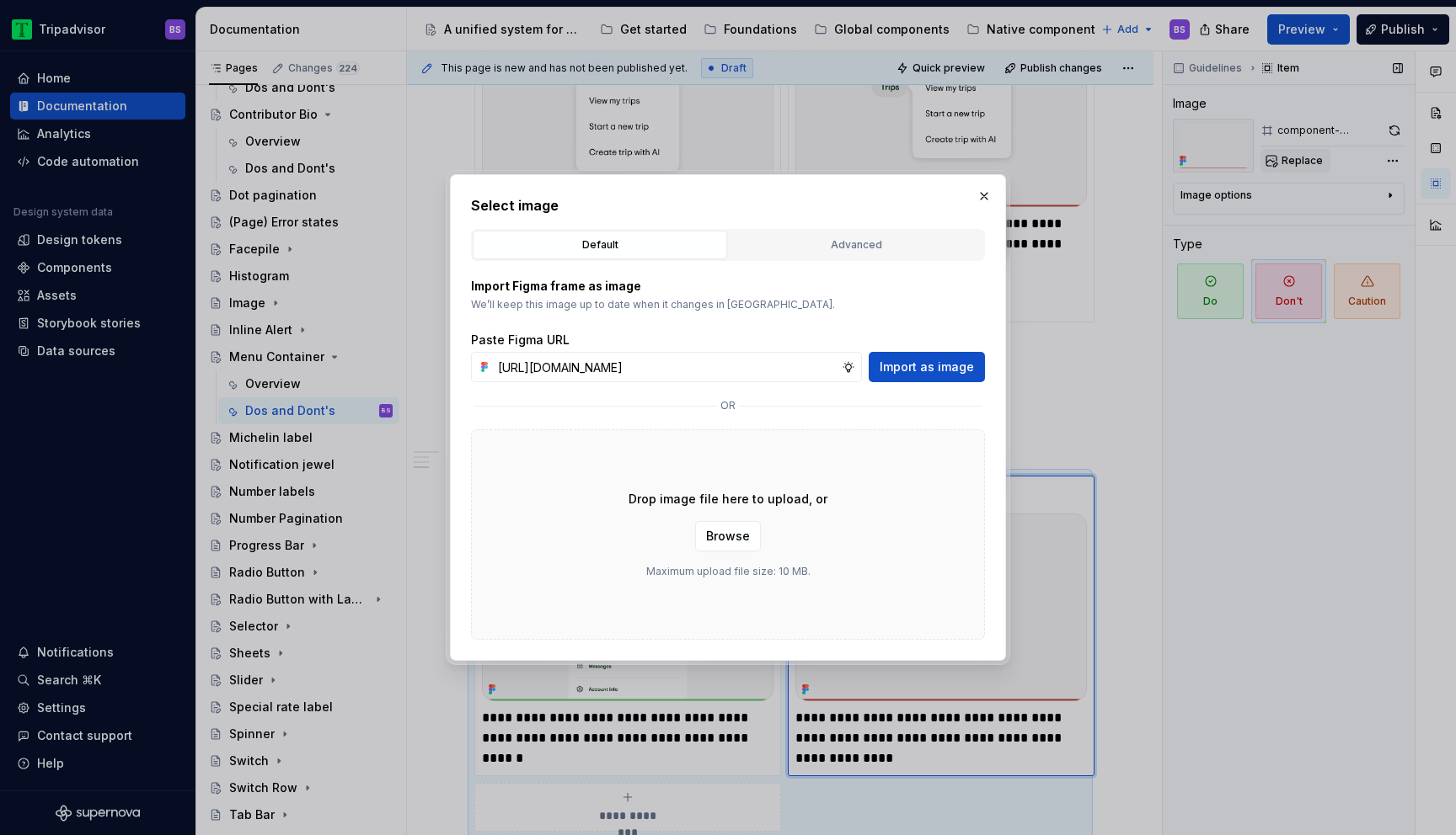
scroll to position [0, 402]
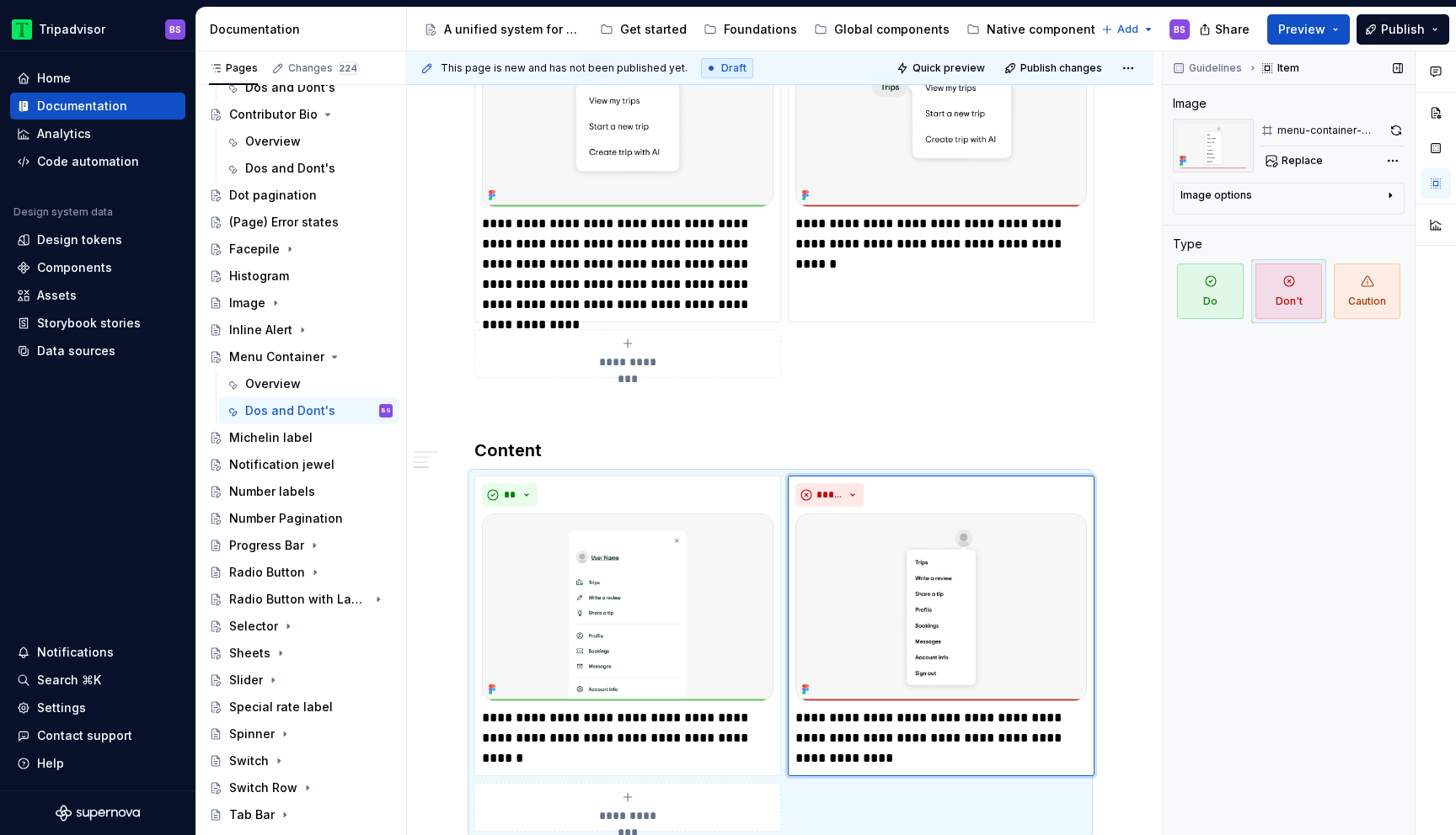
click at [1211, 545] on div "Guidelines Item Image menu-container-content-don't Replace Image options Alignm…" at bounding box center [1288, 444] width 252 height 784
click at [1176, 511] on div "Guidelines Item Image menu-container-content-don't Replace Image options Alignm…" at bounding box center [1288, 444] width 252 height 784
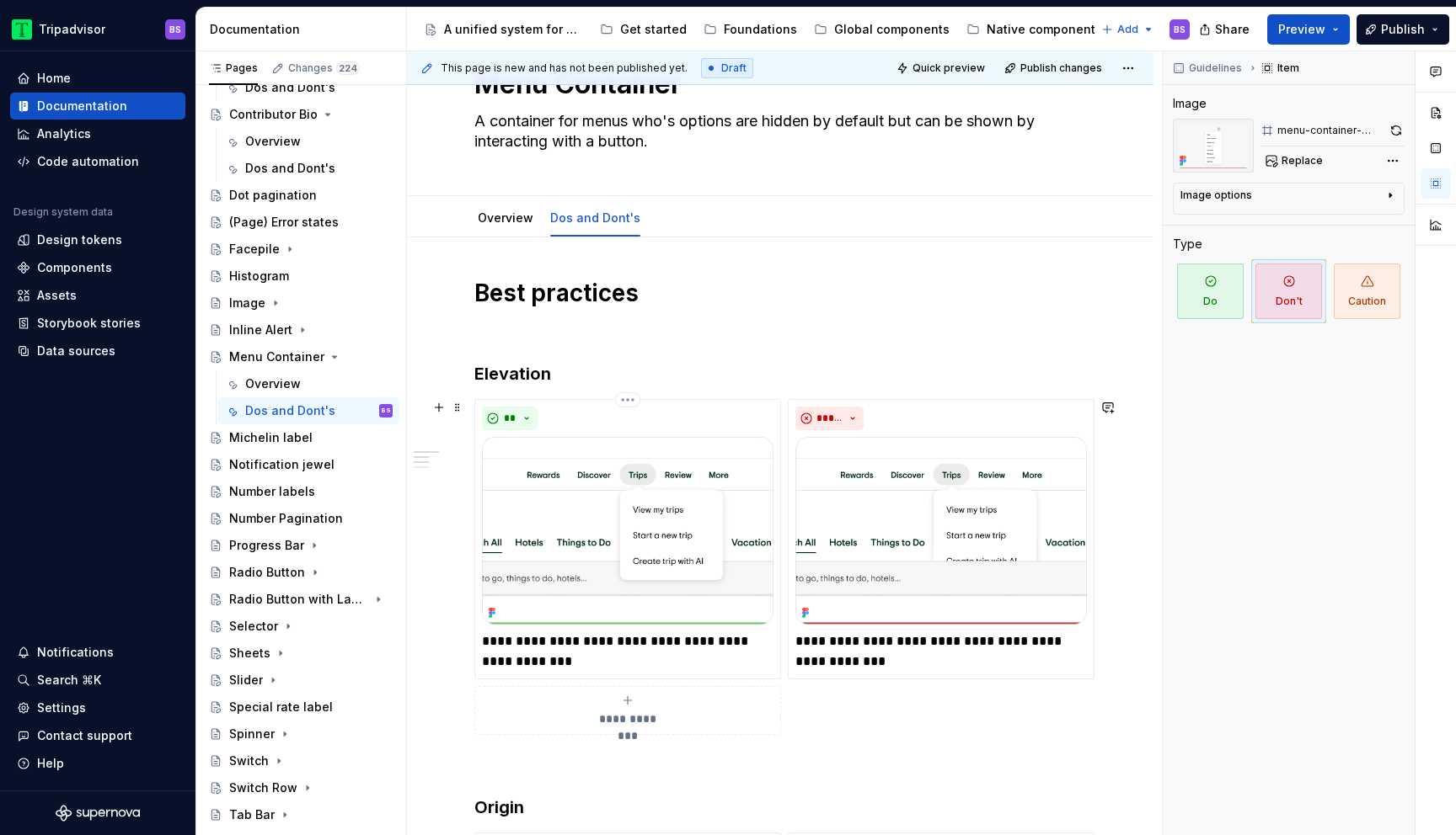
scroll to position [0, 0]
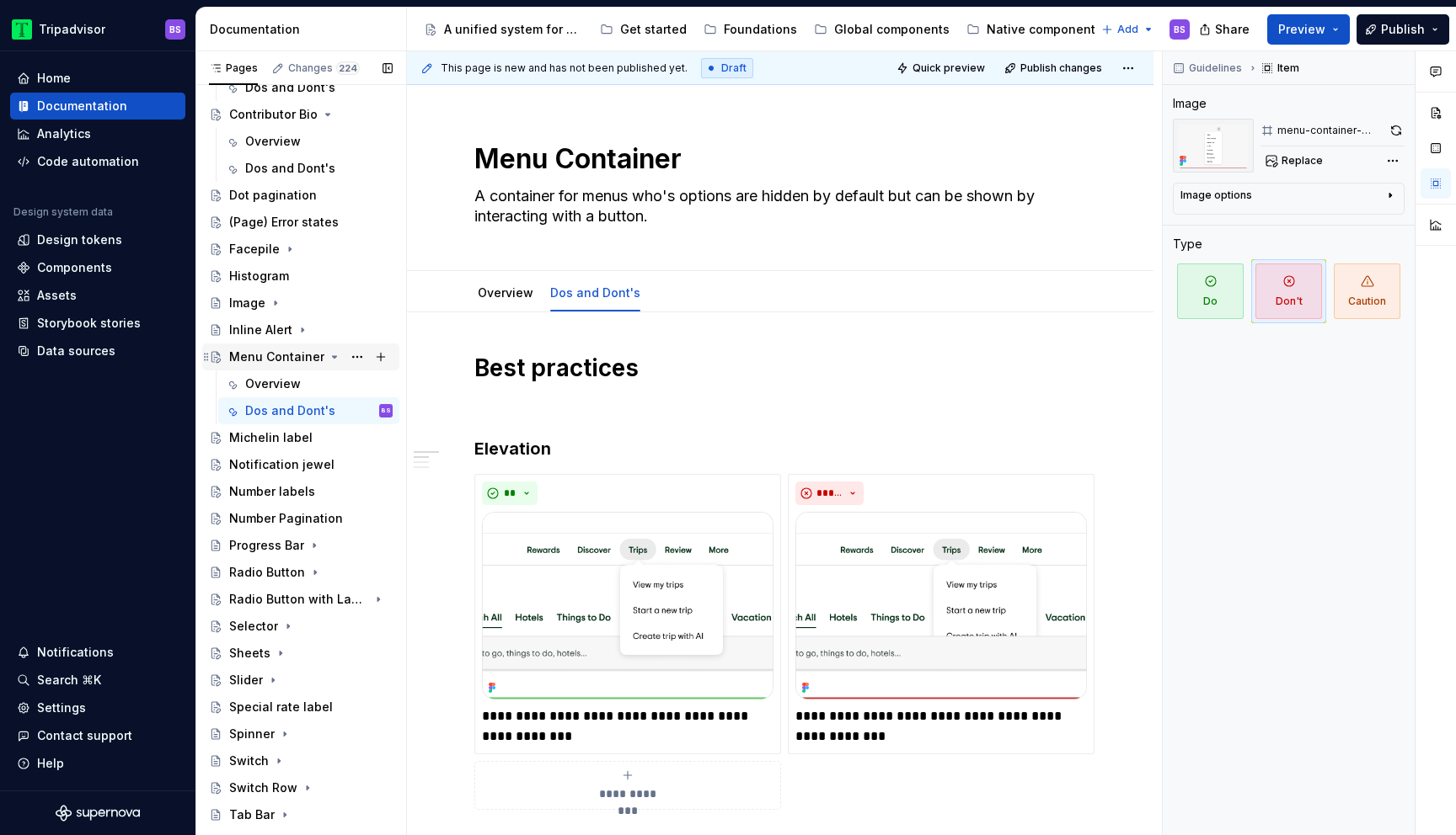
click at [328, 353] on icon "Page tree" at bounding box center [334, 357] width 13 height 13
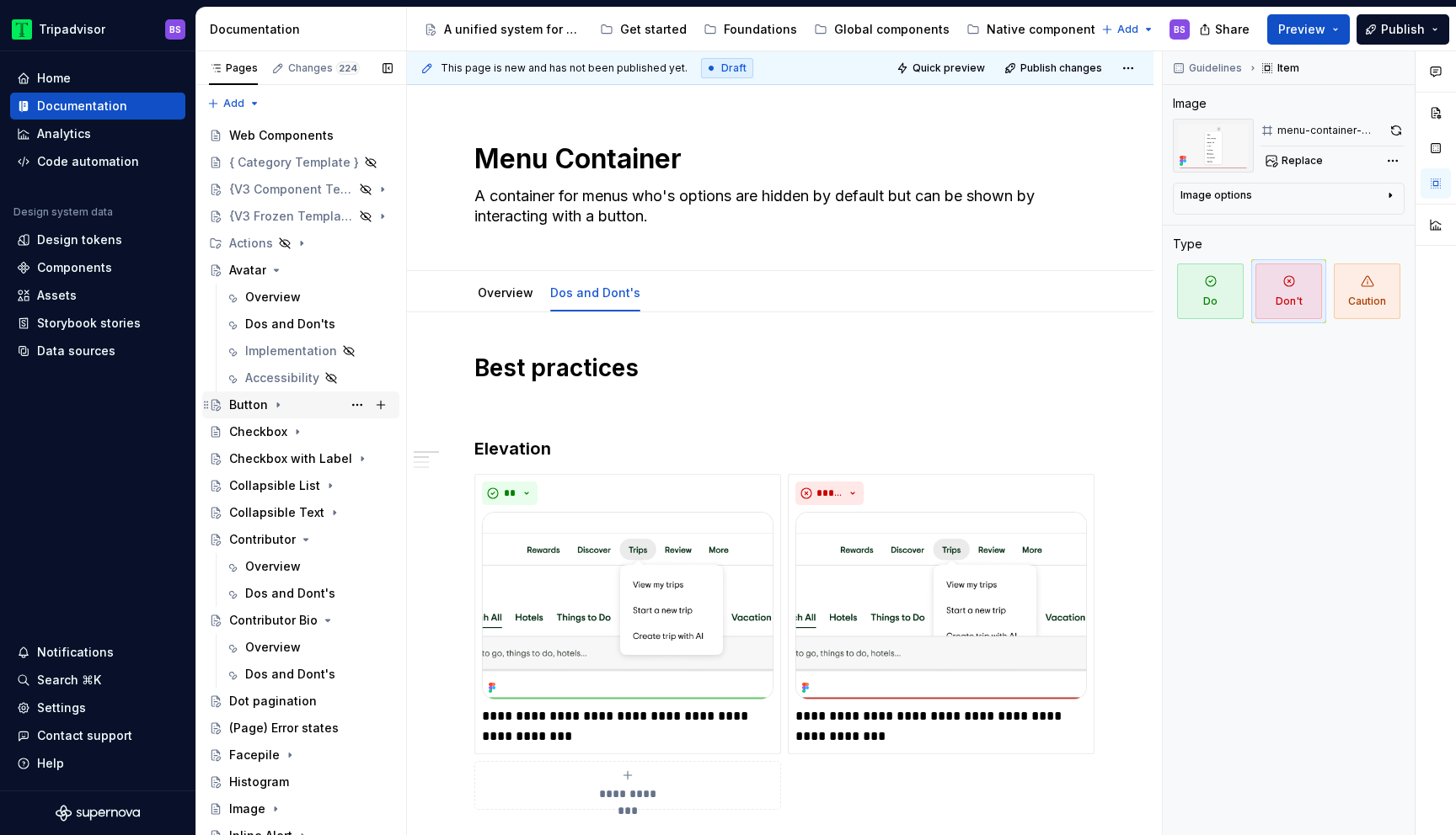
click at [252, 409] on div "Button" at bounding box center [248, 405] width 38 height 17
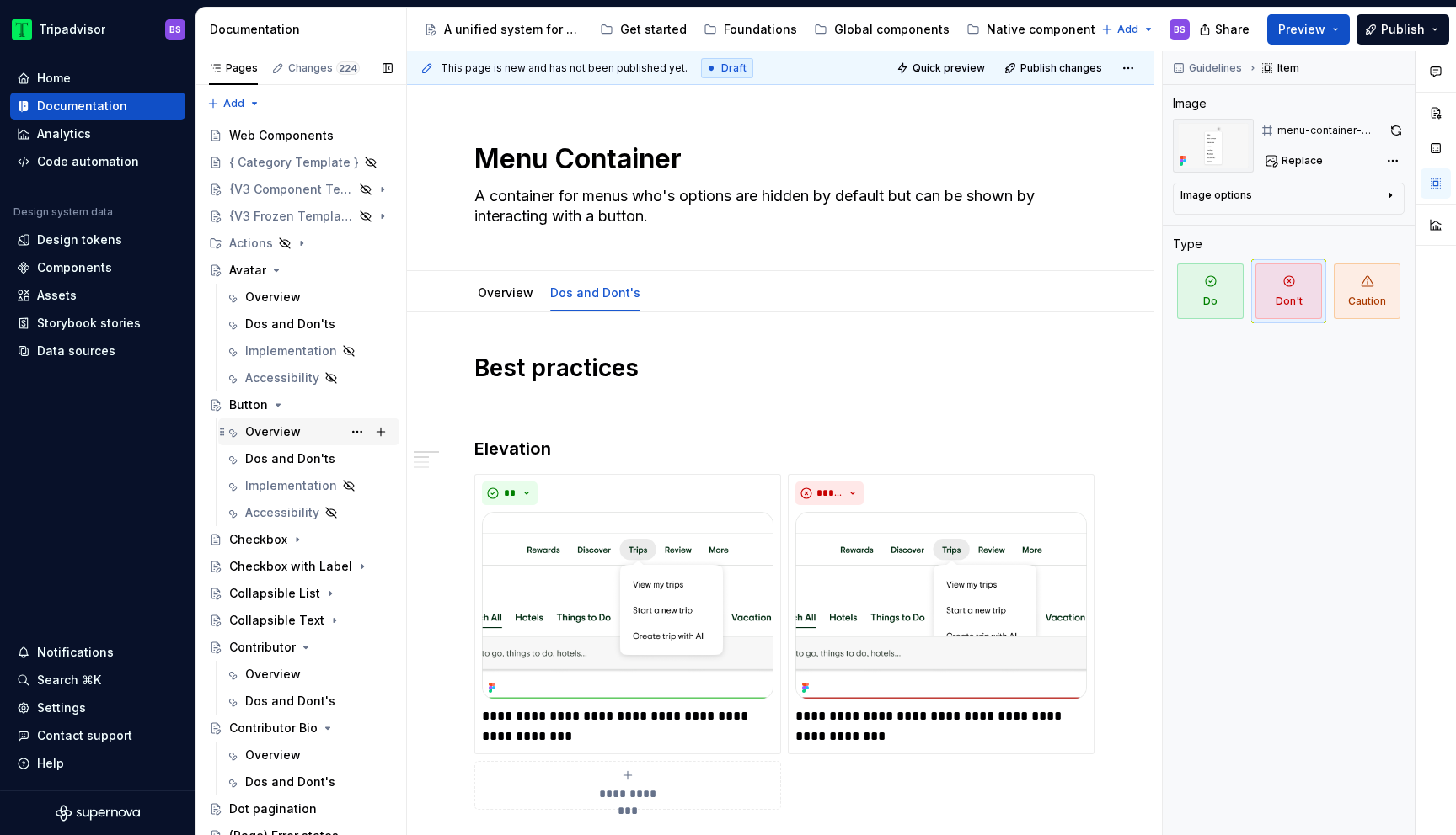
click at [267, 430] on div "Overview" at bounding box center [272, 432] width 55 height 17
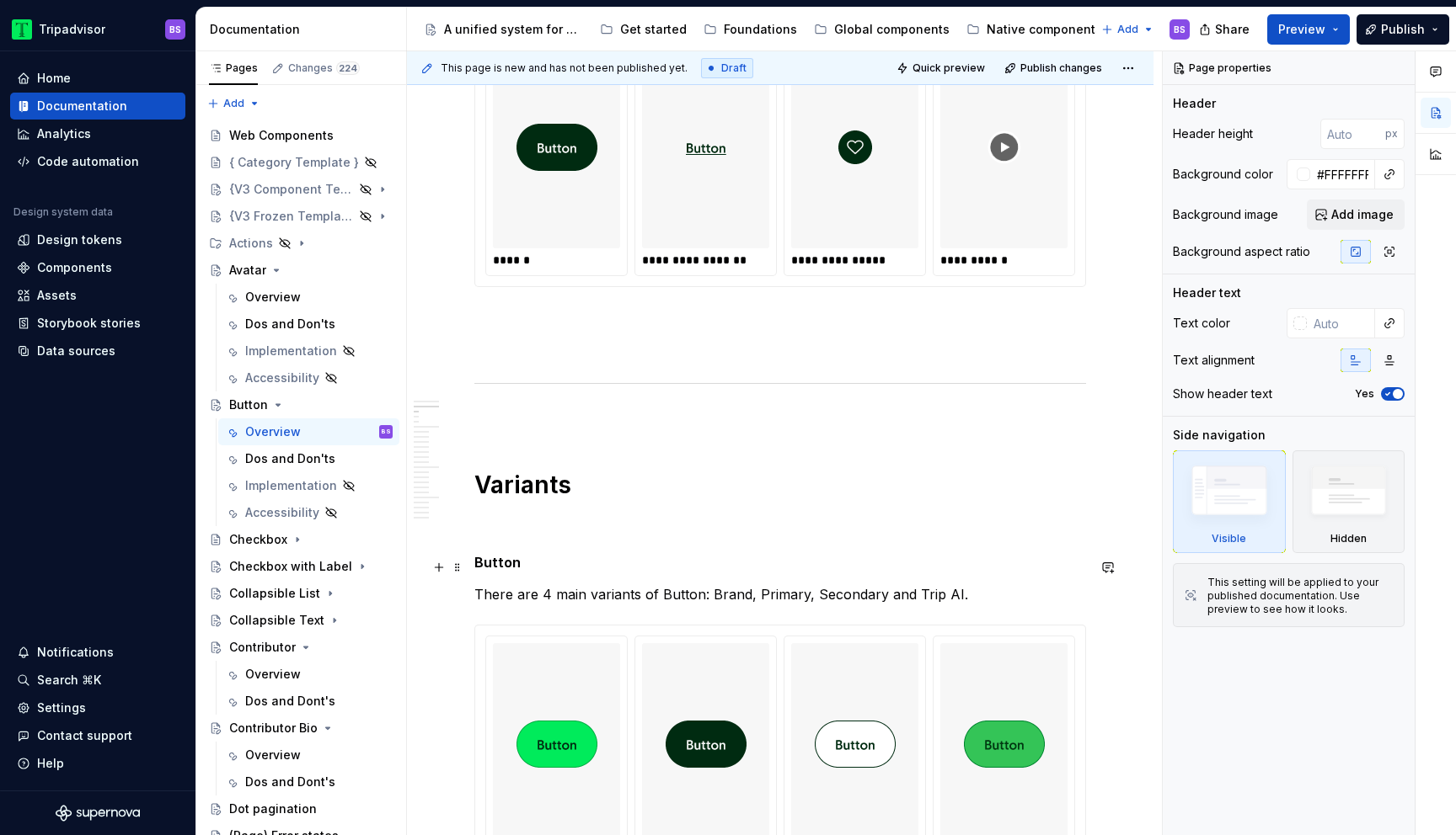
scroll to position [827, 0]
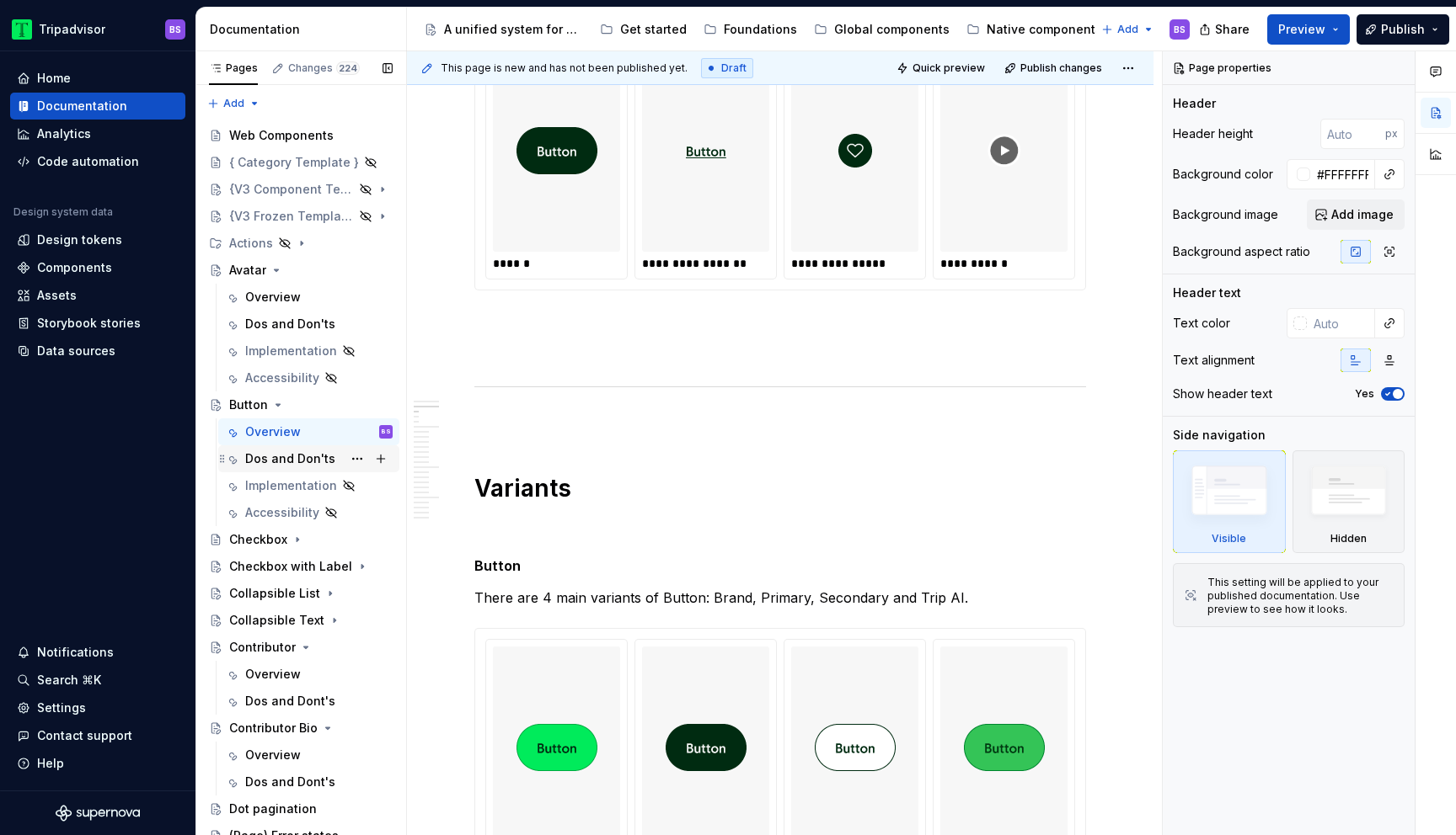
click at [294, 455] on div "Dos and Don'ts" at bounding box center [290, 459] width 90 height 17
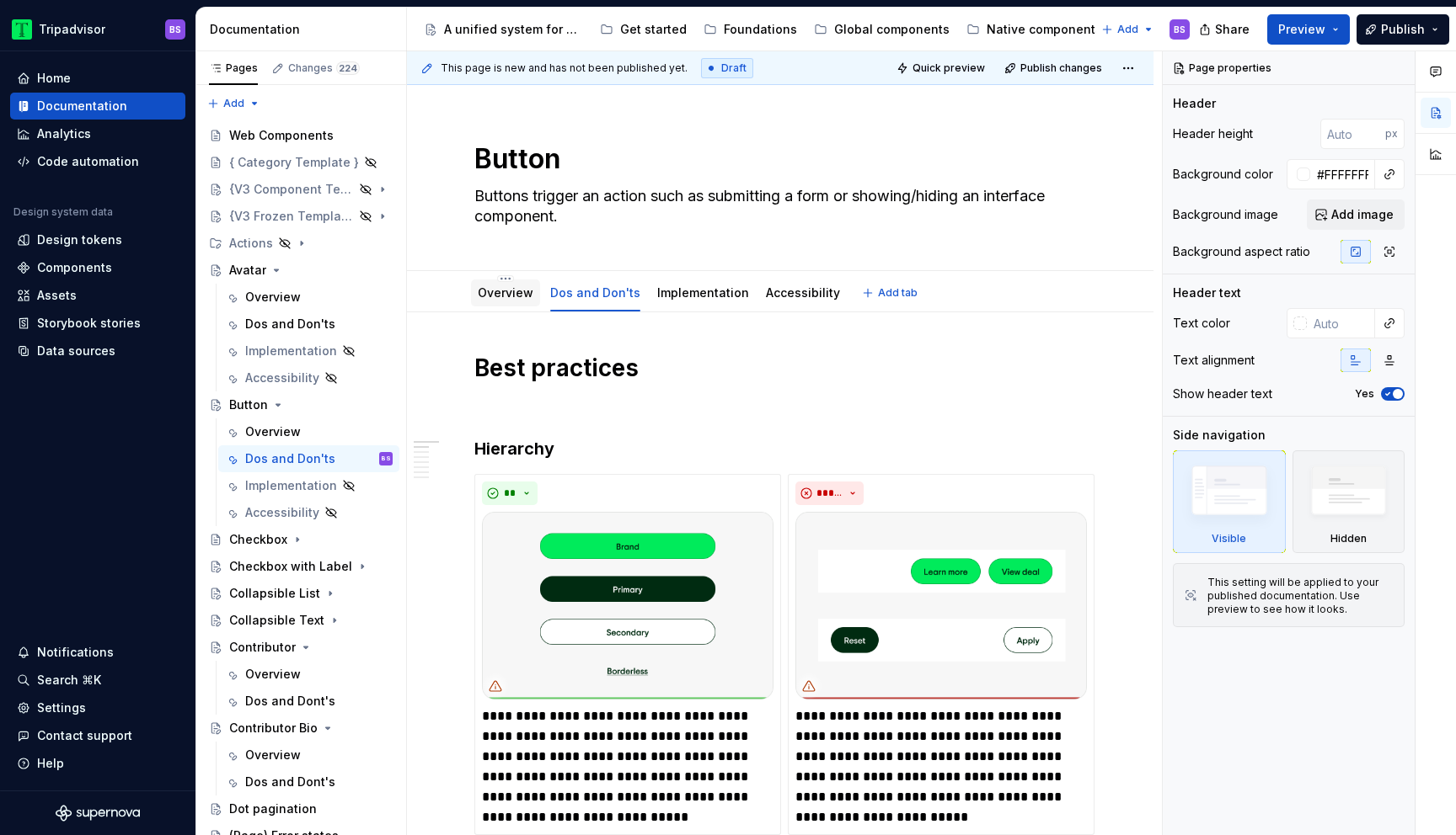
click at [497, 298] on link "Overview" at bounding box center [505, 292] width 55 height 14
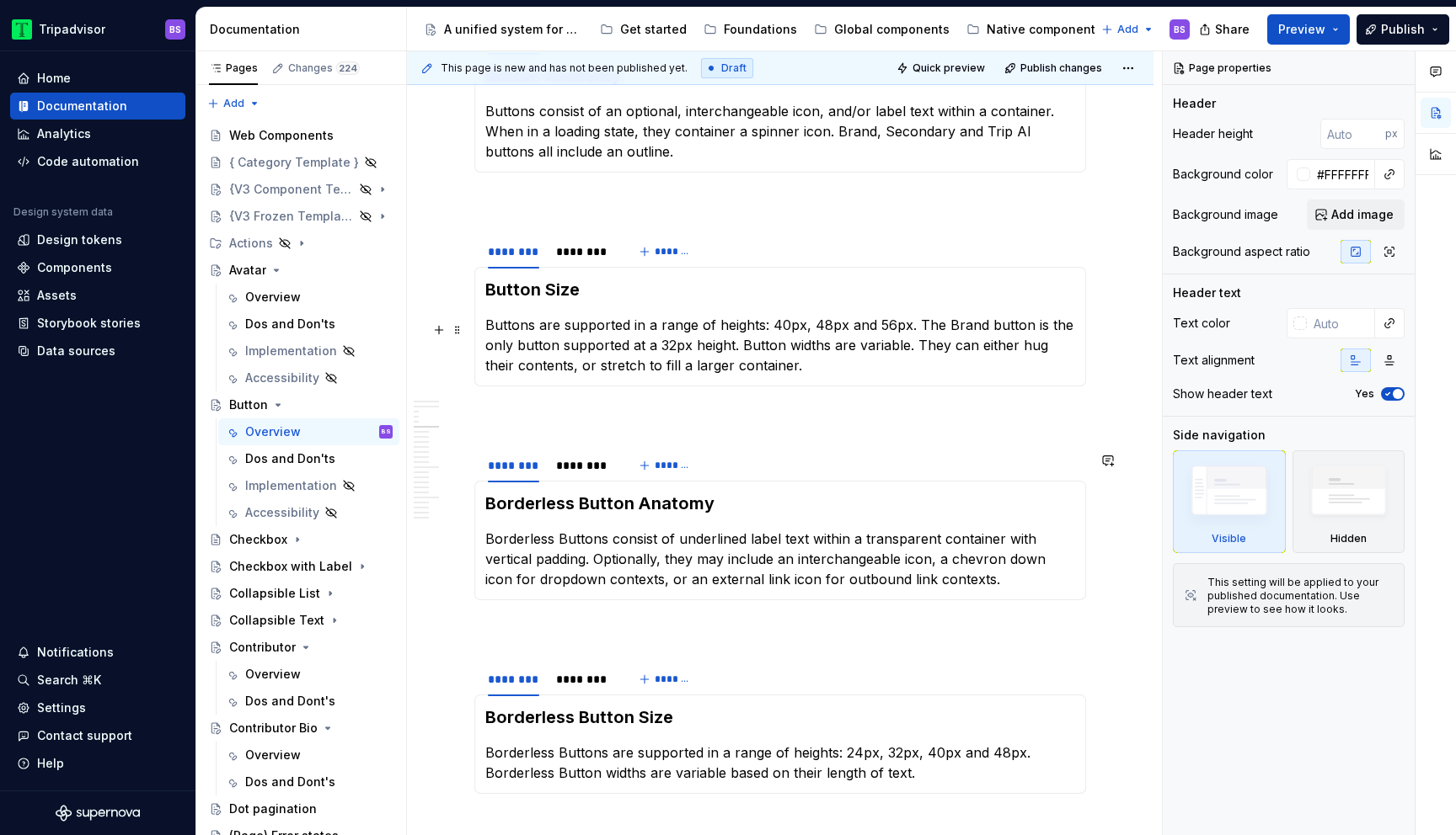
scroll to position [2539, 0]
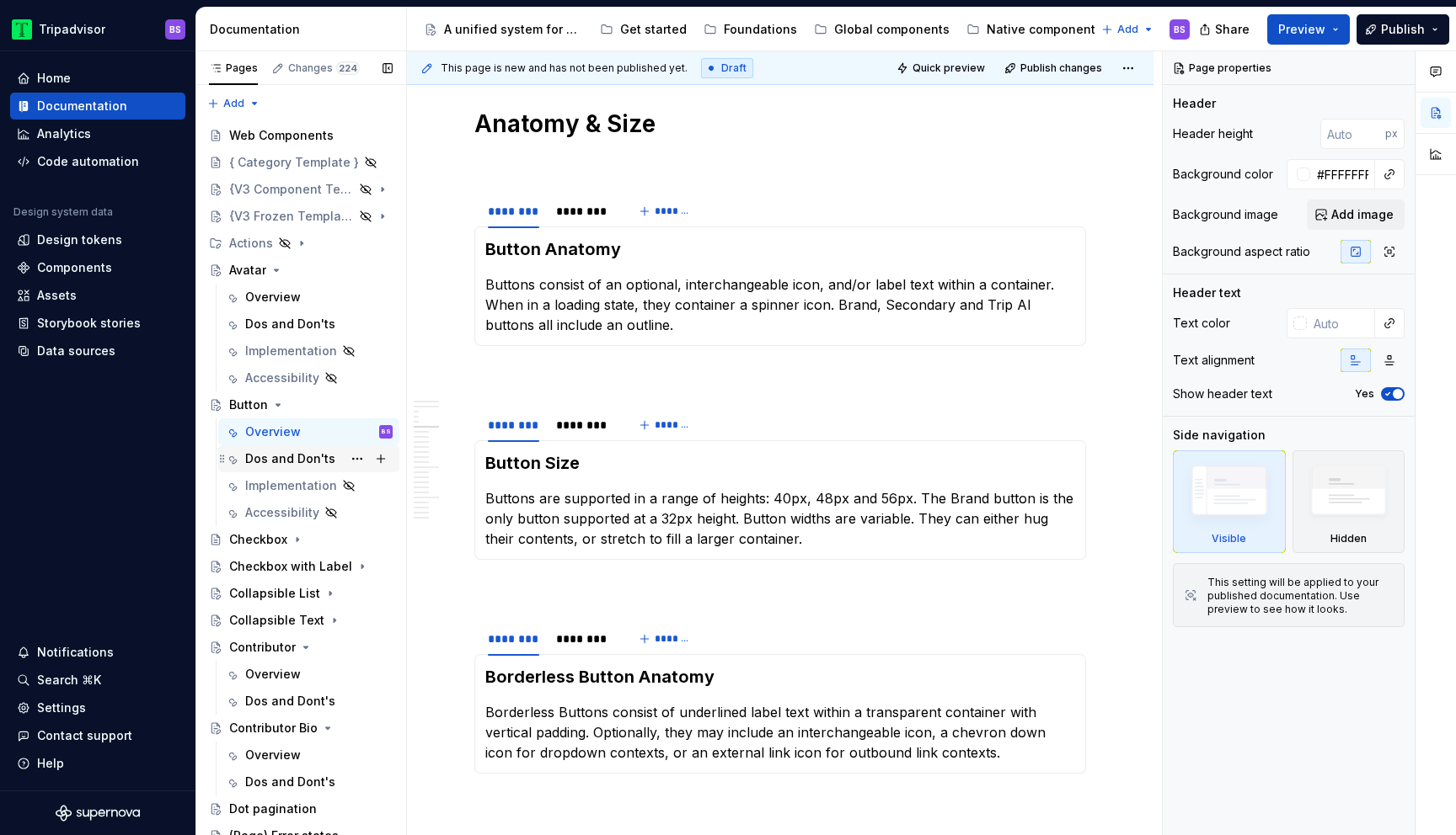
click at [309, 462] on div "Dos and Don'ts" at bounding box center [290, 459] width 90 height 17
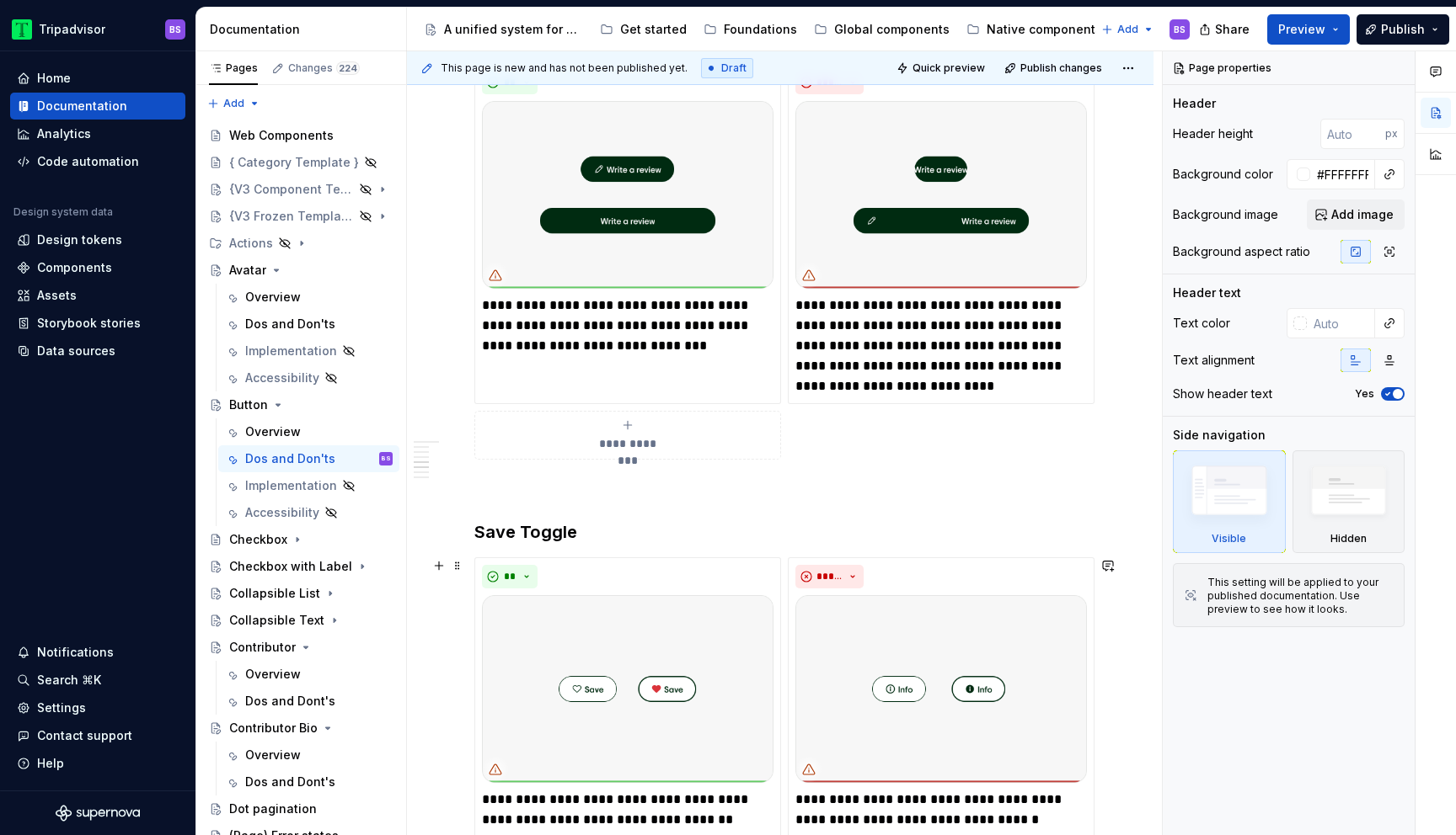
scroll to position [1753, 0]
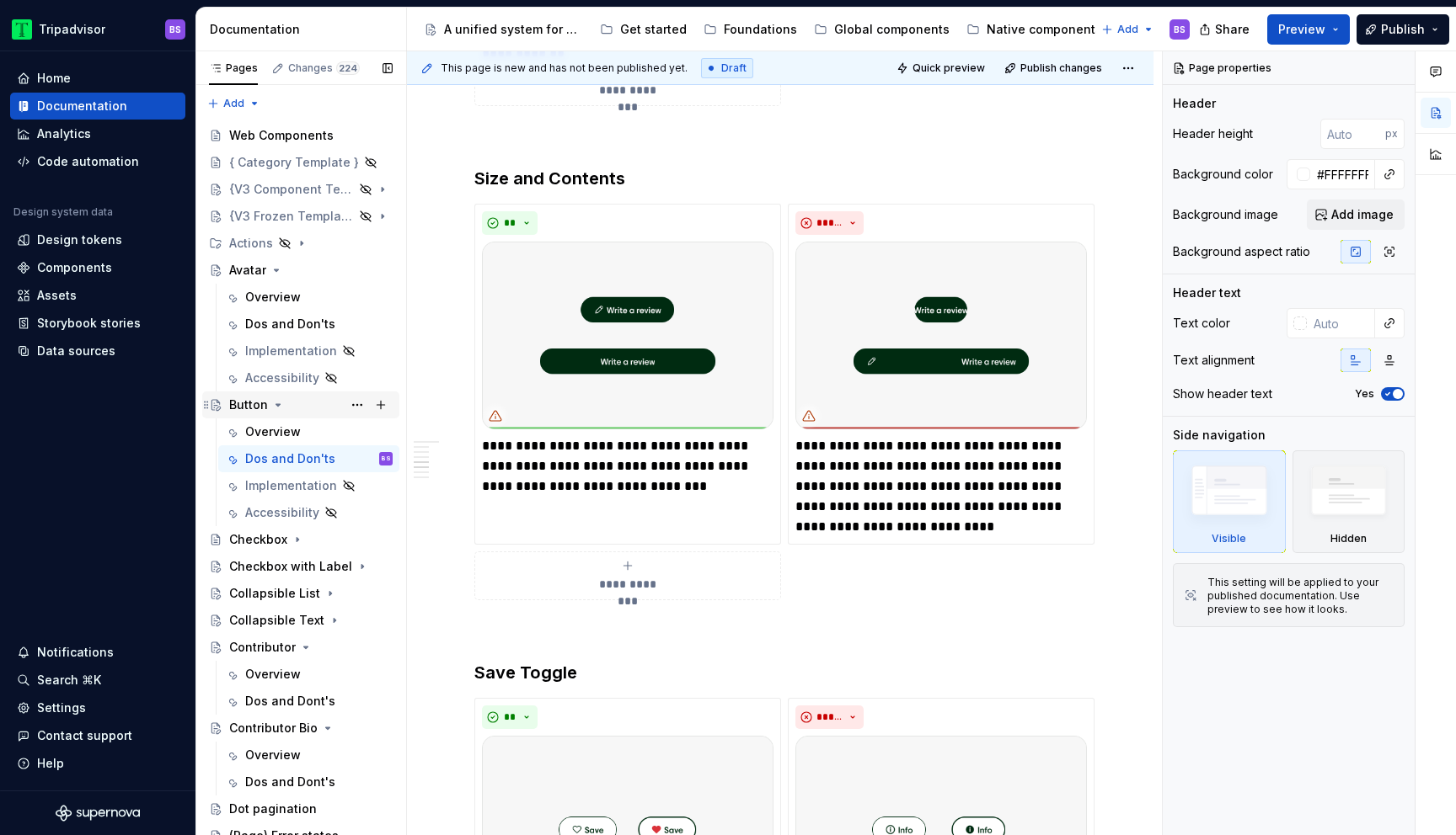
click at [275, 402] on icon "Page tree" at bounding box center [278, 404] width 13 height 13
